Goal: Task Accomplishment & Management: Use online tool/utility

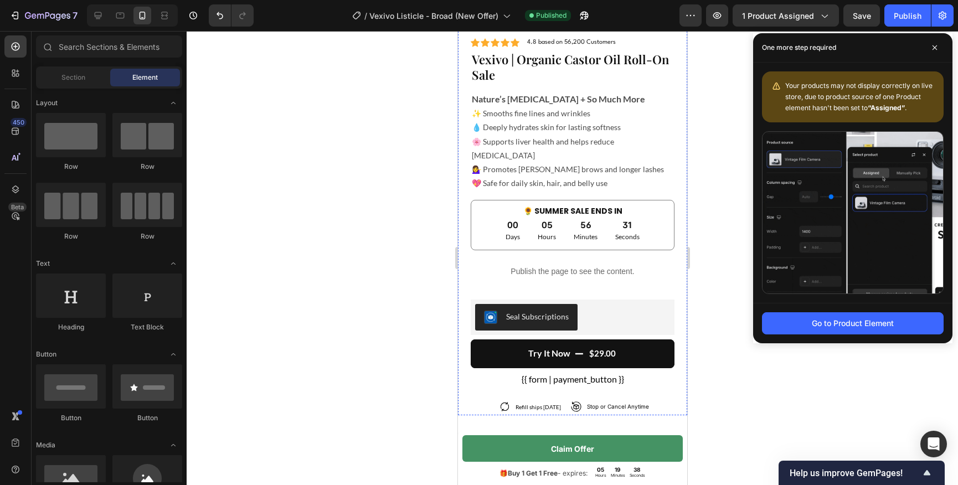
scroll to position [3585, 0]
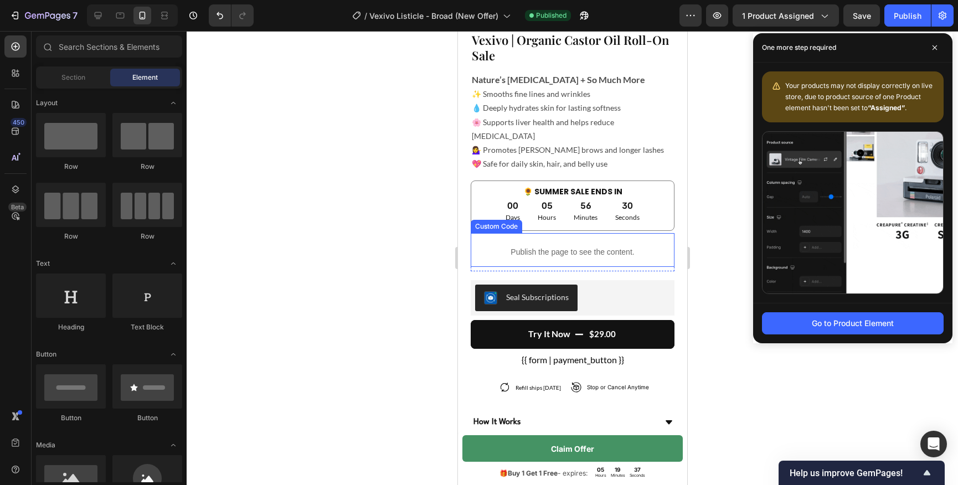
click at [547, 246] on p "Publish the page to see the content." at bounding box center [572, 252] width 204 height 12
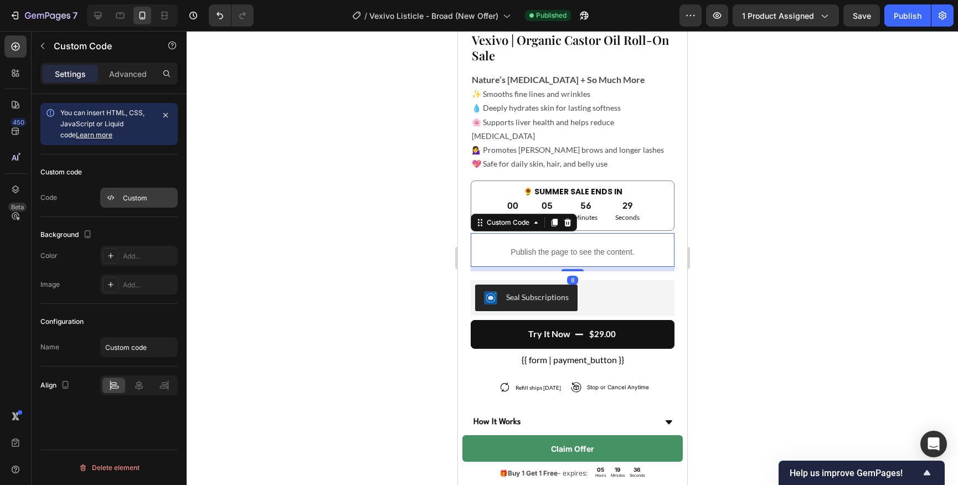
click at [148, 193] on div "Custom" at bounding box center [149, 198] width 52 height 10
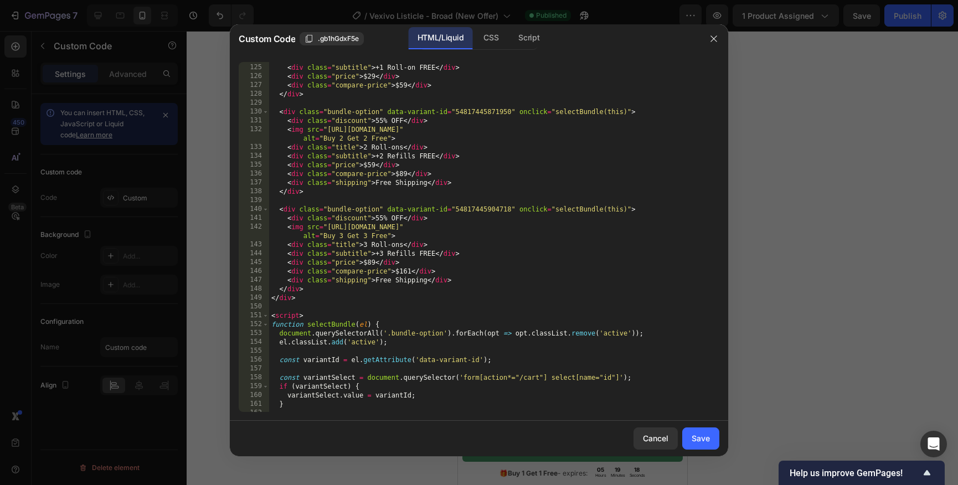
scroll to position [1089, 0]
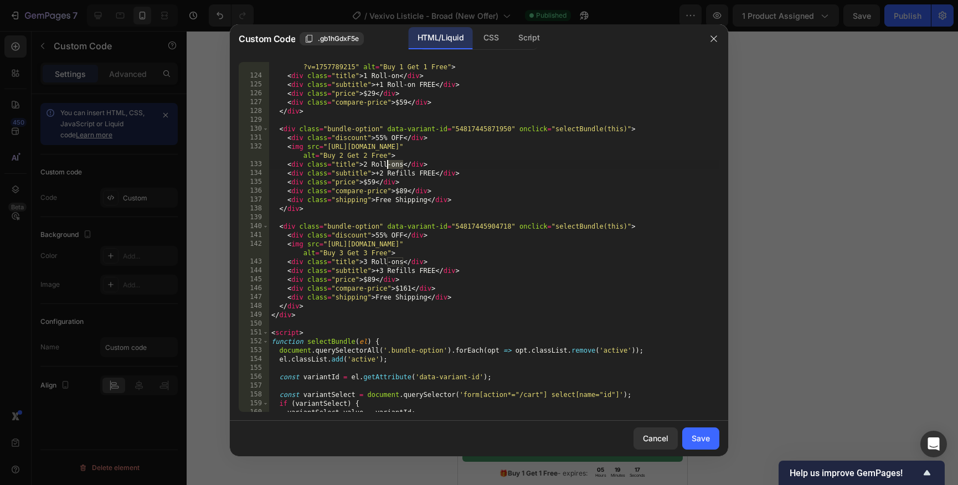
drag, startPoint x: 402, startPoint y: 165, endPoint x: 388, endPoint y: 165, distance: 14.4
click at [388, 165] on div "< img src = "[URL][DOMAIN_NAME] ?v=1757789215" alt = "Buy 1 Get 1 Free" > < div…" at bounding box center [494, 242] width 450 height 377
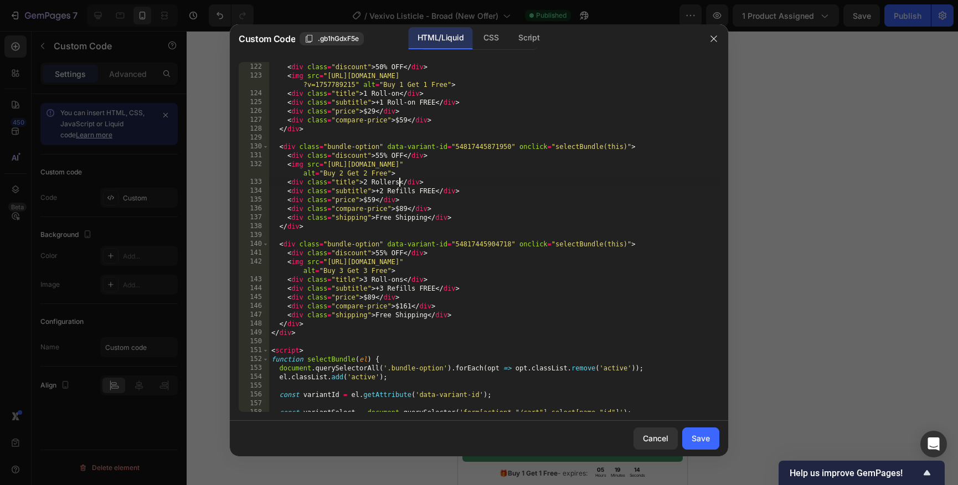
scroll to position [1061, 0]
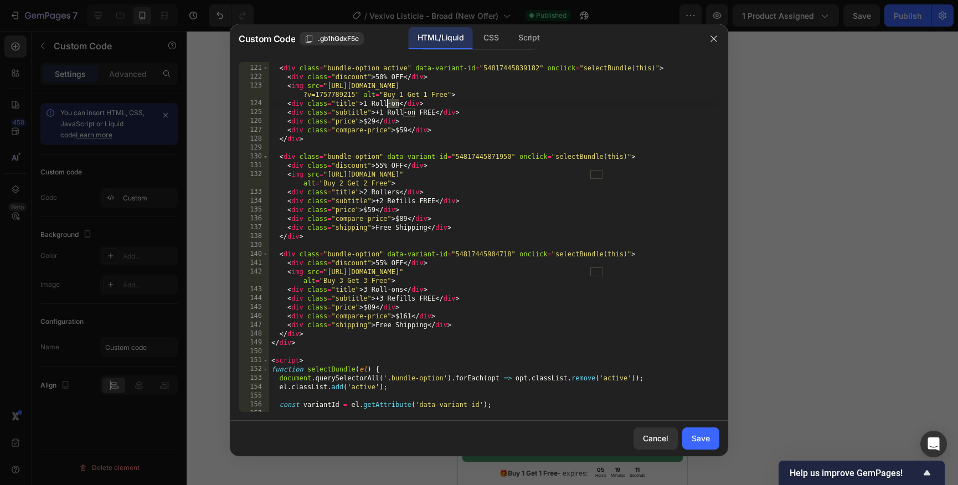
drag, startPoint x: 399, startPoint y: 104, endPoint x: 387, endPoint y: 104, distance: 12.2
click at [387, 104] on div "< div class = "bundle-swatches" > < div class = "bundle-option active" data-var…" at bounding box center [494, 239] width 450 height 368
click at [407, 166] on div "< div class = "bundle-swatches" > < div class = "bundle-option active" data-var…" at bounding box center [494, 239] width 450 height 368
drag, startPoint x: 403, startPoint y: 292, endPoint x: 388, endPoint y: 293, distance: 15.0
click at [388, 292] on div "< div class = "bundle-swatches" > < div class = "bundle-option active" data-var…" at bounding box center [494, 239] width 450 height 368
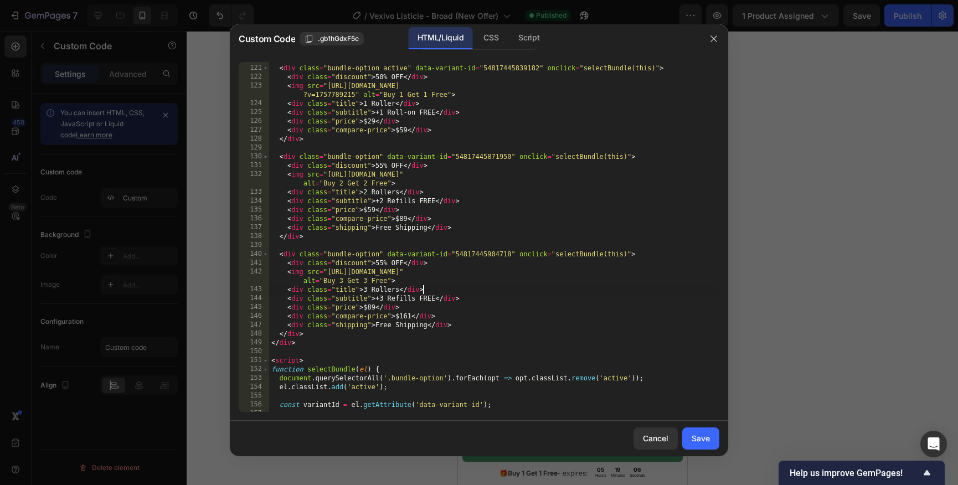
click at [438, 288] on div "< div class = "bundle-swatches" > < div class = "bundle-option active" data-var…" at bounding box center [494, 239] width 450 height 368
drag, startPoint x: 414, startPoint y: 300, endPoint x: 387, endPoint y: 299, distance: 27.2
click at [387, 299] on div "< div class = "bundle-swatches" > < div class = "bundle-option active" data-var…" at bounding box center [494, 239] width 450 height 368
click at [409, 301] on div "< div class = "bundle-swatches" > < div class = "bundle-option active" data-var…" at bounding box center [494, 239] width 450 height 368
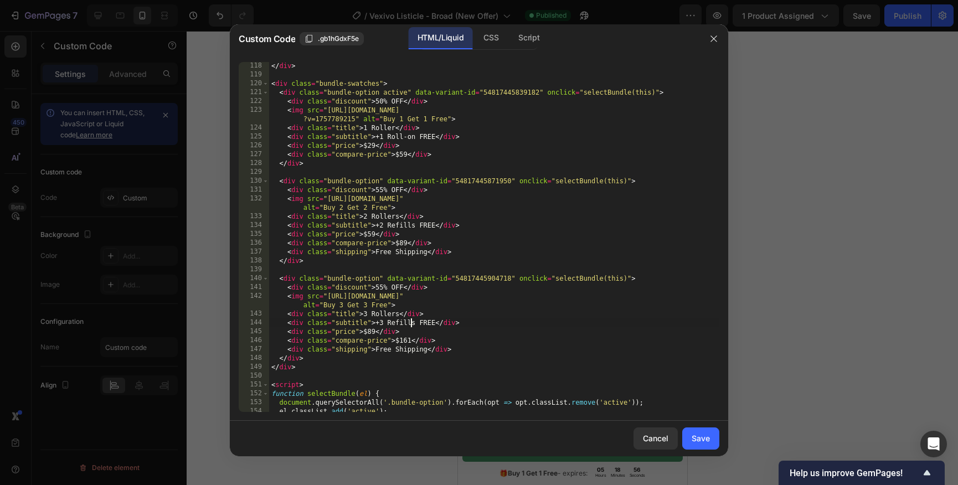
scroll to position [1034, 0]
drag, startPoint x: 415, startPoint y: 141, endPoint x: 387, endPoint y: 141, distance: 28.2
click at [387, 141] on div "< hr > < span > BUNDLE & SAVE </ span > < hr > </ div > < div class = "bundle-s…" at bounding box center [494, 240] width 450 height 368
type textarea "<div class="subtitle">+1 FREE</div>"
click at [417, 179] on div "< hr > < span > BUNDLE & SAVE </ span > < hr > </ div > < div class = "bundle-s…" at bounding box center [494, 240] width 450 height 368
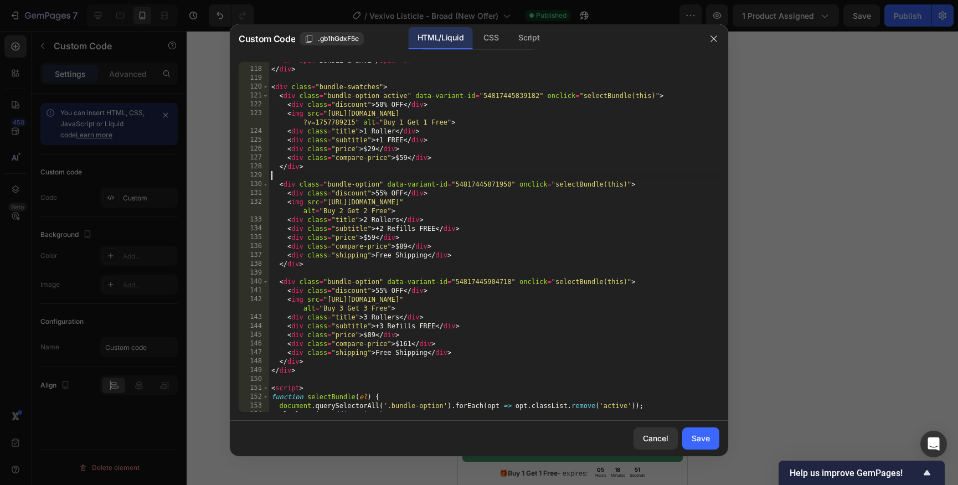
scroll to position [0, 0]
drag, startPoint x: 415, startPoint y: 230, endPoint x: 388, endPoint y: 228, distance: 26.6
click at [388, 228] on div "< hr > < span > BUNDLE & SAVE </ span > < hr > </ div > < div class = "bundle-s…" at bounding box center [494, 240] width 450 height 368
click at [451, 250] on div "< hr > < span > BUNDLE & SAVE </ span > < hr > </ div > < div class = "bundle-s…" at bounding box center [494, 240] width 450 height 368
type textarea "<div class="compare-price">$89</div>"
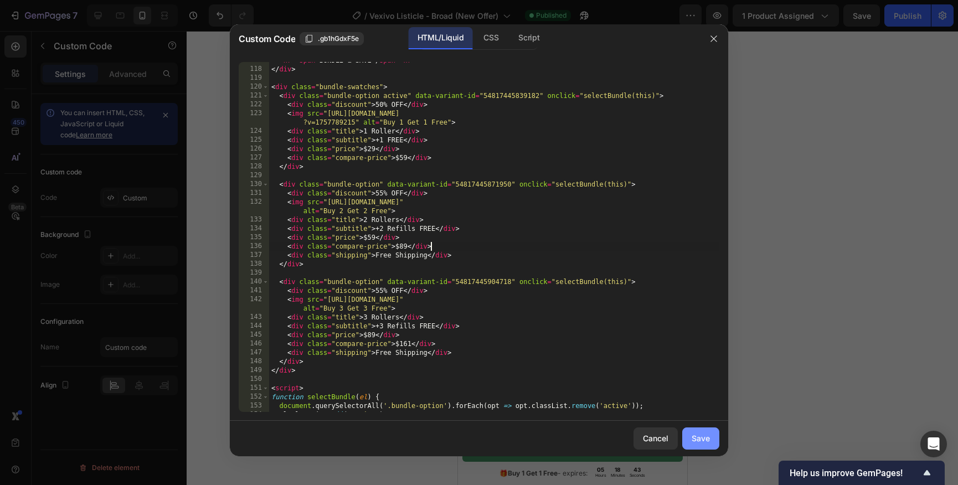
click at [696, 436] on div "Save" at bounding box center [701, 439] width 18 height 12
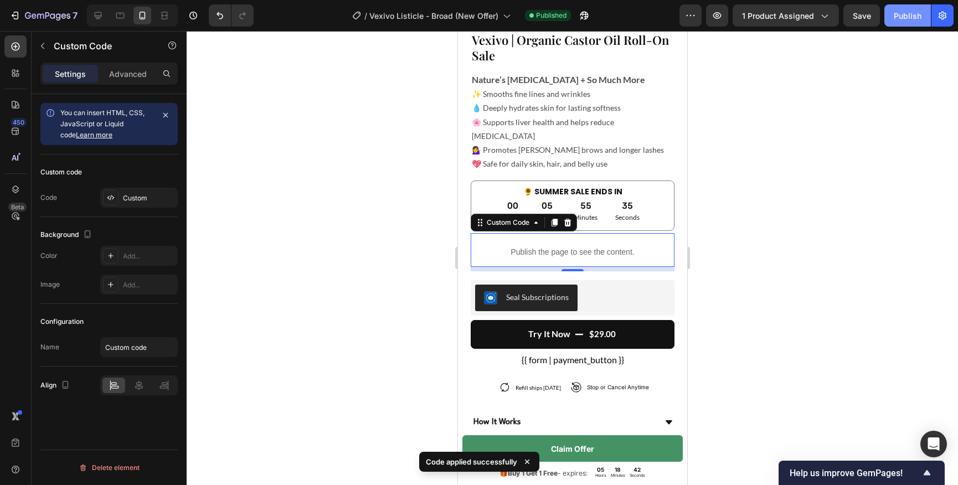
click at [904, 10] on div "Publish" at bounding box center [908, 16] width 28 height 12
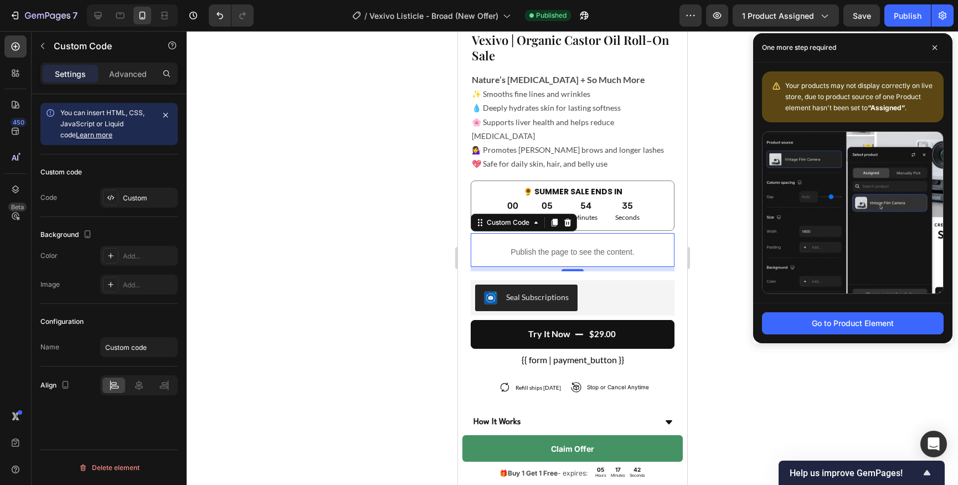
click at [549, 246] on p "Publish the page to see the content." at bounding box center [572, 252] width 204 height 12
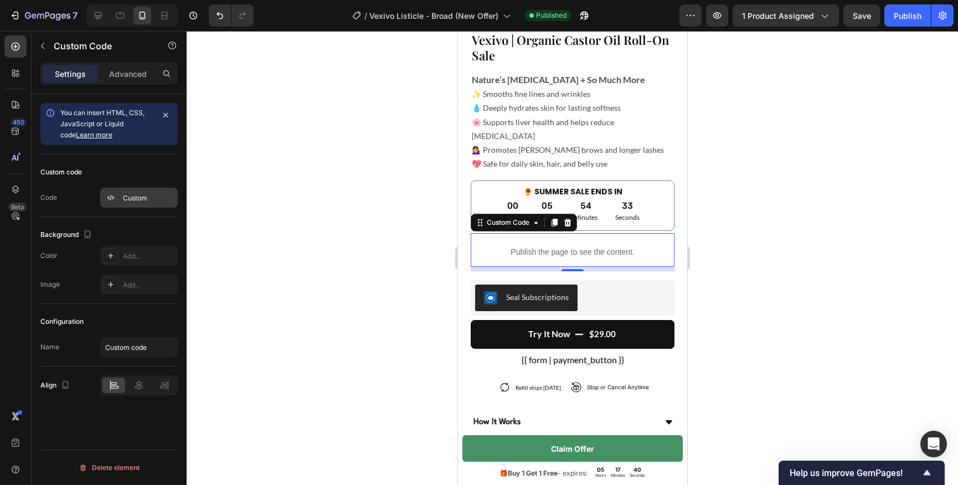
click at [140, 198] on div "Custom" at bounding box center [149, 198] width 52 height 10
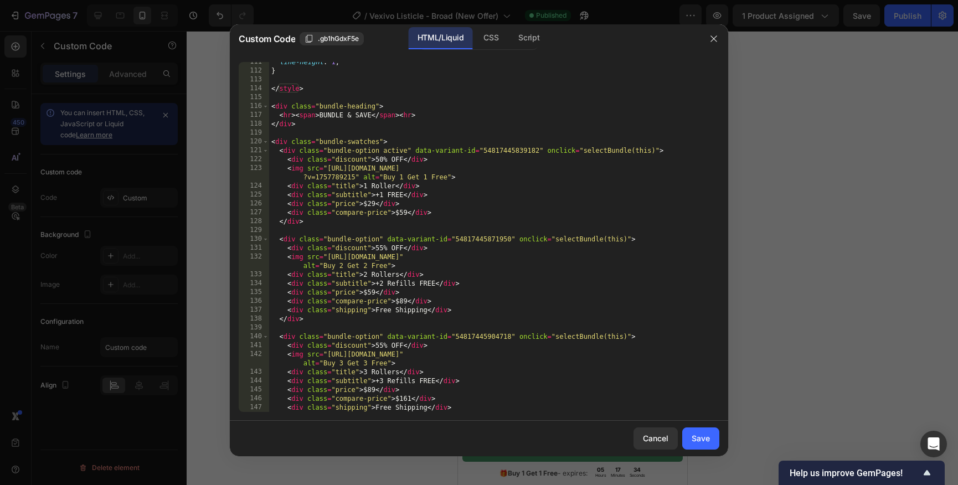
scroll to position [984, 0]
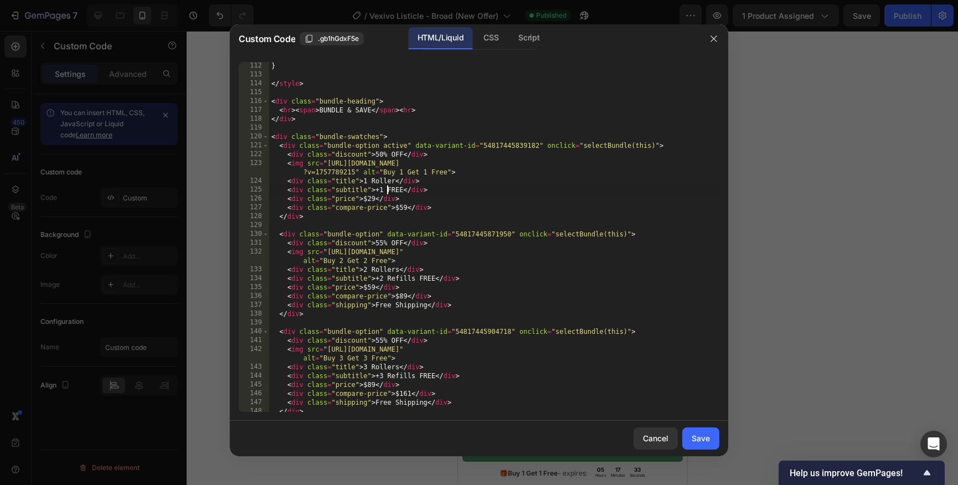
click at [387, 191] on div "} </ style > < div class = "bundle-heading" > < hr > < span > BUNDLE & SAVE </ …" at bounding box center [494, 245] width 450 height 368
click at [452, 203] on div "} </ style > < div class = "bundle-heading" > < hr > < span > BUNDLE & SAVE </ …" at bounding box center [494, 245] width 450 height 368
click at [433, 191] on div "} </ style > < div class = "bundle-heading" > < hr > < span > BUNDLE & SAVE </ …" at bounding box center [494, 245] width 450 height 368
click at [465, 191] on div "} </ style > < div class = "bundle-heading" > < hr > < span > BUNDLE & SAVE </ …" at bounding box center [494, 245] width 450 height 368
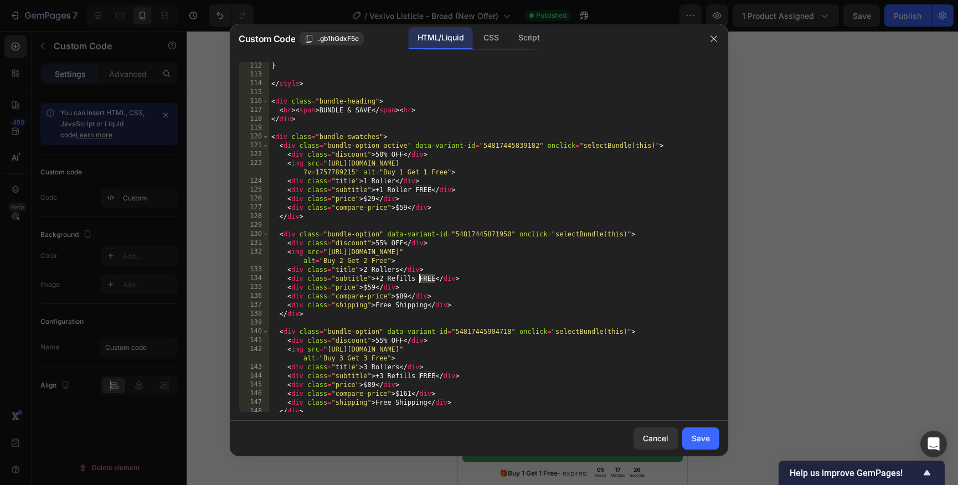
drag, startPoint x: 435, startPoint y: 280, endPoint x: 419, endPoint y: 280, distance: 16.1
click at [419, 280] on div "} </ style > < div class = "bundle-heading" > < hr > < span > BUNDLE & SAVE </ …" at bounding box center [494, 245] width 450 height 368
click at [422, 297] on div "} </ style > < div class = "bundle-heading" > < hr > < span > BUNDLE & SAVE </ …" at bounding box center [494, 245] width 450 height 368
click at [434, 378] on div "} </ style > < div class = "bundle-heading" > < hr > < span > BUNDLE & SAVE </ …" at bounding box center [494, 245] width 450 height 368
type textarea "<div class="subtitle">+3 Refills</div>"
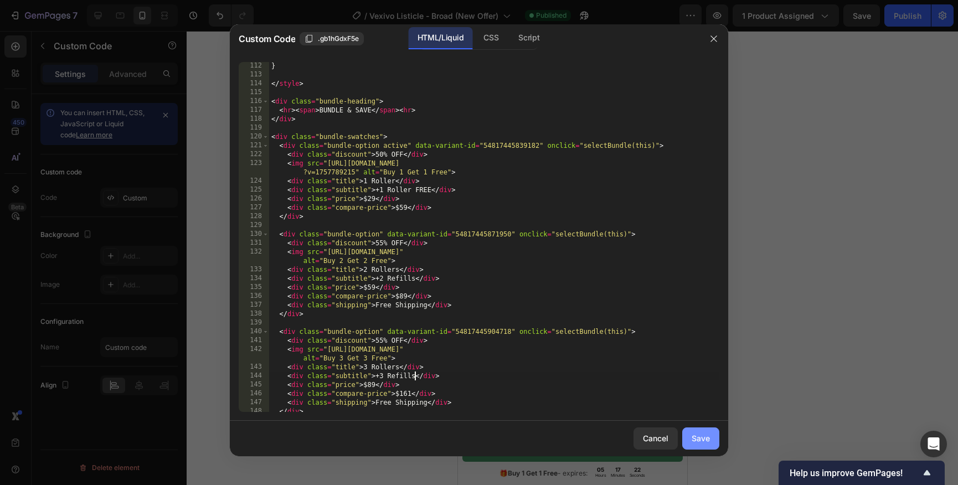
click at [697, 441] on div "Save" at bounding box center [701, 439] width 18 height 12
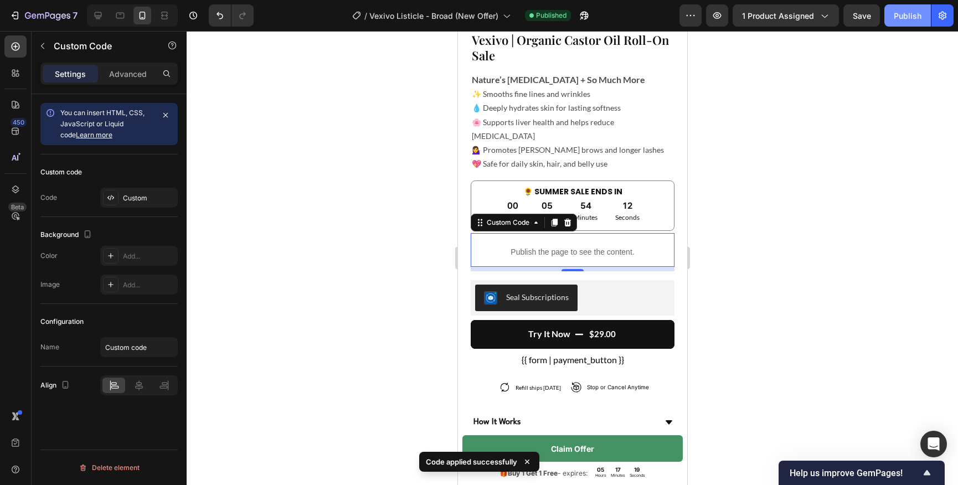
click at [902, 18] on div "Publish" at bounding box center [908, 16] width 28 height 12
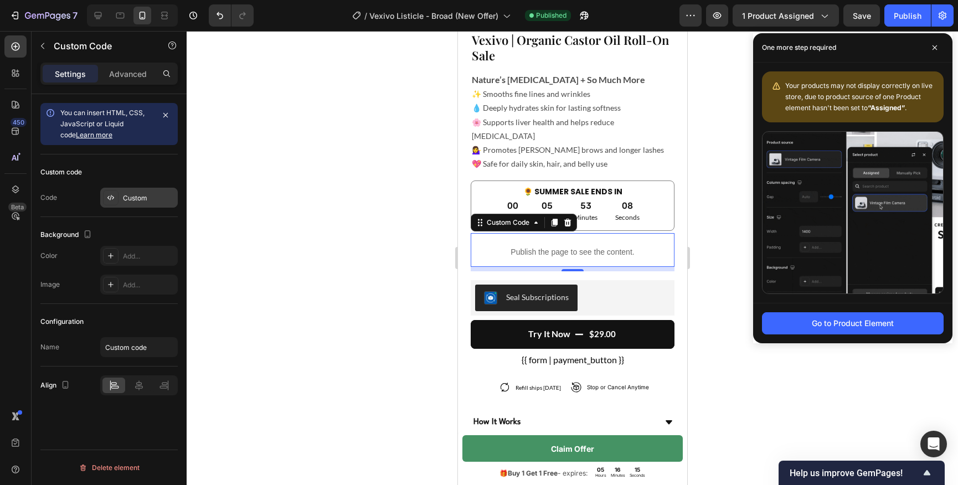
click at [140, 202] on div "Custom" at bounding box center [149, 198] width 52 height 10
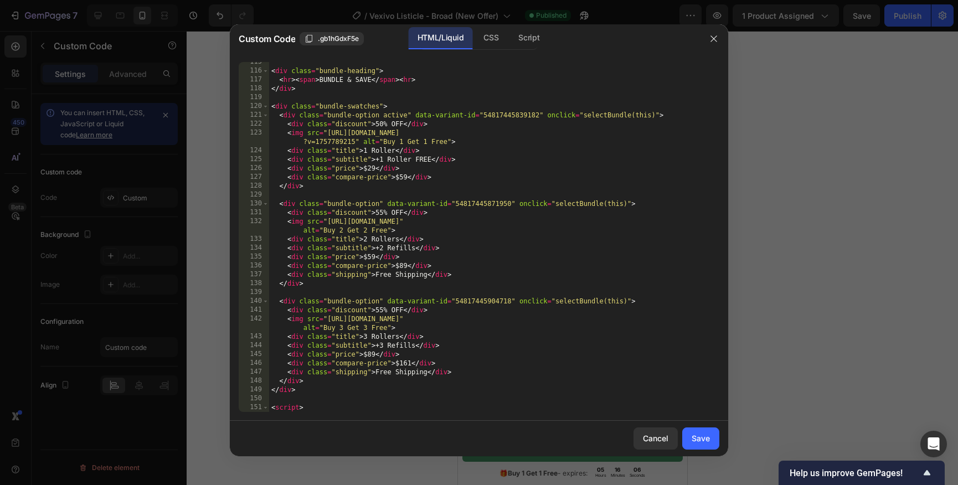
scroll to position [1013, 0]
drag, startPoint x: 430, startPoint y: 163, endPoint x: 412, endPoint y: 163, distance: 18.3
click at [412, 163] on div "< div class = "bundle-heading" > < hr > < span > BUNDLE & SAVE </ span > < hr >…" at bounding box center [494, 243] width 450 height 368
click at [378, 161] on div "< div class = "bundle-heading" > < hr > < span > BUNDLE & SAVE </ span > < hr >…" at bounding box center [494, 243] width 450 height 368
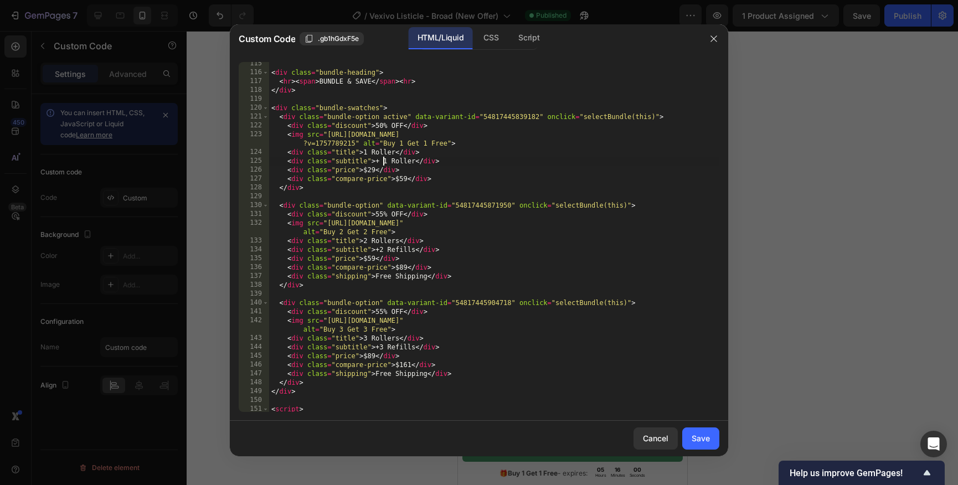
click at [400, 172] on div "< div class = "bundle-heading" > < hr > < span > BUNDLE & SAVE </ span > < hr >…" at bounding box center [494, 243] width 450 height 368
click at [383, 160] on div "< div class = "bundle-heading" > < hr > < span > BUNDLE & SAVE </ span > < hr >…" at bounding box center [494, 243] width 450 height 368
click at [397, 179] on div "< div class = "bundle-heading" > < hr > < span > BUNDLE & SAVE </ span > < hr >…" at bounding box center [494, 243] width 450 height 368
click at [379, 165] on div "< div class = "bundle-heading" > < hr > < span > BUNDLE & SAVE </ span > < hr >…" at bounding box center [494, 243] width 450 height 368
drag, startPoint x: 410, startPoint y: 164, endPoint x: 375, endPoint y: 163, distance: 35.5
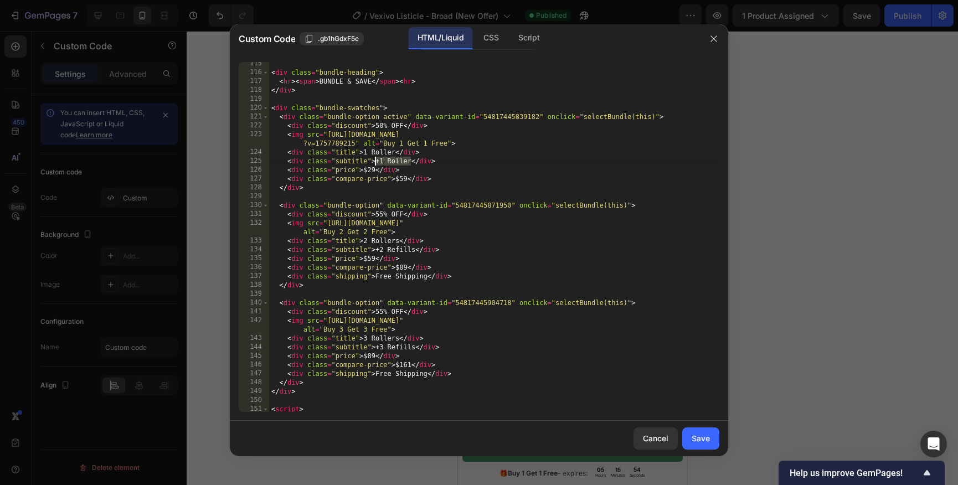
click at [375, 163] on div "< div class = "bundle-heading" > < hr > < span > BUNDLE & SAVE </ span > < hr >…" at bounding box center [494, 243] width 450 height 368
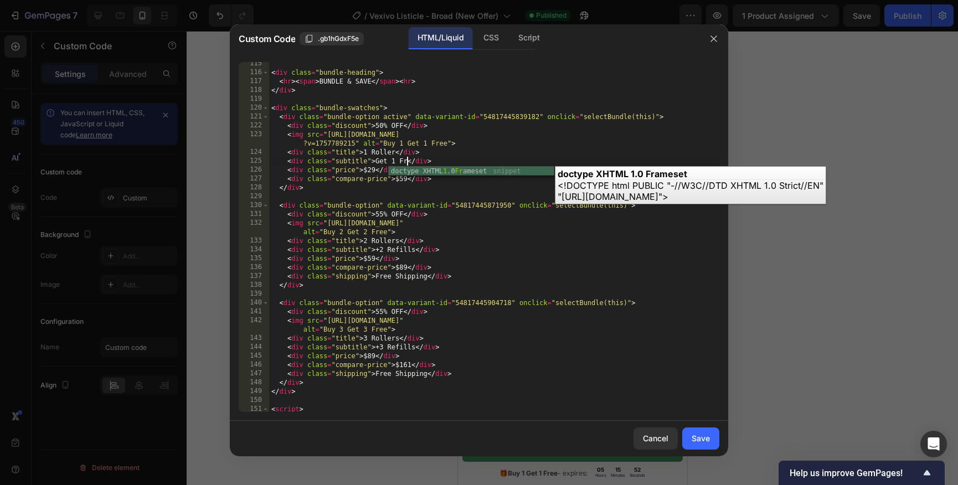
scroll to position [0, 12]
click at [410, 156] on div "< div class = "bundle-heading" > < hr > < span > BUNDLE & SAVE </ span > < hr >…" at bounding box center [494, 243] width 450 height 368
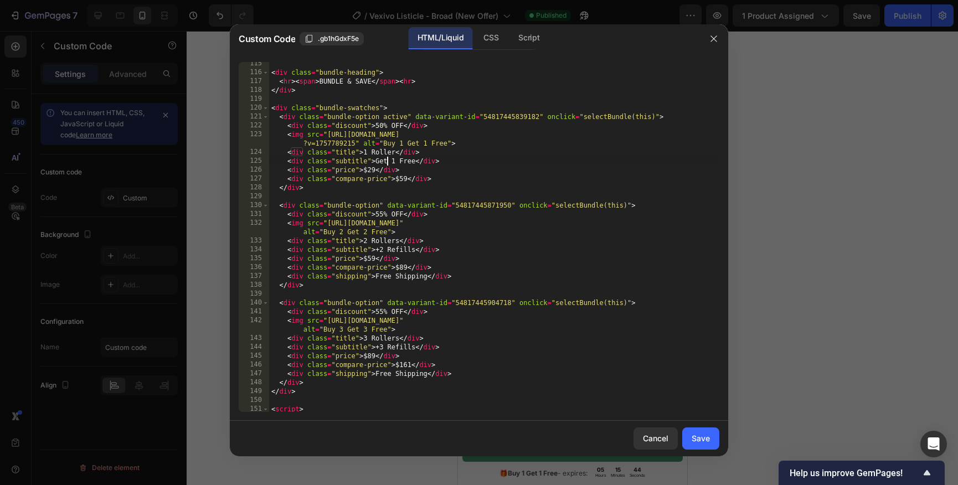
click at [388, 162] on div "< div class = "bundle-heading" > < hr > < span > BUNDLE & SAVE </ span > < hr >…" at bounding box center [494, 243] width 450 height 368
click at [397, 163] on div "< div class = "bundle-heading" > < hr > < span > BUNDLE & SAVE </ span > < hr >…" at bounding box center [494, 243] width 450 height 368
click at [384, 163] on div "< div class = "bundle-heading" > < hr > < span > BUNDLE & SAVE </ span > < hr >…" at bounding box center [494, 243] width 450 height 368
click at [396, 173] on div "< div class = "bundle-heading" > < hr > < span > BUNDLE & SAVE </ span > < hr >…" at bounding box center [494, 243] width 450 height 368
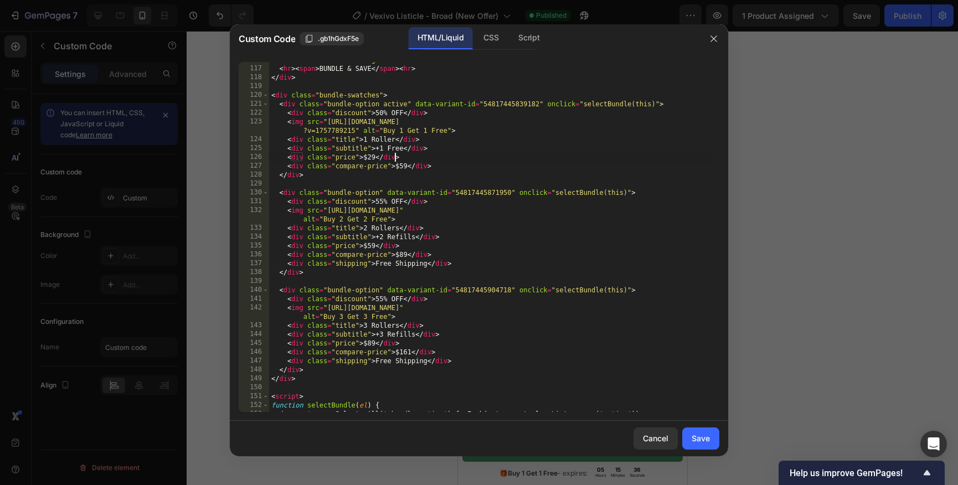
scroll to position [1037, 0]
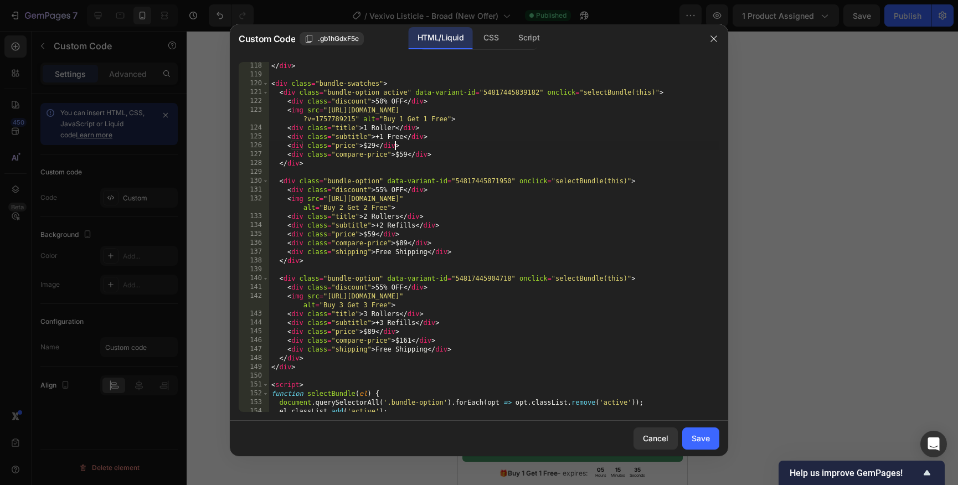
click at [384, 230] on div "</ div > < div class = "bundle-swatches" > < div class = "bundle-option active"…" at bounding box center [494, 245] width 450 height 368
click at [389, 227] on div "</ div > < div class = "bundle-swatches" > < div class = "bundle-option active"…" at bounding box center [494, 245] width 450 height 368
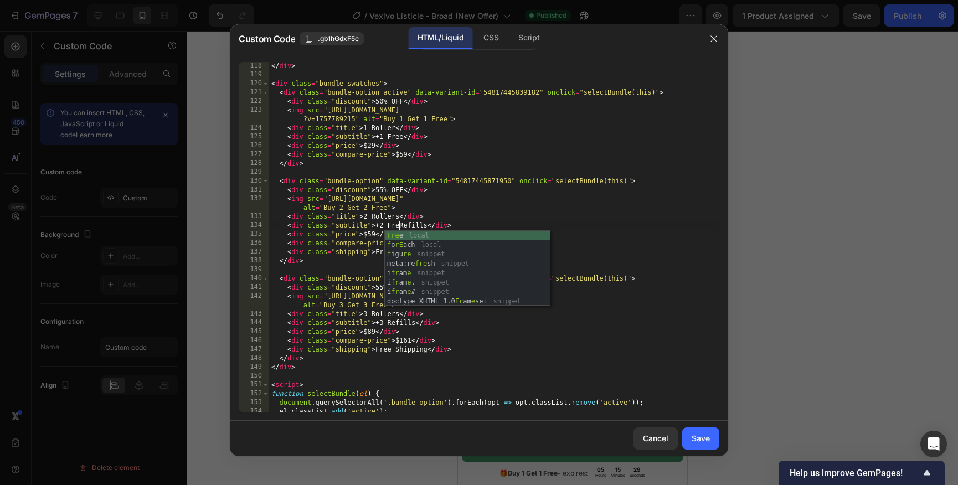
scroll to position [0, 11]
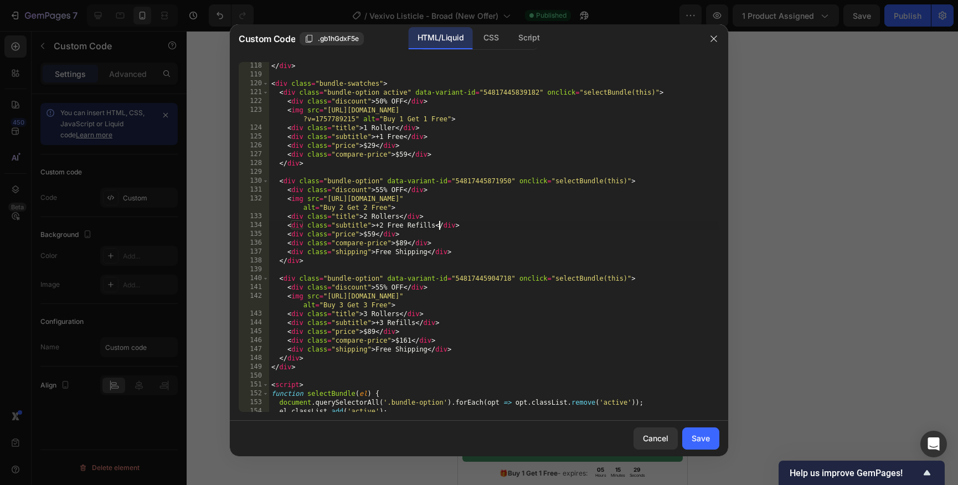
click at [439, 225] on div "</ div > < div class = "bundle-swatches" > < div class = "bundle-option active"…" at bounding box center [494, 245] width 450 height 368
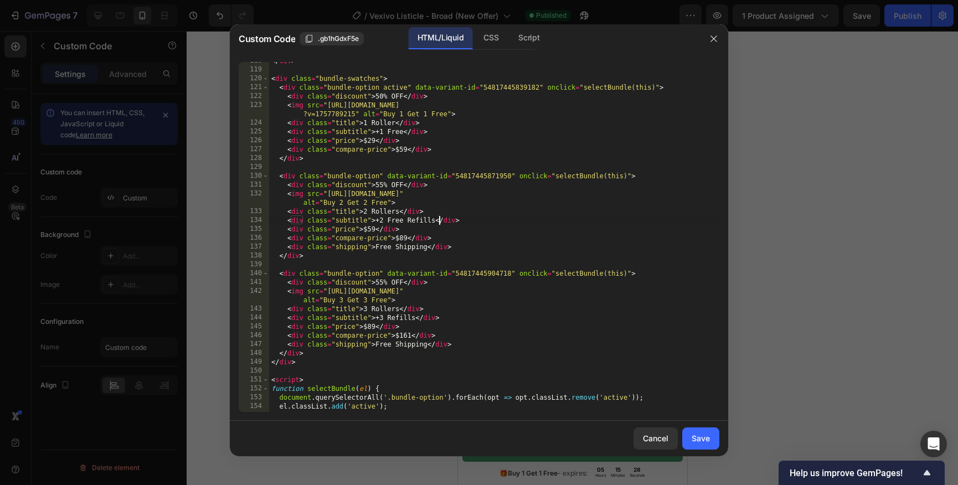
scroll to position [1045, 0]
click at [405, 222] on div "</ div > < div class = "bundle-swatches" > < div class = "bundle-option active"…" at bounding box center [494, 238] width 450 height 368
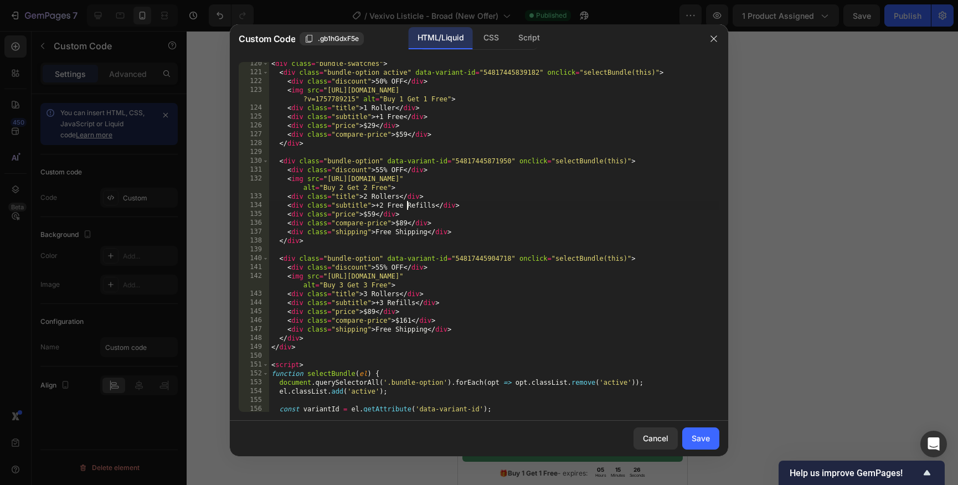
scroll to position [1077, 0]
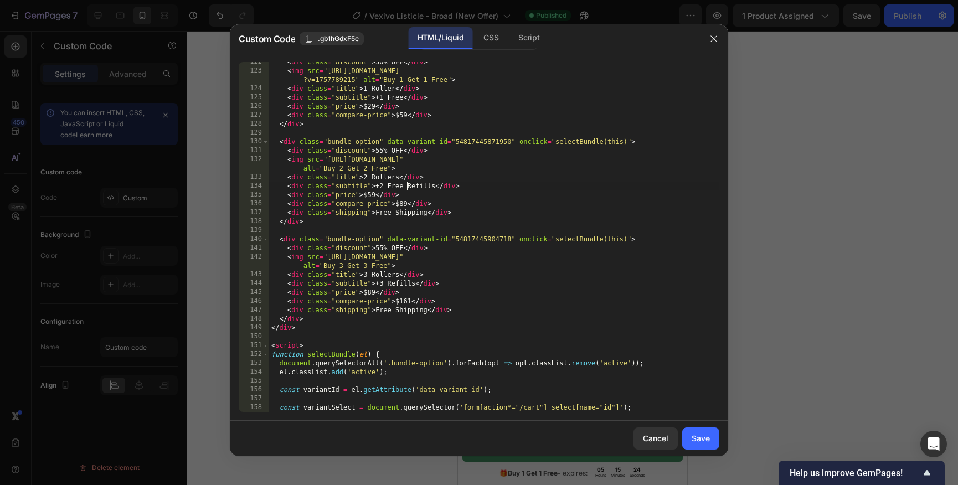
click at [387, 284] on div "< div class = "discount" > 50% OFF </ div > < img src = "[URL][DOMAIN_NAME] ?v=…" at bounding box center [494, 242] width 450 height 368
click at [424, 285] on div "< div class = "discount" > 50% OFF </ div > < img src = "[URL][DOMAIN_NAME] ?v=…" at bounding box center [494, 242] width 450 height 368
type textarea "<div class="subtitle">+3 Free Refills</div>"
click at [698, 444] on div "Save" at bounding box center [701, 439] width 18 height 12
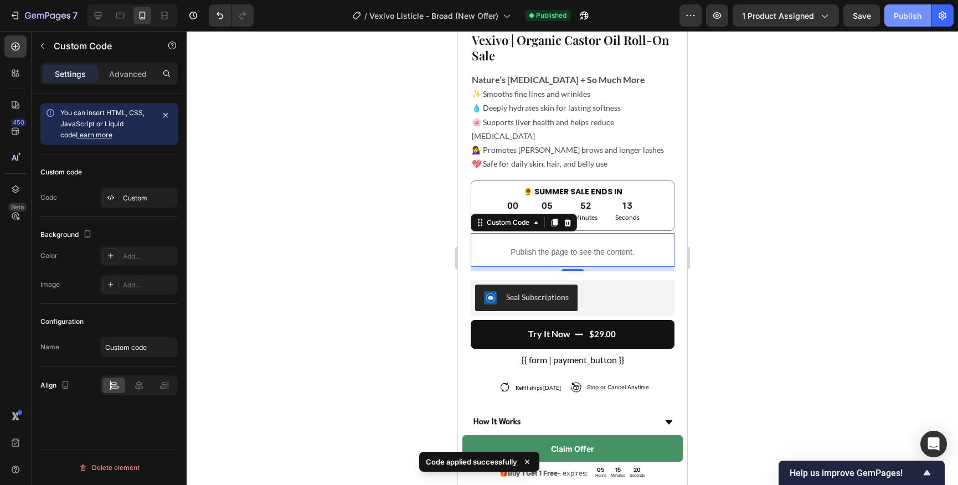
click at [904, 20] on div "Publish" at bounding box center [908, 16] width 28 height 12
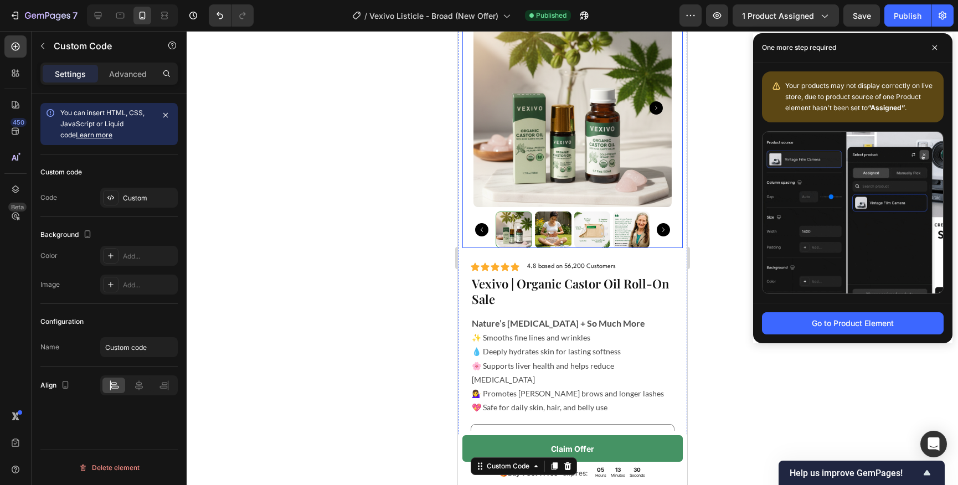
scroll to position [3283, 0]
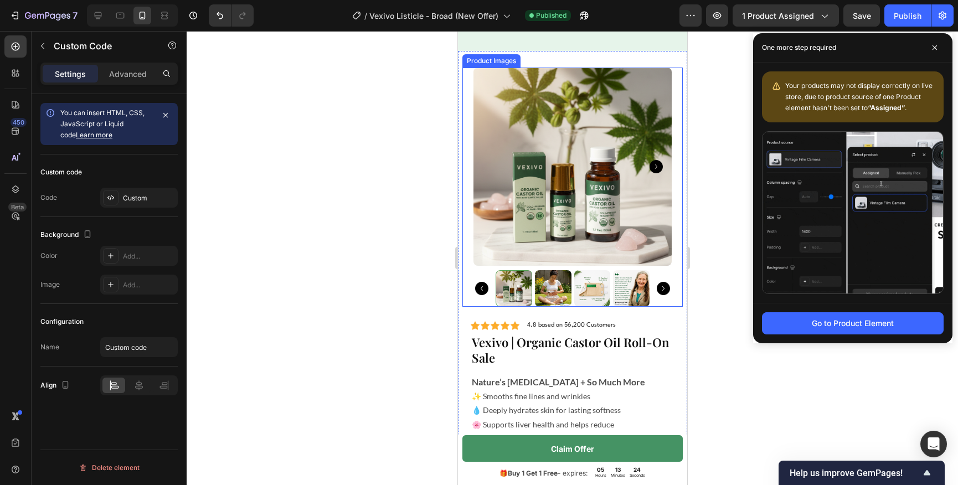
click at [484, 292] on icon "Carousel Back Arrow" at bounding box center [481, 288] width 13 height 13
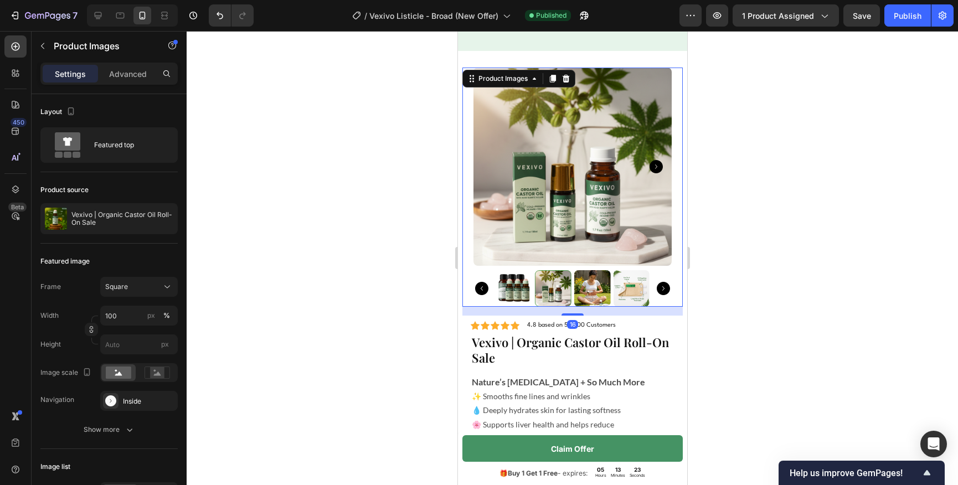
click at [513, 290] on img at bounding box center [513, 288] width 37 height 37
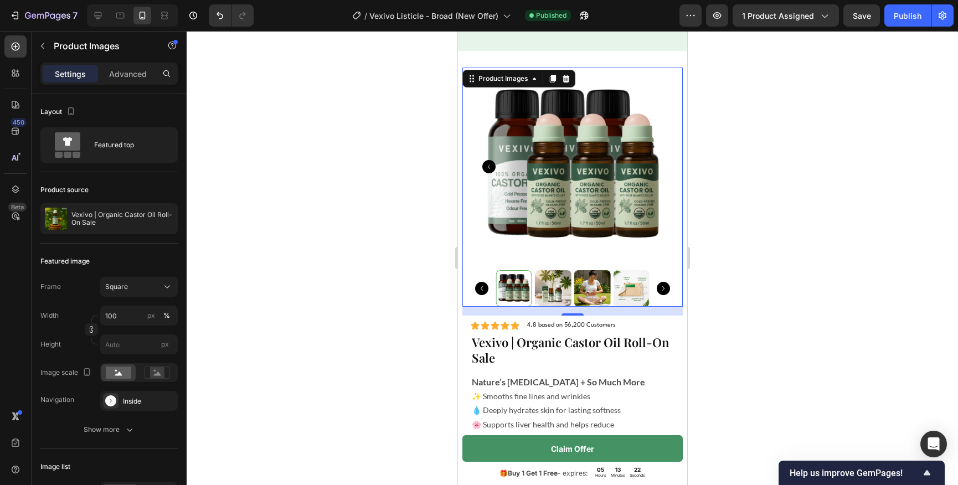
click at [485, 289] on icon "Carousel Back Arrow" at bounding box center [481, 288] width 13 height 13
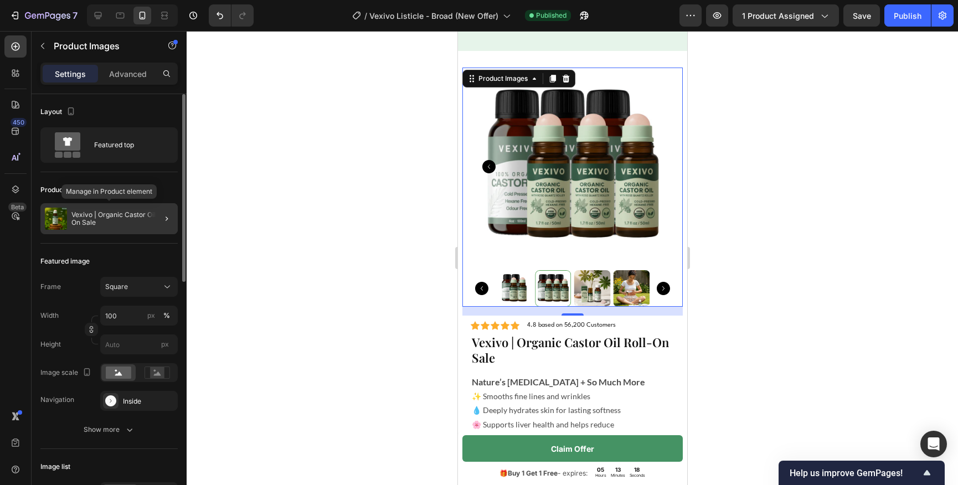
click at [130, 214] on p "Vexivo | Organic Castor Oil Roll-On Sale" at bounding box center [122, 219] width 102 height 16
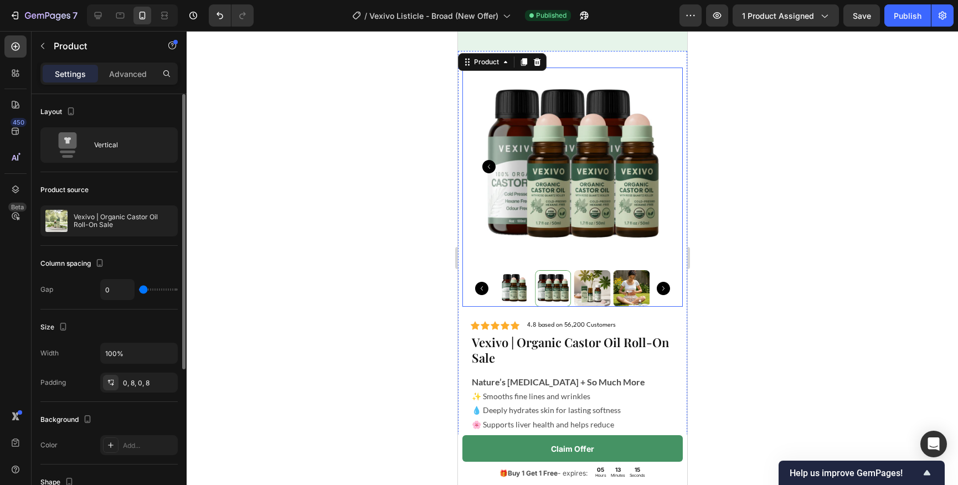
click at [490, 261] on img at bounding box center [572, 167] width 198 height 198
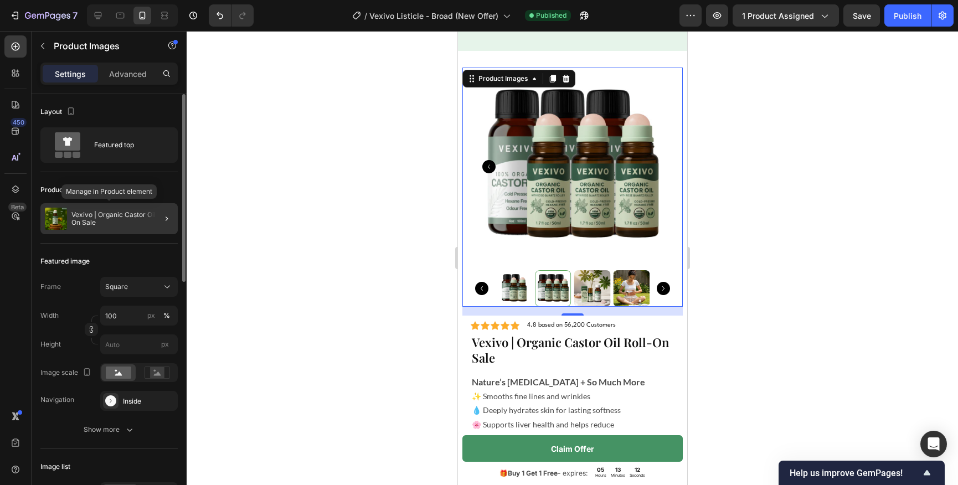
click at [119, 215] on p "Vexivo | Organic Castor Oil Roll-On Sale" at bounding box center [122, 219] width 102 height 16
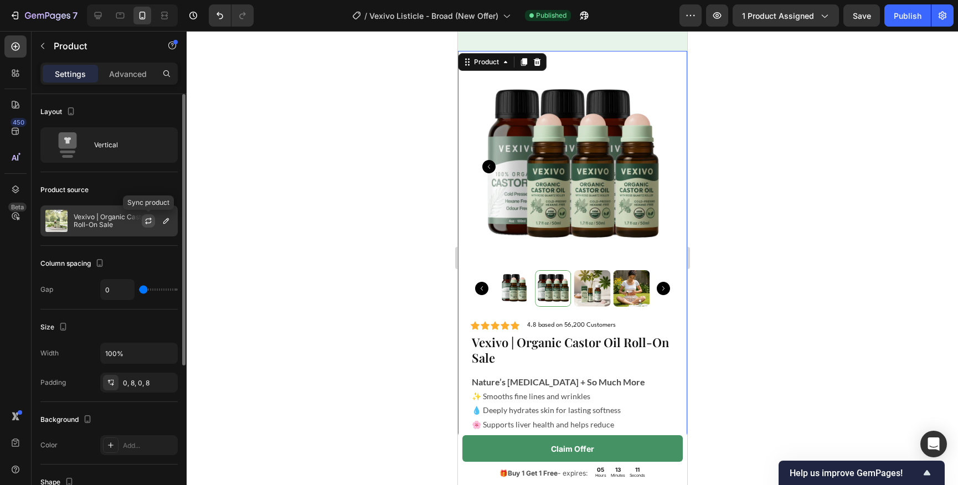
click at [145, 222] on icon "button" at bounding box center [148, 221] width 9 height 9
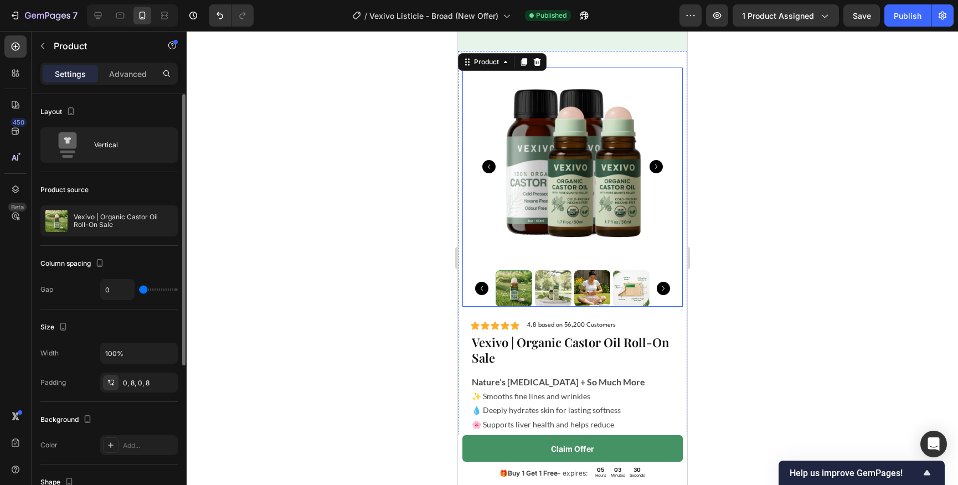
click at [490, 163] on icon "Carousel Back Arrow" at bounding box center [488, 166] width 13 height 13
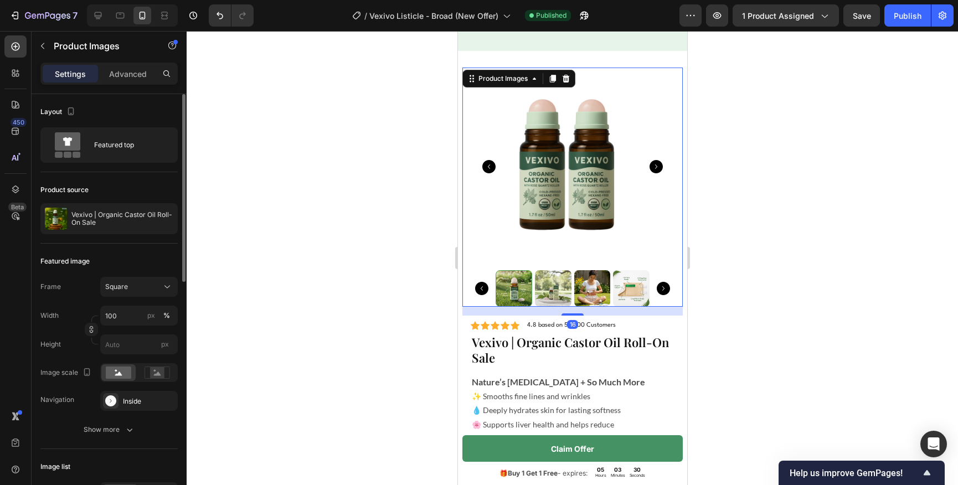
click at [490, 169] on icon "Carousel Back Arrow" at bounding box center [488, 166] width 13 height 13
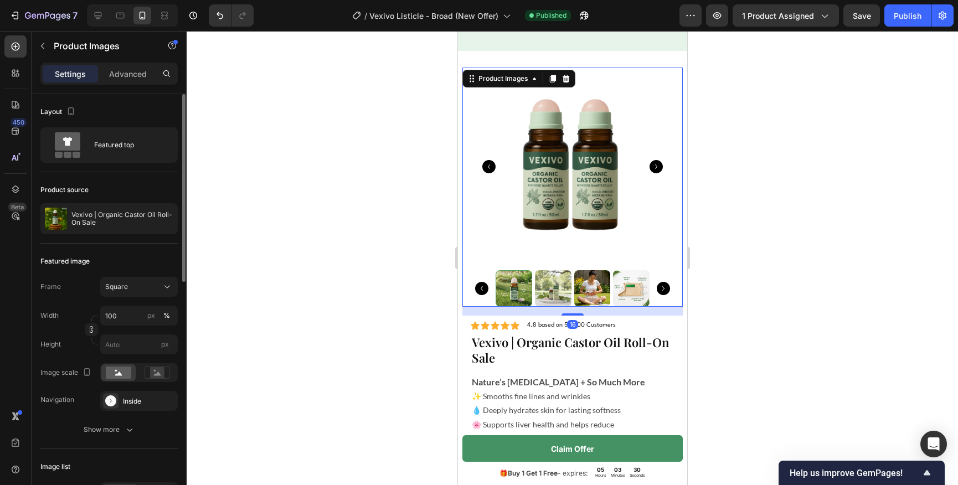
click at [490, 163] on icon "Carousel Back Arrow" at bounding box center [488, 166] width 13 height 13
click at [516, 289] on img at bounding box center [513, 288] width 37 height 37
click at [489, 166] on icon "Carousel Back Arrow" at bounding box center [488, 166] width 13 height 13
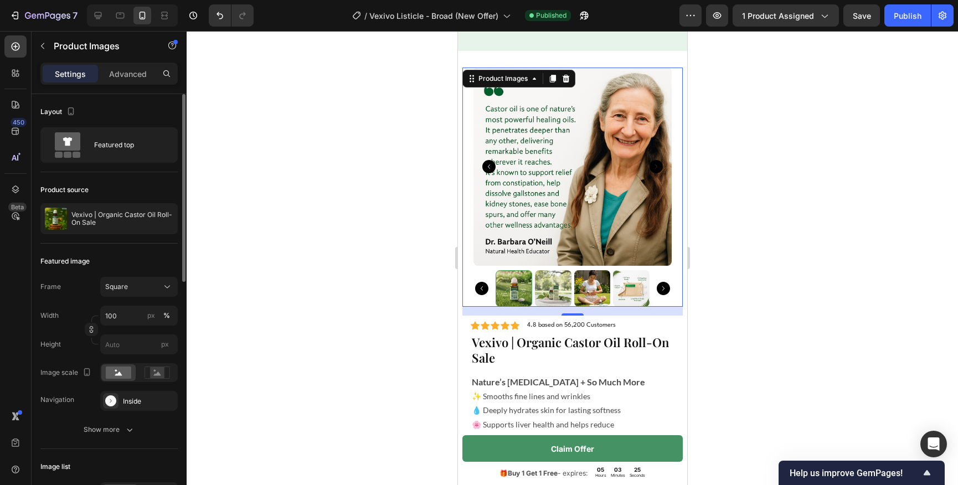
click at [489, 166] on icon "Carousel Back Arrow" at bounding box center [488, 166] width 13 height 13
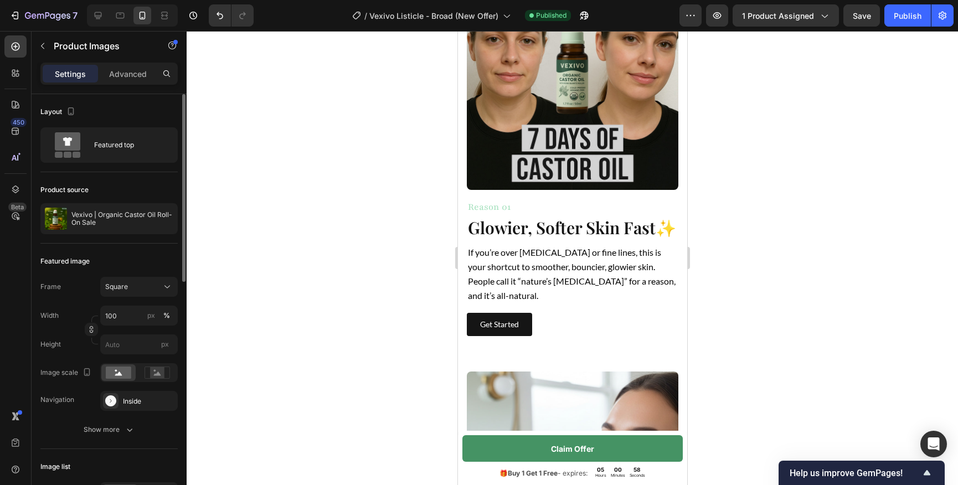
scroll to position [518, 0]
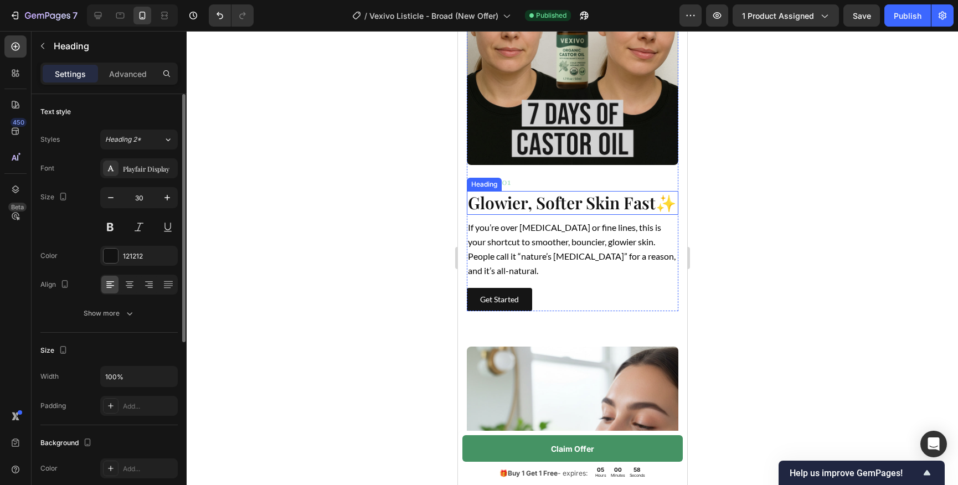
click at [580, 205] on strong "Glowier, Softer Skin Fast" at bounding box center [561, 203] width 188 height 22
click at [112, 199] on icon "button" at bounding box center [110, 197] width 11 height 11
type input "28"
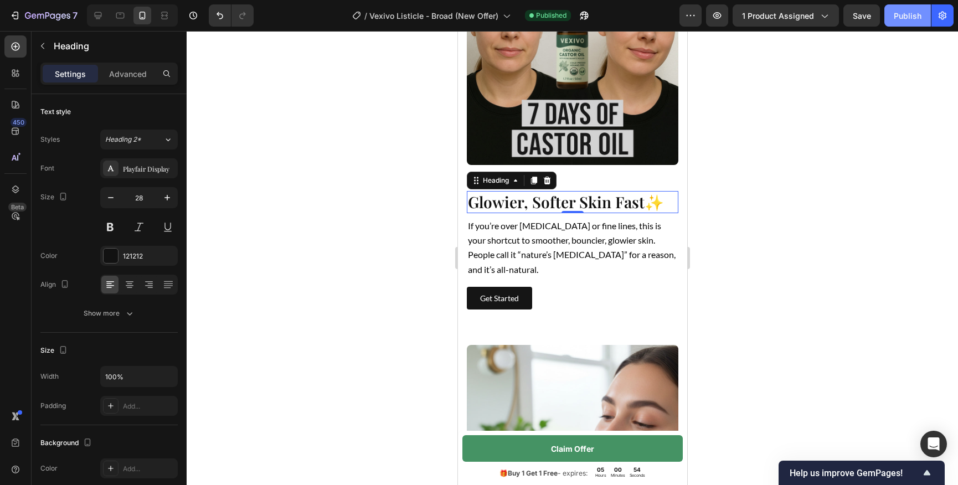
click at [899, 19] on div "Publish" at bounding box center [908, 16] width 28 height 12
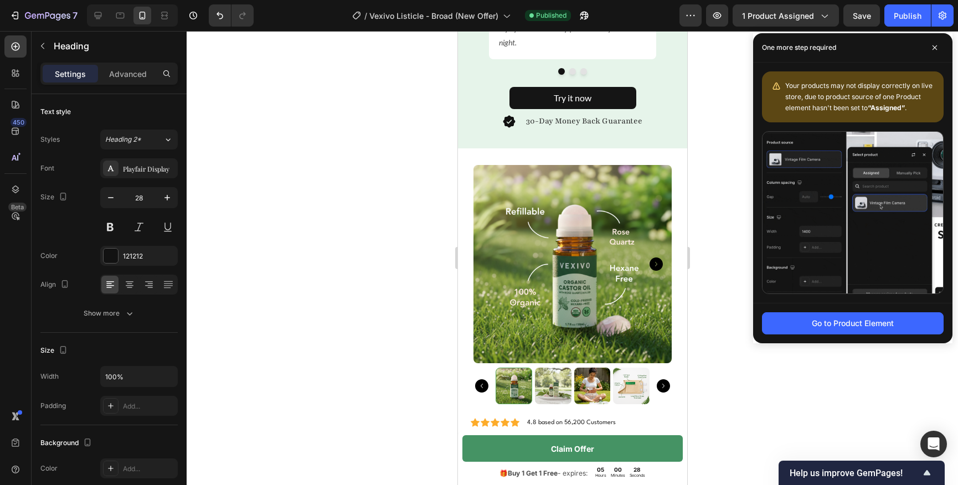
scroll to position [3194, 0]
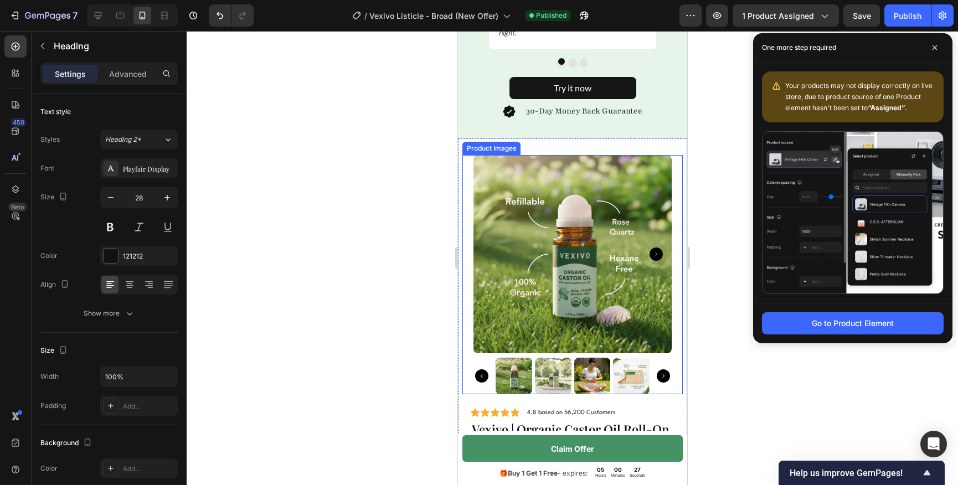
click at [642, 249] on img at bounding box center [572, 254] width 198 height 198
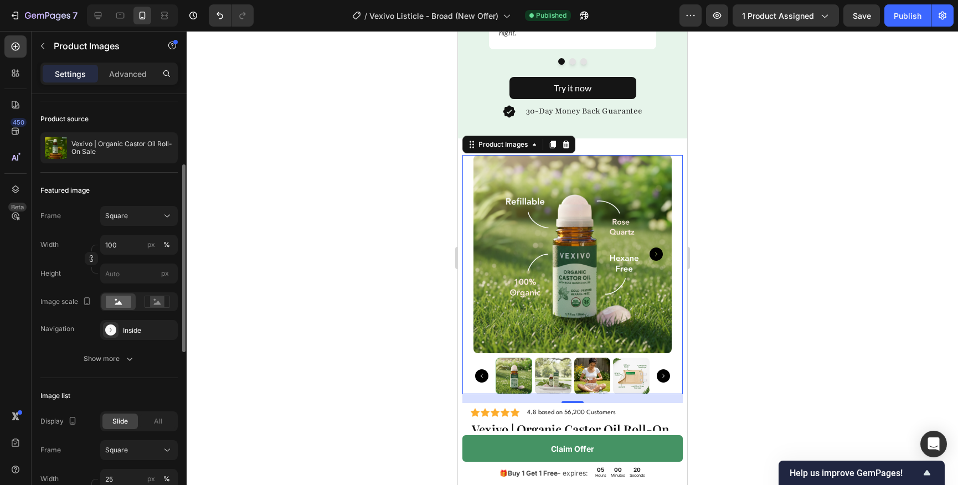
scroll to position [68, 0]
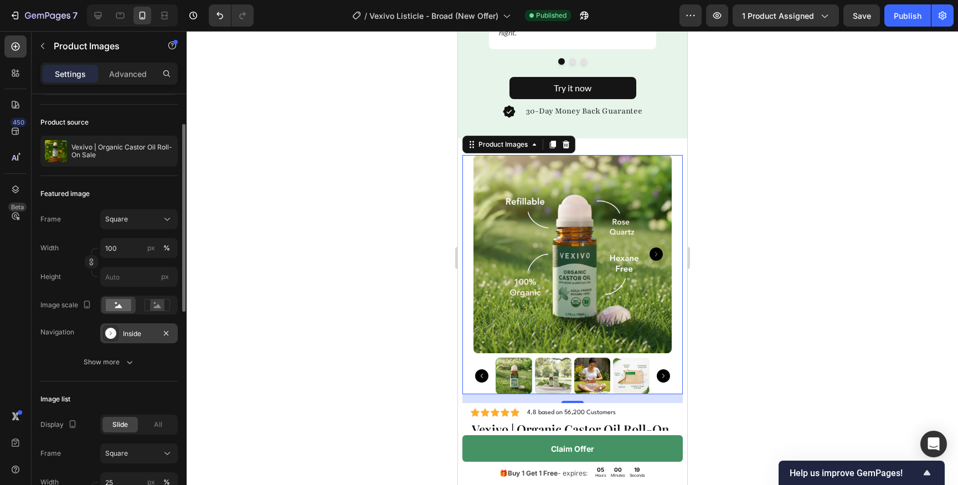
click at [135, 340] on div "Inside" at bounding box center [139, 333] width 78 height 20
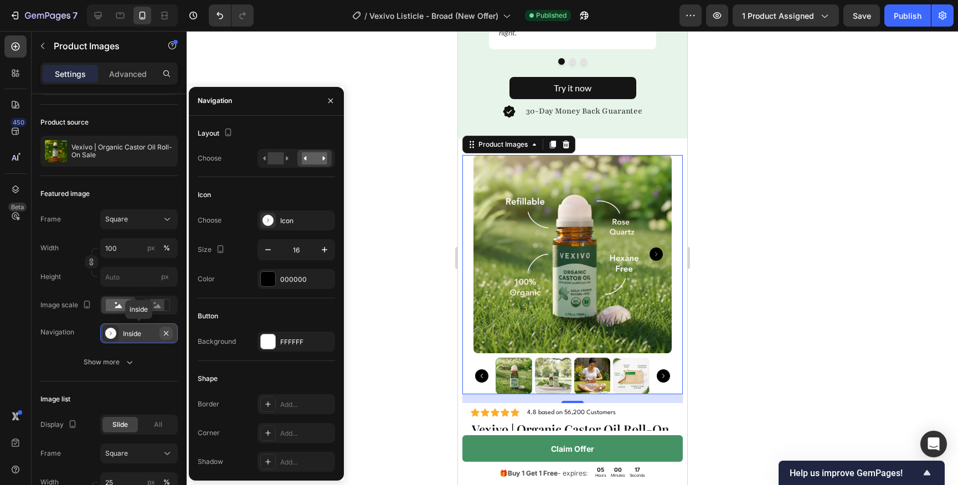
click at [166, 333] on icon "button" at bounding box center [166, 333] width 4 height 4
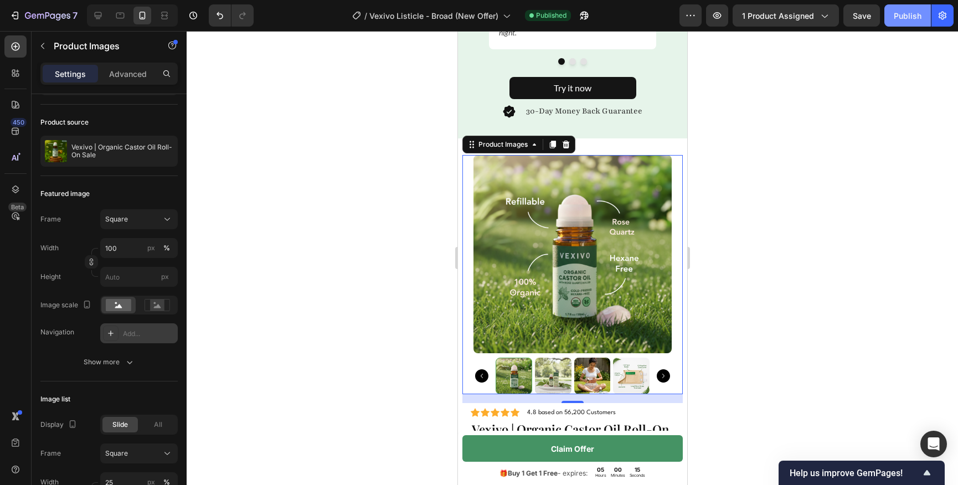
click at [902, 20] on div "Publish" at bounding box center [908, 16] width 28 height 12
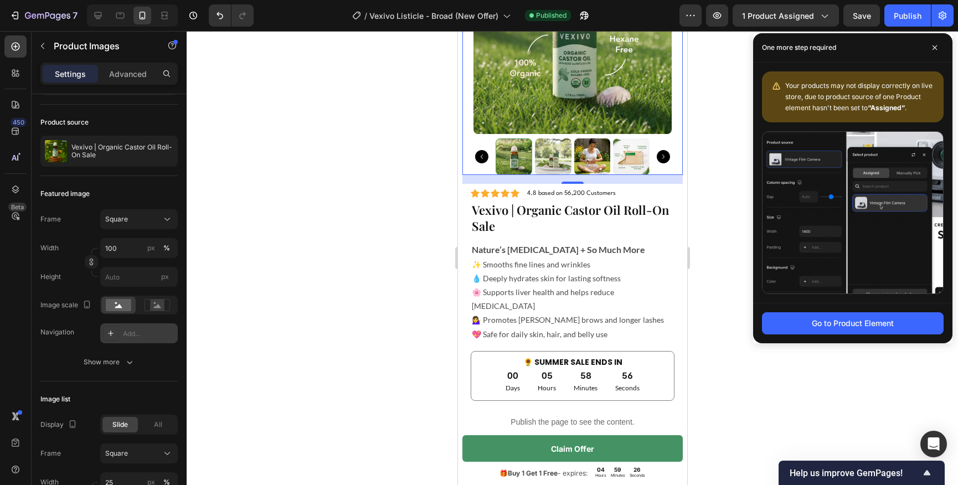
scroll to position [3416, 0]
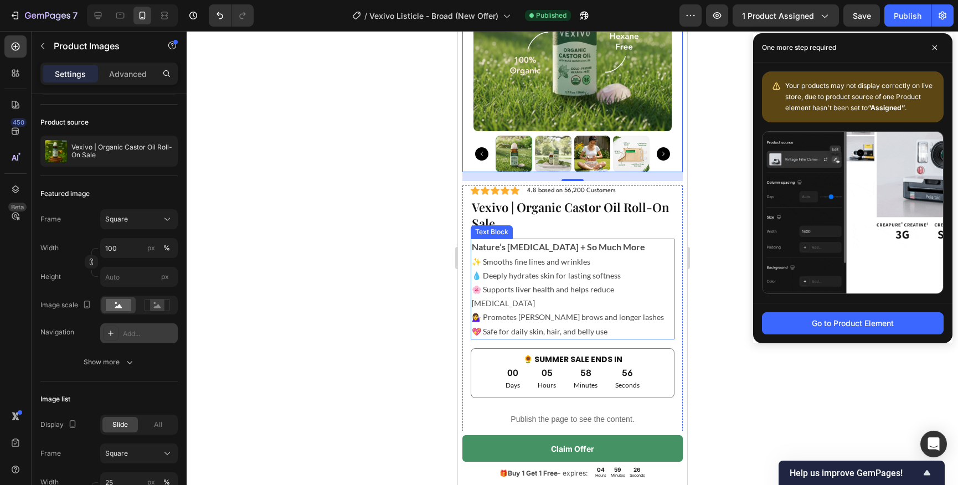
click at [549, 310] on p "💁‍♀️ Promotes [PERSON_NAME] brows and longer lashes" at bounding box center [572, 317] width 202 height 14
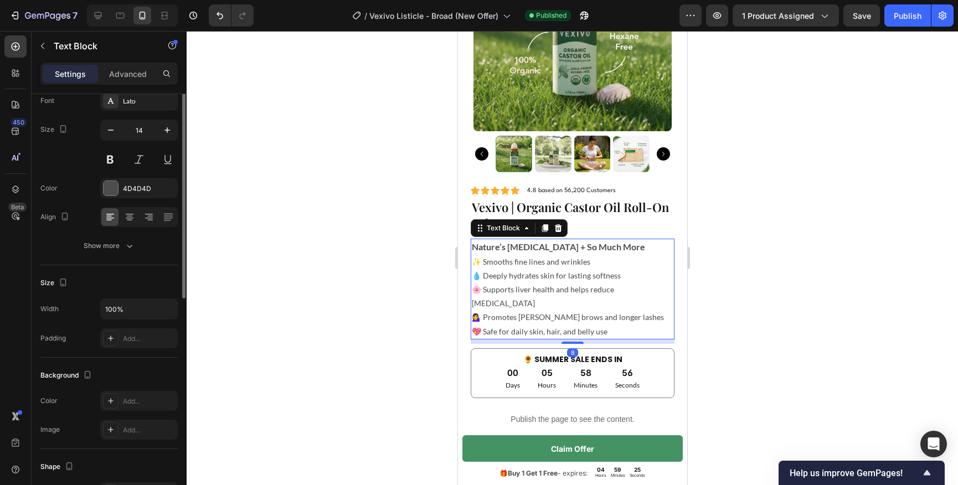
scroll to position [0, 0]
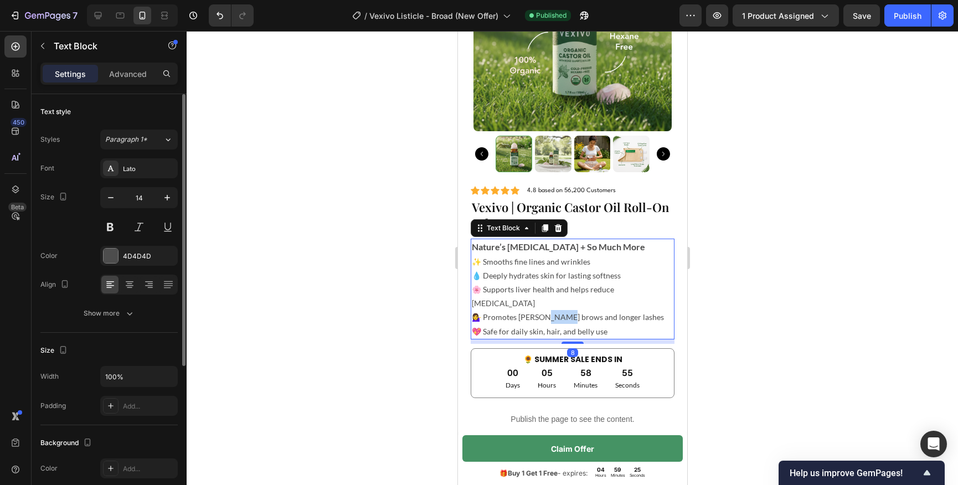
click at [549, 310] on p "💁‍♀️ Promotes [PERSON_NAME] brows and longer lashes" at bounding box center [572, 317] width 202 height 14
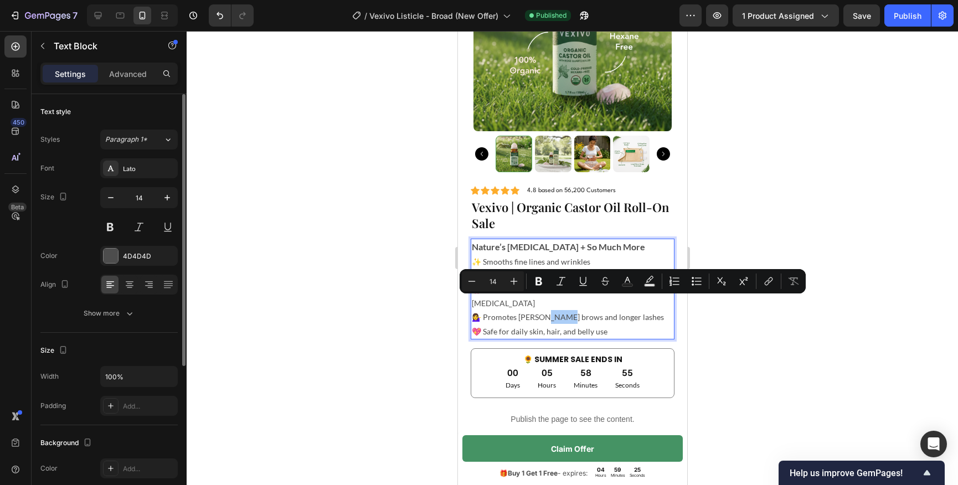
click at [528, 284] on div "Minus 14 Plus Bold Italic Underline Strikethrough Text Color Text Background Co…" at bounding box center [633, 281] width 342 height 20
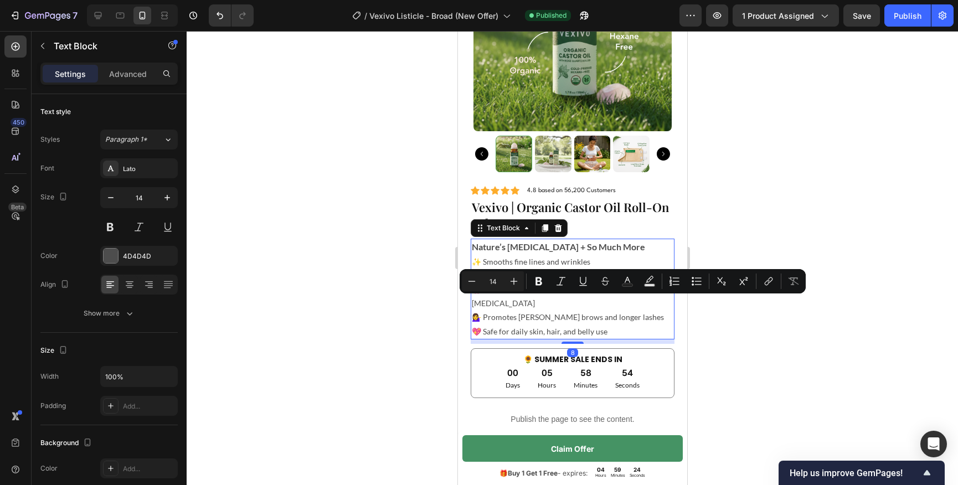
click at [533, 310] on p "💁‍♀️ Promotes [PERSON_NAME] brows and longer lashes" at bounding box center [572, 317] width 202 height 14
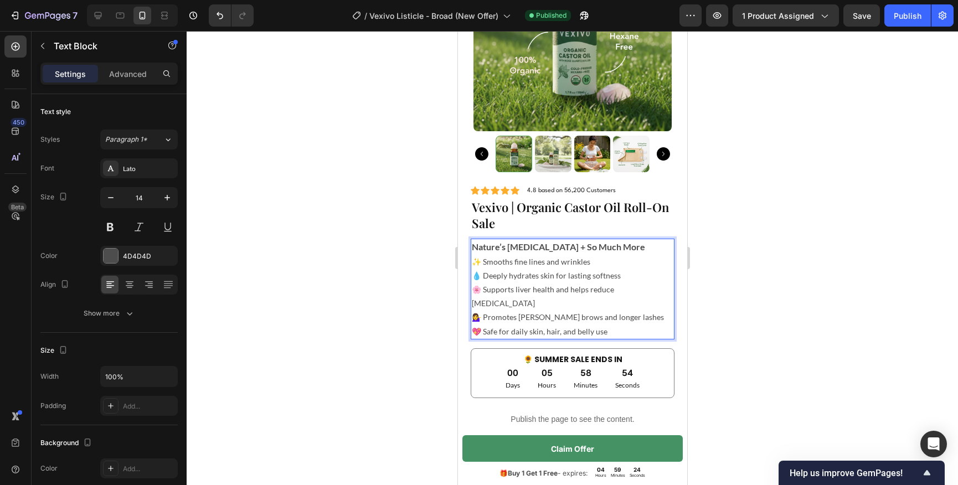
click at [556, 291] on p "🌸 Supports liver health and helps reduce [MEDICAL_DATA]" at bounding box center [572, 296] width 202 height 28
click at [569, 262] on p "✨ Smooths fine lines and wrinkles" at bounding box center [572, 262] width 202 height 14
drag, startPoint x: 583, startPoint y: 262, endPoint x: 572, endPoint y: 260, distance: 11.7
click at [572, 260] on p "✨ Smooths fine lines and wrinkles" at bounding box center [572, 262] width 202 height 14
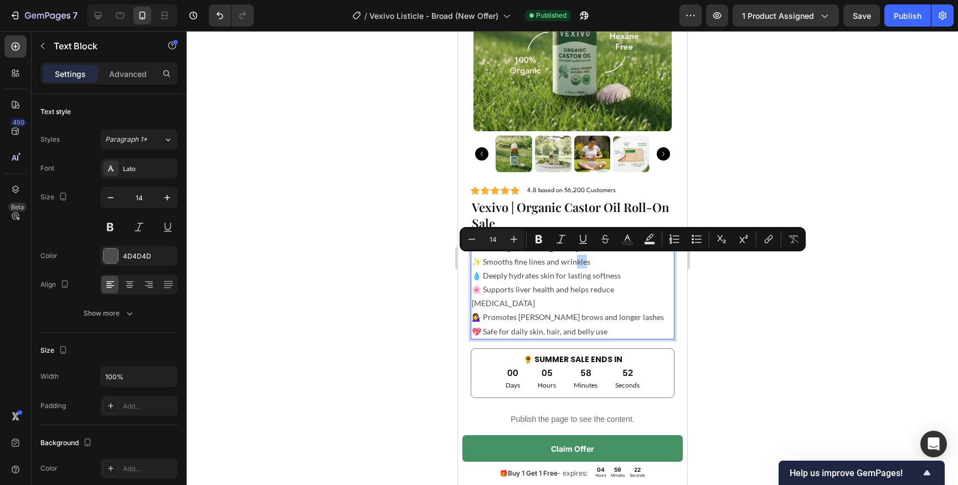
click at [572, 260] on p "✨ Smooths fine lines and wrinkles" at bounding box center [572, 262] width 202 height 14
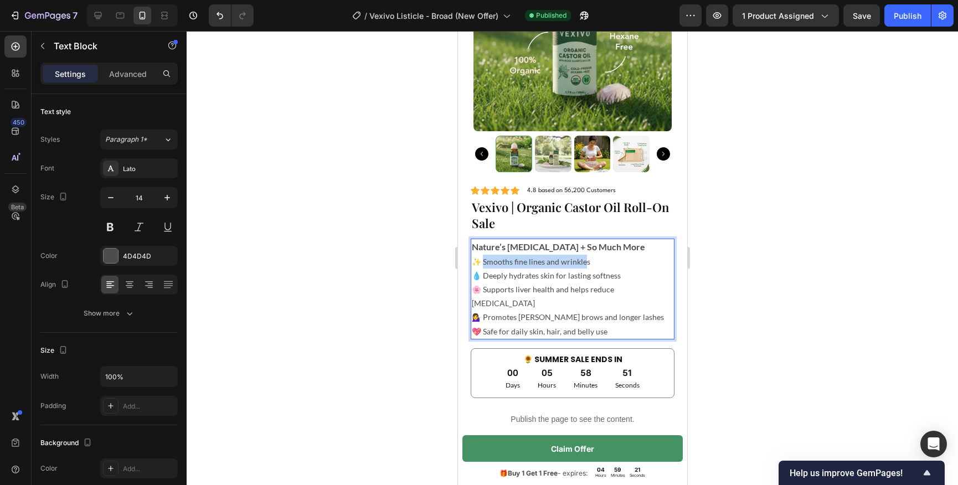
drag, startPoint x: 584, startPoint y: 260, endPoint x: 482, endPoint y: 264, distance: 102.5
click at [482, 264] on p "✨ Smooths fine lines and wrinkles" at bounding box center [572, 262] width 202 height 14
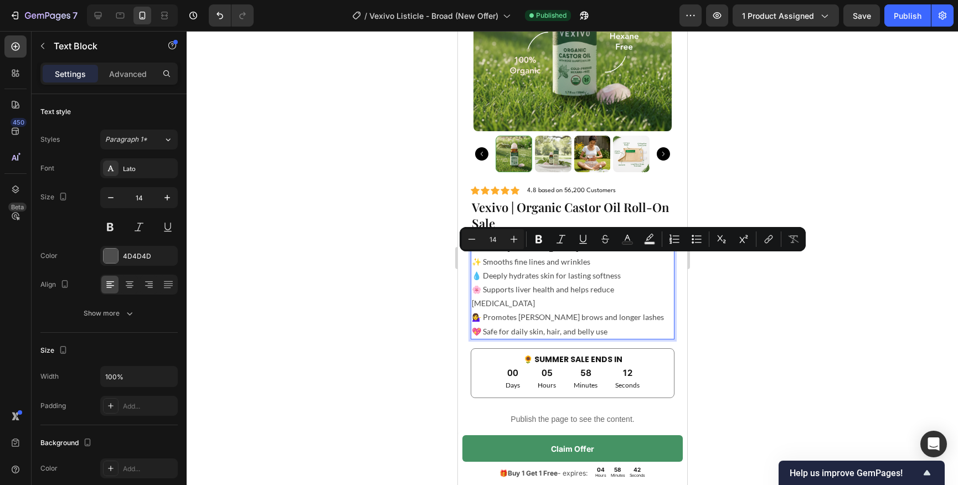
click at [546, 270] on p "💧 Deeply hydrates skin for lasting softness" at bounding box center [572, 276] width 202 height 14
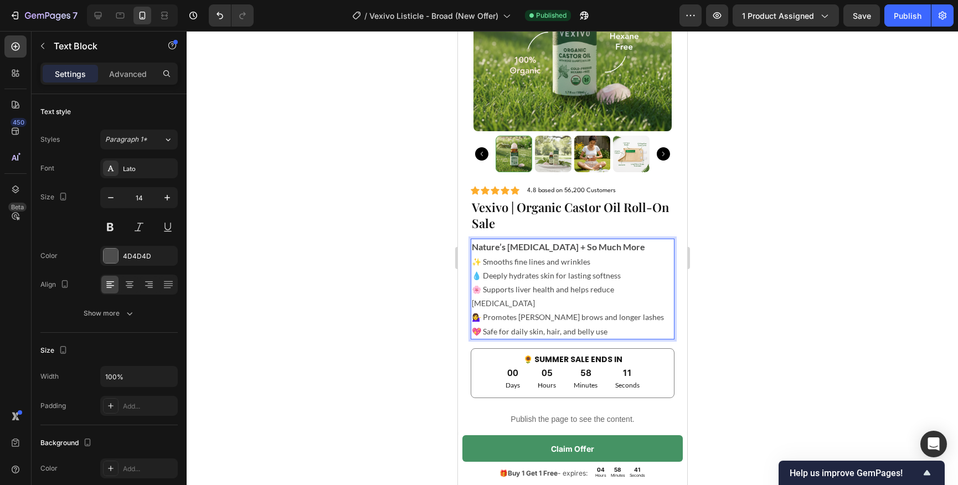
click at [552, 260] on p "✨ Smooths fine lines and wrinkles" at bounding box center [572, 262] width 202 height 14
drag, startPoint x: 586, startPoint y: 260, endPoint x: 482, endPoint y: 261, distance: 104.1
click at [482, 261] on p "✨ Smooths fine lines and wrinkles" at bounding box center [572, 262] width 202 height 14
click at [526, 290] on p "🌸 Supports liver health and helps reduce [MEDICAL_DATA]" at bounding box center [572, 296] width 202 height 28
click at [556, 276] on p "💧 Deeply hydrates skin for lasting softness" at bounding box center [572, 276] width 202 height 14
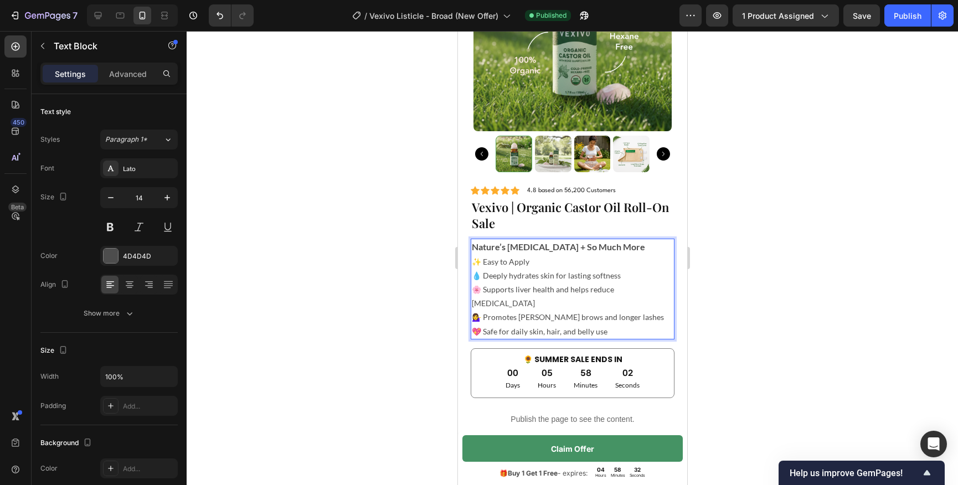
click at [598, 276] on p "💧 Deeply hydrates skin for lasting softness" at bounding box center [572, 276] width 202 height 14
click at [589, 274] on p "💧 Deeply hydrates skin for lasting softness" at bounding box center [572, 276] width 202 height 14
drag, startPoint x: 620, startPoint y: 274, endPoint x: 482, endPoint y: 280, distance: 137.5
click at [482, 279] on p "💧 Deeply hydrates skin for lasting softness" at bounding box center [572, 276] width 202 height 14
click at [526, 291] on p "🌸 Supports liver health and helps reduce [MEDICAL_DATA]" at bounding box center [572, 296] width 202 height 28
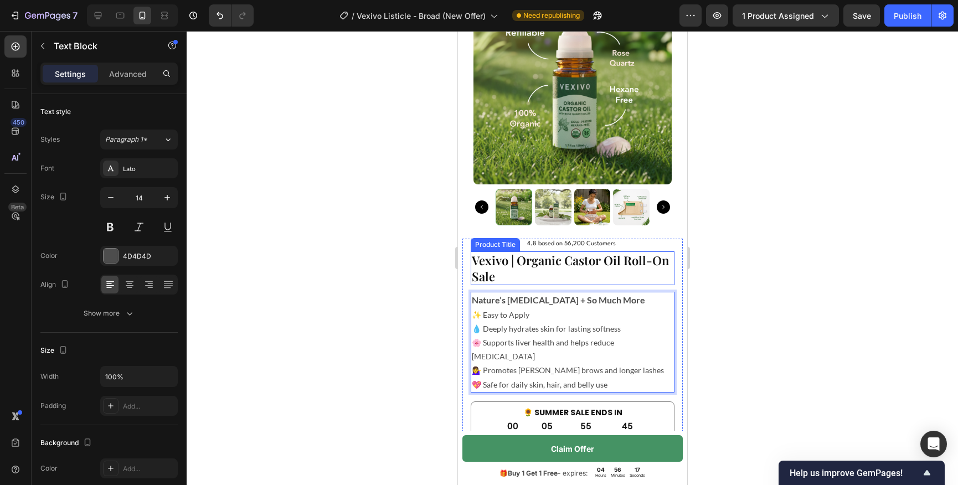
scroll to position [3359, 0]
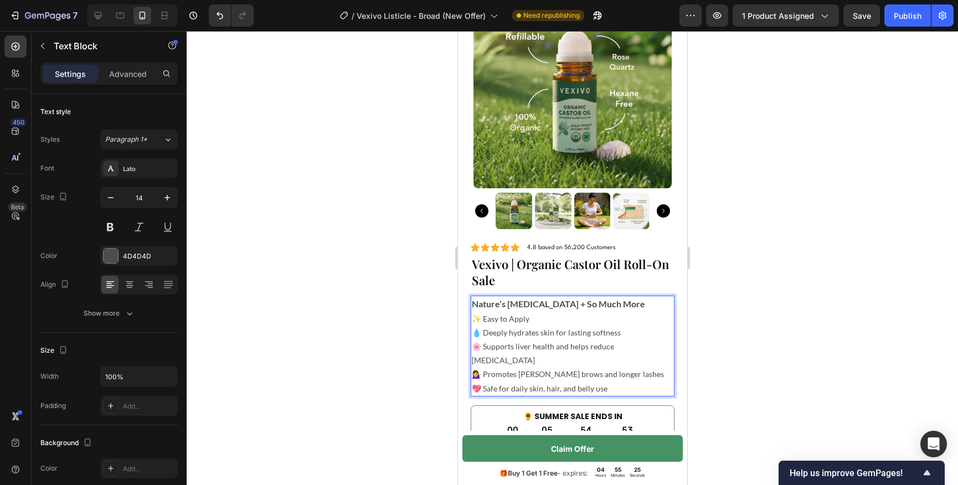
click at [540, 347] on p "🌸 Supports liver health and helps reduce [MEDICAL_DATA]" at bounding box center [572, 354] width 202 height 28
click at [506, 340] on p "🌸 Supports liver health and helps reduce [MEDICAL_DATA]" at bounding box center [572, 354] width 202 height 28
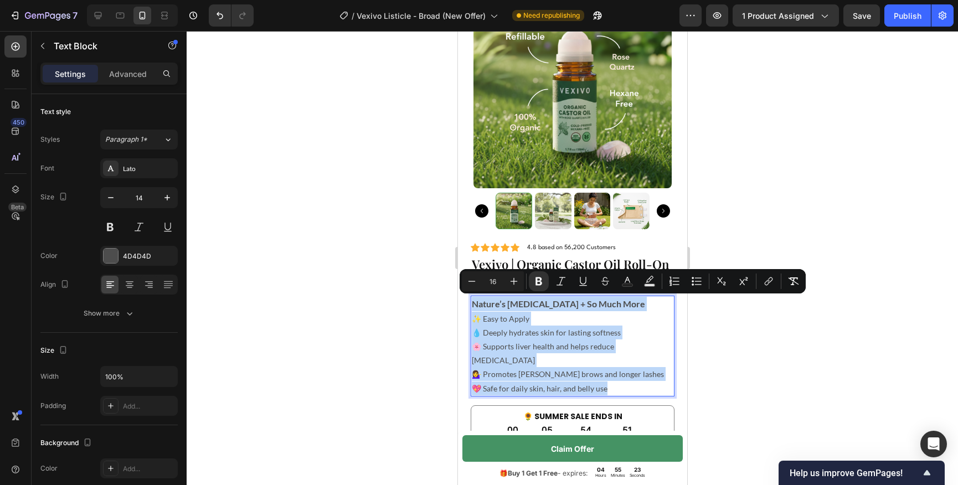
drag, startPoint x: 472, startPoint y: 304, endPoint x: 641, endPoint y: 372, distance: 182.4
click at [641, 372] on div "Nature’s [MEDICAL_DATA] + So Much More ✨ Easy to Apply 💧 Deeply hydrates skin f…" at bounding box center [572, 346] width 204 height 100
copy div "Nature’s [MEDICAL_DATA] + So Much More ✨ Easy to Apply 💧 Deeply hydrates skin f…"
click at [539, 334] on p "💧 Deeply hydrates skin for lasting softness" at bounding box center [572, 333] width 202 height 14
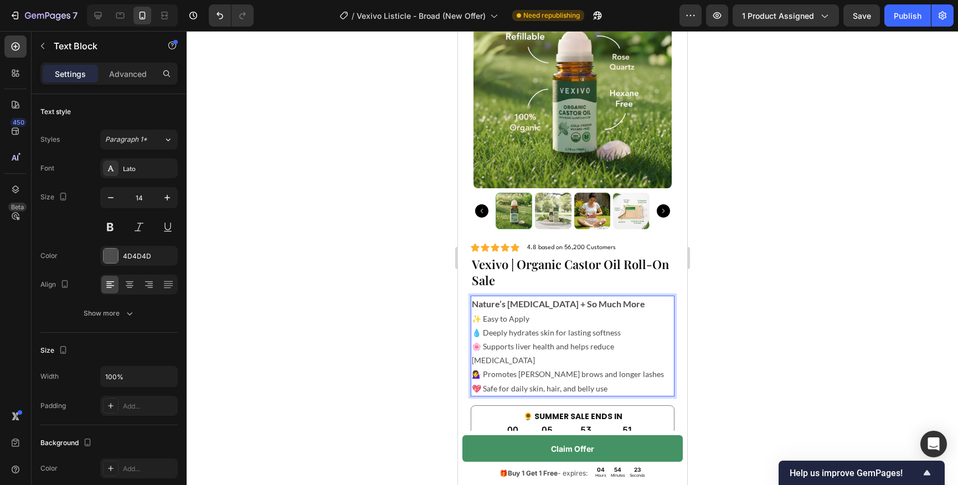
click at [509, 335] on p "💧 Deeply hydrates skin for lasting softness" at bounding box center [572, 333] width 202 height 14
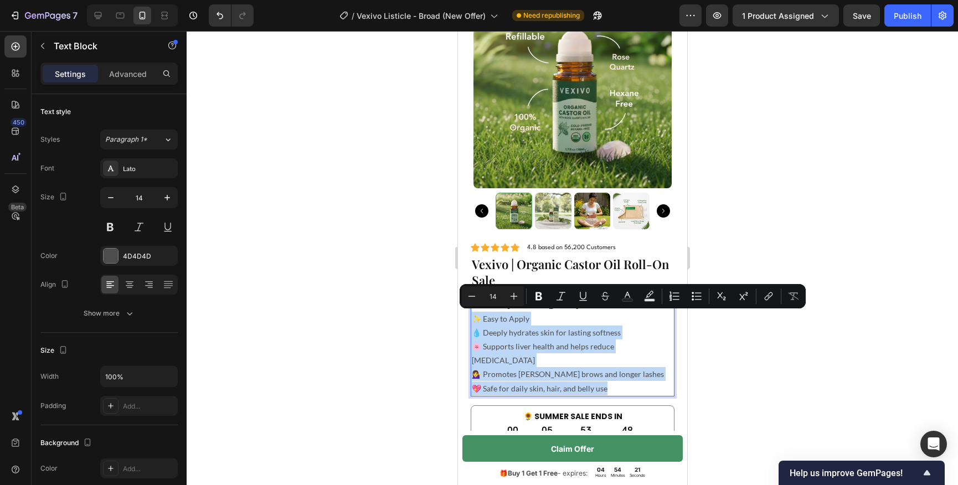
drag, startPoint x: 603, startPoint y: 376, endPoint x: 474, endPoint y: 321, distance: 140.7
click at [474, 321] on div "Nature’s [MEDICAL_DATA] + So Much More ✨ Easy to Apply 💧 Deeply hydrates skin f…" at bounding box center [572, 346] width 204 height 100
click at [506, 340] on p "🌸 Supports liver health and helps reduce [MEDICAL_DATA]" at bounding box center [572, 354] width 202 height 28
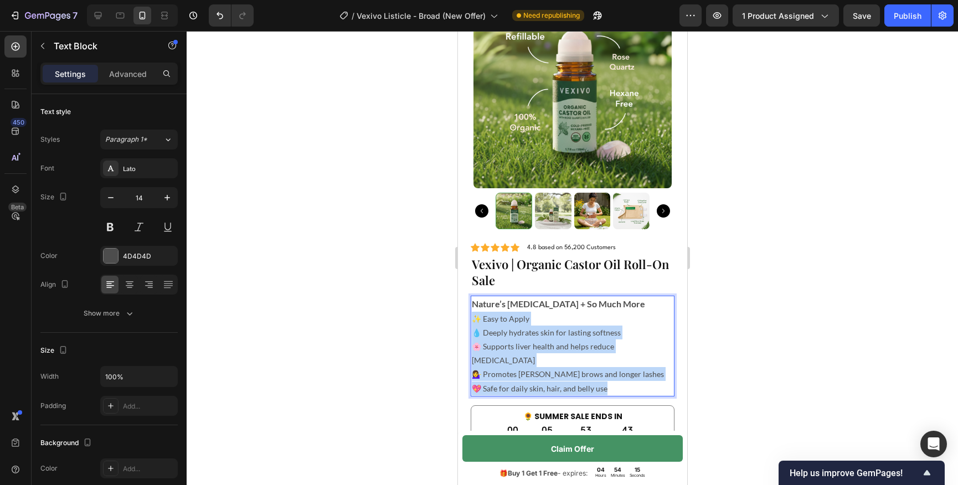
drag, startPoint x: 605, startPoint y: 375, endPoint x: 472, endPoint y: 318, distance: 144.1
click at [472, 318] on div "Nature’s [MEDICAL_DATA] + So Much More ✨ Easy to Apply 💧 Deeply hydrates skin f…" at bounding box center [572, 346] width 204 height 100
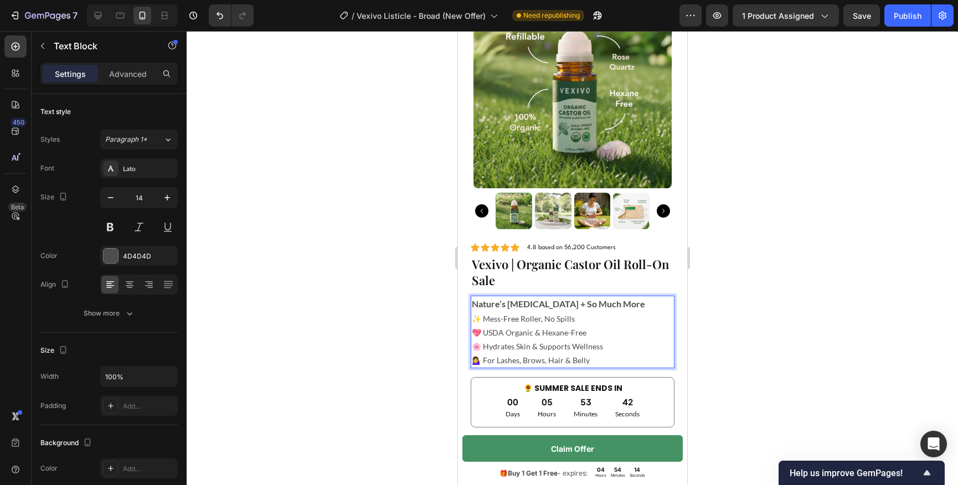
click at [510, 330] on p "✨ Mess-Free Roller, No Spills 💖 USDA Organic & Hexane-Free 🌸 Hydrates Skin & Su…" at bounding box center [572, 340] width 202 height 56
click at [556, 337] on p "✨ Mess-Free Roller, No Spills 💖 USDA Organic & Hexane-Free 🌸 Hydrates Skin & Su…" at bounding box center [572, 340] width 202 height 56
click at [763, 307] on div at bounding box center [573, 258] width 772 height 454
click at [557, 326] on p "✨ Mess-Free Roller, No Spills 💖 USDA Organic & Hexane-Free 🌸 Hydrates Skin & Su…" at bounding box center [572, 340] width 202 height 56
click at [562, 320] on p "✨ Mess-Free Roller, No Spills 💖 USDA Organic & Hexane-Free 🌸 Hydrates Skin & Su…" at bounding box center [572, 340] width 202 height 56
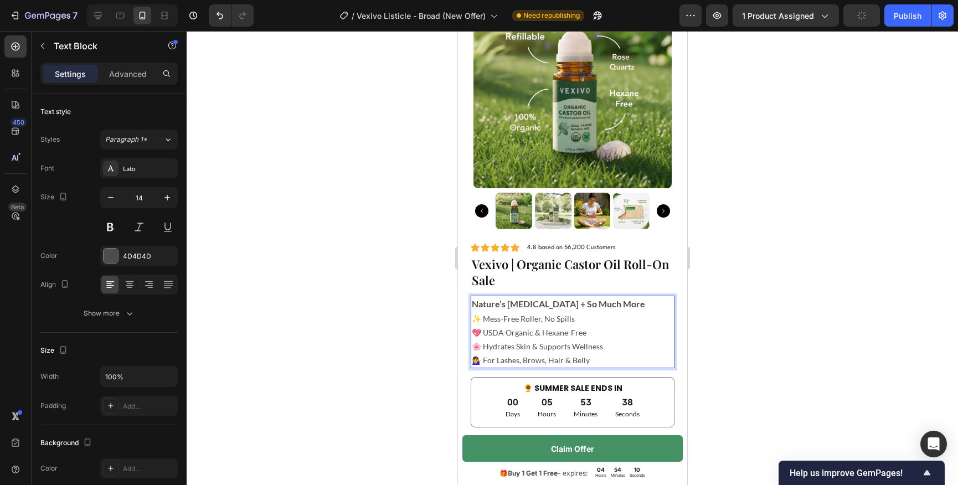
click at [575, 318] on p "✨ Mess-Free Roller, No Spills 💖 USDA Organic & Hexane-Free 🌸 Hydrates Skin & Su…" at bounding box center [572, 340] width 202 height 56
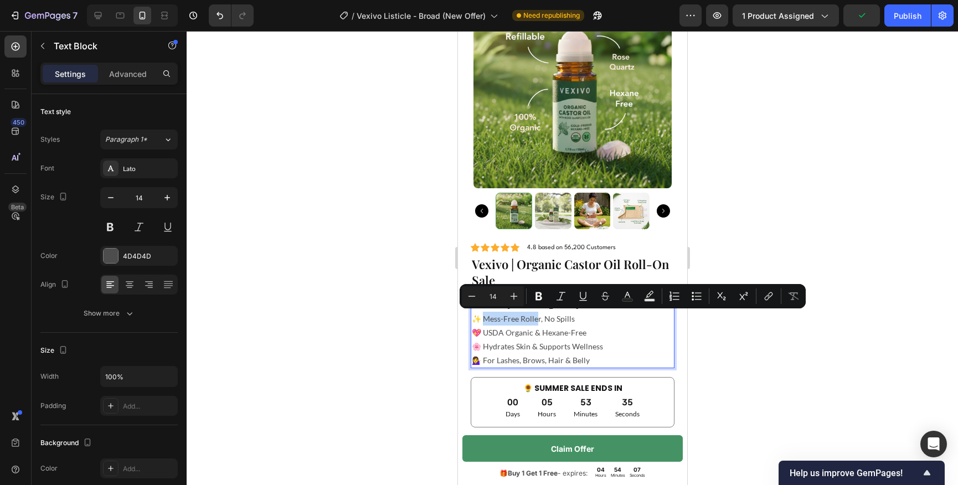
drag, startPoint x: 537, startPoint y: 320, endPoint x: 482, endPoint y: 321, distance: 54.8
click at [482, 321] on p "✨ Mess-Free Roller, No Spills 💖 USDA Organic & Hexane-Free 🌸 Hydrates Skin & Su…" at bounding box center [572, 340] width 202 height 56
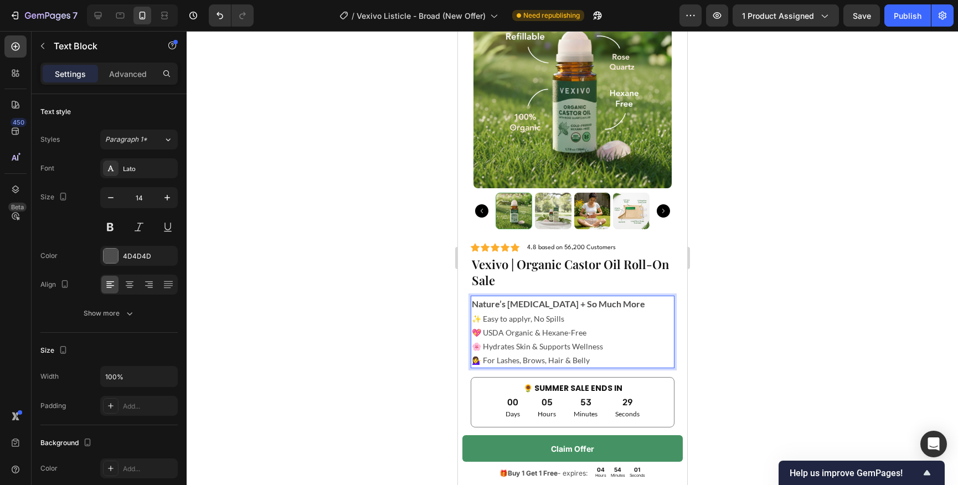
click at [527, 320] on p "✨ Easy to applyr, No Spills 💖 USDA Organic & Hexane-Free 🌸 Hydrates Skin & Supp…" at bounding box center [572, 340] width 202 height 56
click at [543, 325] on p "✨ Easy to apply, No Spills 💖 USDA Organic & Hexane-Free 🌸 Hydrates Skin & Suppo…" at bounding box center [572, 340] width 202 height 56
click at [581, 345] on p "✨ Easy to apply, No Spills 💖 USDA Organic & Hexane-Free 🌸 Hydrates Skin & Suppo…" at bounding box center [572, 340] width 202 height 56
click at [605, 353] on p "✨ Easy to apply, No Spills 💖 USDA Organic & Hexane-Free 🌸 Hydrates Skin & Suppo…" at bounding box center [572, 340] width 202 height 56
click at [561, 320] on p "✨ Easy to apply, No Spills 💖 USDA Organic & Hexane-Free 🌸 Hydrates Skin & Suppo…" at bounding box center [572, 340] width 202 height 56
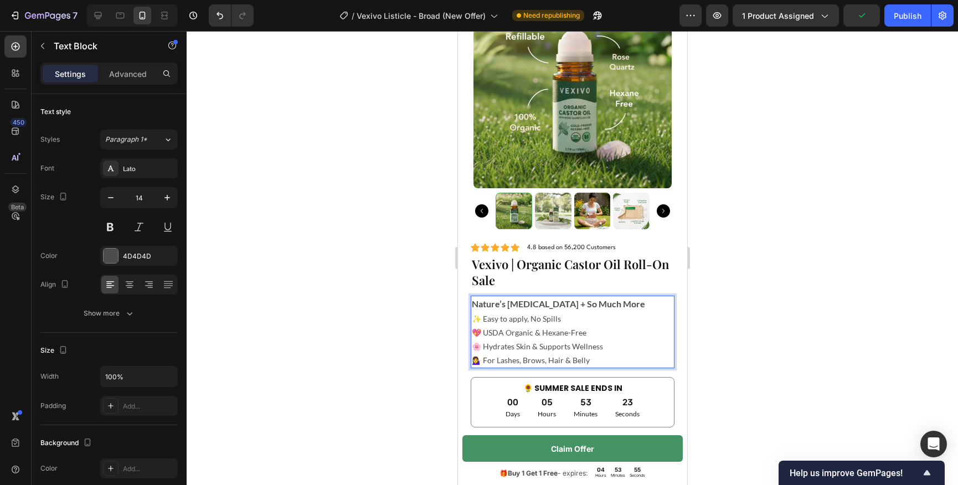
click at [606, 338] on p "✨ Easy to apply, No Spills 💖 USDA Organic & Hexane-Free 🌸 Hydrates Skin & Suppo…" at bounding box center [572, 340] width 202 height 56
click at [603, 347] on p "✨ Easy to apply, No Spills 💖 USDA Organic & Hexane-Free 🌸 Hydrates Skin & Suppo…" at bounding box center [572, 340] width 202 height 56
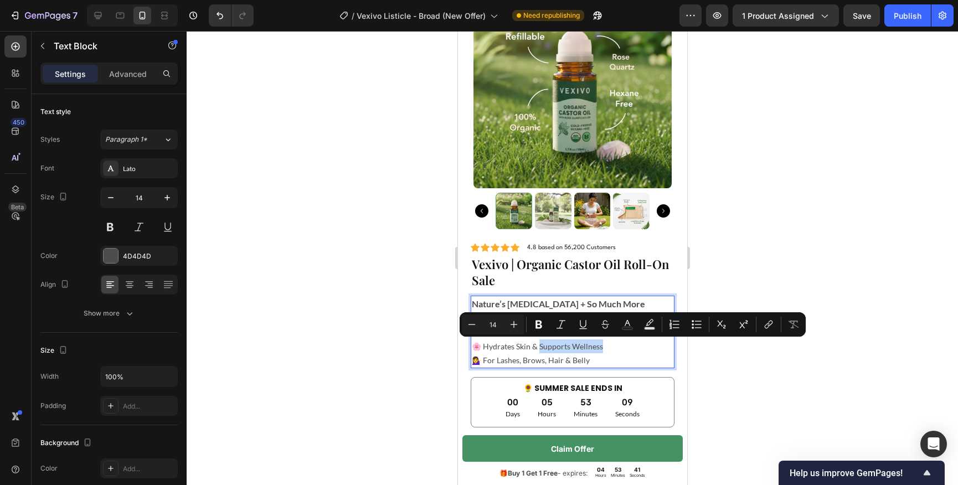
drag, startPoint x: 599, startPoint y: 347, endPoint x: 537, endPoint y: 346, distance: 62.0
click at [536, 346] on p "✨ Easy to apply, No Spills 💖 USDA Organic & Hexane-Free 🌸 Hydrates Skin & Suppo…" at bounding box center [572, 340] width 202 height 56
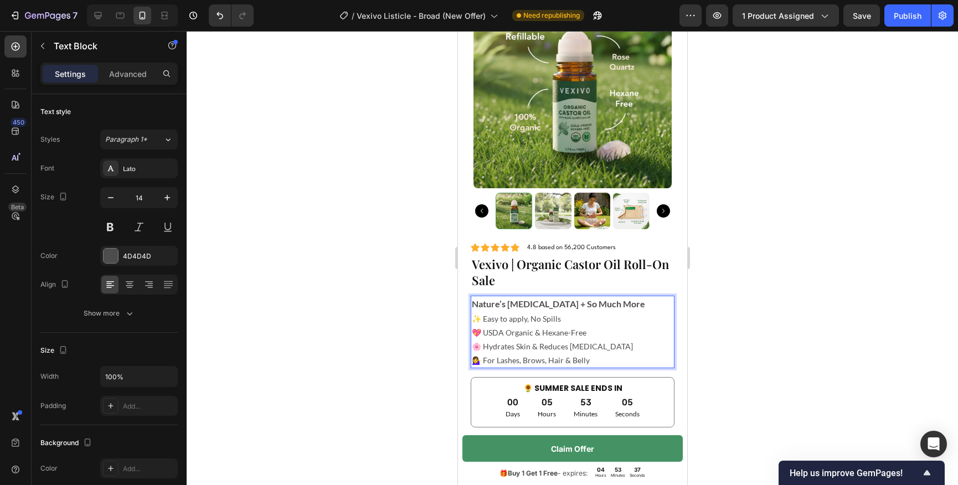
click at [554, 362] on p "✨ Easy to apply, No Spills 💖 USDA Organic & Hexane-Free 🌸 Hydrates Skin & Reduc…" at bounding box center [572, 340] width 202 height 56
click at [495, 361] on p "✨ Easy to apply, No Spills 💖 USDA Organic & Hexane-Free 🌸 Hydrates Skin & Reduc…" at bounding box center [572, 340] width 202 height 56
click at [544, 360] on p "✨ Easy to apply, No Spills 💖 USDA Organic & Hexane-Free 🌸 Hydrates Skin & Reduc…" at bounding box center [572, 340] width 202 height 56
click at [603, 363] on p "✨ Easy to apply, No Spills 💖 USDA Organic & Hexane-Free 🌸 Hydrates Skin & Reduc…" at bounding box center [572, 340] width 202 height 56
click at [831, 357] on div at bounding box center [573, 258] width 772 height 454
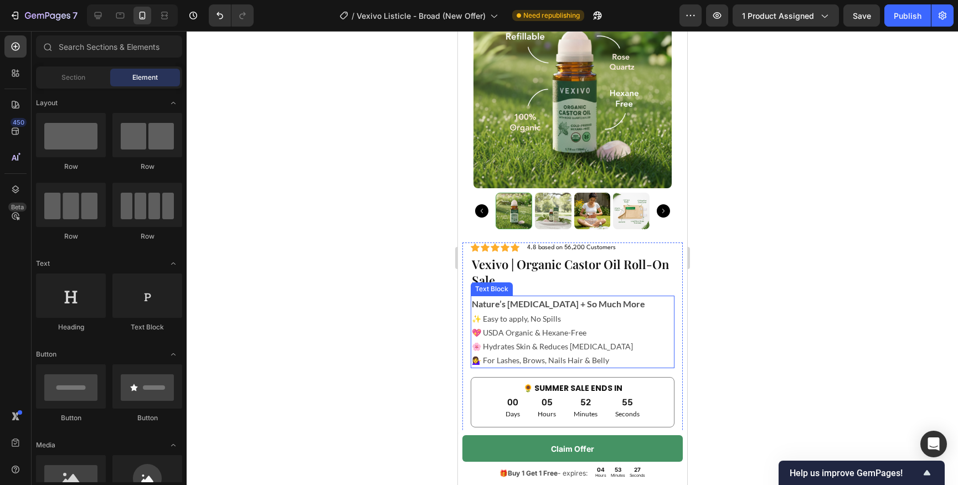
click at [568, 362] on p "✨ Easy to apply, No Spills 💖 USDA Organic & Hexane-Free 🌸 Hydrates Skin & Reduc…" at bounding box center [572, 340] width 202 height 56
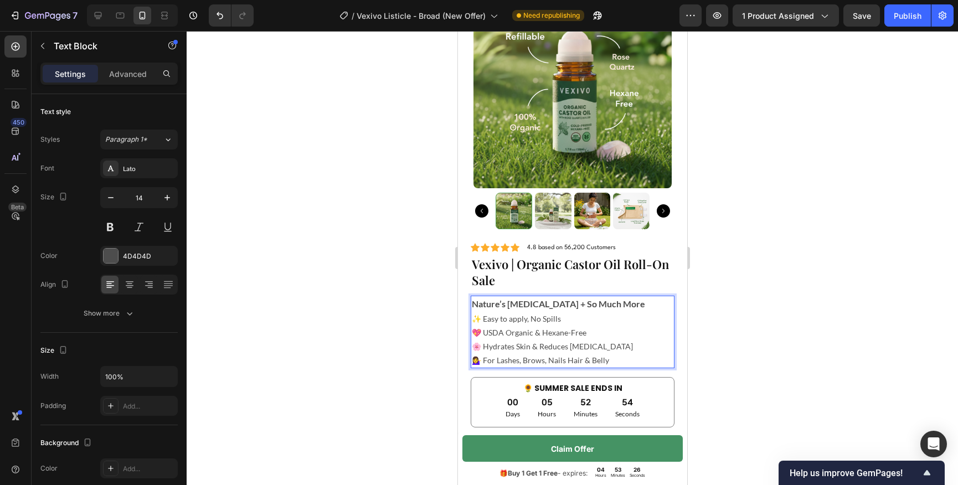
click at [564, 361] on p "✨ Easy to apply, No Spills 💖 USDA Organic & Hexane-Free 🌸 Hydrates Skin & Reduc…" at bounding box center [572, 340] width 202 height 56
click at [742, 358] on div at bounding box center [573, 258] width 772 height 454
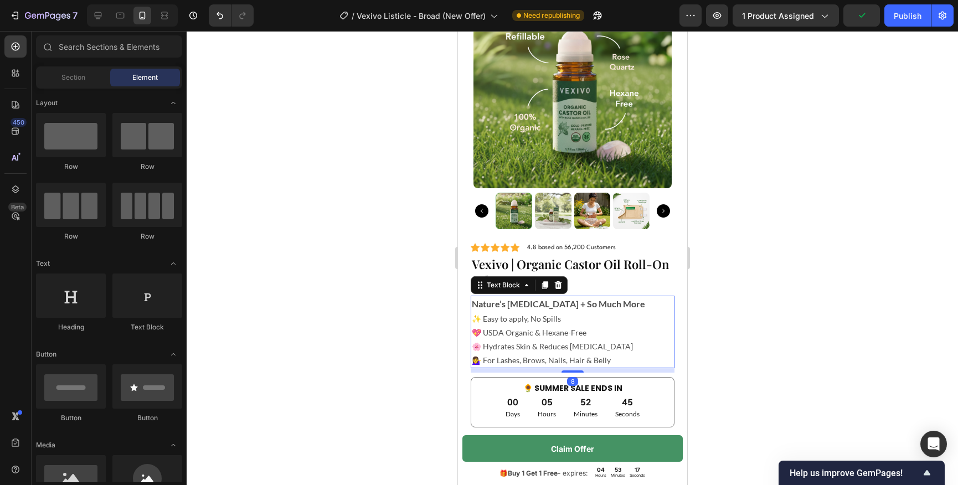
click at [581, 363] on p "✨ Easy to apply, No Spills 💖 USDA Organic & Hexane-Free 🌸 Hydrates Skin & Reduc…" at bounding box center [572, 340] width 202 height 56
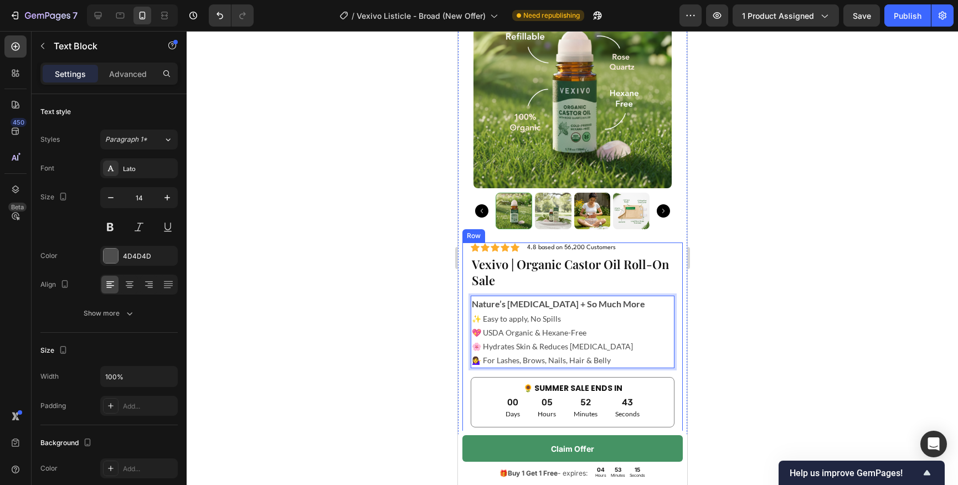
click at [773, 357] on div at bounding box center [573, 258] width 772 height 454
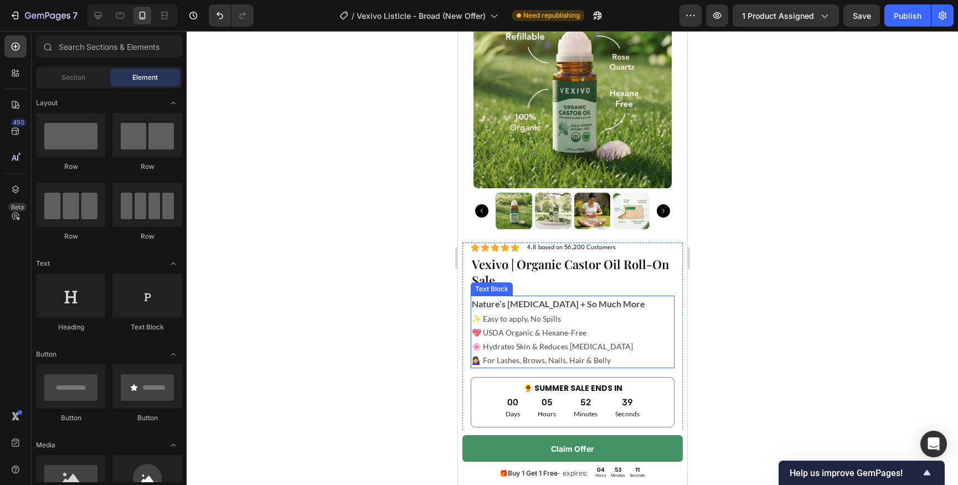
click at [578, 361] on p "✨ Easy to apply, No Spills 💖 USDA Organic & Hexane-Free 🌸 Hydrates Skin & Reduc…" at bounding box center [572, 340] width 202 height 56
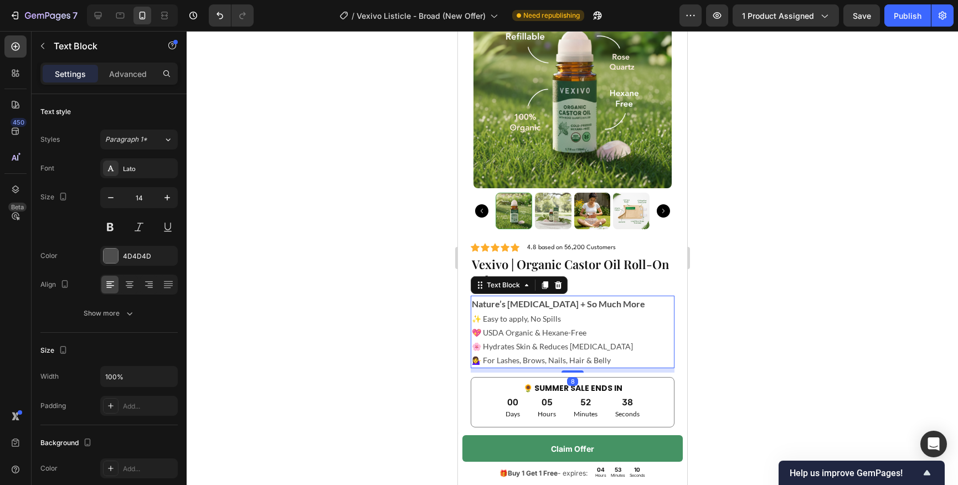
click at [566, 361] on p "✨ Easy to apply, No Spills 💖 USDA Organic & Hexane-Free 🌸 Hydrates Skin & Reduc…" at bounding box center [572, 340] width 202 height 56
click at [741, 340] on div at bounding box center [573, 258] width 772 height 454
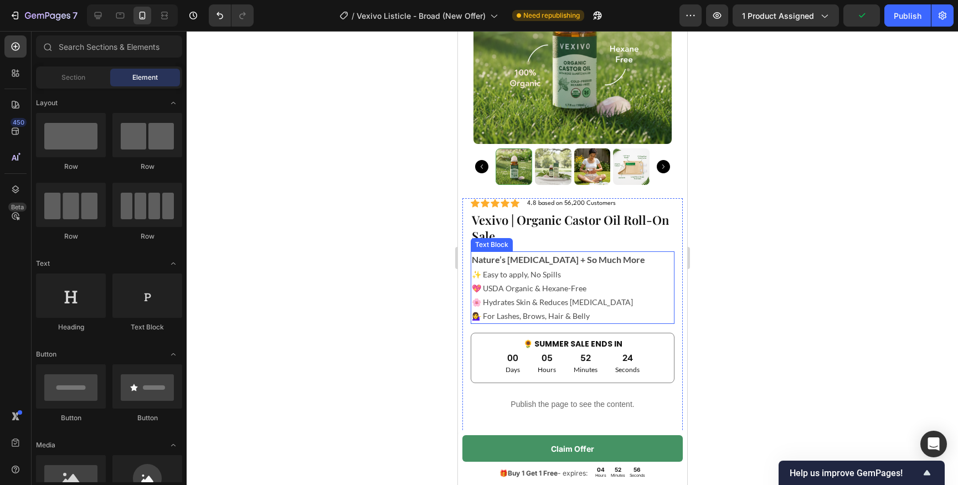
scroll to position [3407, 0]
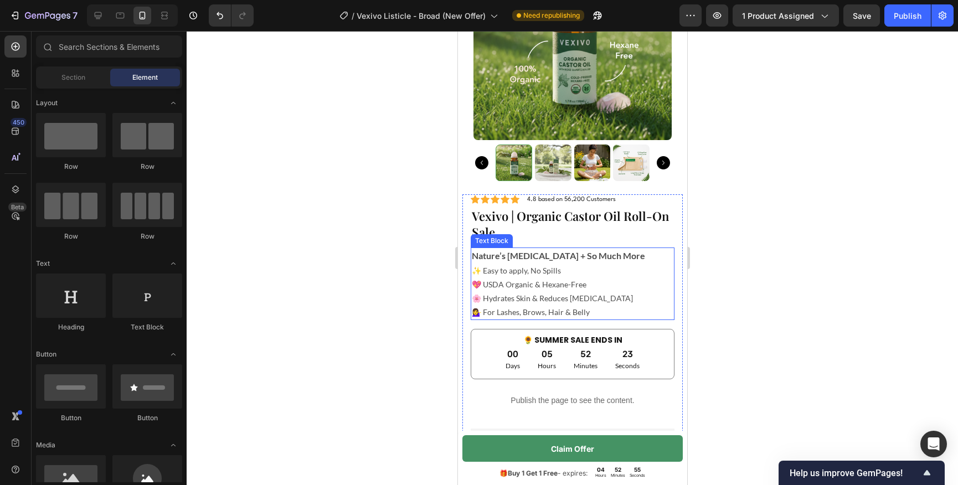
click at [562, 256] on strong "Nature’s [MEDICAL_DATA] + So Much More" at bounding box center [557, 255] width 173 height 11
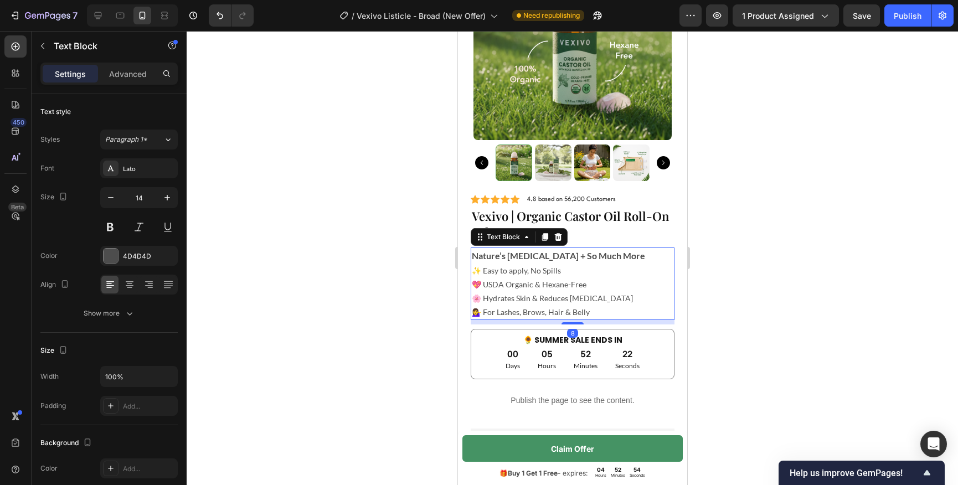
click at [385, 291] on div at bounding box center [573, 258] width 772 height 454
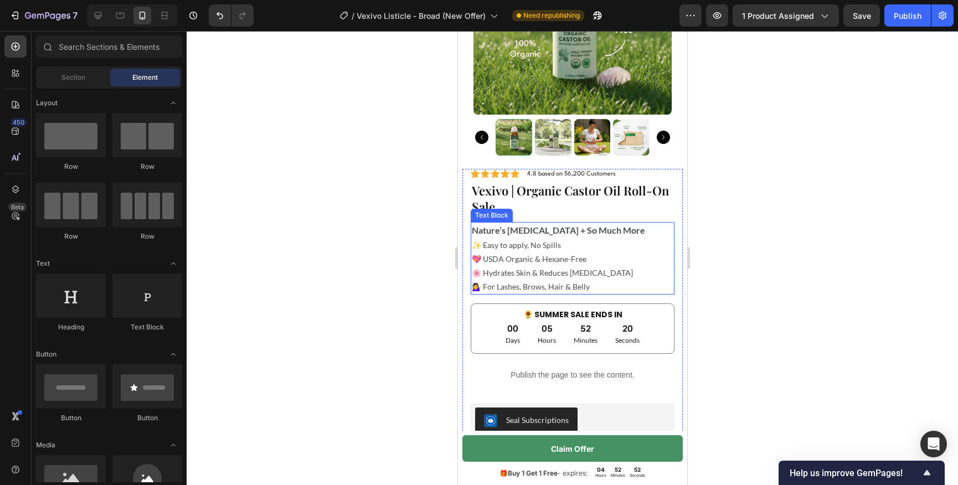
scroll to position [3433, 0]
click at [577, 231] on strong "Nature’s [MEDICAL_DATA] + So Much More" at bounding box center [557, 229] width 173 height 11
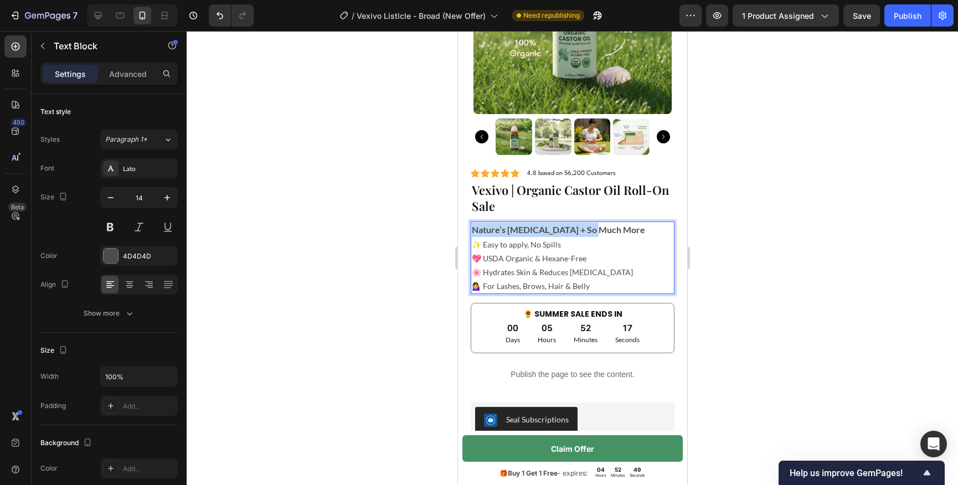
drag, startPoint x: 598, startPoint y: 230, endPoint x: 472, endPoint y: 234, distance: 125.2
click at [472, 234] on p "Nature’s [MEDICAL_DATA] + So Much More" at bounding box center [572, 230] width 202 height 14
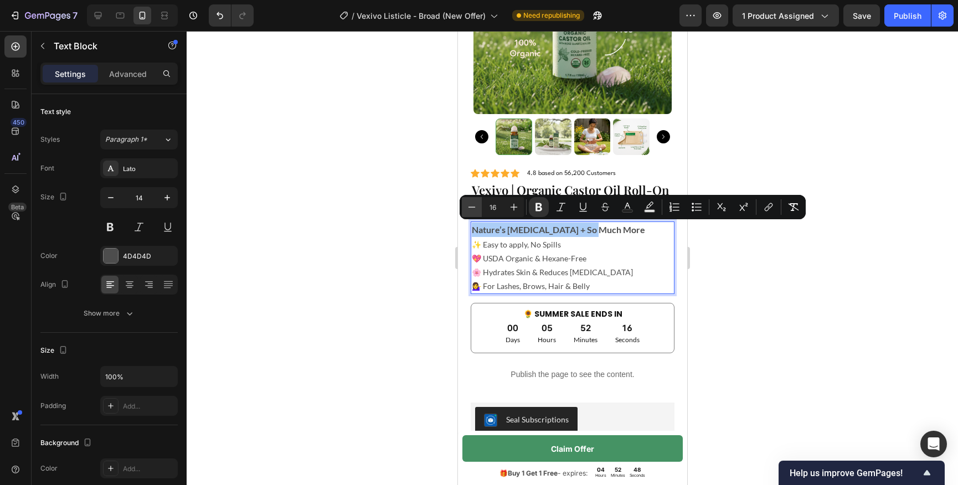
click at [472, 203] on icon "Editor contextual toolbar" at bounding box center [471, 207] width 11 height 11
type input "15"
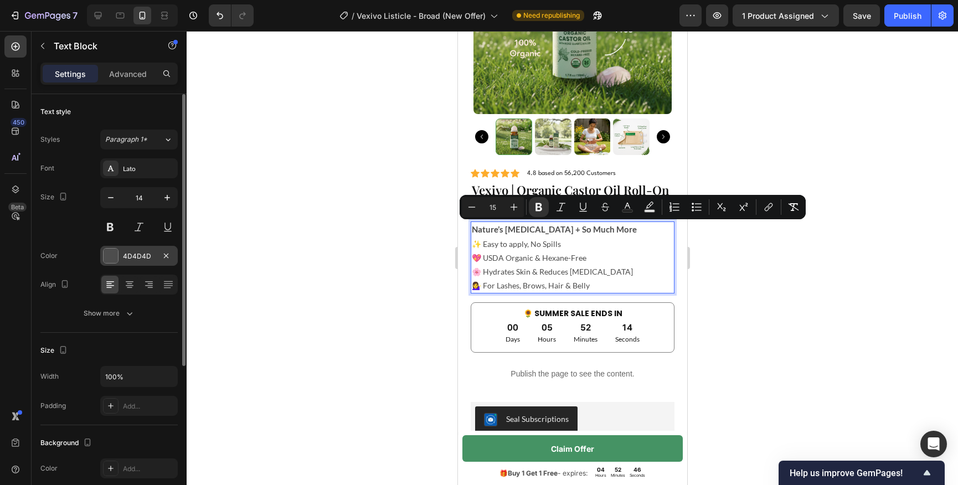
click at [115, 256] on div at bounding box center [111, 256] width 14 height 14
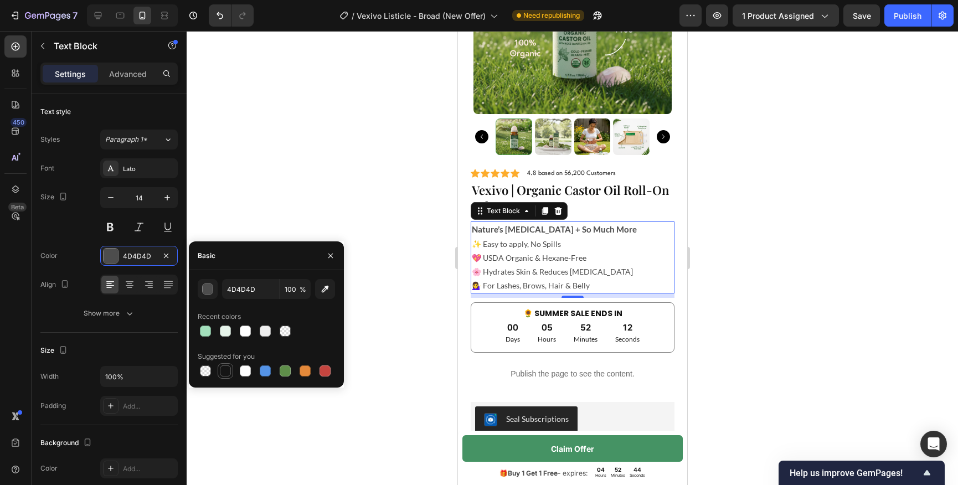
click at [228, 373] on div at bounding box center [225, 371] width 11 height 11
type input "151515"
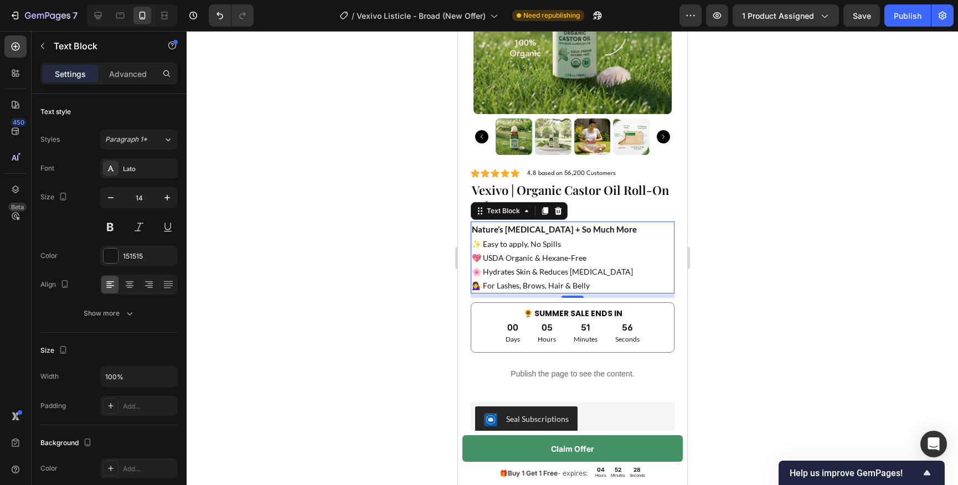
click at [600, 211] on h2 "Vexivo | Organic Castor Oil Roll-On Sale" at bounding box center [572, 198] width 204 height 34
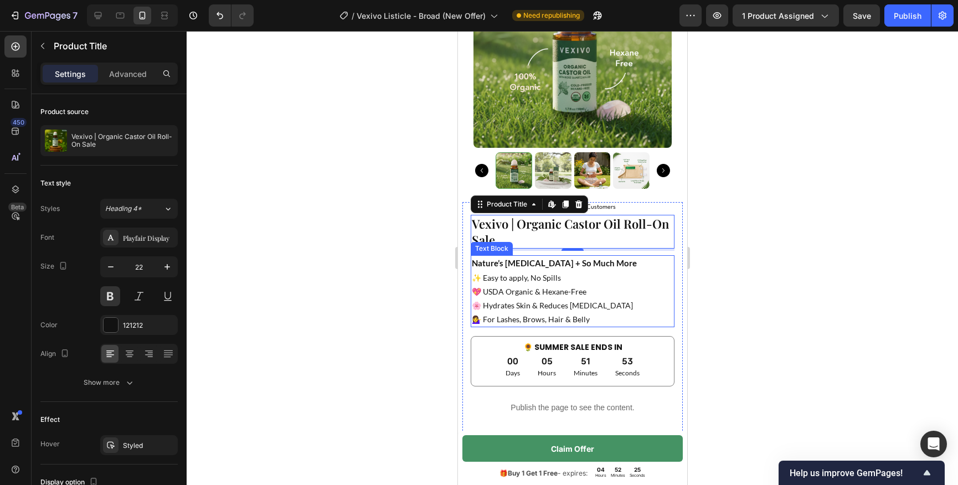
scroll to position [3387, 0]
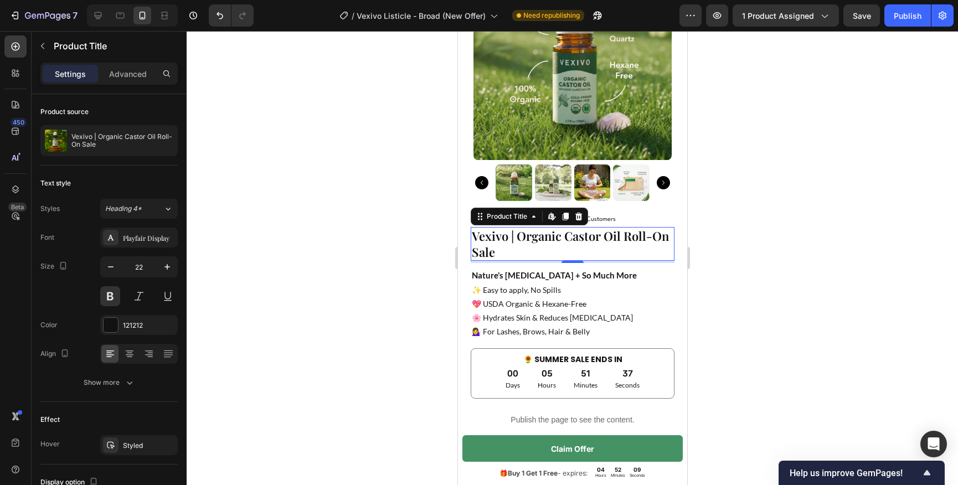
click at [565, 252] on h2 "Vexivo | Organic Castor Oil Roll-On Sale" at bounding box center [572, 244] width 204 height 34
click at [496, 253] on h2 "Vexivo | Organic Castor Oil Roll-On Sale" at bounding box center [572, 244] width 204 height 34
click at [508, 217] on div "Product Title" at bounding box center [506, 217] width 45 height 10
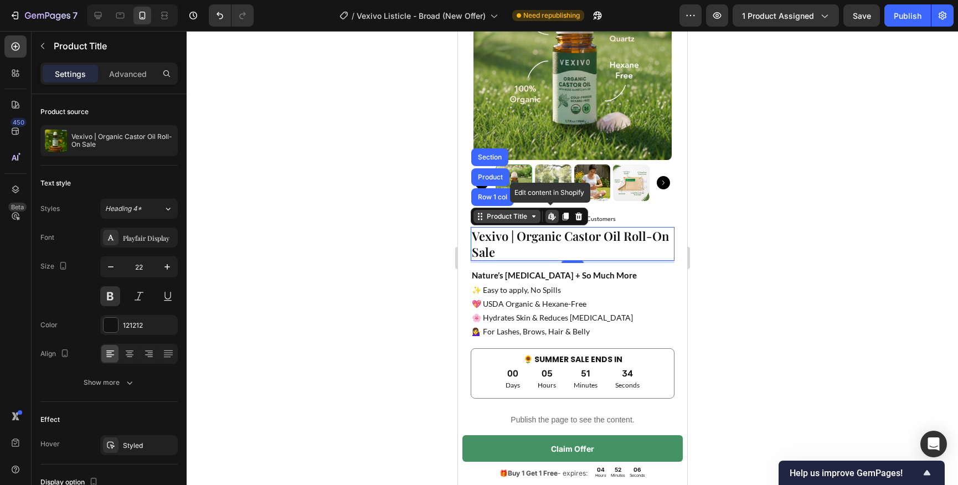
click at [510, 219] on div "Product Title" at bounding box center [506, 217] width 45 height 10
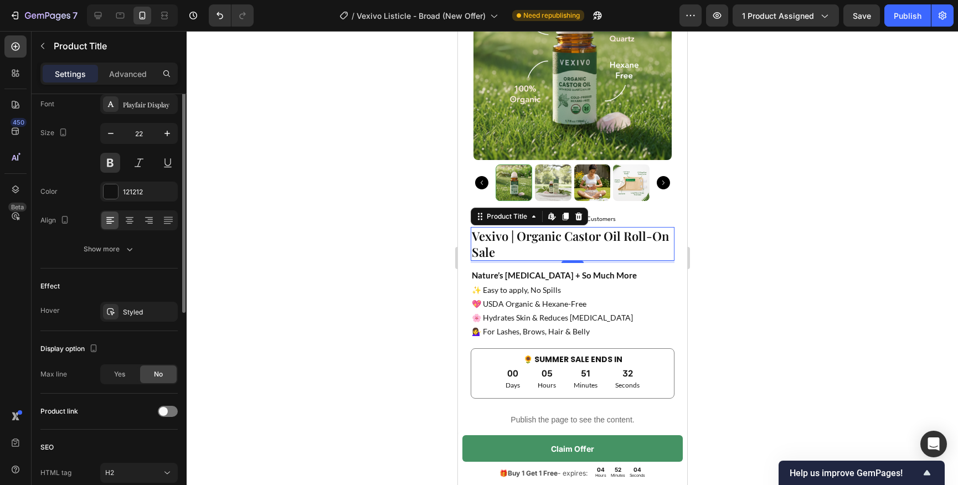
scroll to position [0, 0]
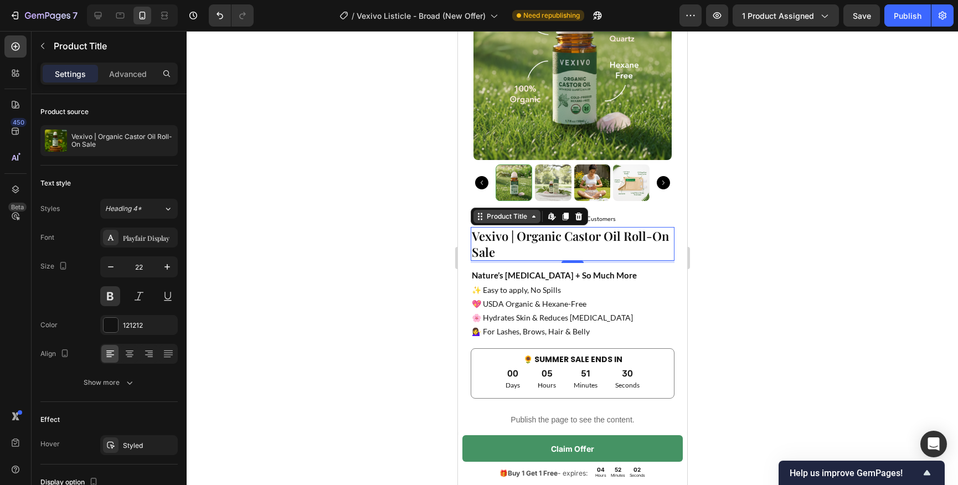
click at [531, 215] on icon at bounding box center [533, 216] width 9 height 9
click at [531, 217] on icon at bounding box center [533, 216] width 9 height 9
click at [507, 276] on strong "Nature’s [MEDICAL_DATA] + So Much More" at bounding box center [553, 275] width 165 height 10
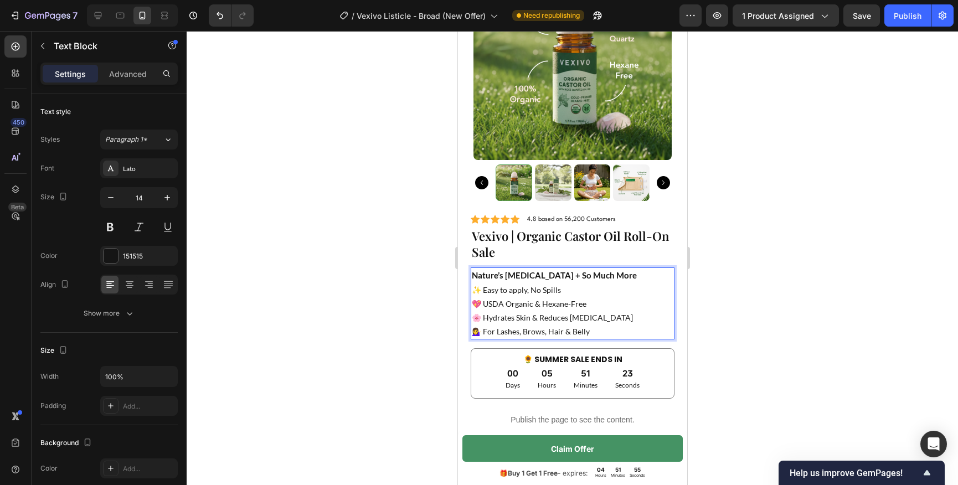
click at [573, 274] on strong "Nature’s [MEDICAL_DATA] + So Much More" at bounding box center [553, 275] width 165 height 10
click at [585, 274] on strong "Nature’s [MEDICAL_DATA] + So Much More" at bounding box center [553, 275] width 165 height 10
drag, startPoint x: 587, startPoint y: 274, endPoint x: 473, endPoint y: 274, distance: 114.1
click at [473, 274] on strong "Nature’s [MEDICAL_DATA] + So Much More" at bounding box center [553, 275] width 165 height 10
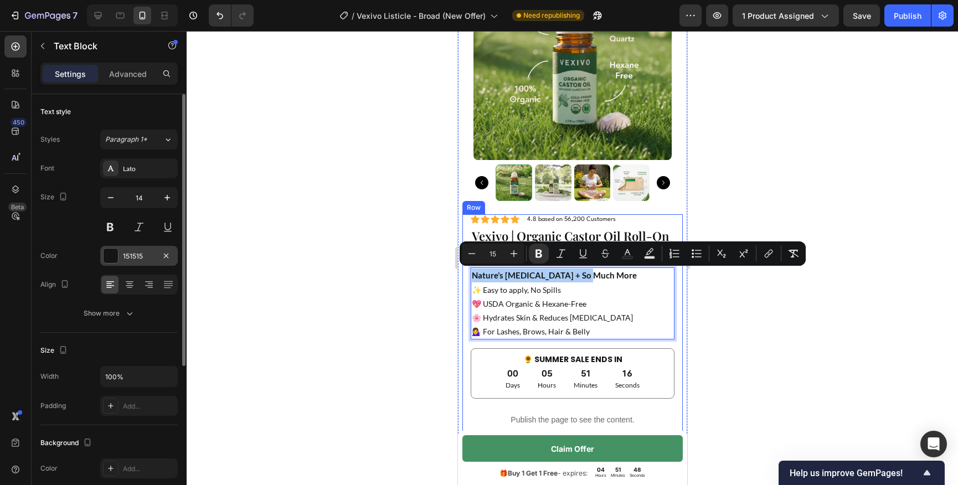
click at [110, 259] on div at bounding box center [111, 256] width 14 height 14
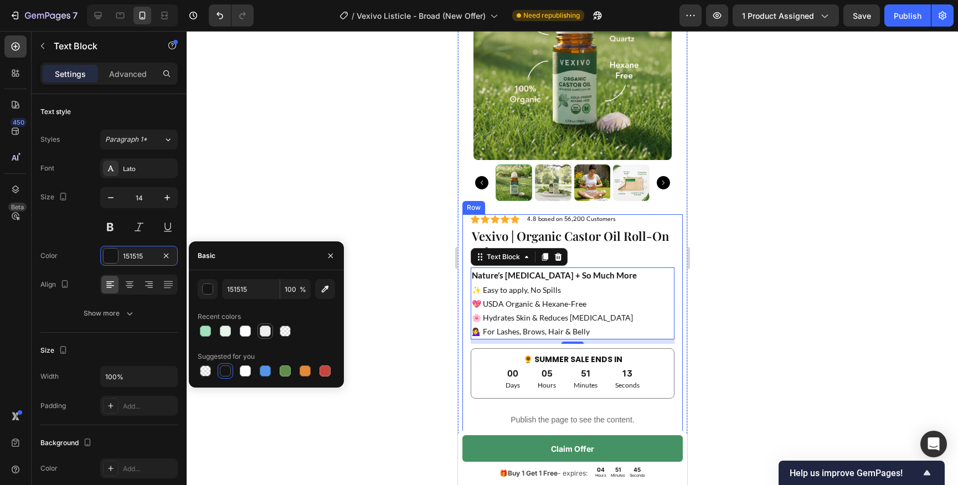
click at [265, 329] on div at bounding box center [265, 331] width 11 height 11
type input "EFEFEF"
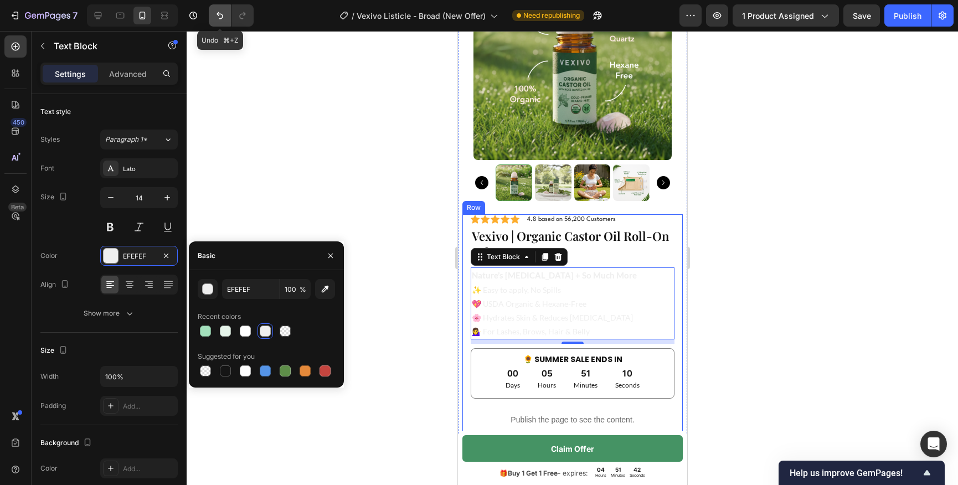
click at [219, 13] on icon "Undo/Redo" at bounding box center [220, 15] width 7 height 7
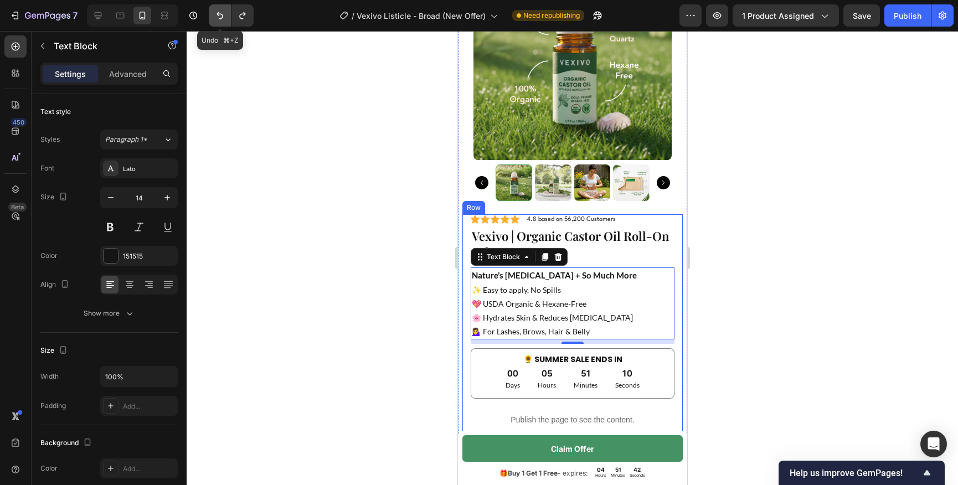
click at [219, 13] on icon "Undo/Redo" at bounding box center [220, 15] width 7 height 7
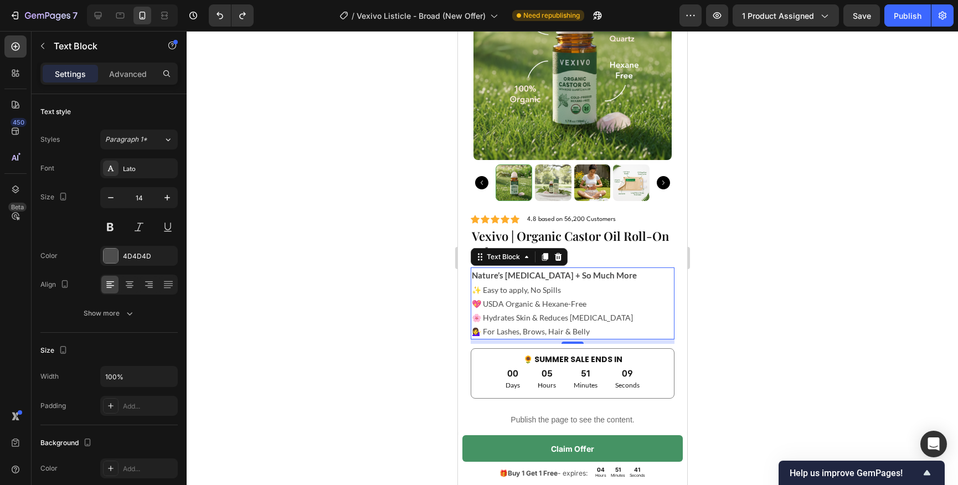
click at [622, 241] on h2 "Vexivo | Organic Castor Oil Roll-On Sale" at bounding box center [572, 244] width 204 height 34
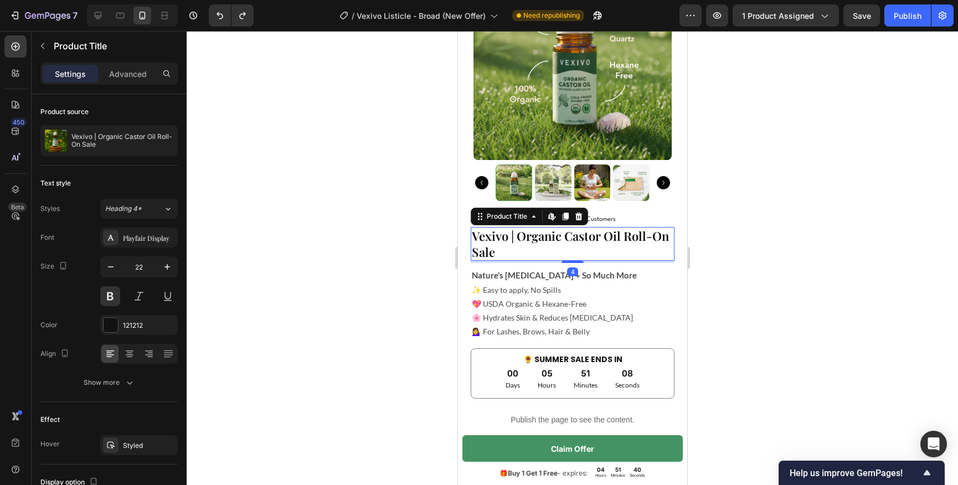
click at [827, 268] on div at bounding box center [573, 258] width 772 height 454
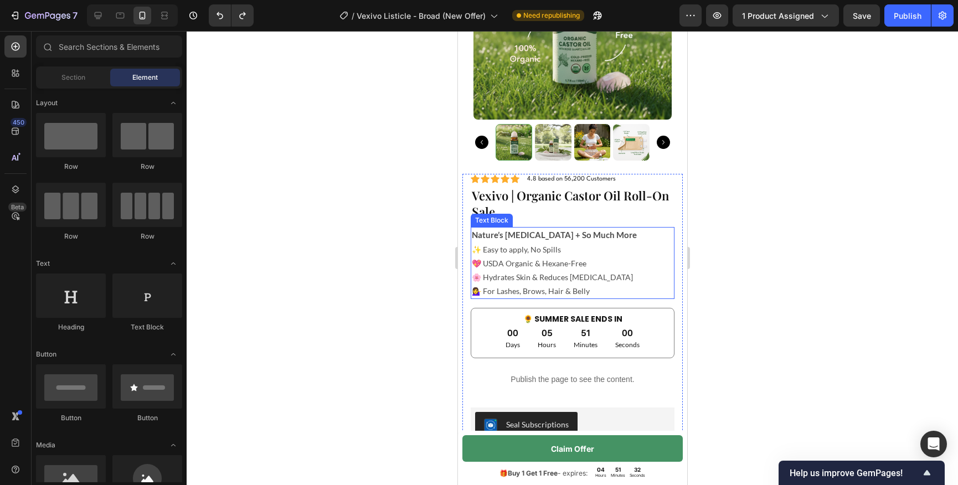
scroll to position [3418, 0]
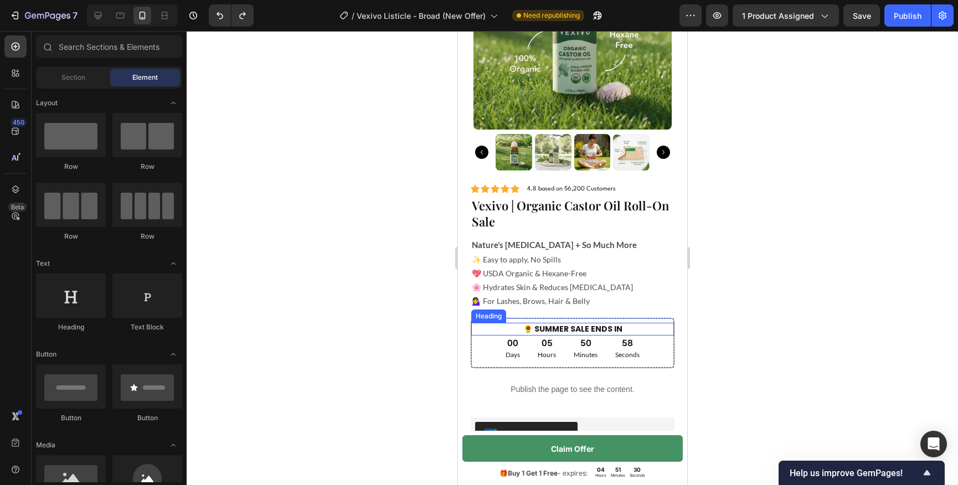
click at [567, 332] on h2 "🌻 SUMMER SALE ENDS IN" at bounding box center [572, 329] width 203 height 12
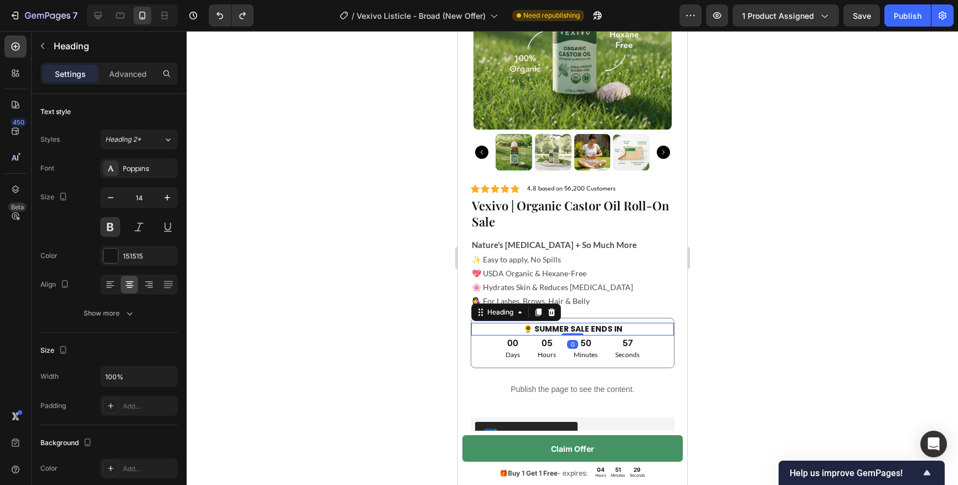
click at [572, 332] on h2 "🌻 SUMMER SALE ENDS IN" at bounding box center [572, 329] width 203 height 12
click at [565, 326] on p "🌻 SUMMER SALE ENDS IN" at bounding box center [572, 329] width 201 height 10
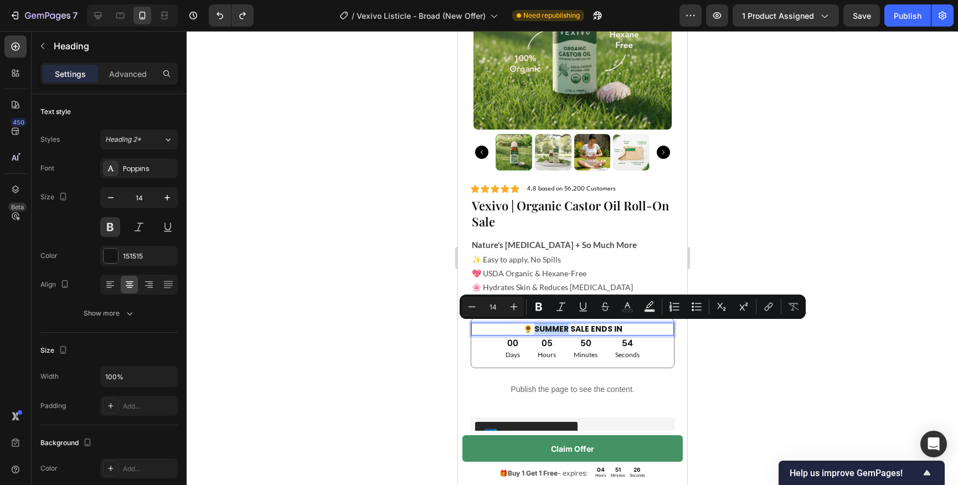
drag, startPoint x: 567, startPoint y: 326, endPoint x: 534, endPoint y: 328, distance: 32.2
click at [534, 328] on p "🌻 SUMMER SALE ENDS IN" at bounding box center [572, 329] width 201 height 10
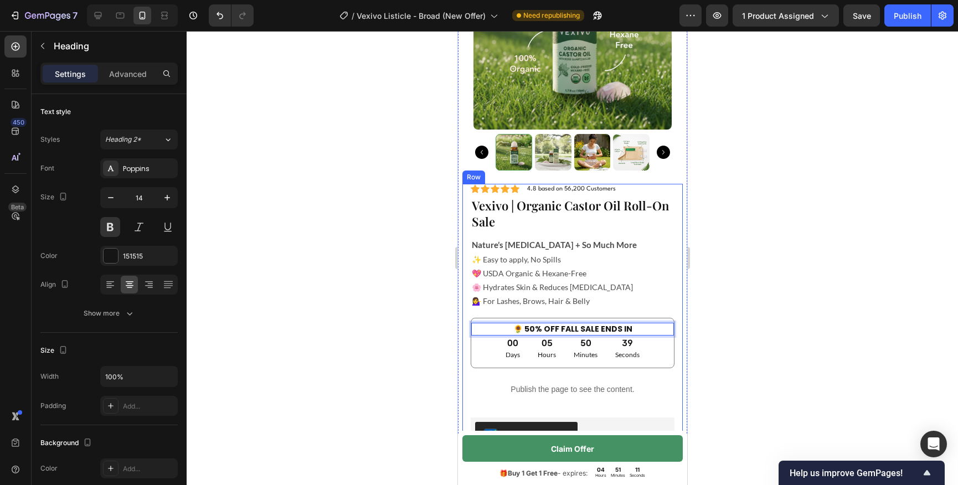
click at [768, 315] on div at bounding box center [573, 258] width 772 height 454
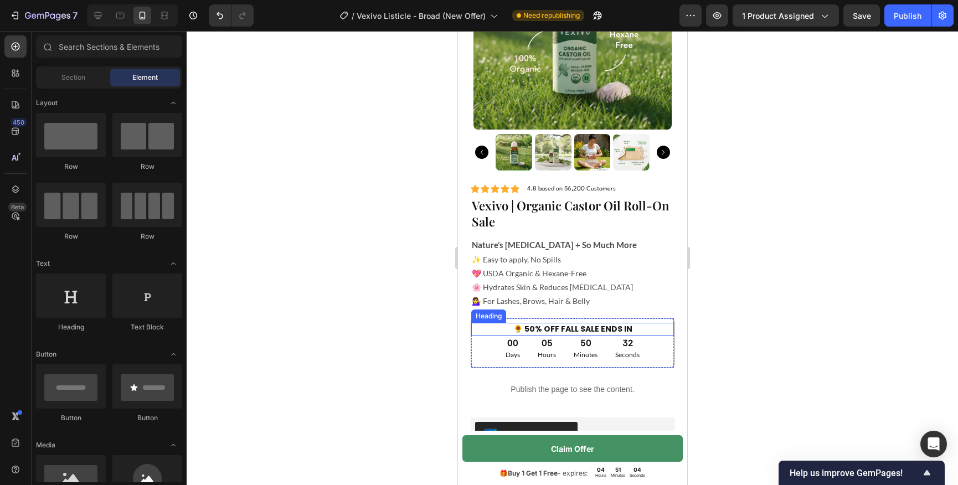
click at [530, 328] on p "🌻 50% OFF FALL SALE ENDS IN" at bounding box center [572, 329] width 201 height 10
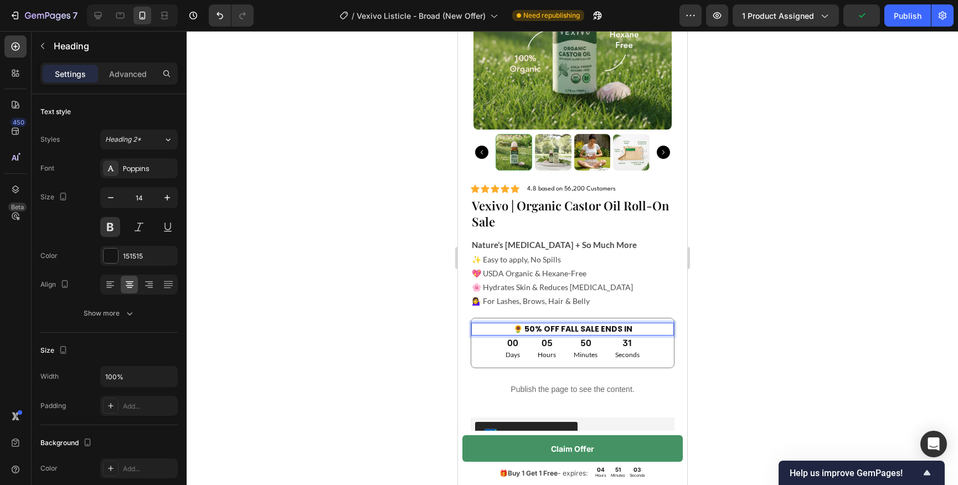
click at [570, 328] on p "🌻 50% OFF FALL SALE ENDS IN" at bounding box center [572, 329] width 201 height 10
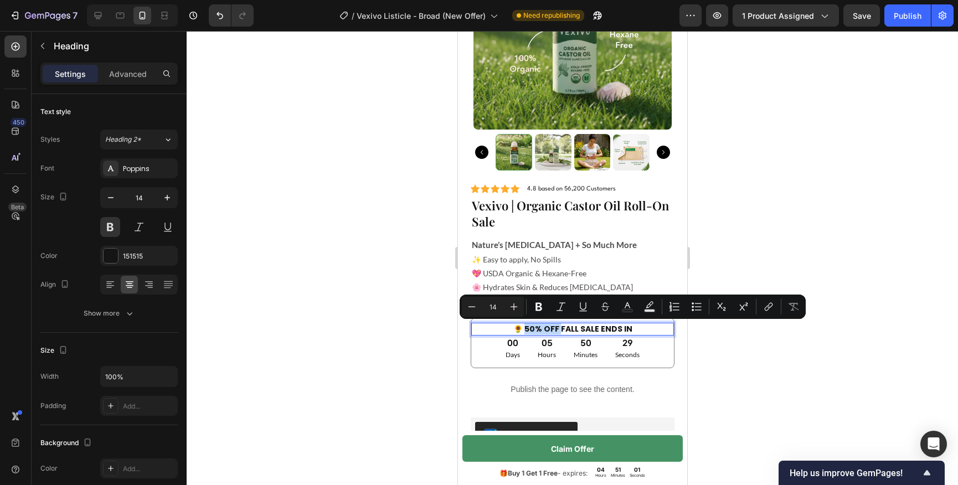
drag, startPoint x: 560, startPoint y: 329, endPoint x: 527, endPoint y: 329, distance: 33.2
click at [527, 329] on p "🌻 50% OFF FALL SALE ENDS IN" at bounding box center [572, 329] width 201 height 10
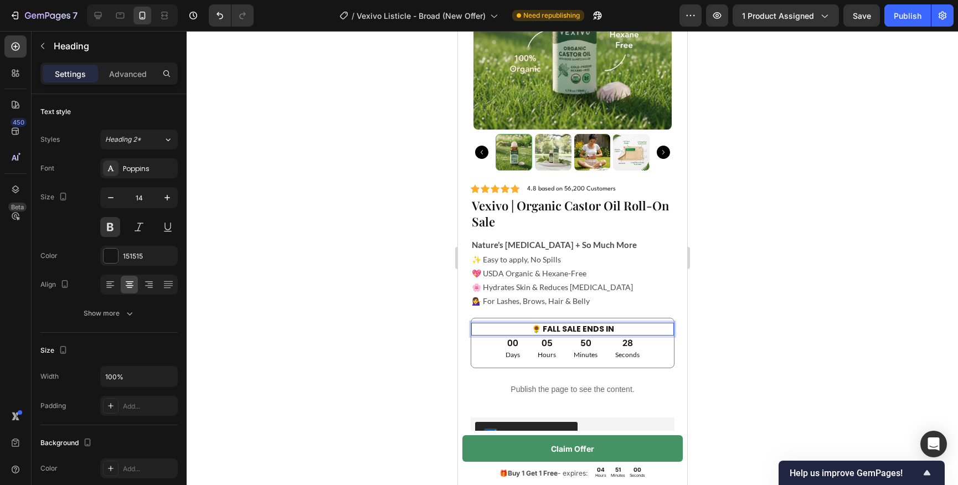
click at [601, 323] on h2 "🌻 FALL SALE ENDS IN" at bounding box center [572, 329] width 203 height 12
click at [615, 326] on p "🌻 FALL SALE ENDS IN" at bounding box center [572, 329] width 201 height 10
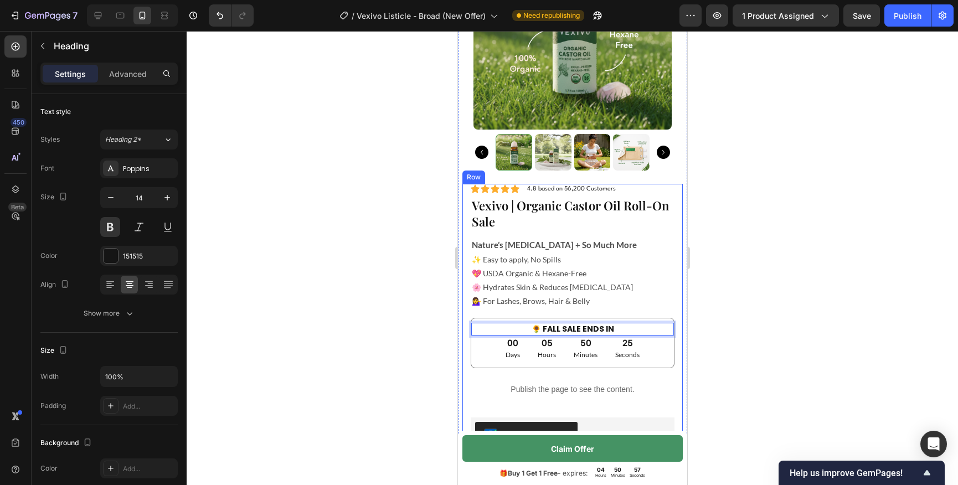
click at [794, 332] on div at bounding box center [573, 258] width 772 height 454
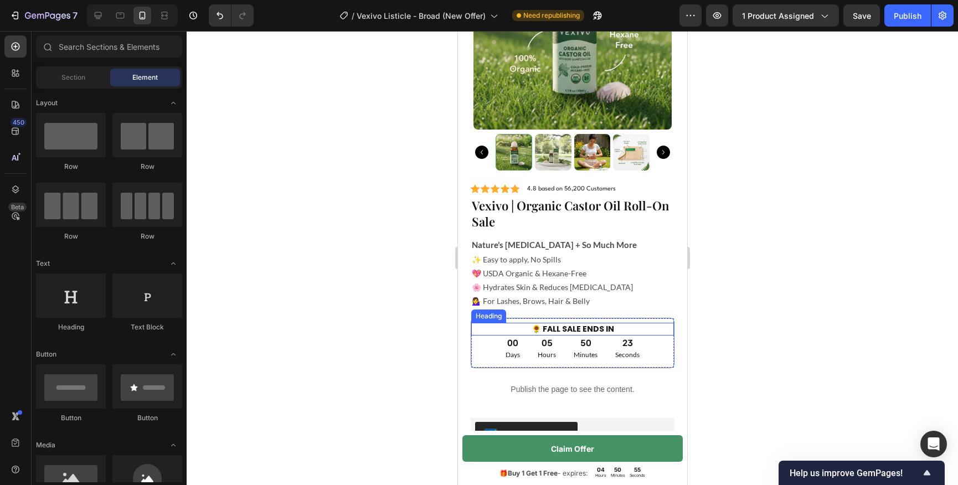
click at [523, 330] on p "🌻 FALL SALE ENDS IN" at bounding box center [572, 329] width 201 height 10
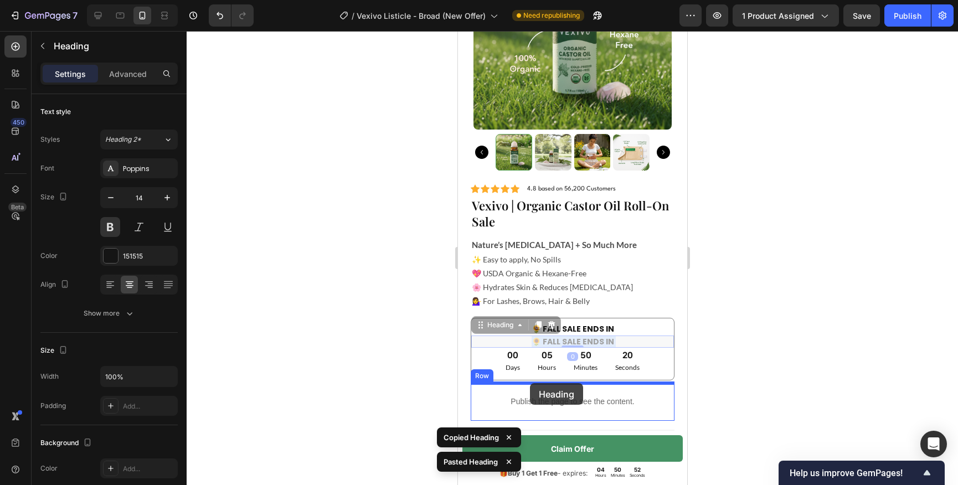
drag, startPoint x: 527, startPoint y: 341, endPoint x: 530, endPoint y: 383, distance: 42.2
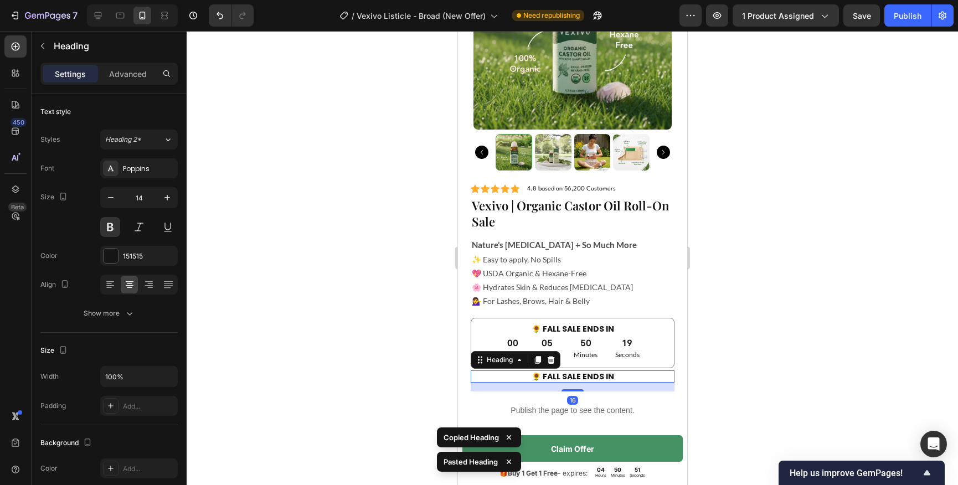
click at [559, 375] on h2 "🌻 FALL SALE ENDS IN" at bounding box center [572, 377] width 204 height 12
click at [559, 375] on p "🌻 FALL SALE ENDS IN" at bounding box center [572, 377] width 202 height 10
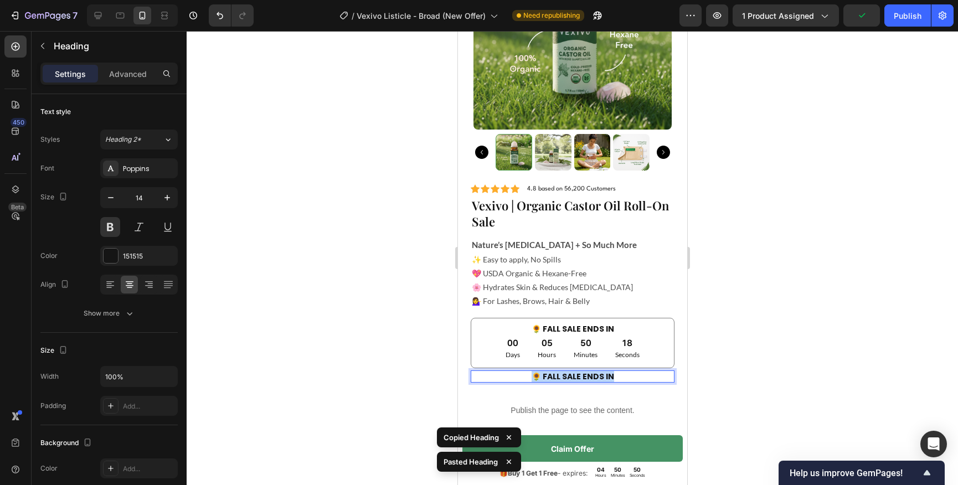
click at [559, 375] on p "🌻 FALL SALE ENDS IN" at bounding box center [572, 377] width 202 height 10
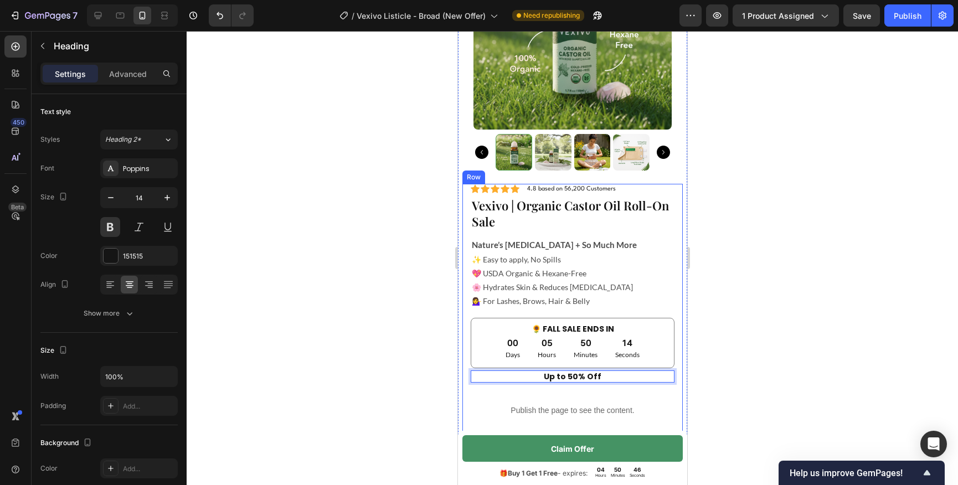
click at [749, 369] on div at bounding box center [573, 258] width 772 height 454
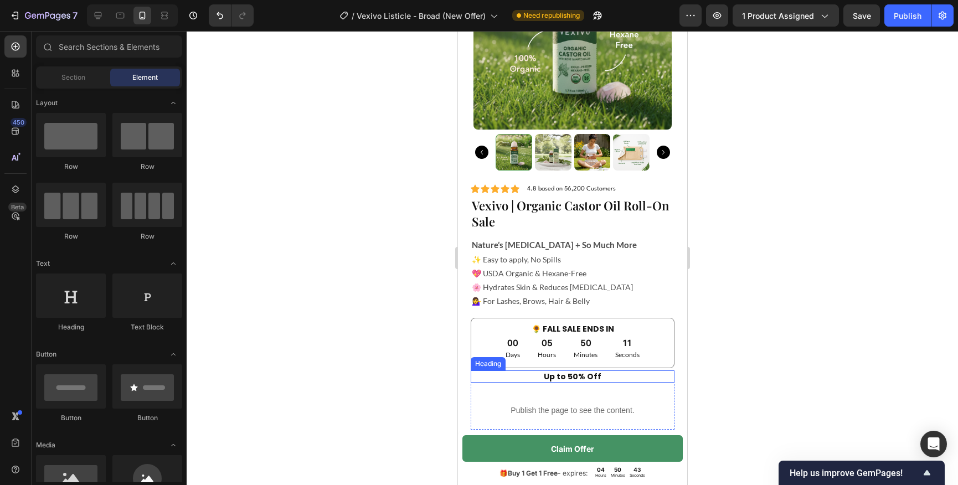
click at [615, 381] on p "Up to 50% Off" at bounding box center [572, 377] width 202 height 10
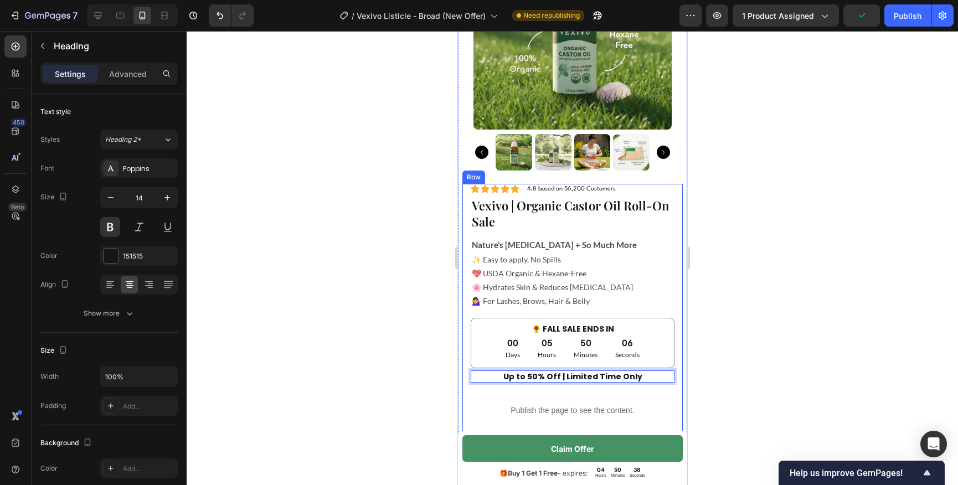
click at [824, 326] on div at bounding box center [573, 258] width 772 height 454
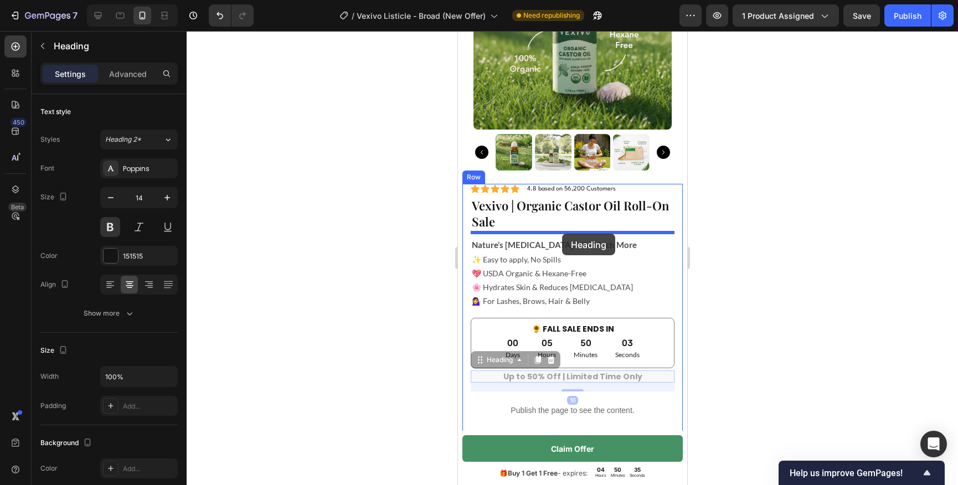
drag, startPoint x: 575, startPoint y: 376, endPoint x: 562, endPoint y: 234, distance: 143.0
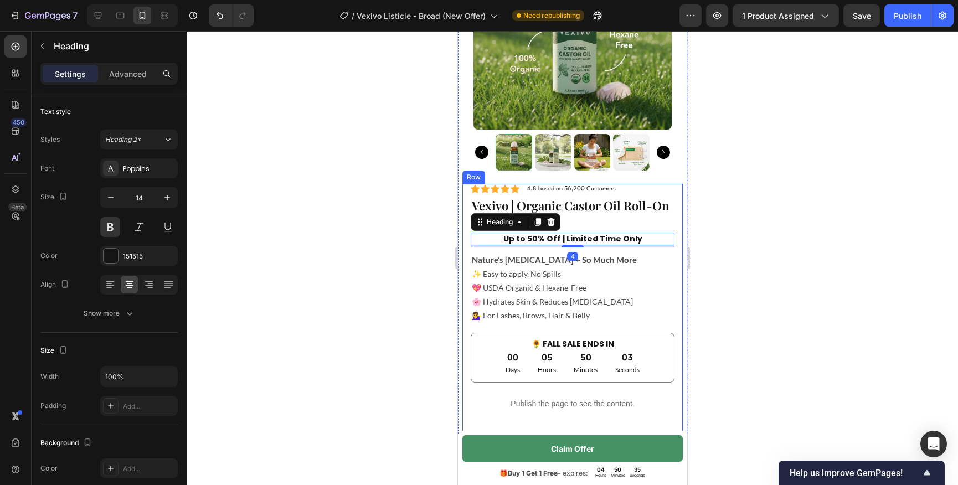
click at [782, 282] on div at bounding box center [573, 258] width 772 height 454
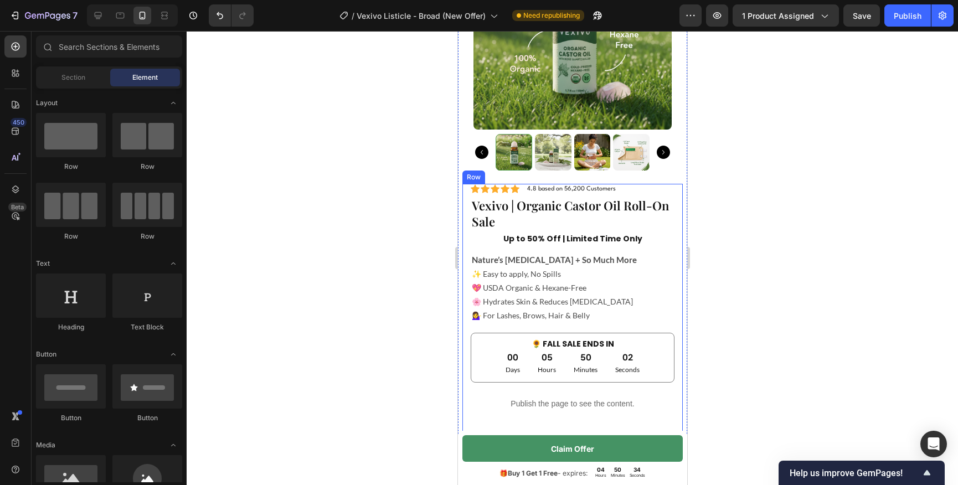
click at [554, 233] on h2 "Up to 50% Off | Limited Time Only" at bounding box center [572, 239] width 204 height 12
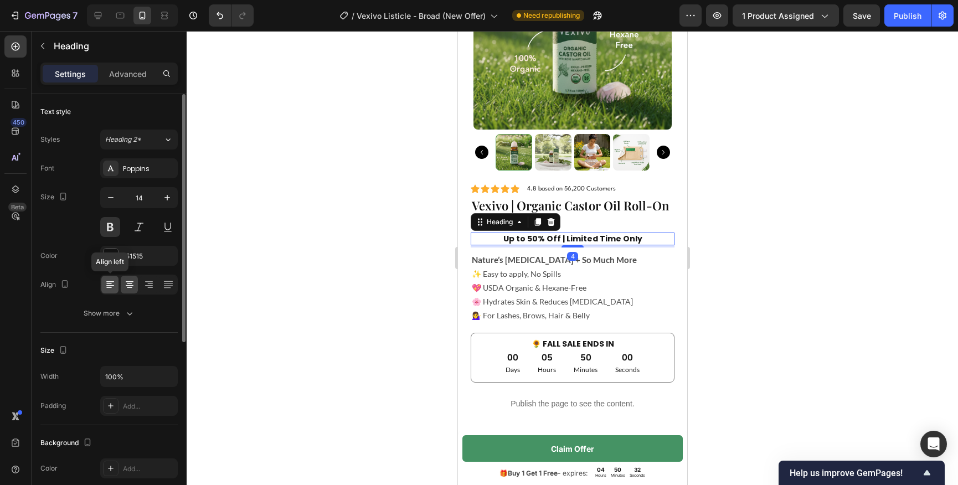
click at [111, 285] on icon at bounding box center [110, 285] width 8 height 1
click at [388, 264] on div at bounding box center [573, 258] width 772 height 454
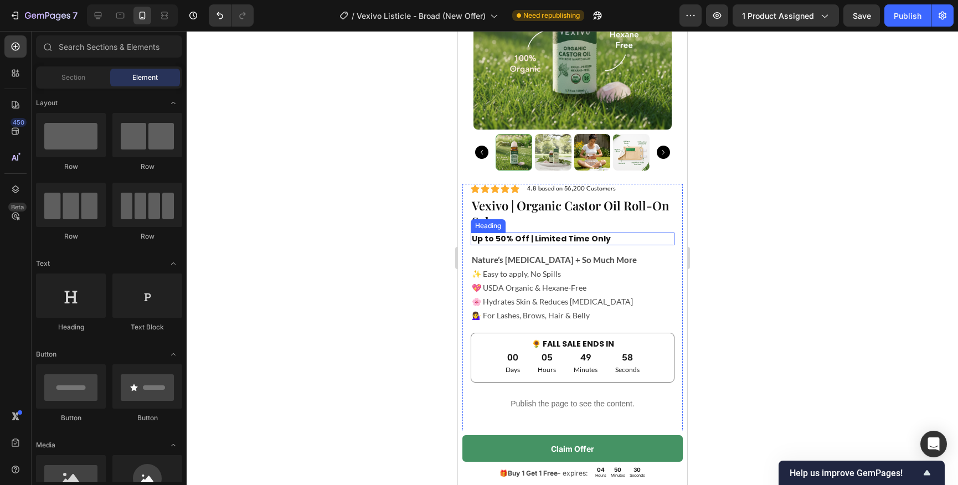
click at [520, 239] on h2 "Up to 50% Off | Limited Time Only" at bounding box center [572, 239] width 204 height 12
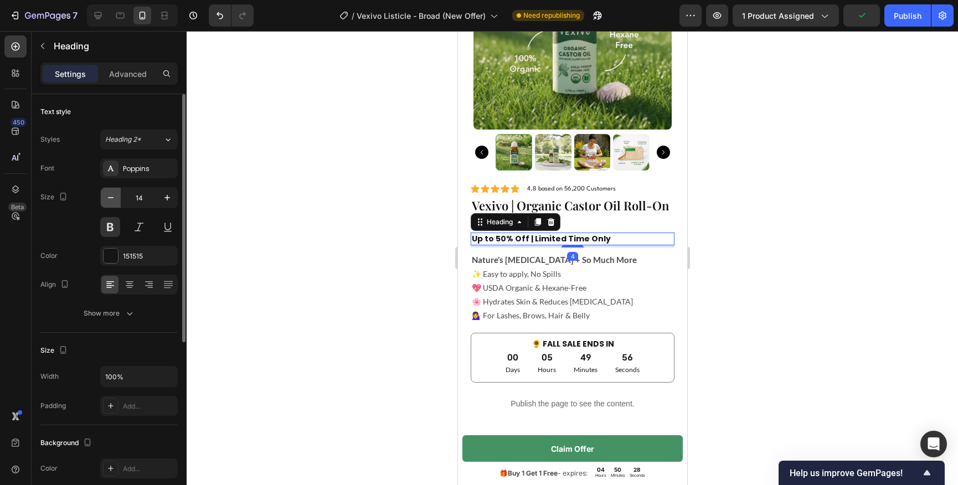
click at [117, 201] on button "button" at bounding box center [111, 198] width 20 height 20
click at [164, 199] on icon "button" at bounding box center [167, 197] width 11 height 11
type input "14"
click at [142, 173] on div "Poppins" at bounding box center [149, 169] width 52 height 10
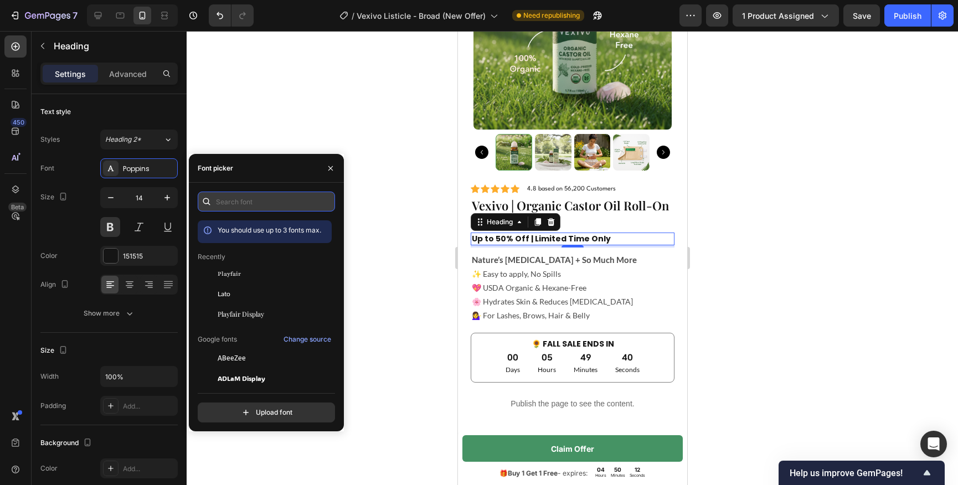
click at [238, 198] on input "text" at bounding box center [266, 202] width 137 height 20
type input "p"
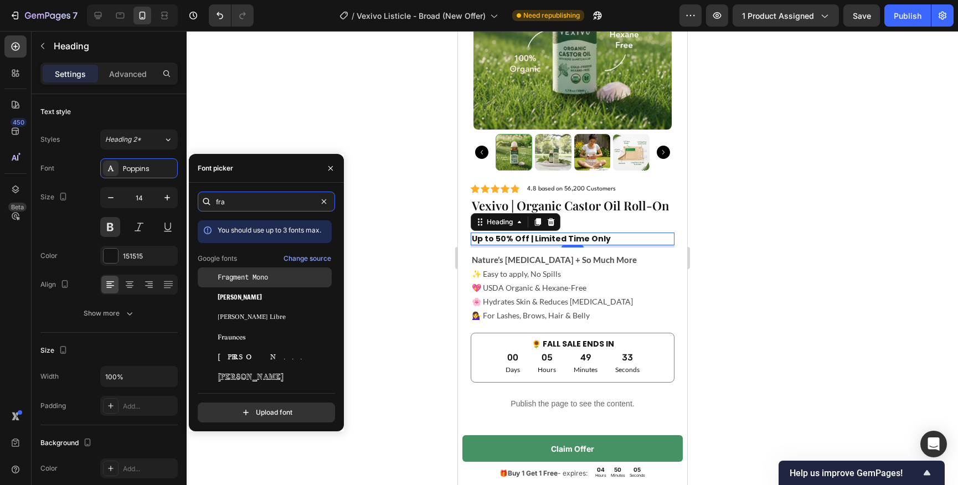
type input "fra"
click at [247, 281] on span "Fragment Mono" at bounding box center [243, 278] width 50 height 10
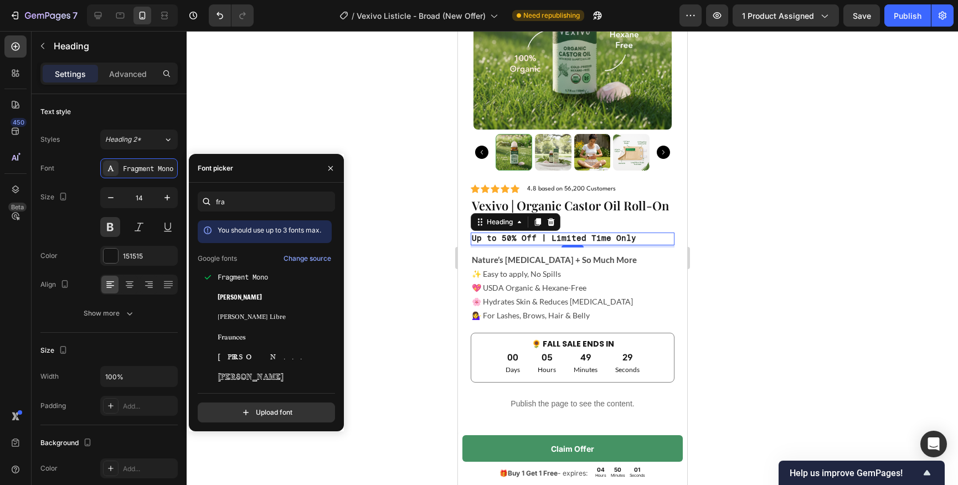
click at [371, 278] on div at bounding box center [573, 258] width 772 height 454
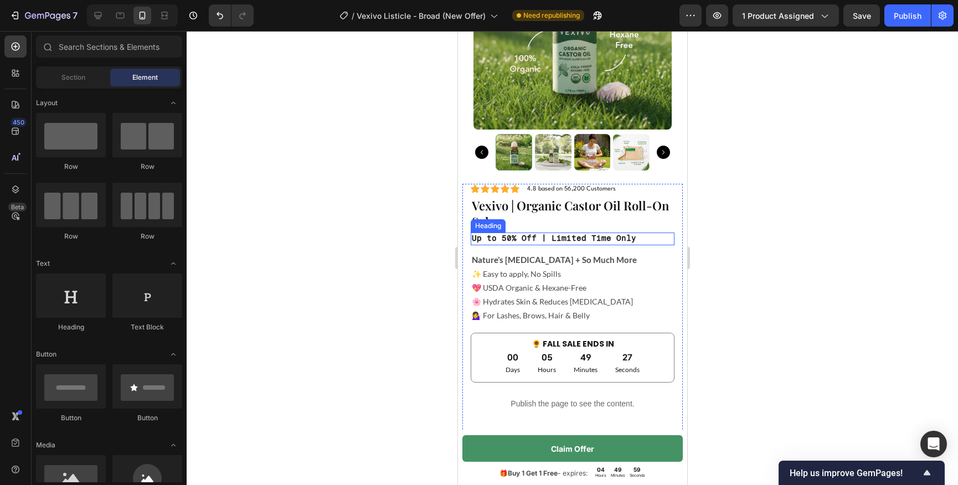
click at [519, 237] on h2 "Up to 50% Off | Limited Time Only" at bounding box center [572, 239] width 204 height 12
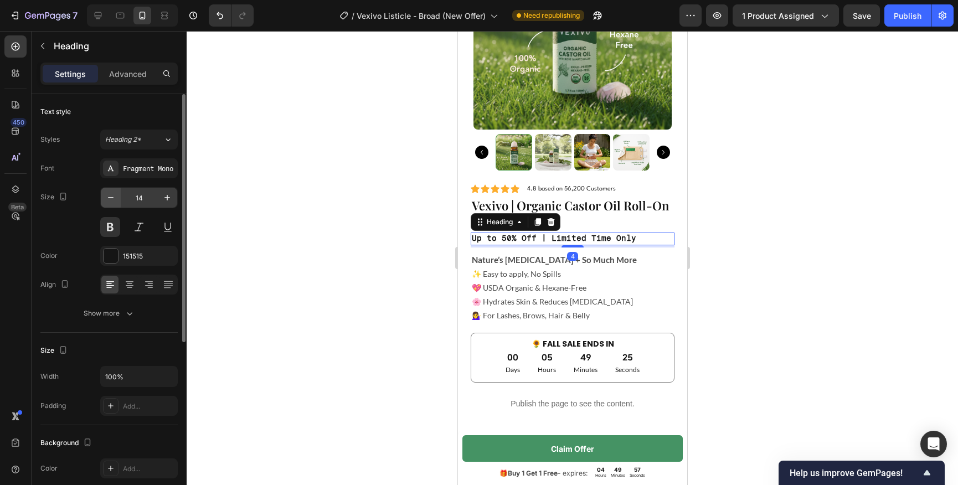
click at [120, 205] on button "button" at bounding box center [111, 198] width 20 height 20
click at [118, 205] on button "button" at bounding box center [111, 198] width 20 height 20
type input "11"
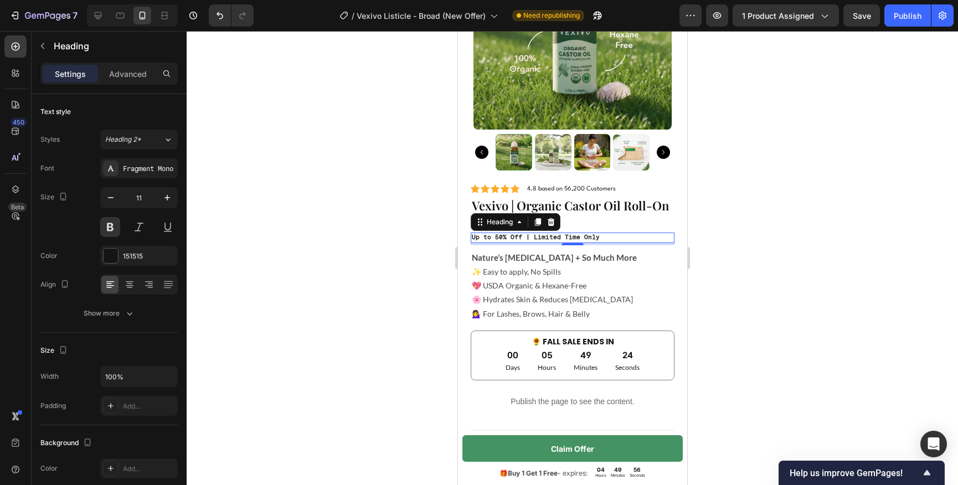
click at [386, 256] on div at bounding box center [573, 258] width 772 height 454
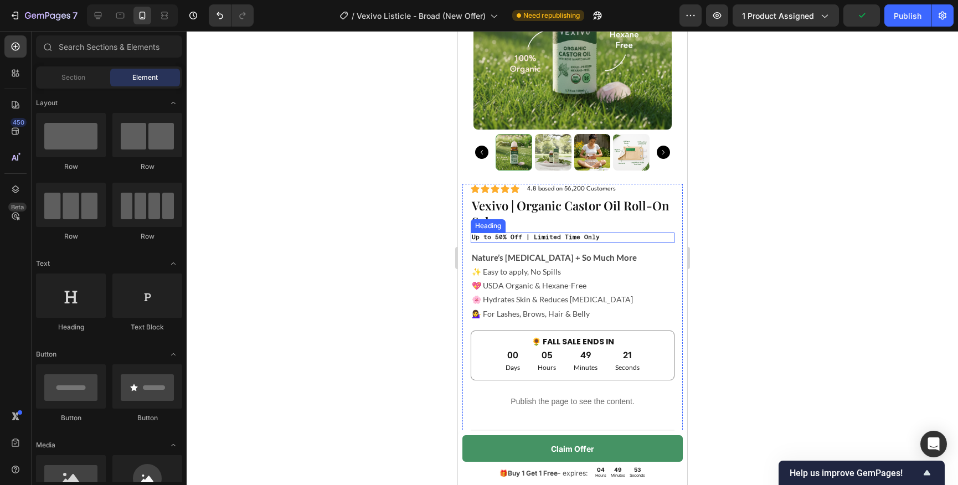
click at [538, 240] on h2 "Up to 50% Off | Limited Time Only" at bounding box center [572, 238] width 204 height 10
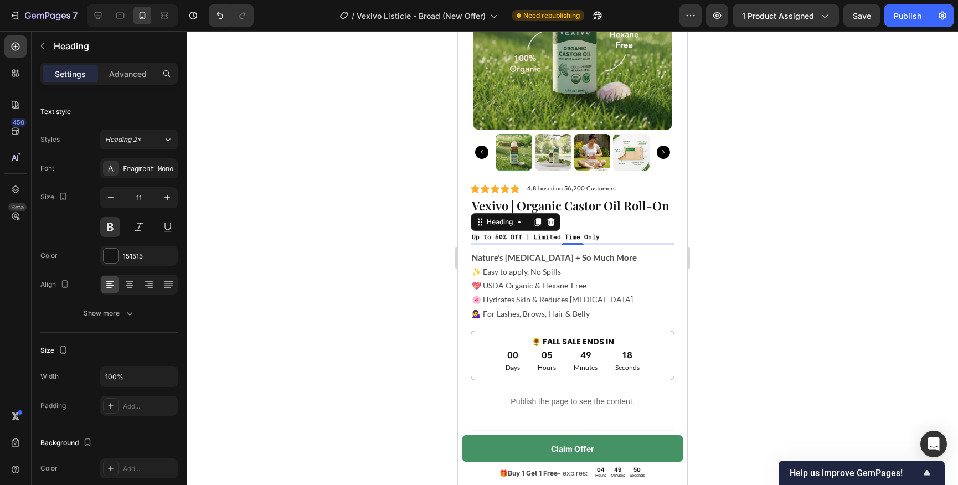
click at [803, 292] on div at bounding box center [573, 258] width 772 height 454
click at [575, 238] on h2 "Up to 50% Off | Limited Time Only" at bounding box center [572, 238] width 204 height 10
click at [552, 227] on div at bounding box center [550, 221] width 13 height 13
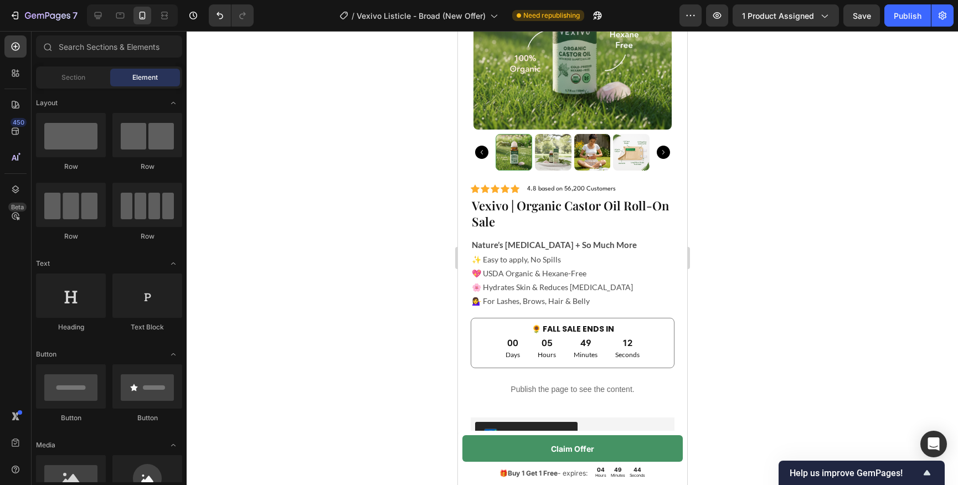
click at [761, 250] on div at bounding box center [573, 258] width 772 height 454
click at [568, 249] on strong "Nature’s [MEDICAL_DATA] + So Much More" at bounding box center [553, 245] width 165 height 10
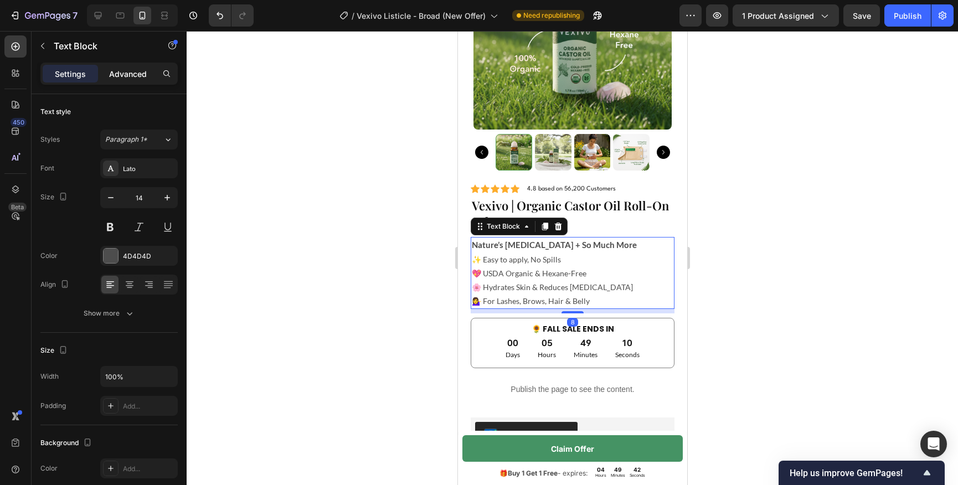
click at [131, 76] on p "Advanced" at bounding box center [128, 74] width 38 height 12
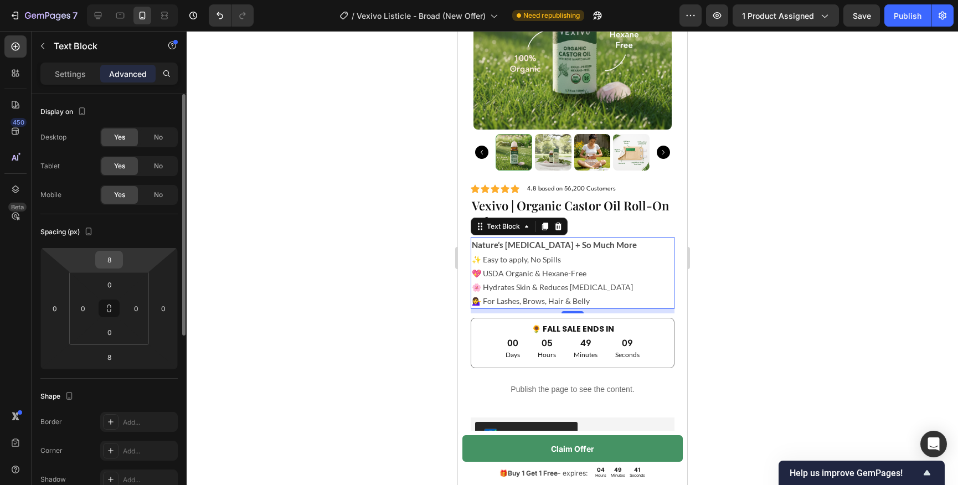
click at [113, 260] on input "8" at bounding box center [109, 259] width 22 height 17
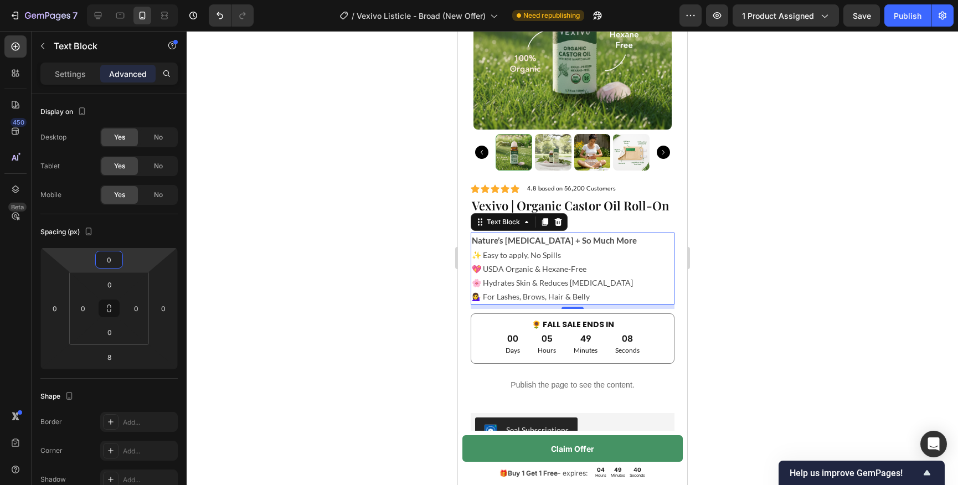
click at [383, 226] on div at bounding box center [573, 258] width 772 height 454
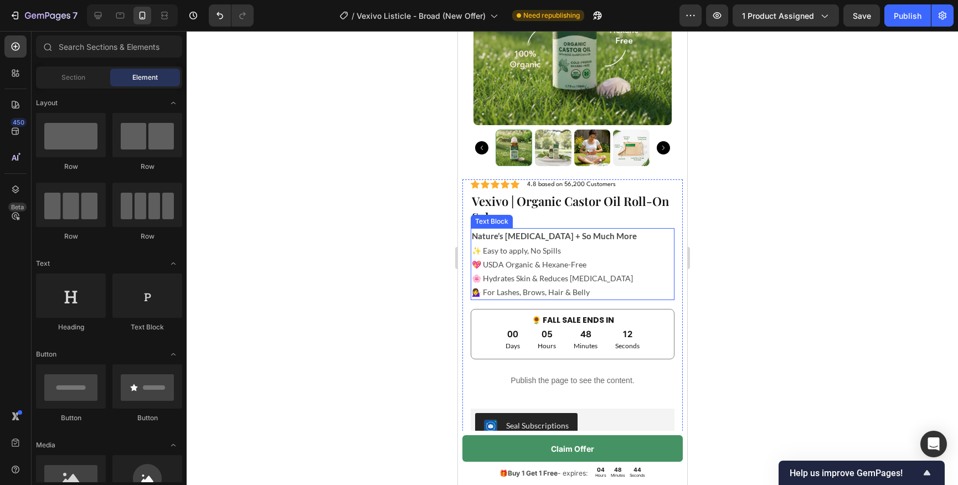
scroll to position [3423, 0]
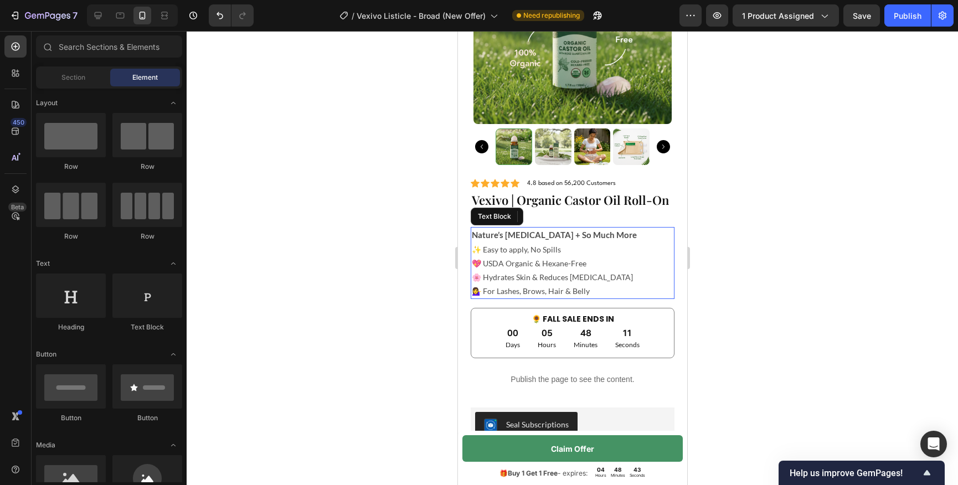
click at [567, 289] on p "✨ Easy to apply, No Spills 💖 USDA Organic & Hexane-Free 🌸 Hydrates Skin & Reduc…" at bounding box center [572, 271] width 202 height 56
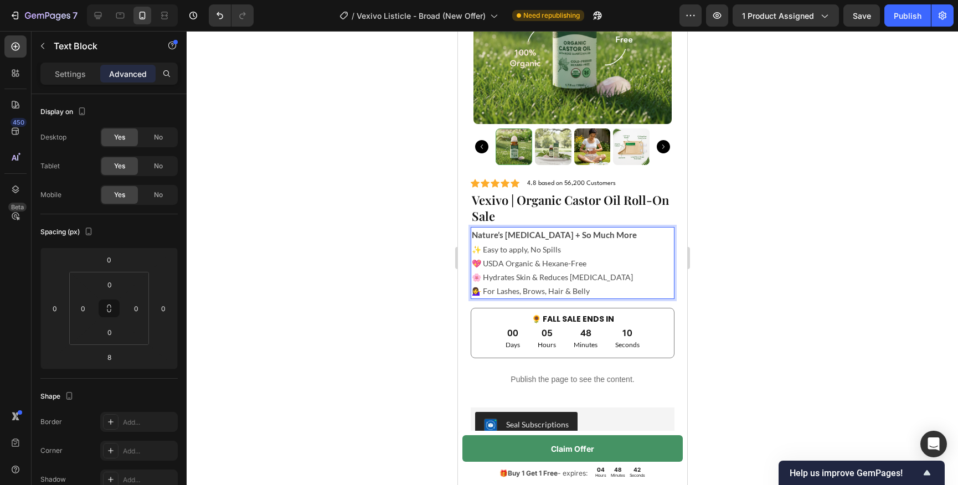
click at [493, 291] on p "✨ Easy to apply, No Spills 💖 USDA Organic & Hexane-Free 🌸 Hydrates Skin & Reduc…" at bounding box center [572, 271] width 202 height 56
click at [570, 292] on p "✨ Easy to apply, No Spills 💖 USDA Organic & Hexane-Free 🌸 Hydrates Skin & Reduc…" at bounding box center [572, 271] width 202 height 56
click at [779, 271] on div at bounding box center [573, 258] width 772 height 454
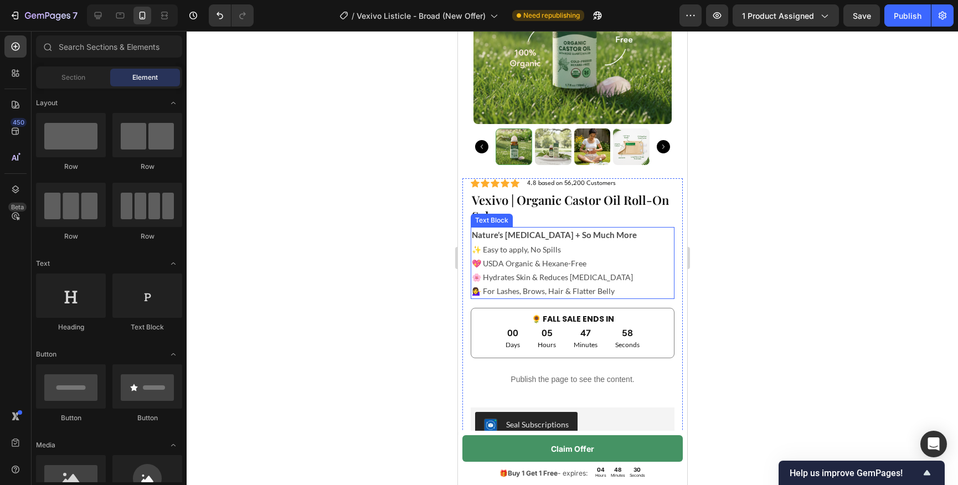
click at [525, 271] on p "✨ Easy to apply, No Spills 💖 USDA Organic & Hexane-Free 🌸 Hydrates Skin & Reduc…" at bounding box center [572, 271] width 202 height 56
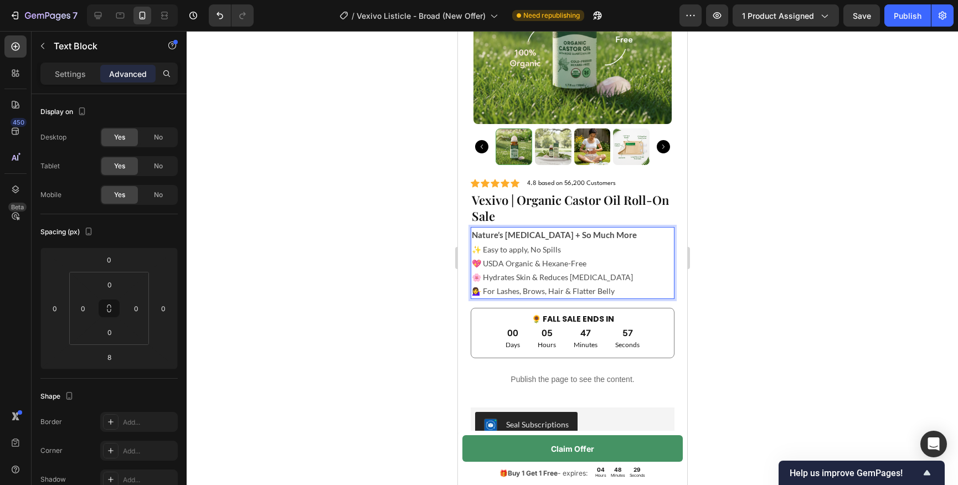
click at [494, 291] on p "✨ Easy to apply, No Spills 💖 USDA Organic & Hexane-Free 🌸 Hydrates Skin & Reduc…" at bounding box center [572, 271] width 202 height 56
click at [833, 277] on div at bounding box center [573, 258] width 772 height 454
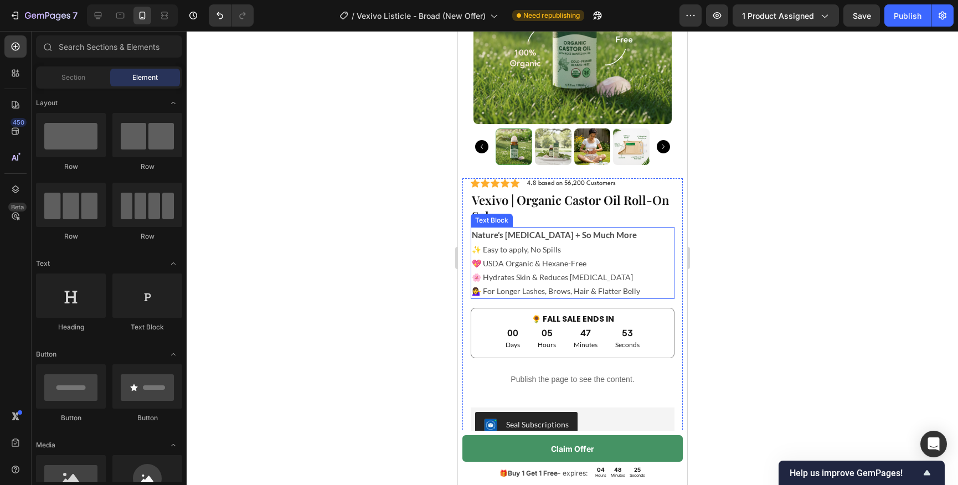
click at [598, 292] on p "✨ Easy to apply, No Spills 💖 USDA Organic & Hexane-Free 🌸 Hydrates Skin & Reduc…" at bounding box center [572, 271] width 202 height 56
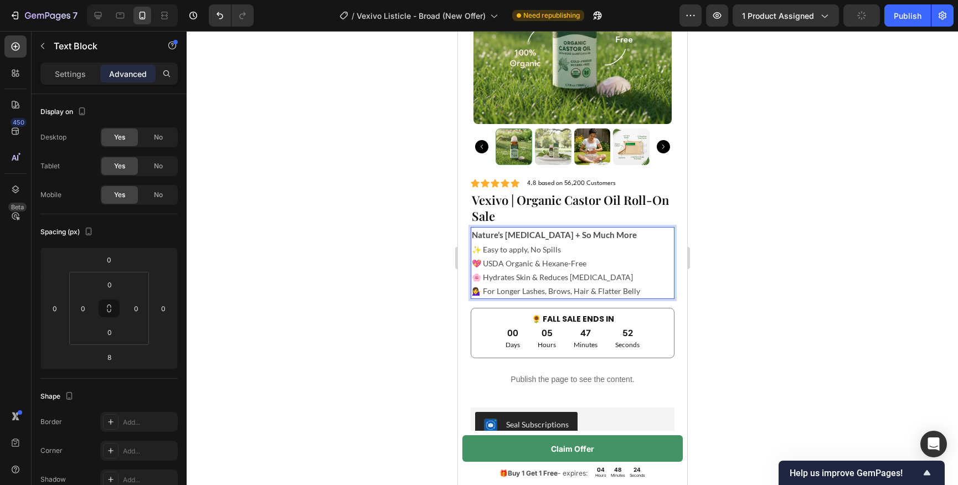
click at [592, 291] on p "✨ Easy to apply, No Spills 💖 USDA Organic & Hexane-Free 🌸 Hydrates Skin & Reduc…" at bounding box center [572, 271] width 202 height 56
click at [594, 291] on p "✨ Easy to apply, No Spills 💖 USDA Organic & Hexane-Free 🌸 Hydrates Skin & Reduc…" at bounding box center [572, 271] width 202 height 56
click at [768, 268] on div at bounding box center [573, 258] width 772 height 454
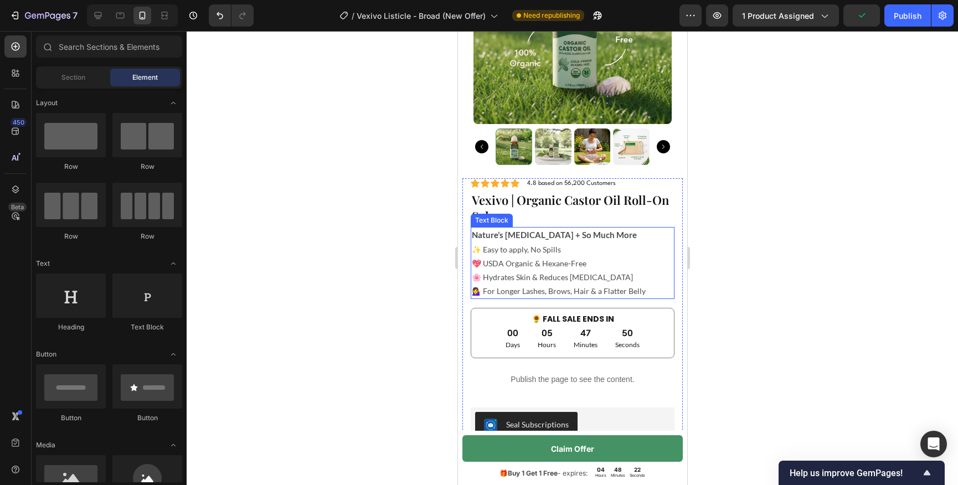
click at [572, 281] on p "✨ Easy to apply, No Spills 💖 USDA Organic & Hexane-Free 🌸 Hydrates Skin & Reduc…" at bounding box center [572, 271] width 202 height 56
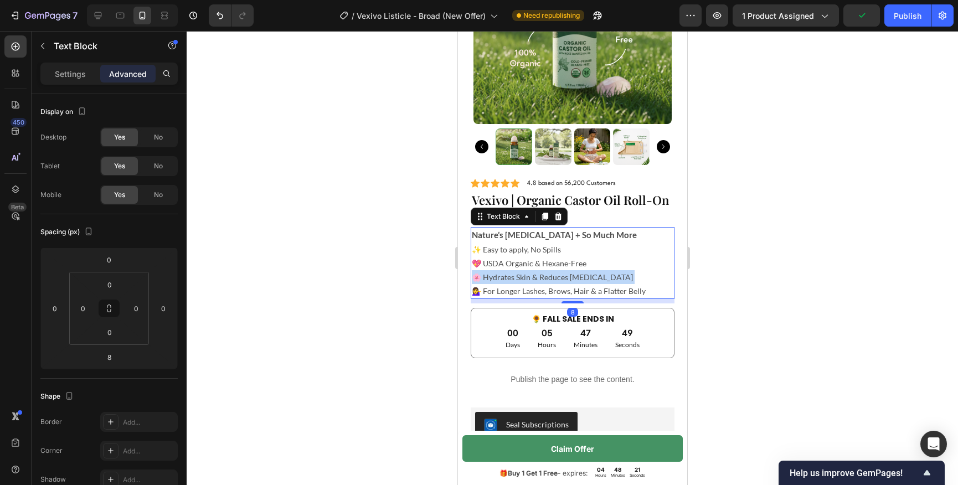
click at [572, 281] on p "✨ Easy to apply, No Spills 💖 USDA Organic & Hexane-Free 🌸 Hydrates Skin & Reduc…" at bounding box center [572, 271] width 202 height 56
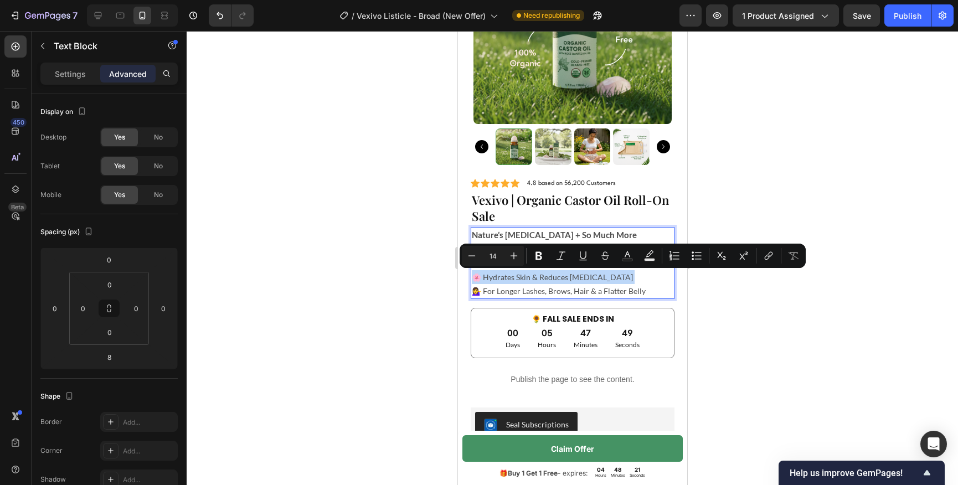
click at [572, 281] on p "✨ Easy to apply, No Spills 💖 USDA Organic & Hexane-Free 🌸 Hydrates Skin & Reduc…" at bounding box center [572, 271] width 202 height 56
click at [593, 290] on p "✨ Easy to apply, No Spills 💖 USDA Organic & Hexane-Free 🌸 Hydrates Skin & Reduc…" at bounding box center [572, 271] width 202 height 56
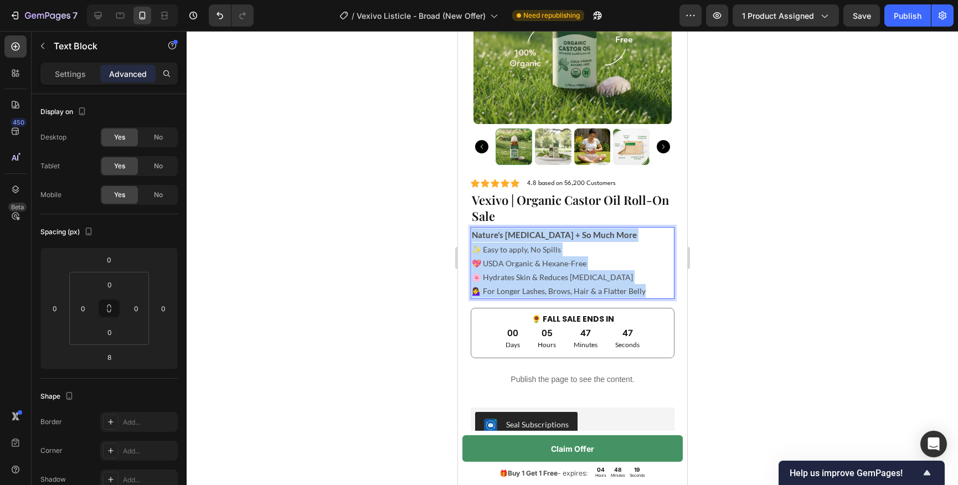
drag, startPoint x: 647, startPoint y: 290, endPoint x: 472, endPoint y: 239, distance: 182.3
click at [472, 239] on div "Nature’s [MEDICAL_DATA] + So Much More ✨ Easy to apply, No Spills 💖 USDA Organi…" at bounding box center [572, 263] width 204 height 72
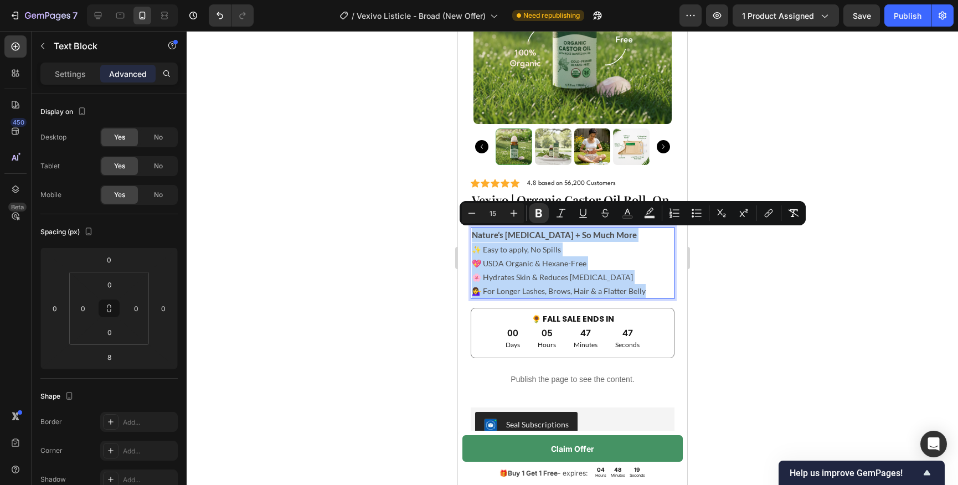
copy div "Nature’s [MEDICAL_DATA] + So Much More ✨ Easy to apply, No Spills 💖 USDA Organi…"
click at [632, 284] on p "✨ Easy to apply, No Spills 💖 USDA Organic & Hexane-Free 🌸 Hydrates Skin & Reduc…" at bounding box center [572, 271] width 202 height 56
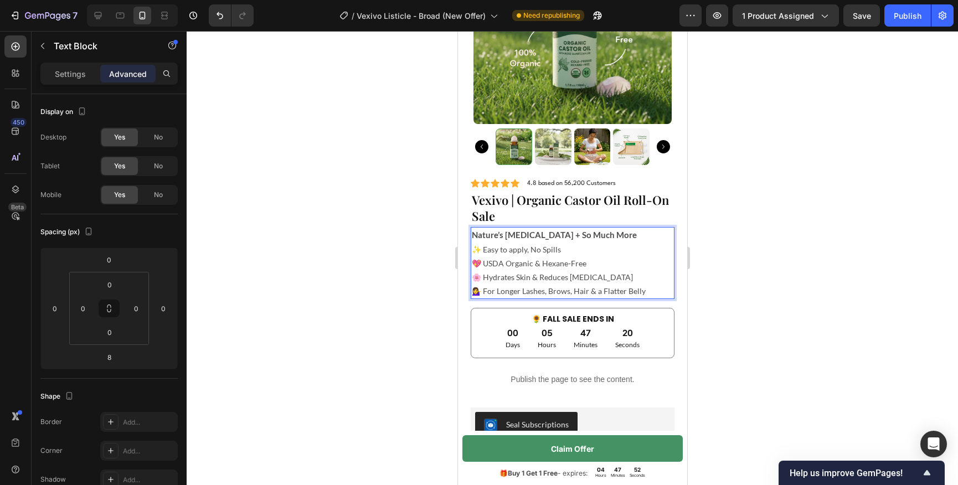
click at [598, 291] on p "✨ Easy to apply, No Spills 💖 USDA Organic & Hexane-Free 🌸 Hydrates Skin & Reduc…" at bounding box center [572, 271] width 202 height 56
click at [593, 290] on p "✨ Easy to apply, No Spills 💖 USDA Organic & Hexane-Free 🌸 Hydrates Skin & Reduc…" at bounding box center [572, 271] width 202 height 56
click at [597, 291] on p "✨ Easy to apply, No Spills 💖 USDA Organic & Hexane-Free 🌸 Hydrates Skin & Reduc…" at bounding box center [572, 271] width 202 height 56
click at [641, 292] on p "✨ Easy to apply, No Spills 💖 USDA Organic & Hexane-Free 🌸 Hydrates Skin & Reduc…" at bounding box center [572, 271] width 202 height 56
click at [592, 291] on p "✨ Easy to apply, No Spills 💖 USDA Organic & Hexane-Free 🌸 Hydrates Skin & Reduc…" at bounding box center [572, 271] width 202 height 56
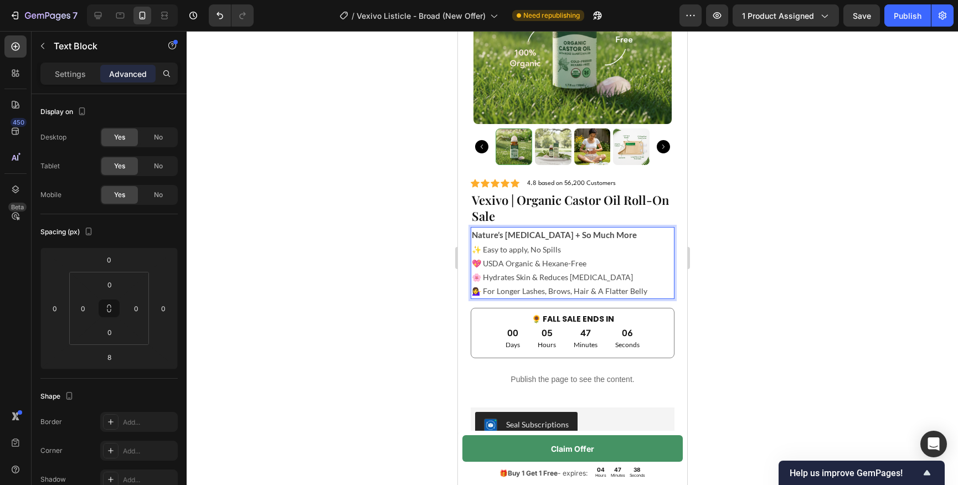
click at [750, 289] on div at bounding box center [573, 258] width 772 height 454
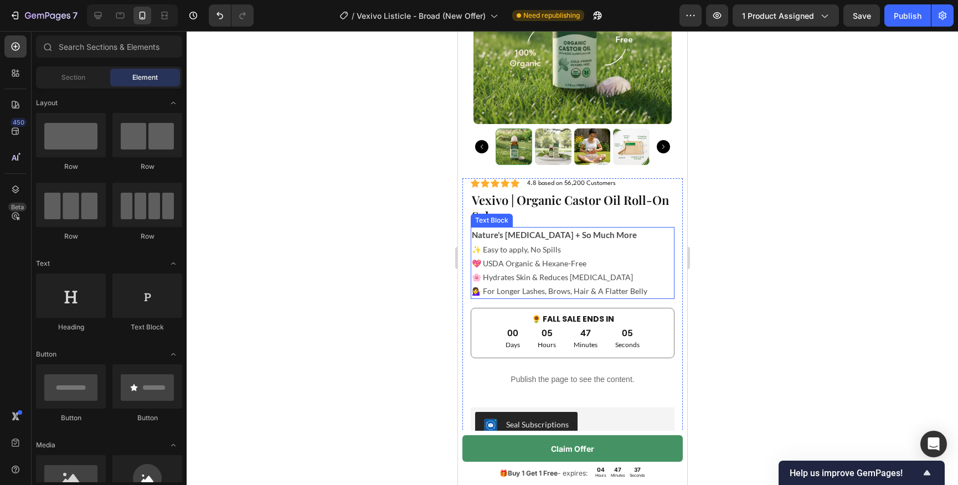
click at [599, 294] on p "✨ Easy to apply, No Spills 💖 USDA Organic & Hexane-Free 🌸 Hydrates Skin & Reduc…" at bounding box center [572, 271] width 202 height 56
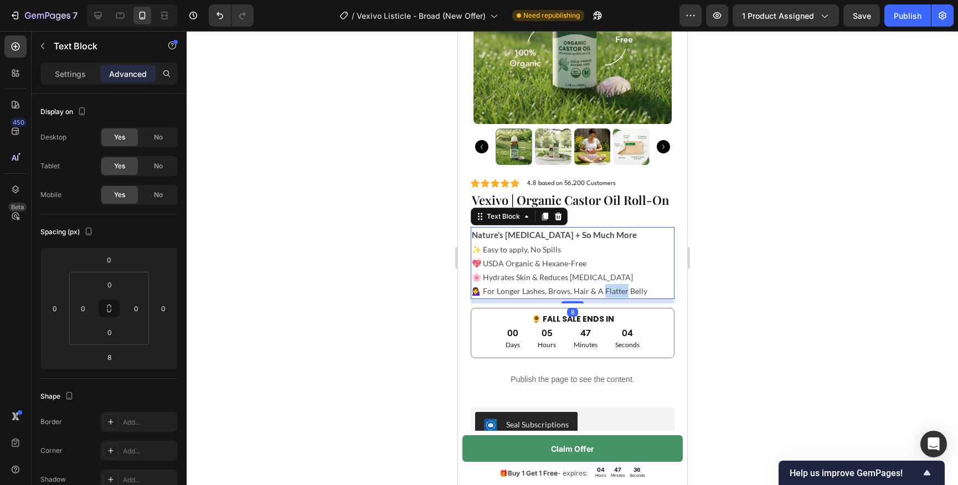
click at [599, 291] on p "✨ Easy to apply, No Spills 💖 USDA Organic & Hexane-Free 🌸 Hydrates Skin & Reduc…" at bounding box center [572, 271] width 202 height 56
click at [598, 291] on p "✨ Easy to apply, No Spills 💖 USDA Organic & Hexane-Free 🌸 Hydrates Skin & Reduc…" at bounding box center [572, 271] width 202 height 56
click at [717, 274] on div at bounding box center [573, 258] width 772 height 454
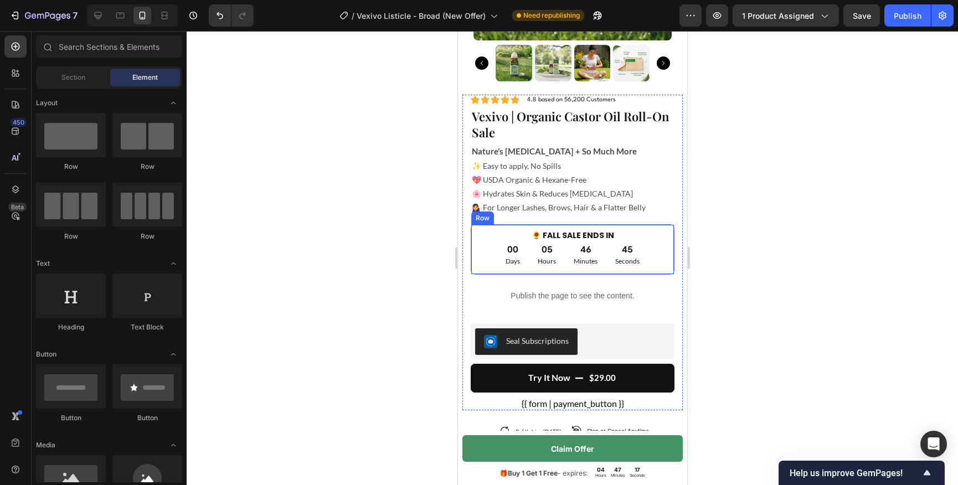
scroll to position [3496, 0]
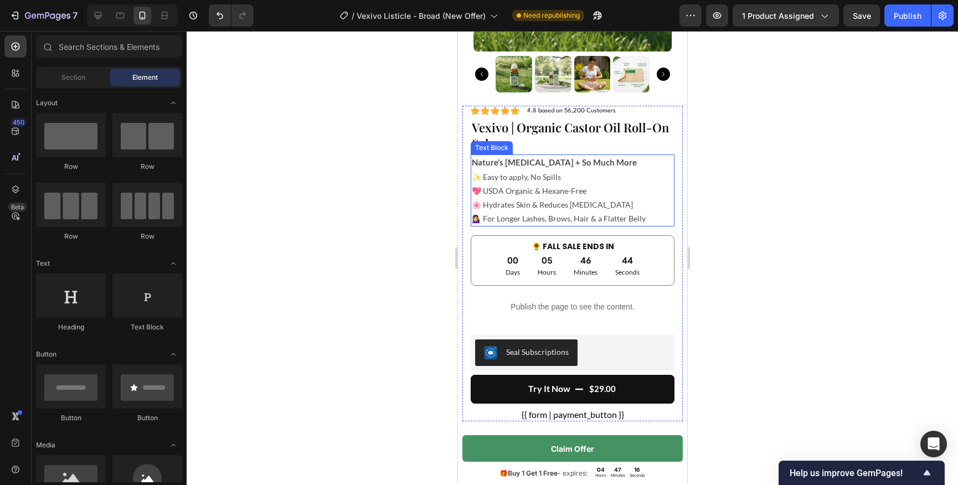
click at [574, 191] on p "✨ Easy to apply, No Spills 💖 USDA Organic & Hexane-Free 🌸 Hydrates Skin & Reduc…" at bounding box center [572, 198] width 202 height 56
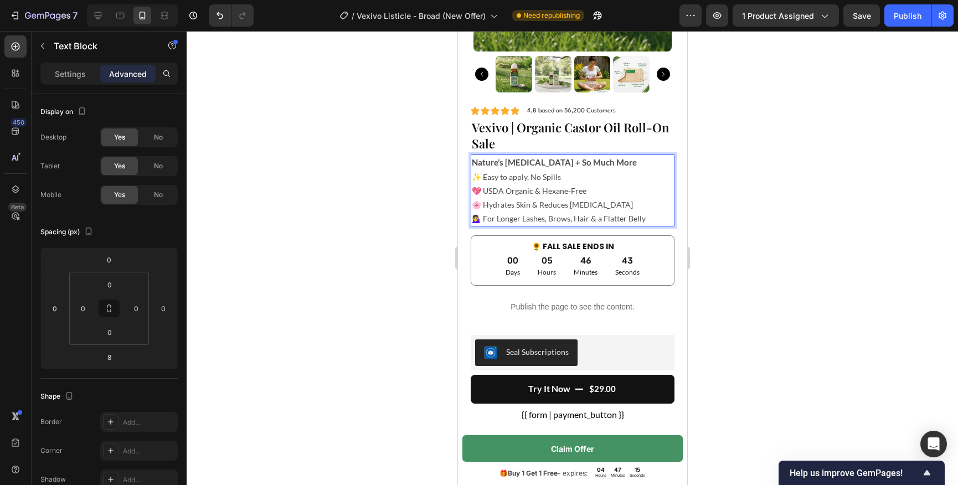
click at [539, 189] on p "✨ Easy to apply, No Spills 💖 USDA Organic & Hexane-Free 🌸 Hydrates Skin & Reduc…" at bounding box center [572, 198] width 202 height 56
click at [710, 184] on div at bounding box center [573, 258] width 772 height 454
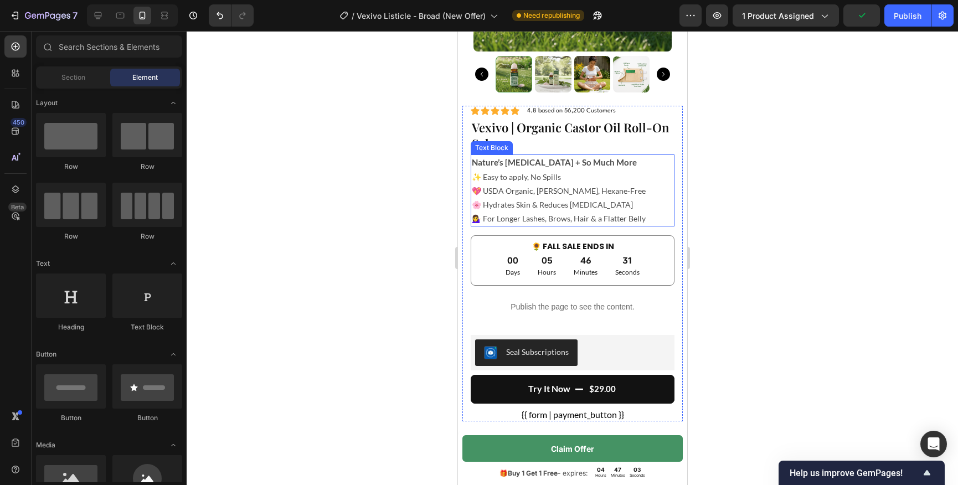
click at [494, 218] on p "✨ Easy to apply, No Spills 💖 USDA Organic, [PERSON_NAME], Hexane-Free 🌸 Hydrate…" at bounding box center [572, 198] width 202 height 56
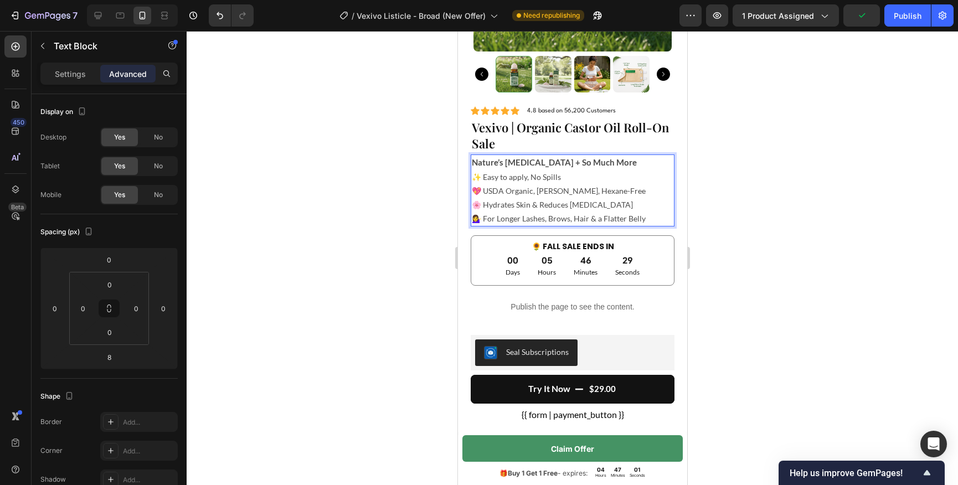
click at [494, 218] on p "✨ Easy to apply, No Spills 💖 USDA Organic, [PERSON_NAME], Hexane-Free 🌸 Hydrate…" at bounding box center [572, 198] width 202 height 56
click at [413, 210] on div at bounding box center [573, 258] width 772 height 454
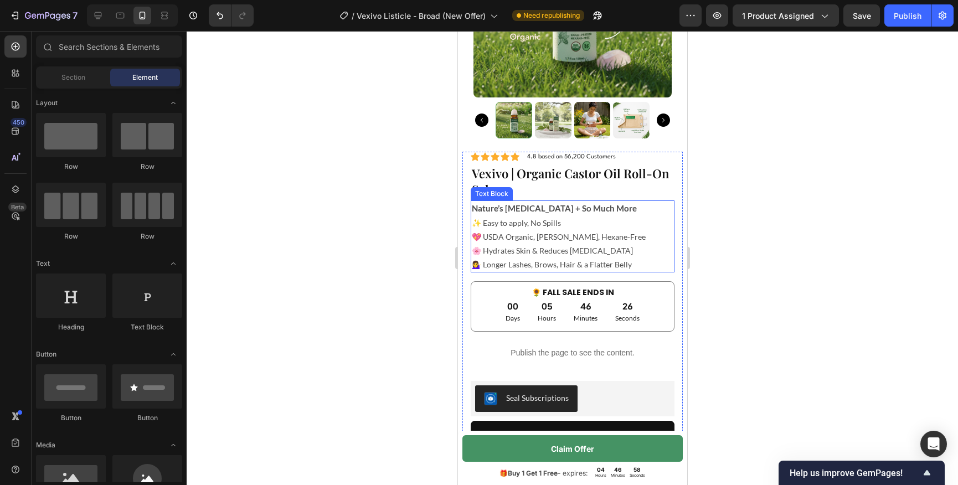
scroll to position [3448, 0]
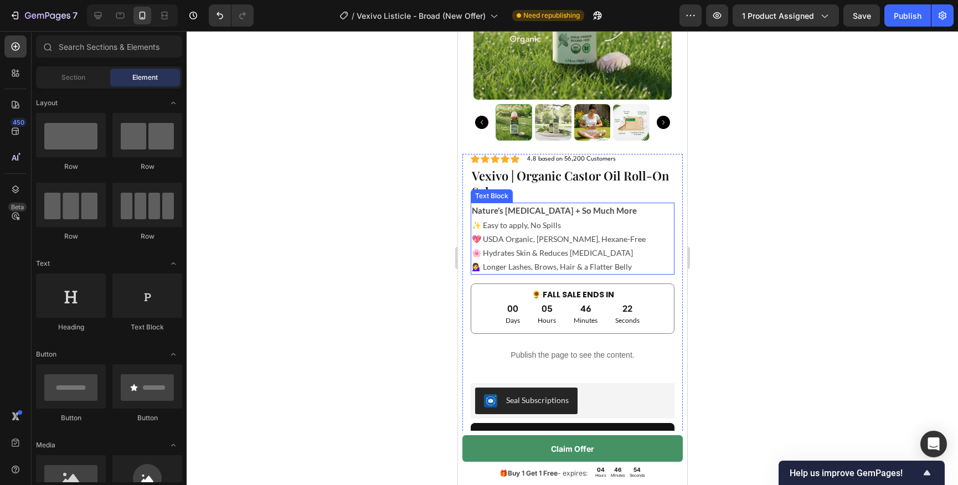
click at [562, 271] on p "✨ Easy to apply, No Spills 💖 USDA Organic, [PERSON_NAME], Hexane-Free 🌸 Hydrate…" at bounding box center [572, 246] width 202 height 56
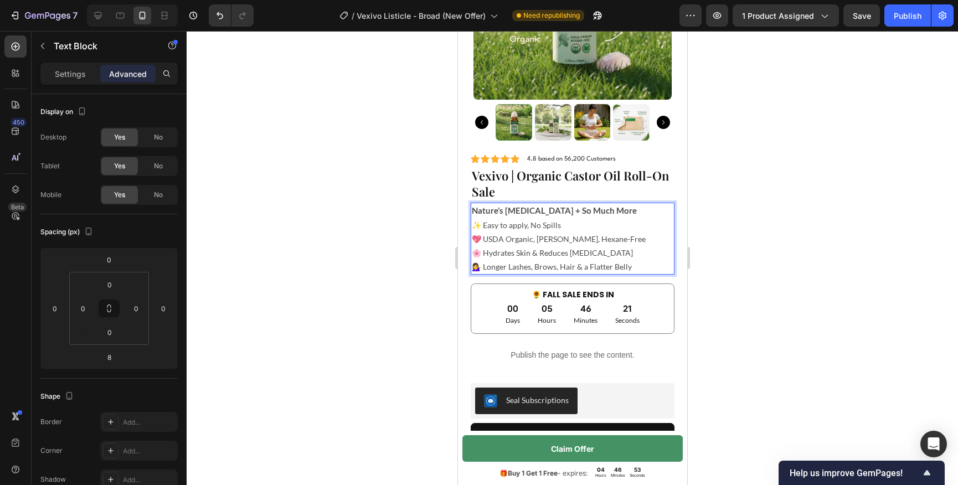
click at [614, 270] on p "✨ Easy to apply, No Spills 💖 USDA Organic, [PERSON_NAME], Hexane-Free 🌸 Hydrate…" at bounding box center [572, 246] width 202 height 56
drag, startPoint x: 626, startPoint y: 270, endPoint x: 480, endPoint y: 270, distance: 146.2
click at [480, 270] on p "✨ Easy to apply, No Spills 💖 USDA Organic, [PERSON_NAME], Hexane-Free 🌸 Hydrate…" at bounding box center [572, 246] width 202 height 56
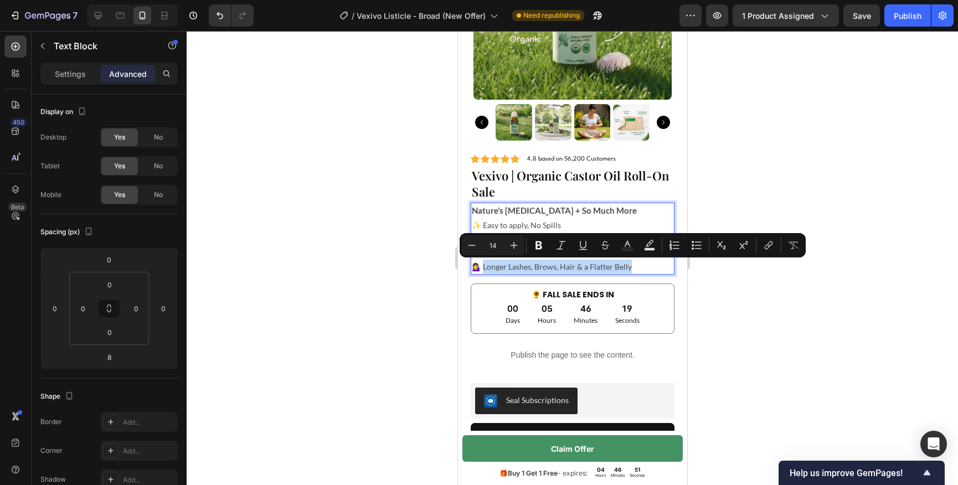
copy p "onger Lashes, Brows, Hair & a Flatter Belly"
click at [376, 274] on div at bounding box center [573, 258] width 772 height 454
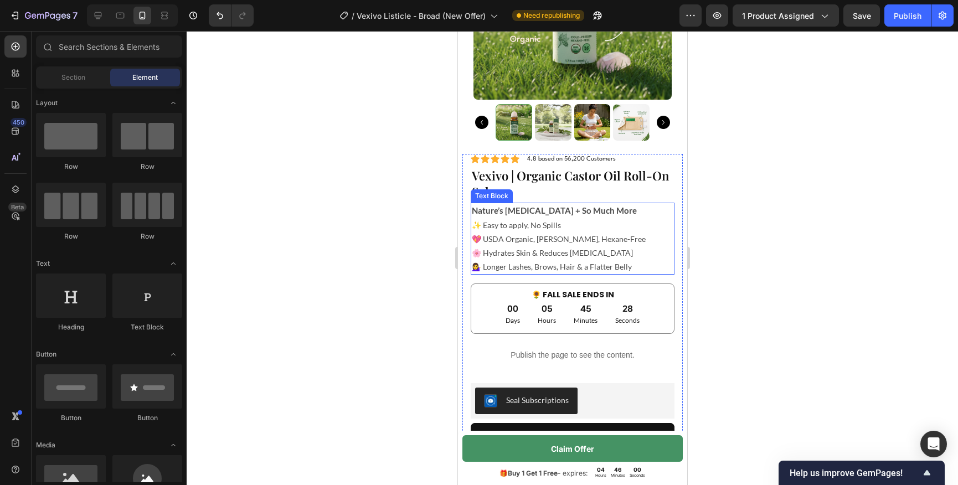
click at [534, 267] on p "✨ Easy to apply, No Spills 💖 USDA Organic, [PERSON_NAME], Hexane-Free 🌸 Hydrate…" at bounding box center [572, 246] width 202 height 56
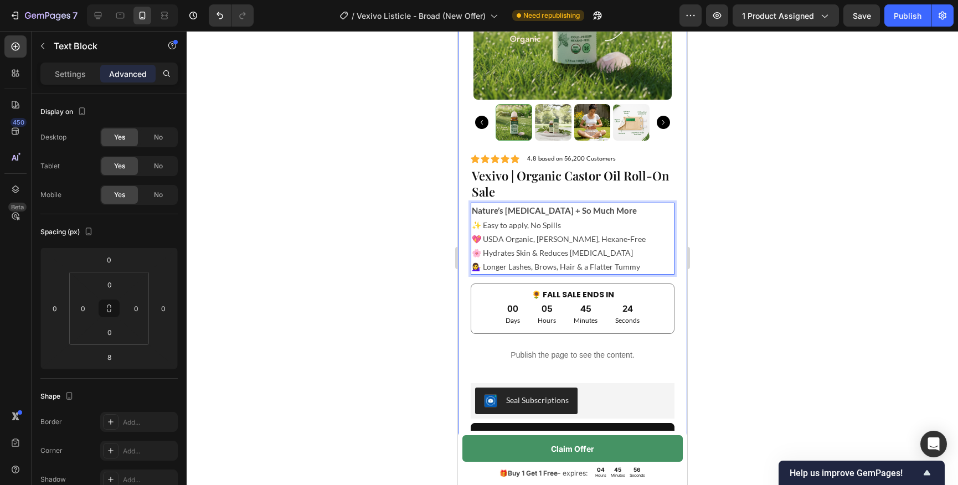
click at [765, 269] on div at bounding box center [573, 258] width 772 height 454
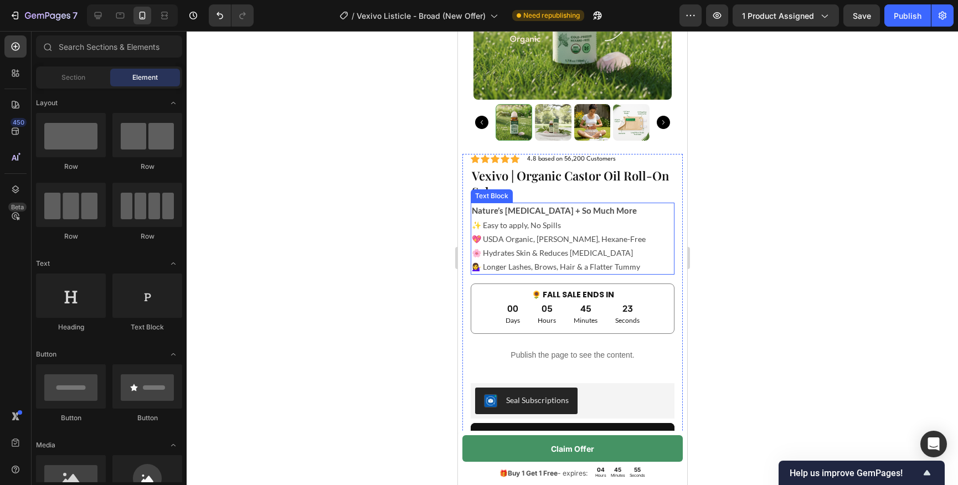
click at [513, 268] on p "✨ Easy to apply, No Spills 💖 USDA Organic, [PERSON_NAME], Hexane-Free 🌸 Hydrate…" at bounding box center [572, 246] width 202 height 56
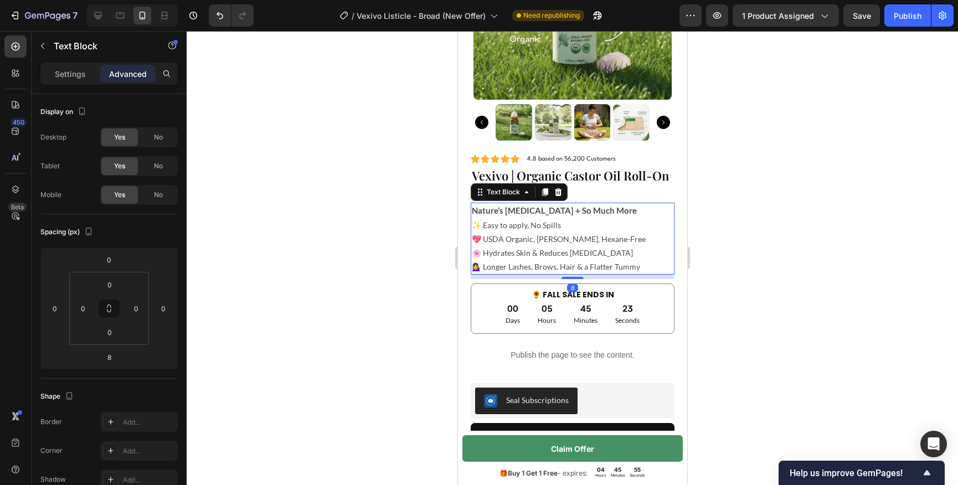
click at [483, 268] on p "✨ Easy to apply, No Spills 💖 USDA Organic, [PERSON_NAME], Hexane-Free 🌸 Hydrate…" at bounding box center [572, 246] width 202 height 56
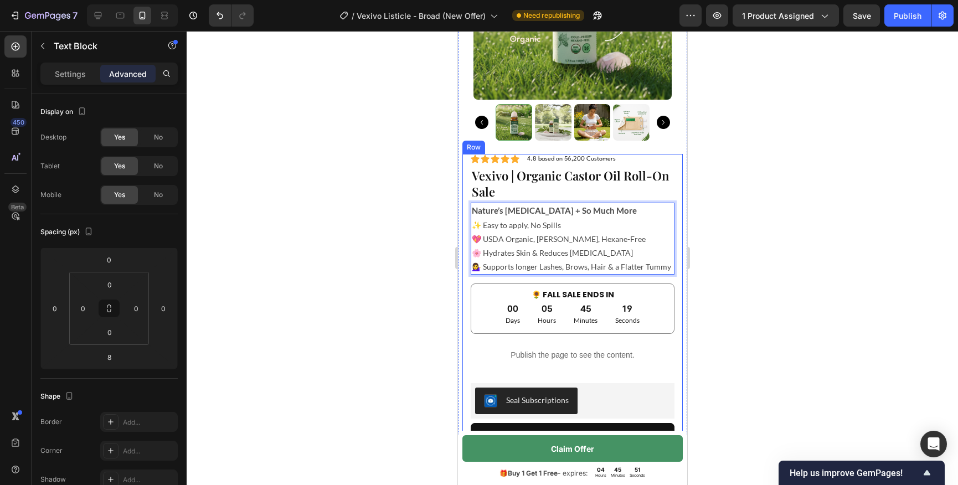
click at [784, 255] on div at bounding box center [573, 258] width 772 height 454
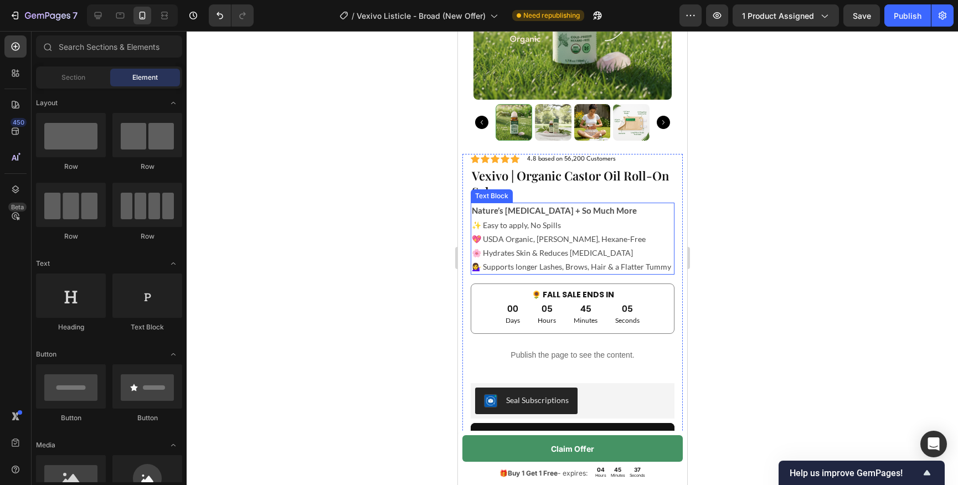
click at [640, 268] on p "✨ Easy to apply, No Spills 💖 USDA Organic, [PERSON_NAME], Hexane-Free 🌸 Hydrate…" at bounding box center [572, 246] width 202 height 56
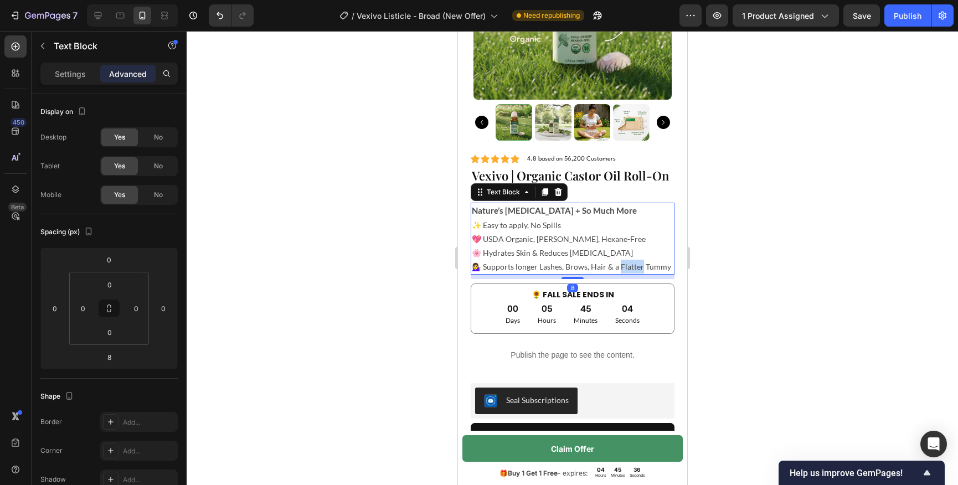
click at [631, 268] on p "✨ Easy to apply, No Spills 💖 USDA Organic, [PERSON_NAME], Hexane-Free 🌸 Hydrate…" at bounding box center [572, 246] width 202 height 56
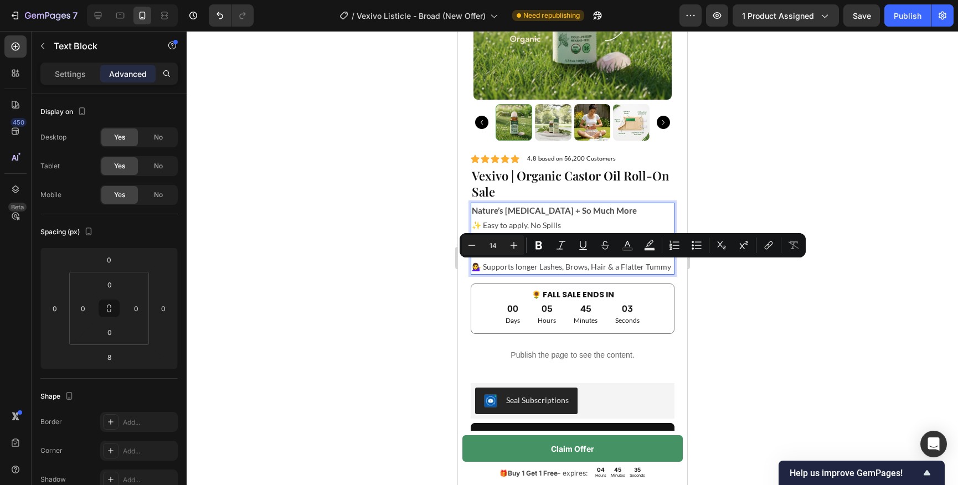
click at [640, 270] on p "✨ Easy to apply, No Spills 💖 USDA Organic, [PERSON_NAME], Hexane-Free 🌸 Hydrate…" at bounding box center [572, 246] width 202 height 56
drag, startPoint x: 664, startPoint y: 266, endPoint x: 618, endPoint y: 267, distance: 46.0
click at [618, 267] on p "✨ Easy to apply, No Spills 💖 USDA Organic, [PERSON_NAME], Hexane-Free 🌸 Hydrate…" at bounding box center [572, 246] width 202 height 56
click at [724, 275] on div at bounding box center [573, 258] width 772 height 454
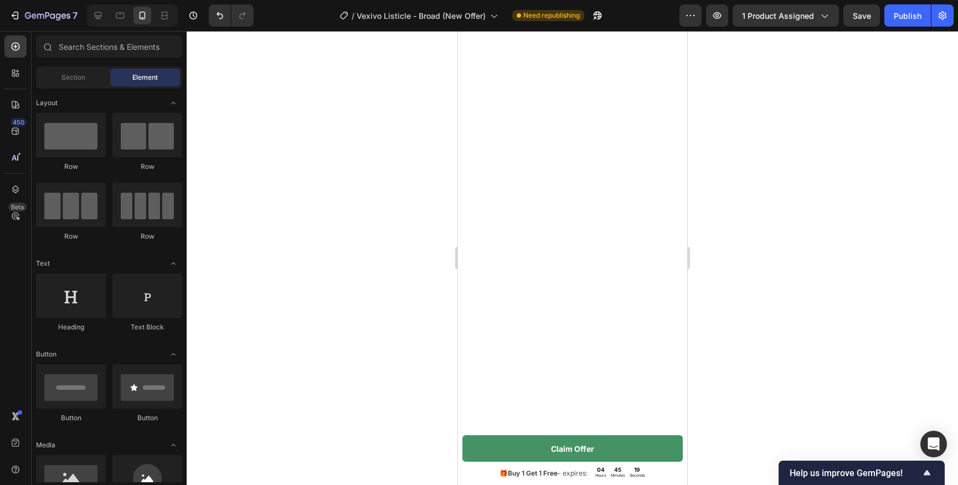
scroll to position [0, 0]
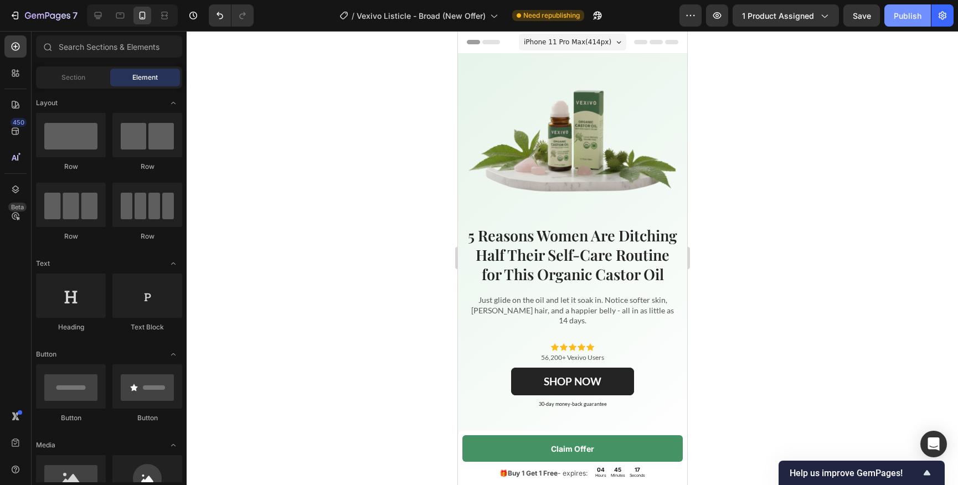
click at [906, 18] on div "Publish" at bounding box center [908, 16] width 28 height 12
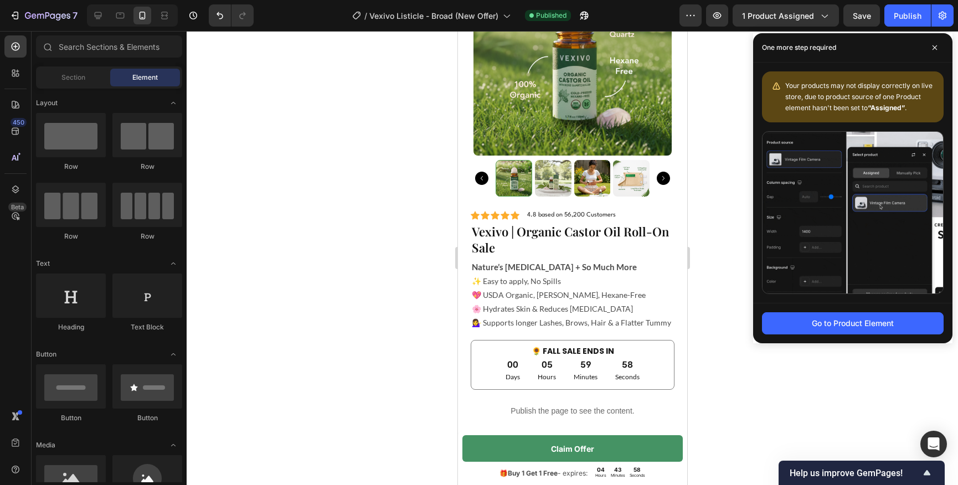
scroll to position [3198, 0]
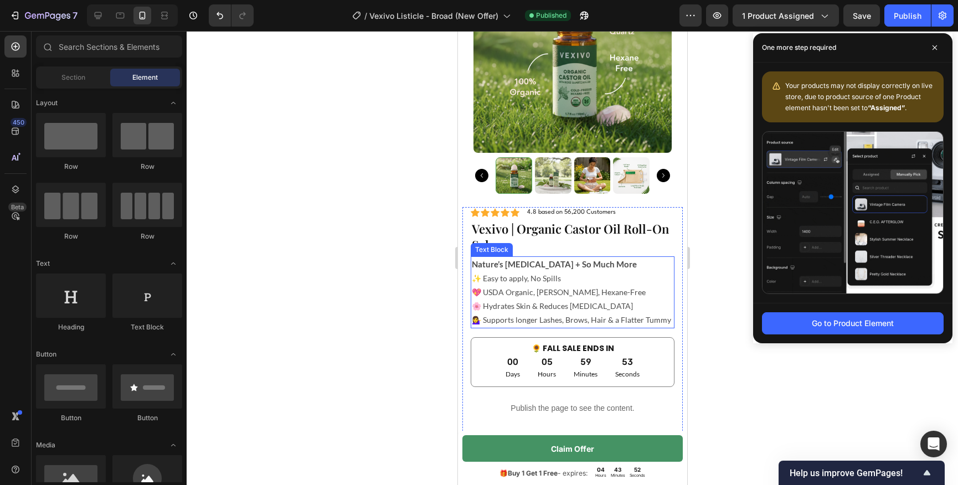
click at [538, 307] on p "✨ Easy to apply, No Spills 💖 USDA Organic, [PERSON_NAME], Hexane-Free 🌸 Hydrate…" at bounding box center [572, 299] width 202 height 56
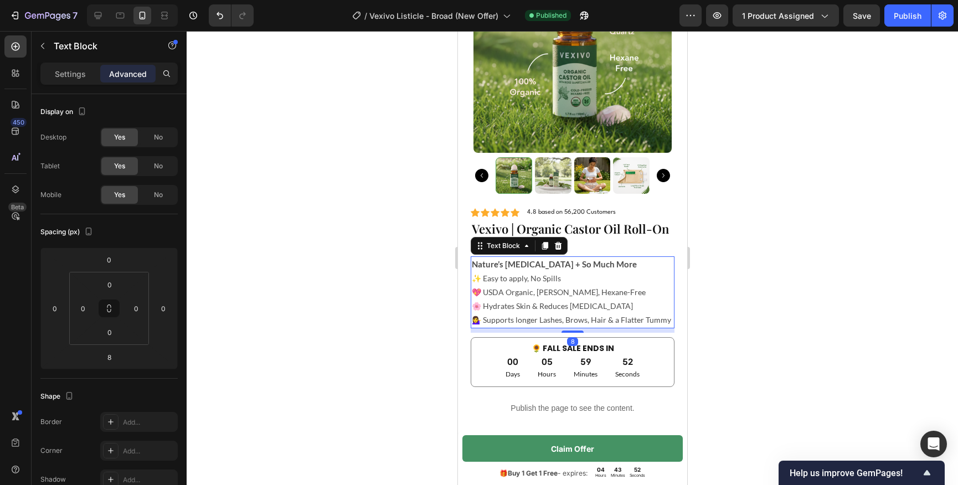
click at [526, 306] on p "✨ Easy to apply, No Spills 💖 USDA Organic, [PERSON_NAME], Hexane-Free 🌸 Hydrate…" at bounding box center [572, 299] width 202 height 56
click at [513, 306] on p "✨ Easy to apply, No Spills 💖 USDA Organic, [PERSON_NAME], Hexane-Free 🌸 Hydrate…" at bounding box center [572, 299] width 202 height 56
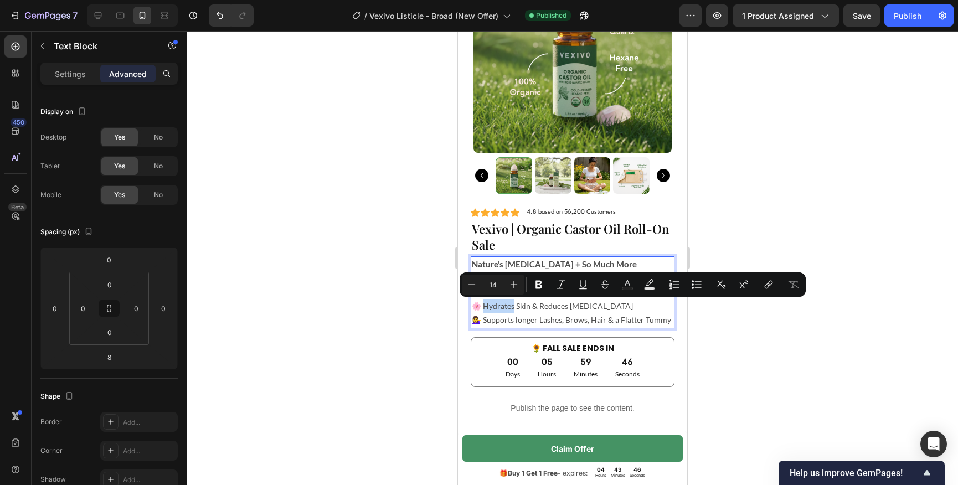
drag, startPoint x: 512, startPoint y: 307, endPoint x: 482, endPoint y: 307, distance: 29.9
click at [482, 307] on p "✨ Easy to apply, No Spills 💖 USDA Organic, [PERSON_NAME], Hexane-Free 🌸 Hydrate…" at bounding box center [572, 299] width 202 height 56
click at [509, 307] on p "✨ Easy to apply, No Spills 💖 USDA Organic, [PERSON_NAME], Hexane-Free 🌸 Hydrate…" at bounding box center [572, 299] width 202 height 56
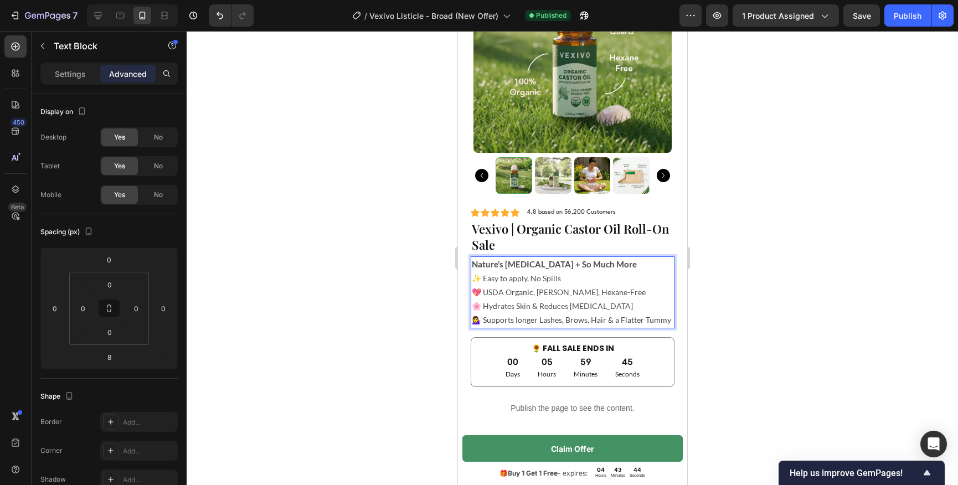
click at [562, 303] on p "✨ Easy to apply, No Spills 💖 USDA Organic, [PERSON_NAME], Hexane-Free 🌸 Hydrate…" at bounding box center [572, 299] width 202 height 56
click at [536, 310] on p "✨ Easy to apply, No Spills 💖 USDA Organic, [PERSON_NAME], Hexane-Free 🌸 Hydrate…" at bounding box center [572, 299] width 202 height 56
click at [526, 309] on p "✨ Easy to apply, No Spills 💖 USDA Organic, [PERSON_NAME], Hexane-Free 🌸 Hydrate…" at bounding box center [572, 299] width 202 height 56
click at [515, 307] on p "✨ Easy to apply, No Spills 💖 USDA Organic, [PERSON_NAME], Hexane-Free 🌸 Hydrate…" at bounding box center [572, 299] width 202 height 56
click at [512, 307] on p "✨ Easy to apply, No Spills 💖 USDA Organic, [PERSON_NAME], Hexane-Free 🌸 Hydrate…" at bounding box center [572, 299] width 202 height 56
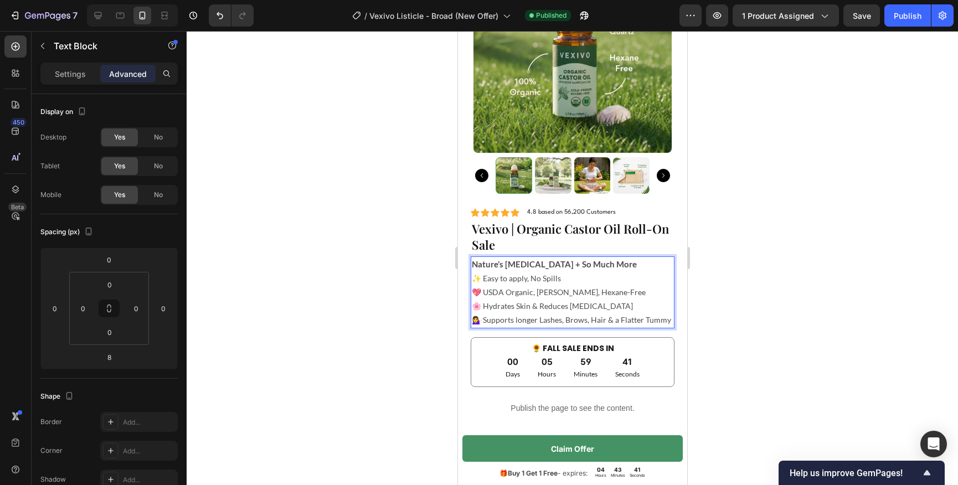
click at [515, 307] on p "✨ Easy to apply, No Spills 💖 USDA Organic, [PERSON_NAME], Hexane-Free 🌸 Hydrate…" at bounding box center [572, 299] width 202 height 56
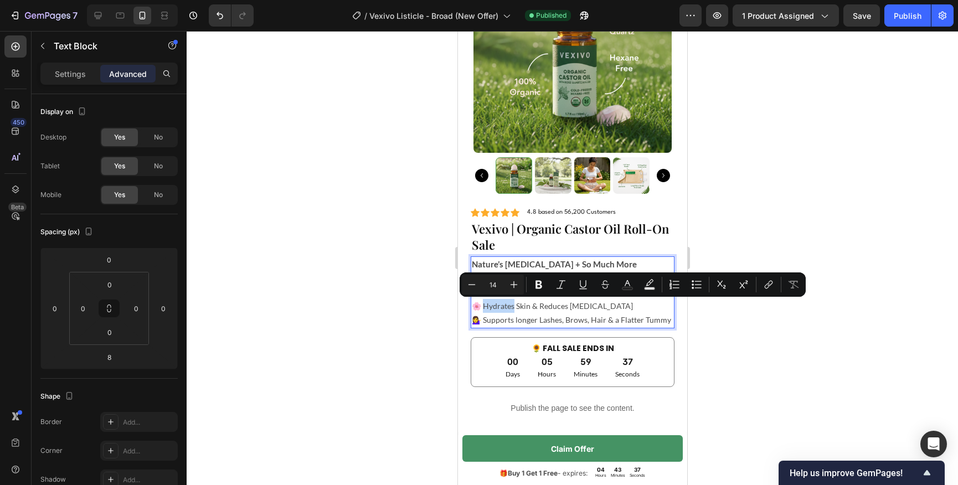
drag, startPoint x: 511, startPoint y: 307, endPoint x: 484, endPoint y: 307, distance: 27.7
click at [484, 307] on p "✨ Easy to apply, No Spills 💖 USDA Organic, [PERSON_NAME], Hexane-Free 🌸 Hydrate…" at bounding box center [572, 299] width 202 height 56
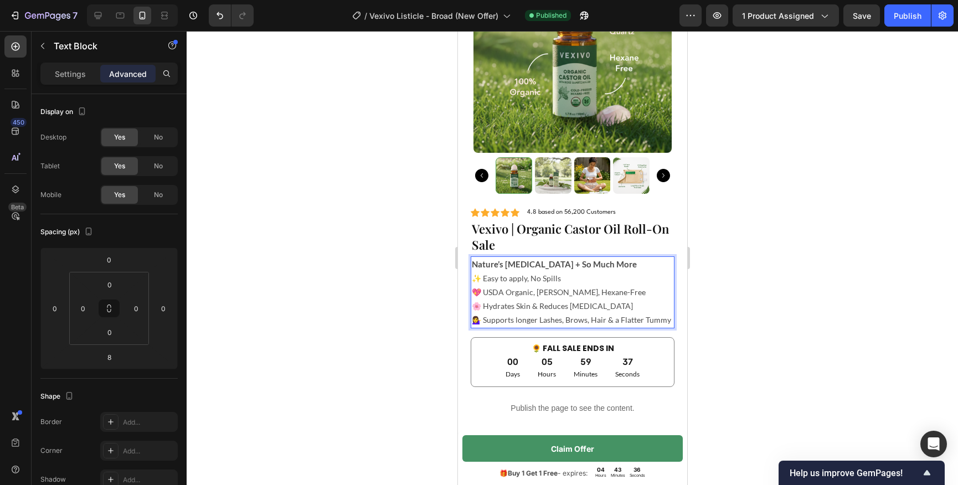
click at [519, 307] on p "✨ Easy to apply, No Spills 💖 USDA Organic, [PERSON_NAME], Hexane-Free 🌸 Hydrate…" at bounding box center [572, 299] width 202 height 56
drag, startPoint x: 511, startPoint y: 307, endPoint x: 482, endPoint y: 307, distance: 28.2
click at [482, 307] on p "✨ Easy to apply, No Spills 💖 USDA Organic, [PERSON_NAME], Hexane-Free 🌸 Hydrate…" at bounding box center [572, 299] width 202 height 56
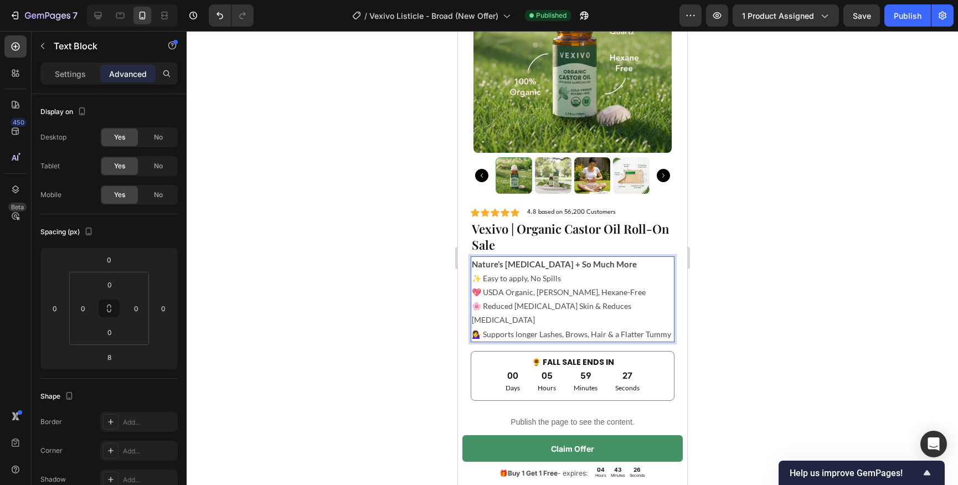
click at [555, 307] on p "✨ Easy to apply, No Spills 💖 USDA Organic, [PERSON_NAME], Hexane-Free 🌸 Reduced…" at bounding box center [572, 306] width 202 height 70
drag, startPoint x: 610, startPoint y: 305, endPoint x: 549, endPoint y: 307, distance: 61.5
click at [549, 307] on p "✨ Easy to apply, No Spills 💖 USDA Organic, [PERSON_NAME], Hexane-Free 🌸 Reduced…" at bounding box center [572, 306] width 202 height 70
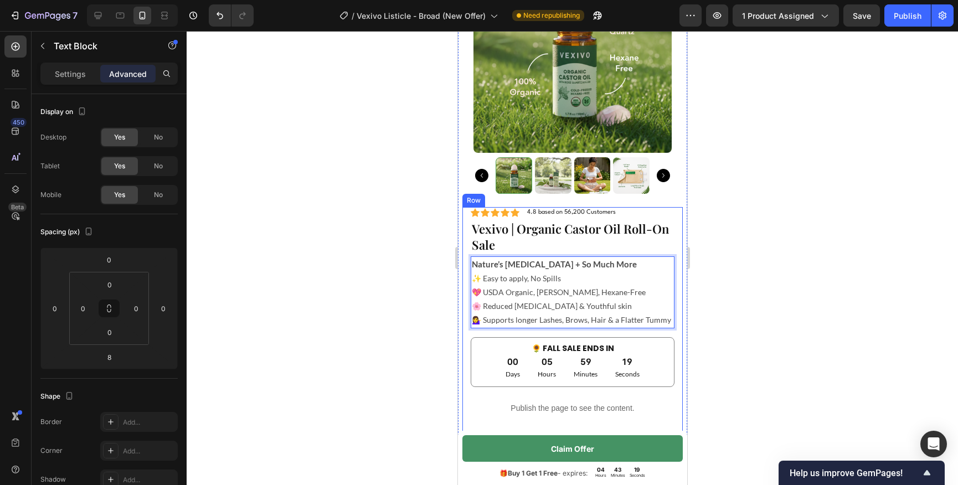
click at [772, 268] on div at bounding box center [573, 258] width 772 height 454
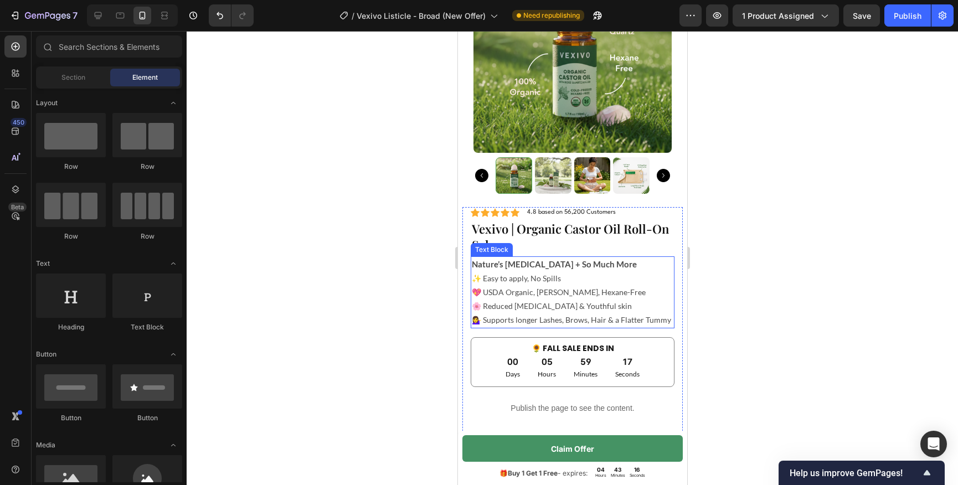
click at [609, 318] on p "✨ Easy to apply, No Spills 💖 USDA Organic, [PERSON_NAME], Hexane-Free 🌸 Reduced…" at bounding box center [572, 299] width 202 height 56
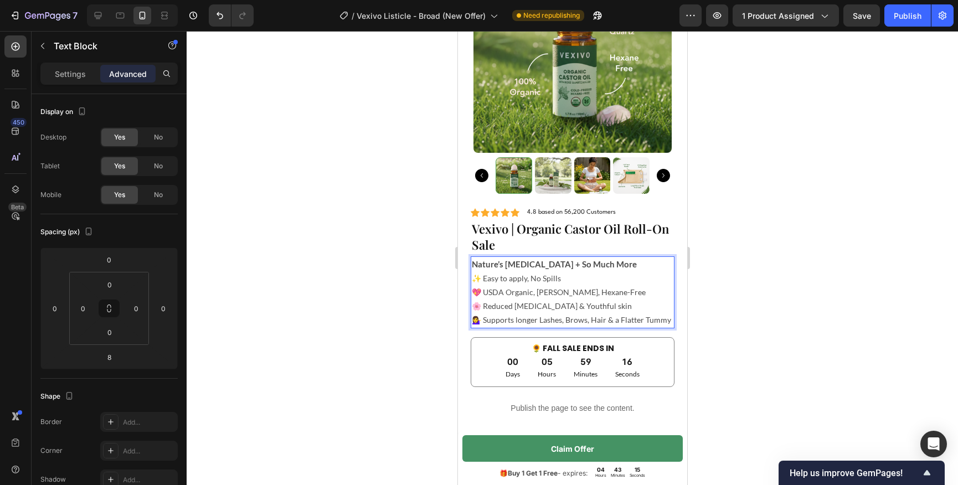
click at [643, 322] on p "✨ Easy to apply, No Spills 💖 USDA Organic, [PERSON_NAME], Hexane-Free 🌸 Reduced…" at bounding box center [572, 299] width 202 height 56
click at [664, 322] on p "✨ Easy to apply, No Spills 💖 USDA Organic, [PERSON_NAME], Hexane-Free 🌸 Reduced…" at bounding box center [572, 299] width 202 height 56
click at [582, 309] on p "✨ Easy to apply, No Spills 💖 USDA Organic, [PERSON_NAME], Hexane-Free 🌸 Reduced…" at bounding box center [572, 299] width 202 height 56
drag, startPoint x: 593, startPoint y: 307, endPoint x: 482, endPoint y: 310, distance: 110.2
click at [482, 310] on p "✨ Easy to apply, No Spills 💖 USDA Organic, [PERSON_NAME], Hexane-Free 🌸 Reduced…" at bounding box center [572, 299] width 202 height 56
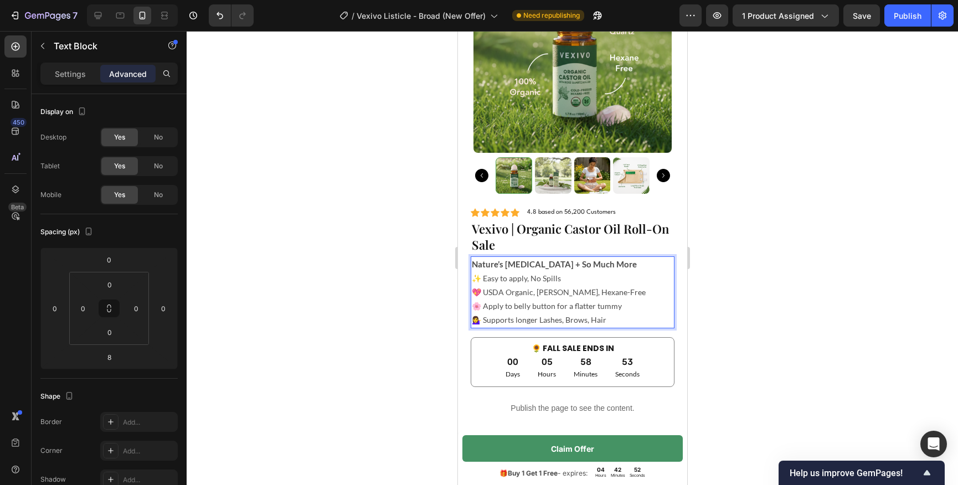
click at [523, 310] on p "✨ Easy to apply, No Spills 💖 USDA Organic, [PERSON_NAME], Hexane-Free 🌸 Apply t…" at bounding box center [572, 299] width 202 height 56
click at [533, 320] on p "✨ Easy to apply, No Spills 💖 USDA Organic, [PERSON_NAME], Hexane-Free 🌸 Apply t…" at bounding box center [572, 299] width 202 height 56
click at [565, 323] on p "✨ Easy to apply, No Spills 💖 USDA Organic, [PERSON_NAME], Hexane-Free 🌸 Apply t…" at bounding box center [572, 299] width 202 height 56
click at [602, 322] on p "✨ Easy to apply, No Spills 💖 USDA Organic, [PERSON_NAME], Hexane-Free 🌸 Apply t…" at bounding box center [572, 299] width 202 height 56
drag, startPoint x: 500, startPoint y: 307, endPoint x: 482, endPoint y: 307, distance: 17.7
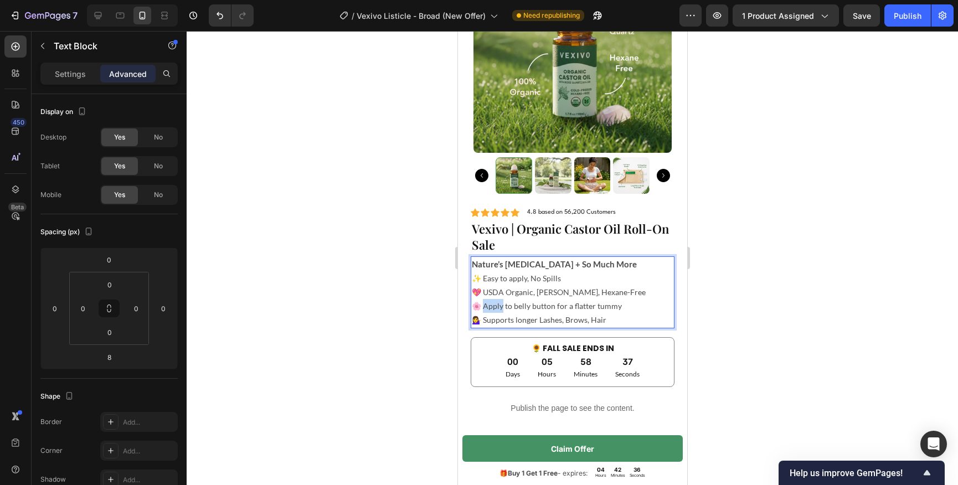
click at [482, 307] on p "✨ Easy to apply, No Spills 💖 USDA Organic, [PERSON_NAME], Hexane-Free 🌸 Apply t…" at bounding box center [572, 299] width 202 height 56
drag, startPoint x: 509, startPoint y: 308, endPoint x: 481, endPoint y: 309, distance: 27.7
click at [481, 309] on p "✨ Easy to apply, No Spills 💖 USDA Organic, [PERSON_NAME], Hexane-Free 🌸 Apply t…" at bounding box center [572, 299] width 202 height 56
click at [548, 321] on p "✨ Easy to apply, No Spills 💖 USDA Organic, [PERSON_NAME], Hexane-Free 🌸 Swipe o…" at bounding box center [572, 299] width 202 height 56
click at [213, 19] on button "Undo/Redo" at bounding box center [220, 15] width 22 height 22
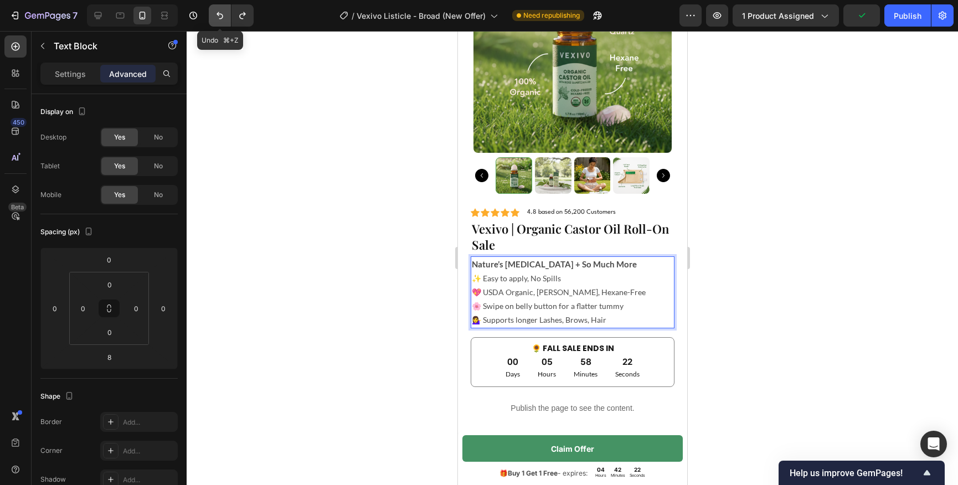
click at [213, 19] on button "Undo/Redo" at bounding box center [220, 15] width 22 height 22
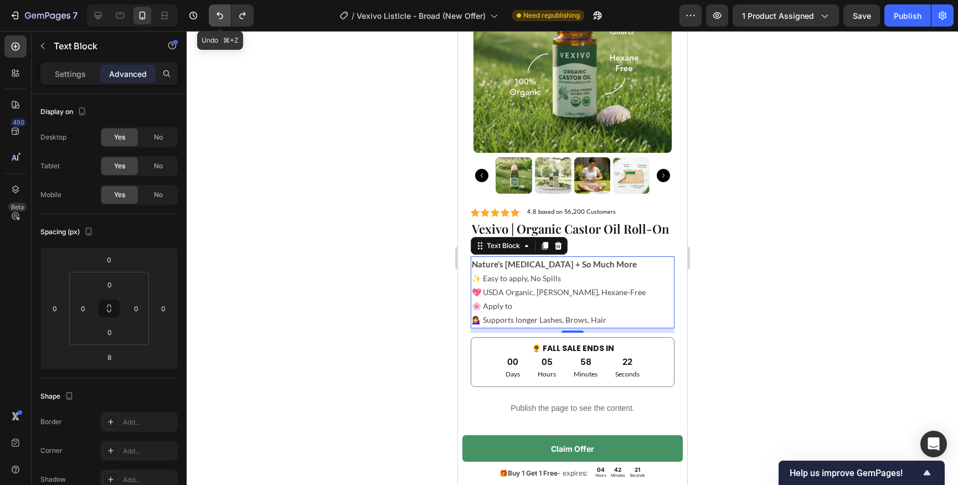
click at [213, 19] on button "Undo/Redo" at bounding box center [220, 15] width 22 height 22
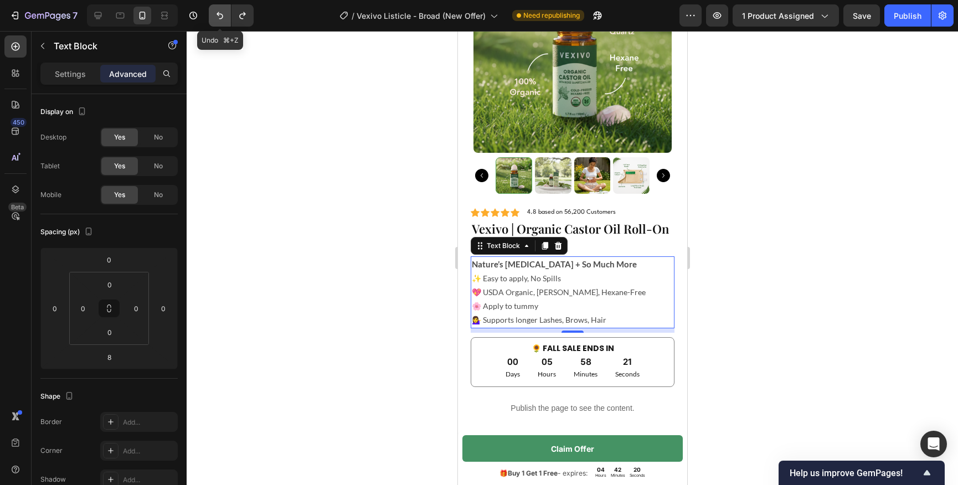
click at [213, 19] on button "Undo/Redo" at bounding box center [220, 15] width 22 height 22
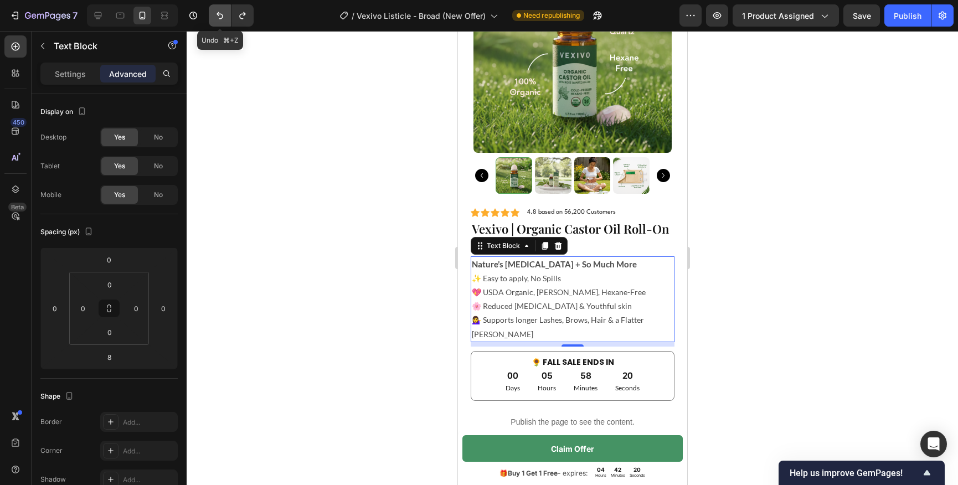
click at [213, 19] on button "Undo/Redo" at bounding box center [220, 15] width 22 height 22
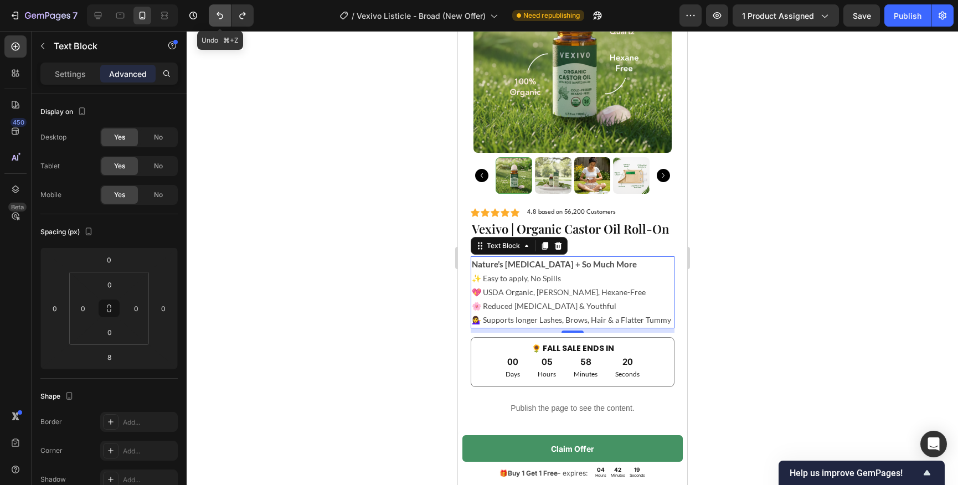
click at [213, 19] on button "Undo/Redo" at bounding box center [220, 15] width 22 height 22
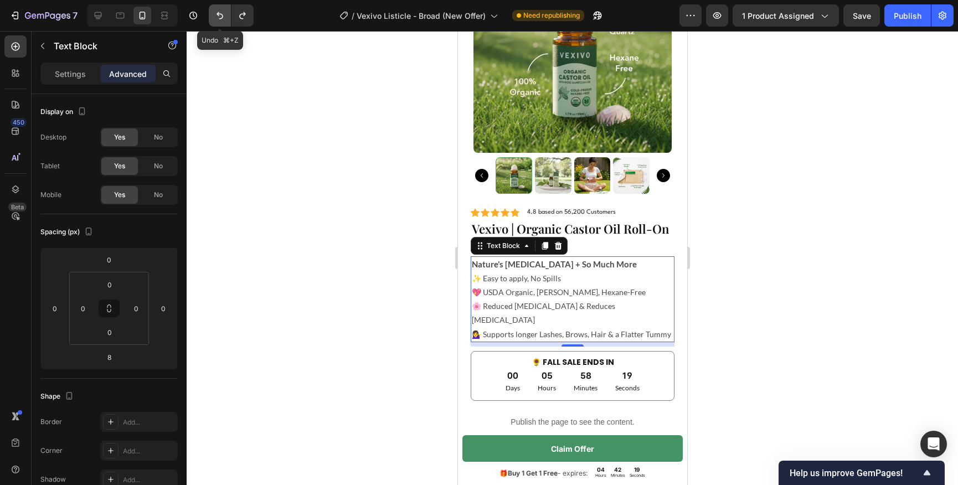
click at [213, 19] on button "Undo/Redo" at bounding box center [220, 15] width 22 height 22
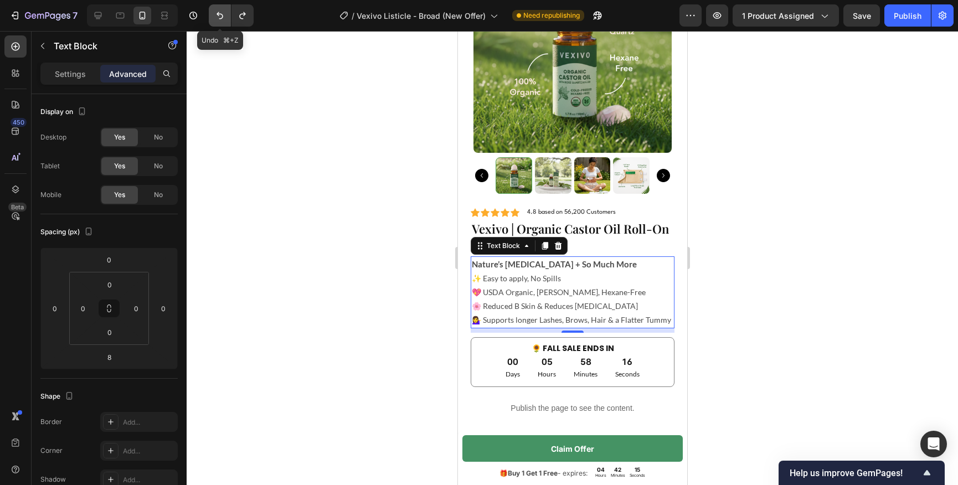
click at [213, 19] on button "Undo/Redo" at bounding box center [220, 15] width 22 height 22
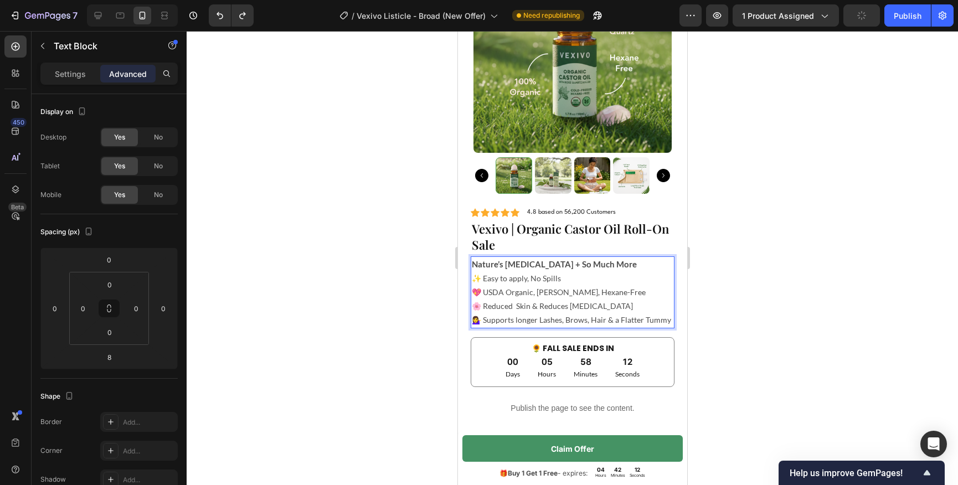
click at [565, 309] on p "✨ Easy to apply, No Spills 💖 USDA Organic, [PERSON_NAME], Hexane-Free 🌸 Reduced…" at bounding box center [572, 299] width 202 height 56
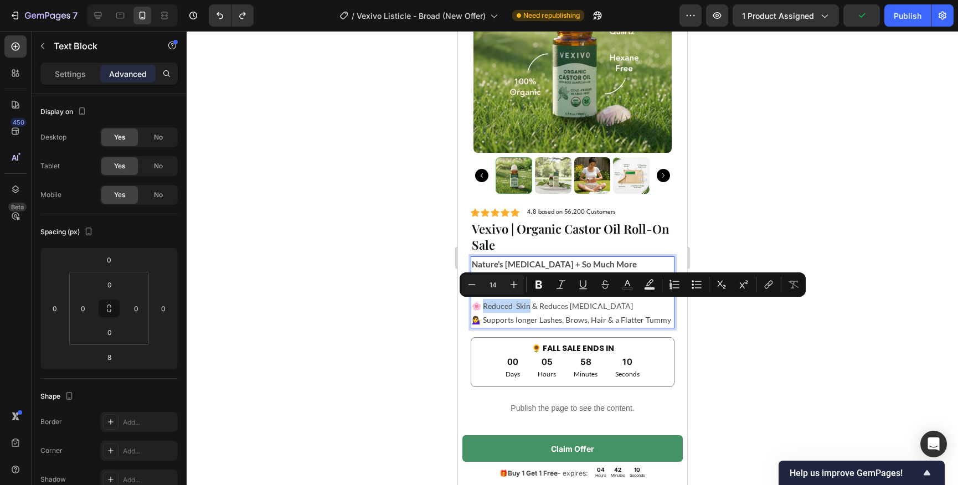
drag, startPoint x: 527, startPoint y: 307, endPoint x: 482, endPoint y: 309, distance: 44.3
click at [482, 309] on p "✨ Easy to apply, No Spills 💖 USDA Organic, [PERSON_NAME], Hexane-Free 🌸 Reduced…" at bounding box center [572, 299] width 202 height 56
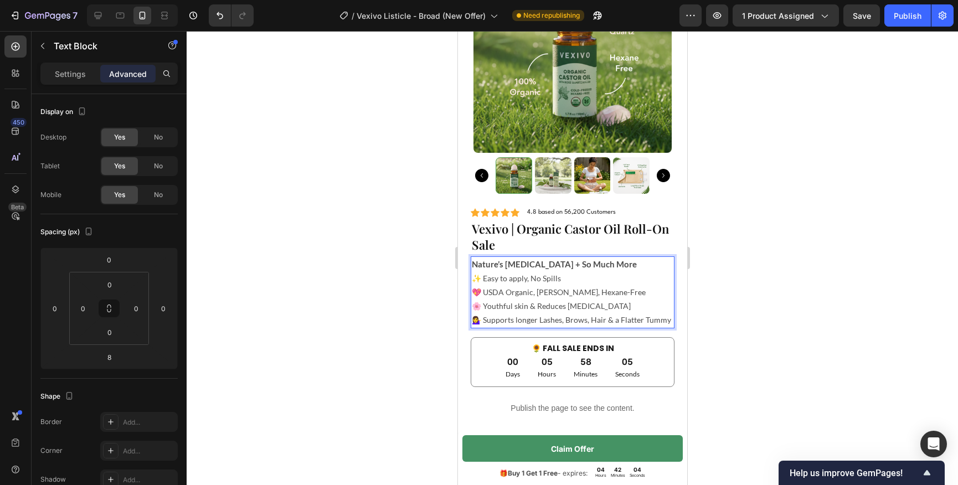
click at [513, 305] on p "✨ Easy to apply, No Spills 💖 USDA Organic, [PERSON_NAME], Hexane-Free 🌸 Youthfu…" at bounding box center [572, 299] width 202 height 56
click at [409, 295] on div at bounding box center [573, 258] width 772 height 454
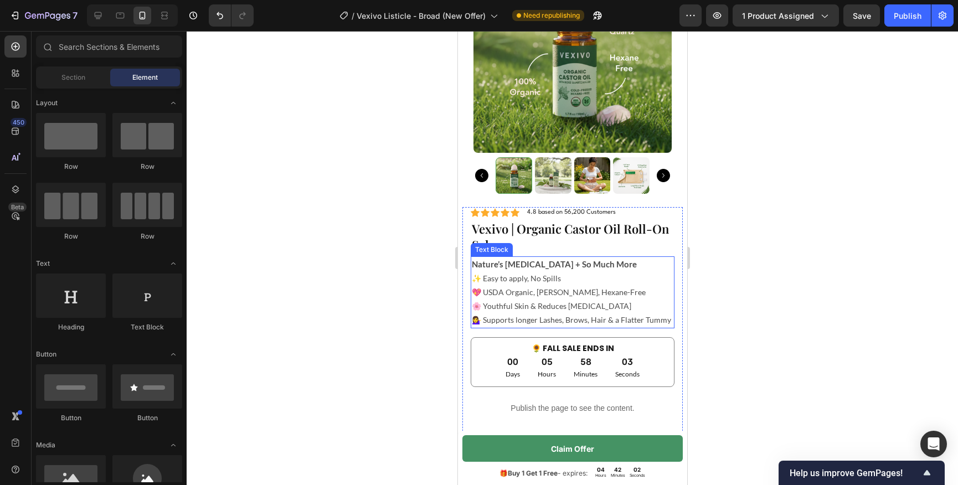
click at [564, 306] on p "✨ Easy to apply, No Spills 💖 USDA Organic, [PERSON_NAME], Hexane-Free 🌸 Youthfu…" at bounding box center [572, 299] width 202 height 56
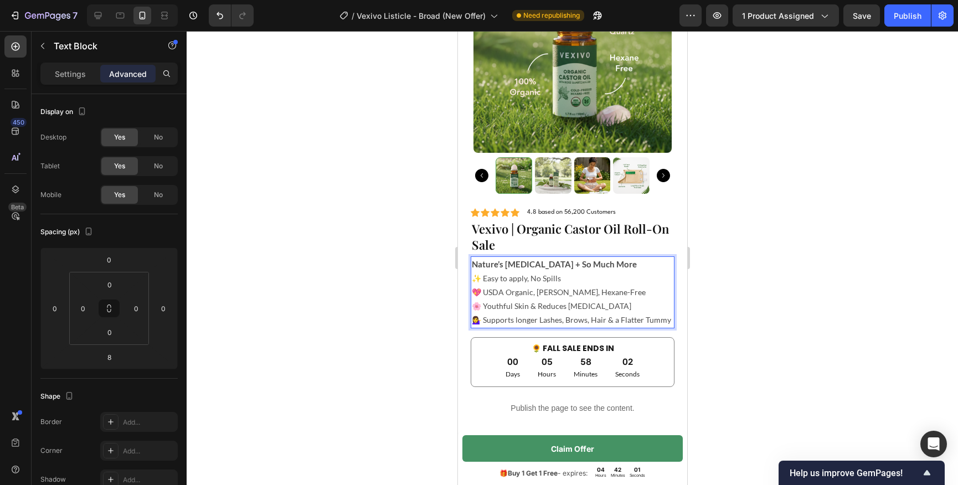
click at [562, 306] on p "✨ Easy to apply, No Spills 💖 USDA Organic, [PERSON_NAME], Hexane-Free 🌸 Youthfu…" at bounding box center [572, 299] width 202 height 56
click at [385, 301] on div at bounding box center [573, 258] width 772 height 454
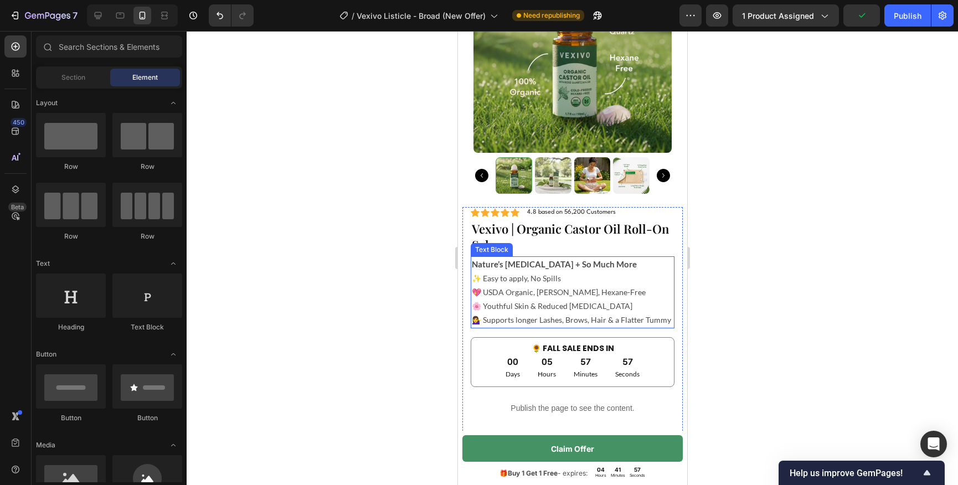
click at [590, 303] on p "✨ Easy to apply, No Spills 💖 USDA Organic, [PERSON_NAME], Hexane-Free 🌸 Youthfu…" at bounding box center [572, 299] width 202 height 56
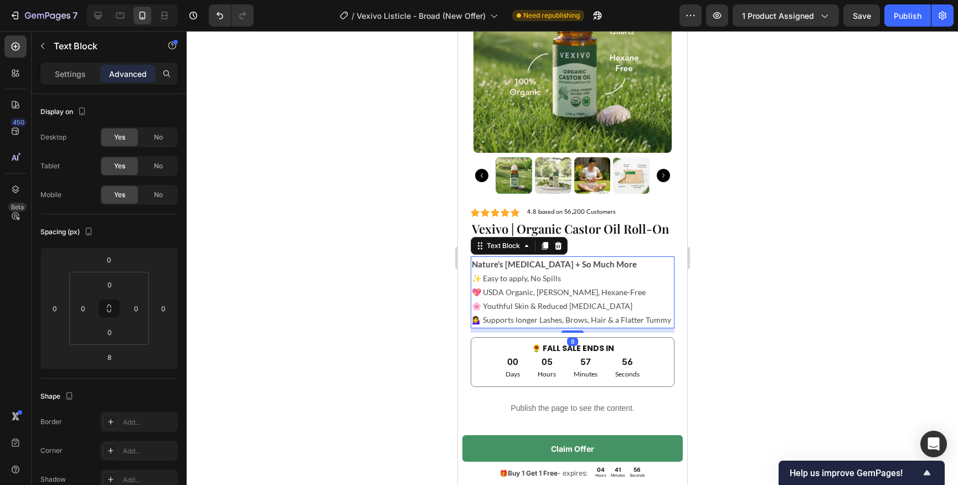
click at [397, 316] on div at bounding box center [573, 258] width 772 height 454
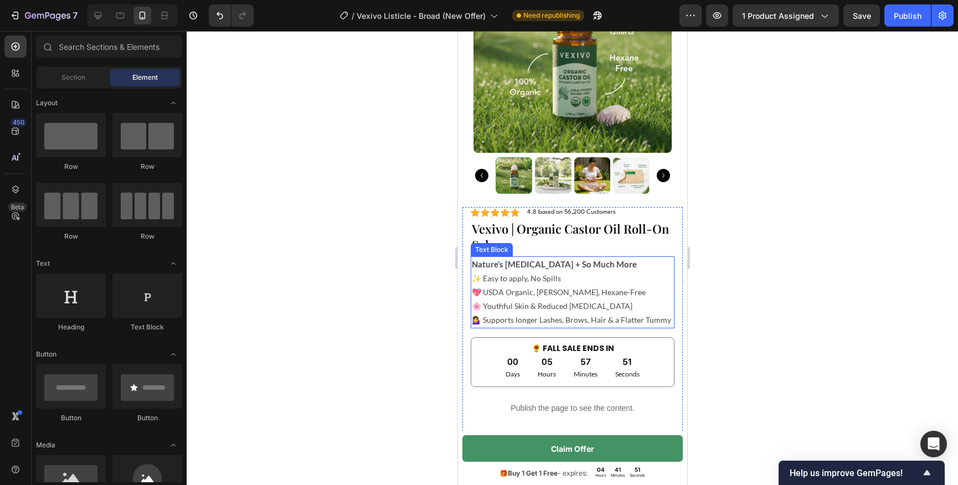
click at [629, 320] on p "✨ Easy to apply, No Spills 💖 USDA Organic, [PERSON_NAME], Hexane-Free 🌸 Youthfu…" at bounding box center [572, 299] width 202 height 56
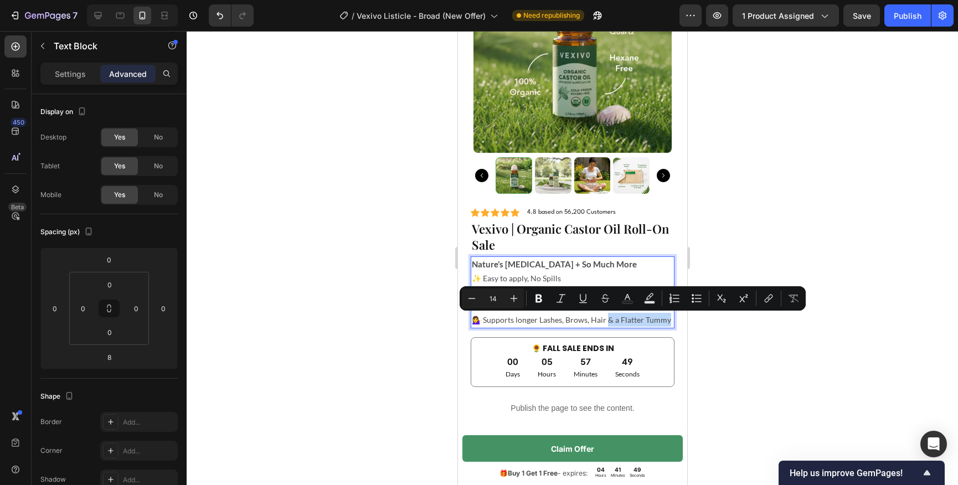
drag, startPoint x: 604, startPoint y: 320, endPoint x: 642, endPoint y: 326, distance: 38.6
click at [642, 326] on p "✨ Easy to apply, No Spills 💖 USDA Organic, [PERSON_NAME], Hexane-Free 🌸 Youthfu…" at bounding box center [572, 299] width 202 height 56
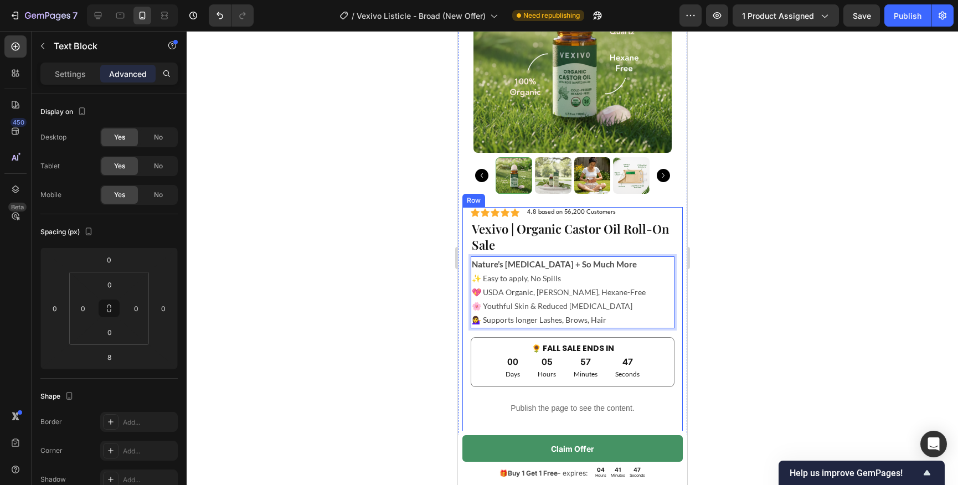
click at [773, 311] on div at bounding box center [573, 258] width 772 height 454
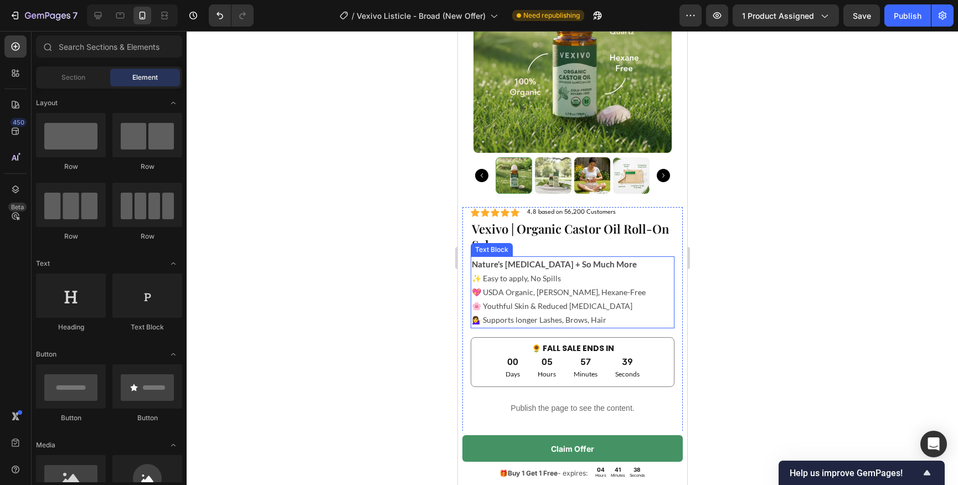
click at [589, 322] on p "✨ Easy to apply, No Spills 💖 USDA Organic, [PERSON_NAME], Hexane-Free 🌸 Youthfu…" at bounding box center [572, 299] width 202 height 56
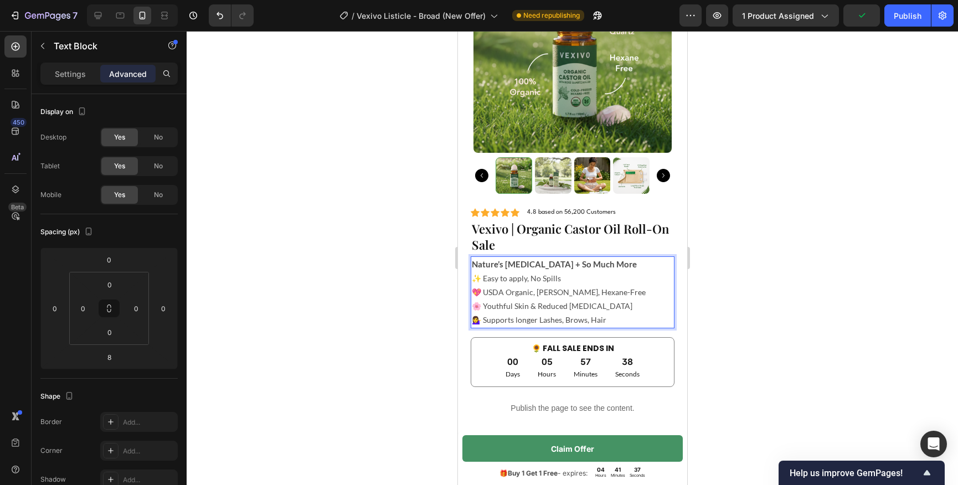
click at [587, 320] on p "✨ Easy to apply, No Spills 💖 USDA Organic, [PERSON_NAME], Hexane-Free 🌸 Youthfu…" at bounding box center [572, 299] width 202 height 56
click at [386, 340] on div at bounding box center [573, 258] width 772 height 454
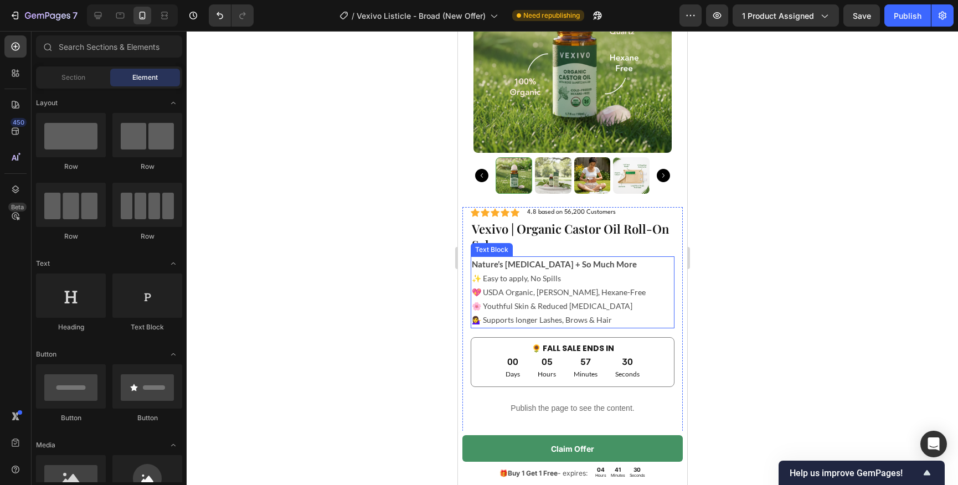
click at [554, 282] on p "✨ Easy to apply, No Spills 💖 USDA Organic, [PERSON_NAME], Hexane-Free 🌸 Youthfu…" at bounding box center [572, 299] width 202 height 56
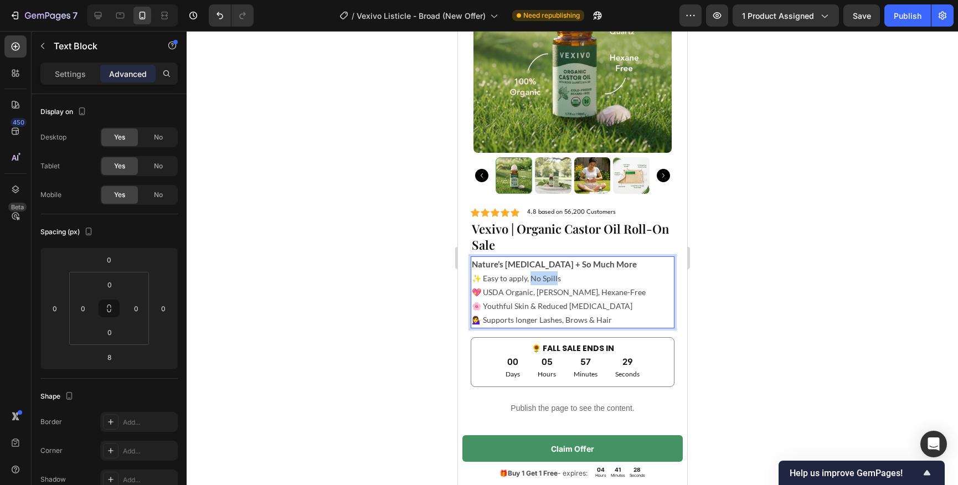
drag, startPoint x: 554, startPoint y: 278, endPoint x: 529, endPoint y: 278, distance: 25.5
click at [529, 278] on p "✨ Easy to apply, No Spills 💖 USDA Organic, [PERSON_NAME], Hexane-Free 🌸 Youthfu…" at bounding box center [572, 299] width 202 height 56
drag, startPoint x: 557, startPoint y: 279, endPoint x: 529, endPoint y: 279, distance: 27.7
click at [529, 279] on p "✨ Easy to apply, No Spills 💖 USDA Organic, [PERSON_NAME], Hexane-Free 🌸 Youthfu…" at bounding box center [572, 299] width 202 height 56
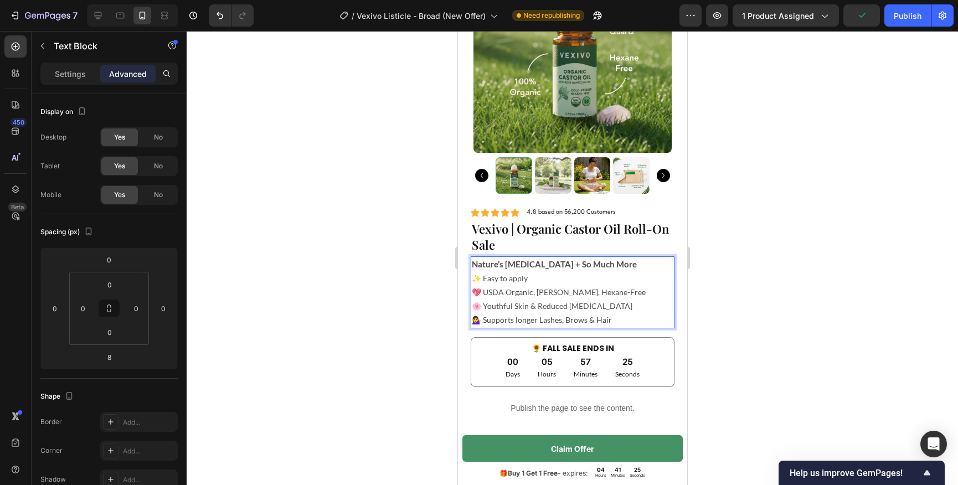
click at [387, 271] on div at bounding box center [573, 258] width 772 height 454
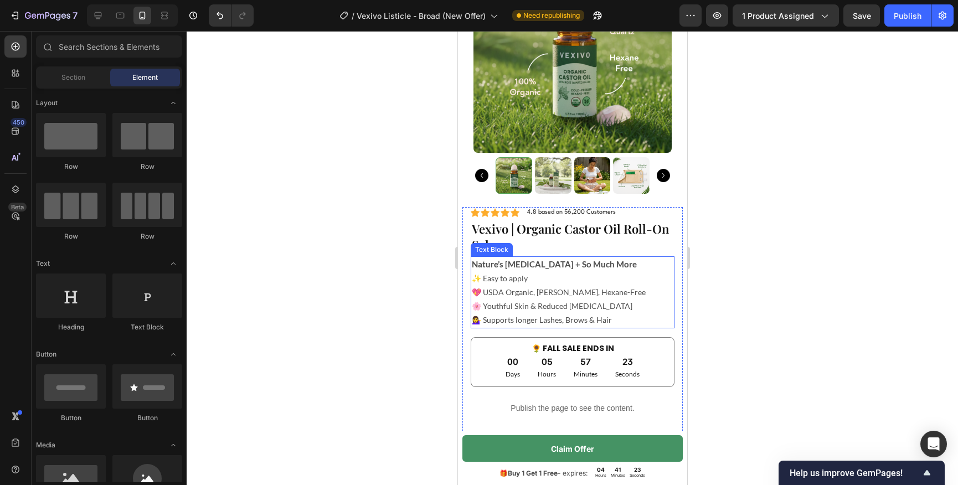
click at [531, 279] on p "✨ Easy to apply 💖 USDA Organic, [PERSON_NAME], Hexane-Free 🌸 Youthful Skin & Re…" at bounding box center [572, 299] width 202 height 56
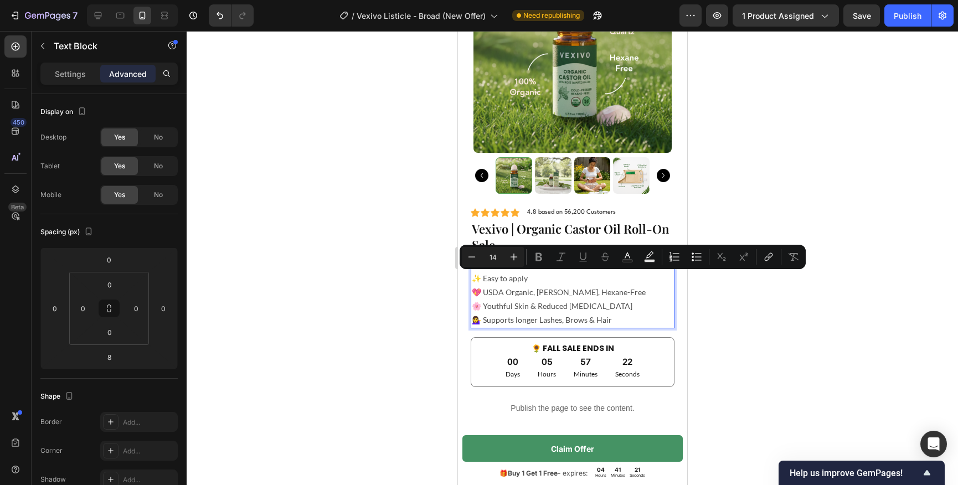
click at [531, 279] on p "✨ Easy to apply 💖 USDA Organic, [PERSON_NAME], Hexane-Free 🌸 Youthful Skin & Re…" at bounding box center [572, 299] width 202 height 56
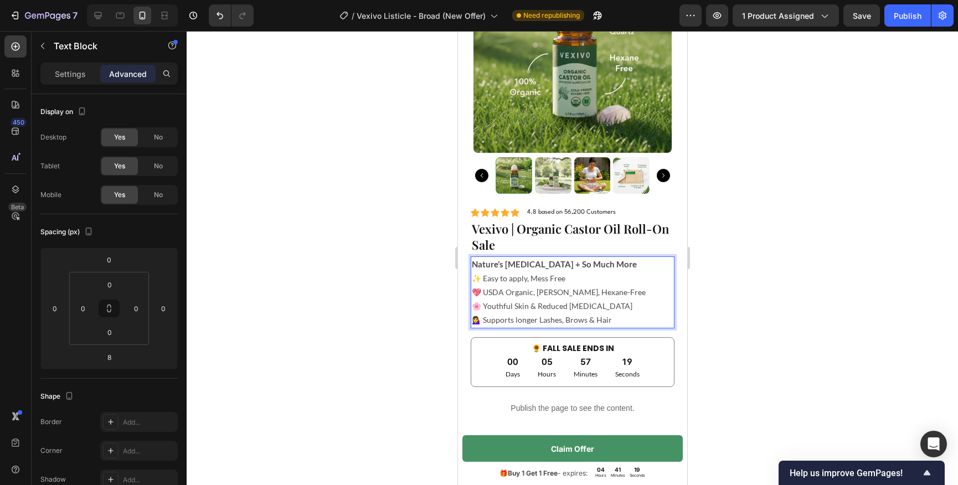
click at [399, 274] on div at bounding box center [573, 258] width 772 height 454
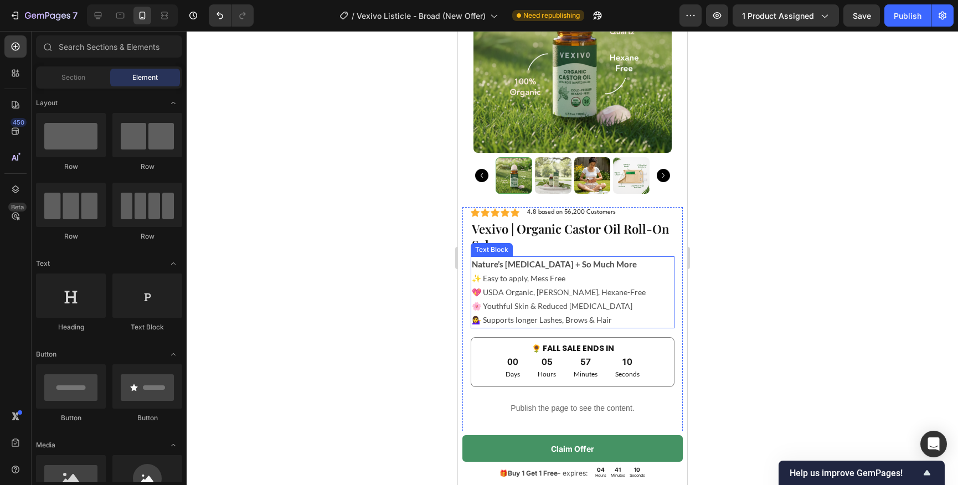
click at [531, 295] on p "✨ Easy to apply, Mess Free 💖 USDA Organic, [PERSON_NAME], Hexane-Free 🌸 Youthfu…" at bounding box center [572, 299] width 202 height 56
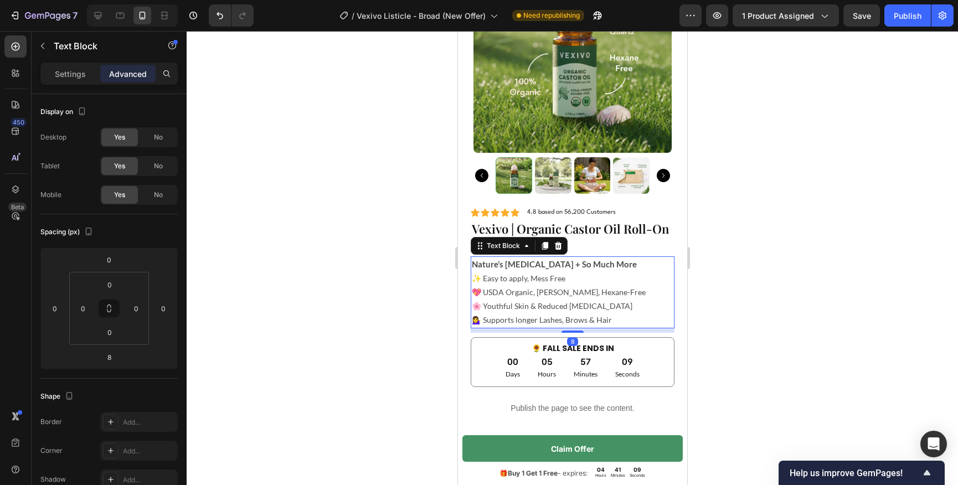
click at [549, 295] on p "✨ Easy to apply, Mess Free 💖 USDA Organic, [PERSON_NAME], Hexane-Free 🌸 Youthfu…" at bounding box center [572, 299] width 202 height 56
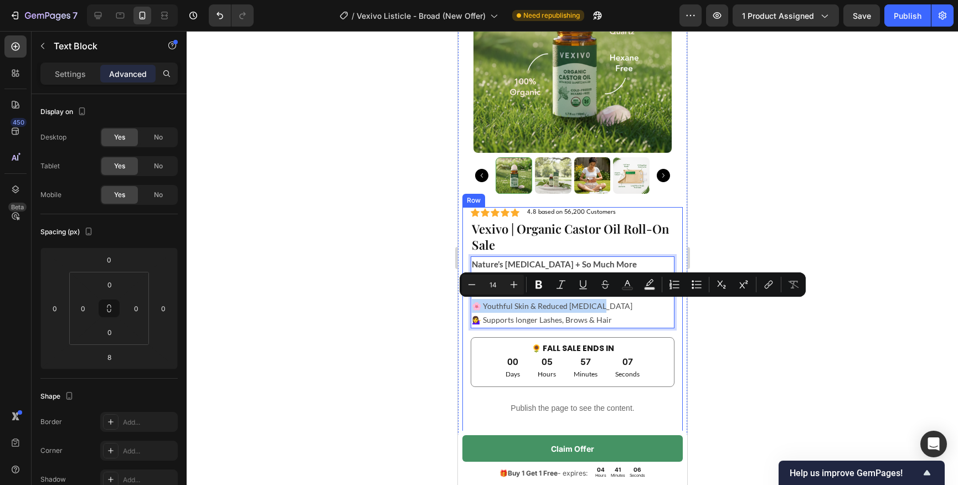
drag, startPoint x: 592, startPoint y: 308, endPoint x: 469, endPoint y: 310, distance: 122.4
click at [469, 310] on div "Icon Icon Icon Icon Icon Icon List 4.8 based on 56,200 Customers Text Block Row…" at bounding box center [572, 365] width 220 height 316
copy p "🌸 Youthful Skin & Reduced [MEDICAL_DATA]"
click at [510, 311] on p "✨ Easy to apply, Mess Free 💖 USDA Organic, [PERSON_NAME], Hexane-Free 🌸 Youthfu…" at bounding box center [572, 299] width 202 height 56
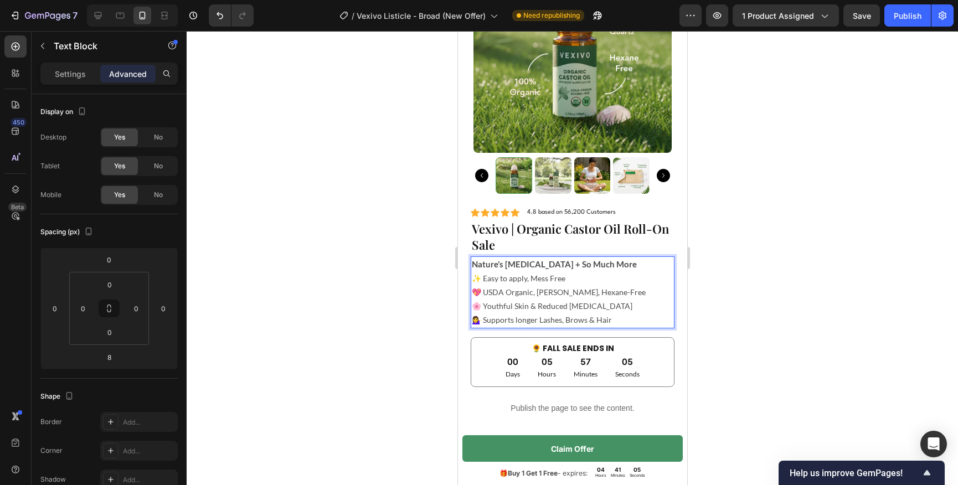
click at [475, 277] on p "✨ Easy to apply, Mess Free 💖 USDA Organic, [PERSON_NAME], Hexane-Free 🌸 Youthfu…" at bounding box center [572, 299] width 202 height 56
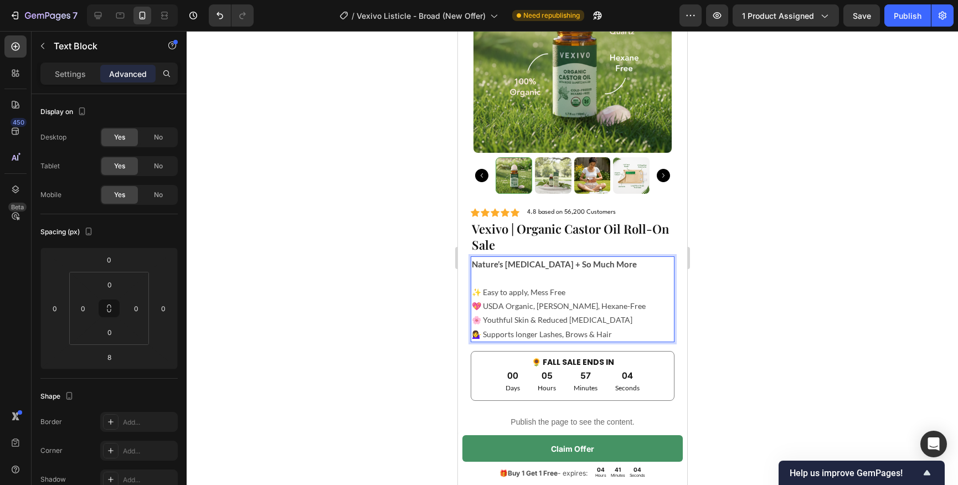
click at [482, 279] on p "✨ Easy to apply, Mess Free 💖 USDA Organic, [PERSON_NAME], Hexane-Free 🌸 Youthfu…" at bounding box center [572, 306] width 202 height 70
drag, startPoint x: 605, startPoint y: 335, endPoint x: 572, endPoint y: 335, distance: 33.2
click at [572, 335] on p "⁠⁠⁠⁠⁠⁠⁠🌸 Youthful Skin & Reduced [MEDICAL_DATA] ✨ Easy to apply, Mess Free 💖 US…" at bounding box center [572, 306] width 202 height 70
click at [572, 335] on p "🌸 Youthful Skin & Reduced [MEDICAL_DATA] ✨ Easy to apply, Mess Free 💖 USDA Orga…" at bounding box center [572, 306] width 202 height 70
drag, startPoint x: 607, startPoint y: 335, endPoint x: 472, endPoint y: 336, distance: 134.6
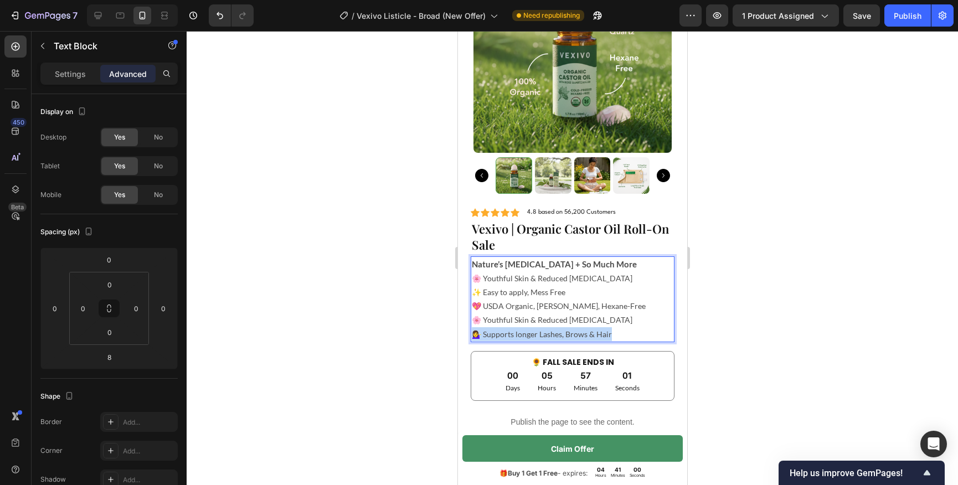
click at [472, 336] on p "🌸 Youthful Skin & Reduced [MEDICAL_DATA] ✨ Easy to apply, Mess Free 💖 USDA Orga…" at bounding box center [572, 306] width 202 height 70
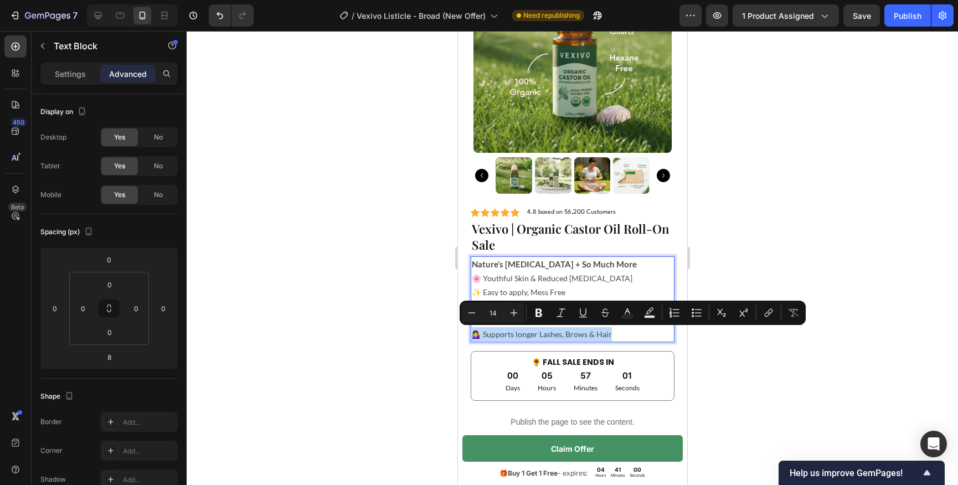
copy p "💁‍♀️ Supports longer Lashes, Brows & Hair"
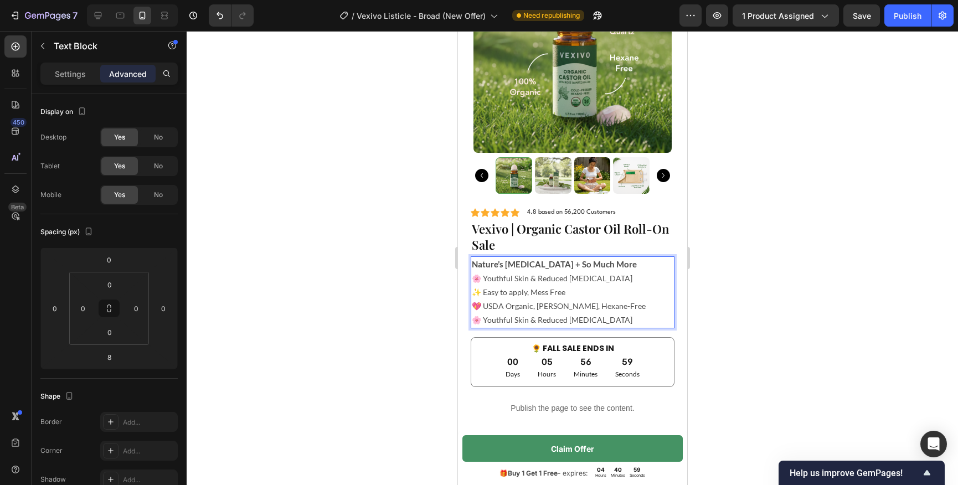
click at [601, 276] on p "🌸 Youthful Skin & Reduced [MEDICAL_DATA] ✨ Easy to apply, Mess Free 💖 USDA Orga…" at bounding box center [572, 299] width 202 height 56
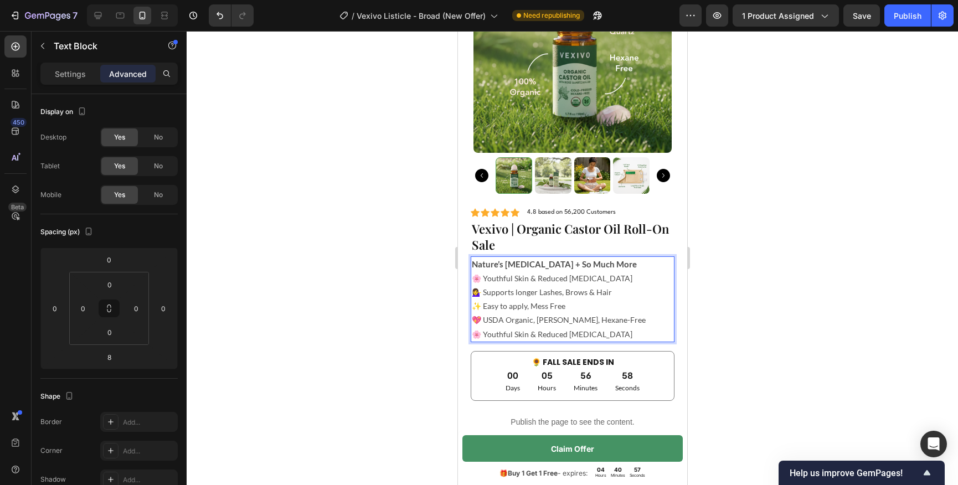
click at [407, 312] on div at bounding box center [573, 258] width 772 height 454
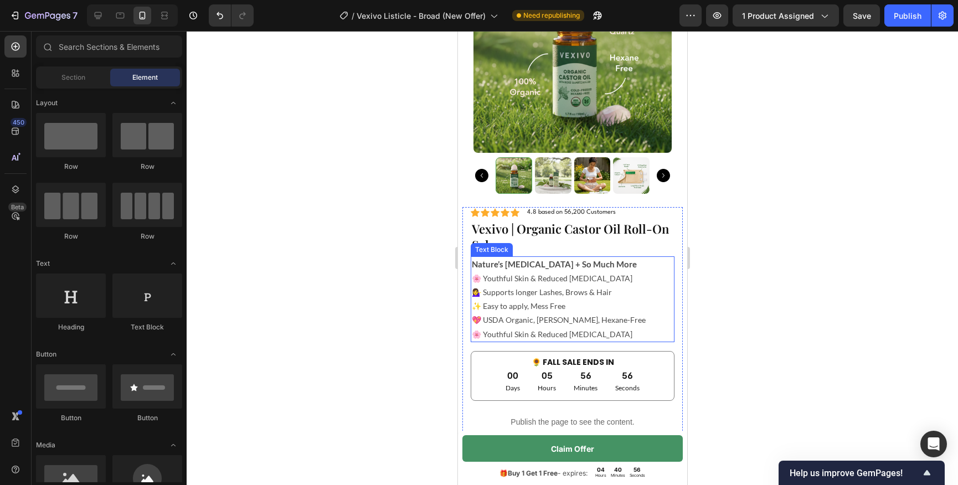
click at [549, 310] on p "🌸 Youthful Skin & Reduced [MEDICAL_DATA] ⁠⁠⁠⁠⁠⁠⁠💁‍♀️ Supports longer Lashes, Br…" at bounding box center [572, 306] width 202 height 70
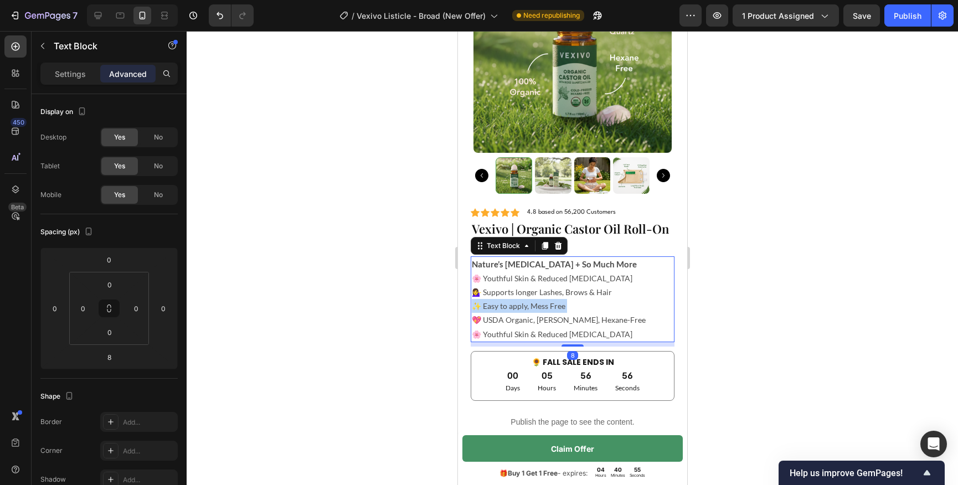
click at [549, 310] on p "🌸 Youthful Skin & Reduced [MEDICAL_DATA] 💁‍♀️ Supports longer Lashes, Brows & H…" at bounding box center [572, 306] width 202 height 70
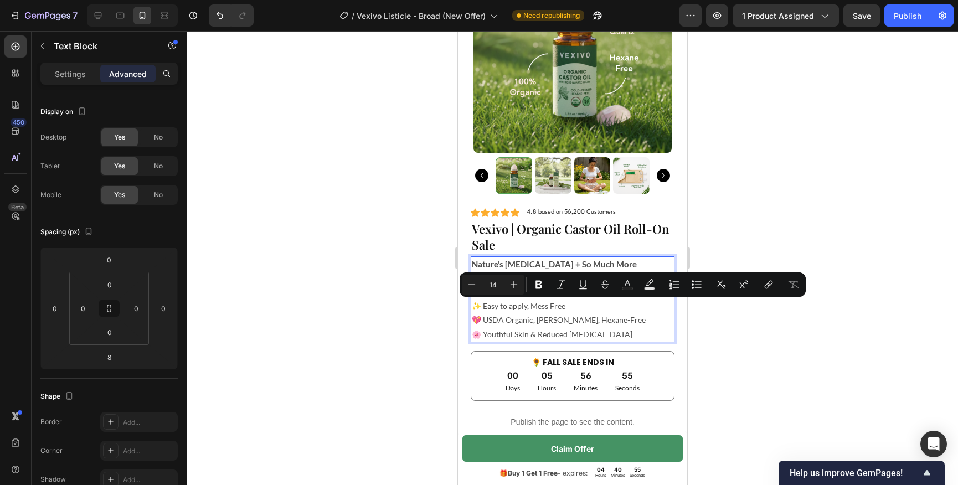
click at [548, 325] on p "🌸 Youthful Skin & Reduced [MEDICAL_DATA] 💁‍♀️ Supports longer Lashes, Brows & H…" at bounding box center [572, 306] width 202 height 70
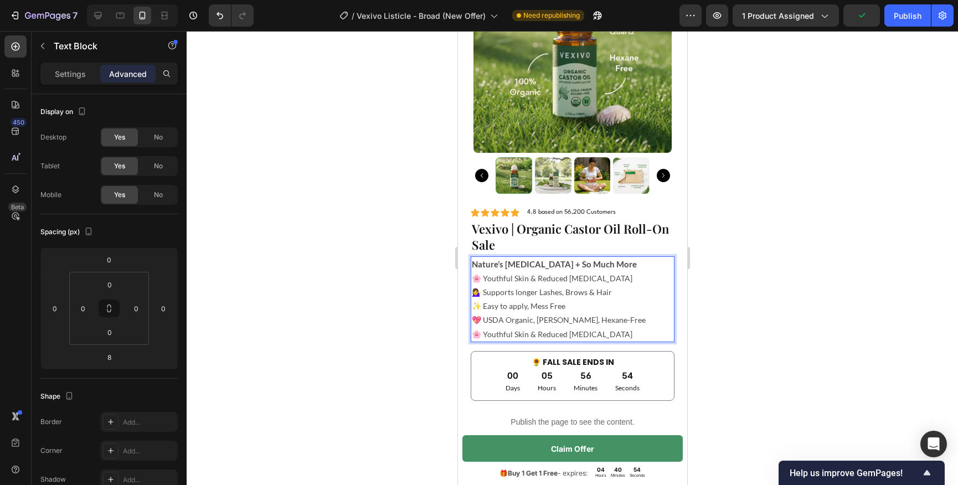
click at [544, 336] on p "🌸 Youthful Skin & Reduced [MEDICAL_DATA] 💁‍♀️ Supports longer Lashes, Brows & H…" at bounding box center [572, 306] width 202 height 70
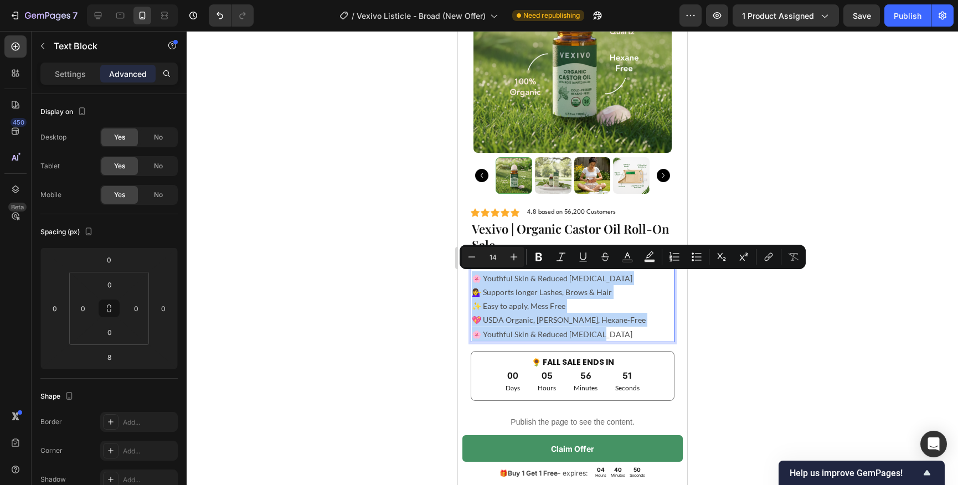
drag, startPoint x: 596, startPoint y: 336, endPoint x: 474, endPoint y: 274, distance: 137.0
click at [474, 274] on p "🌸 Youthful Skin & Reduced [MEDICAL_DATA] 💁‍♀️ Supports longer Lashes, Brows & H…" at bounding box center [572, 306] width 202 height 70
copy p "🌸 Youthful Skin & Reduced [MEDICAL_DATA] 💁‍♀️ Supports longer Lashes, Brows & H…"
click at [513, 315] on p "🌸 Youthful Skin & Reduced [MEDICAL_DATA] 💁‍♀️ Supports longer Lashes, Brows & H…" at bounding box center [572, 306] width 202 height 70
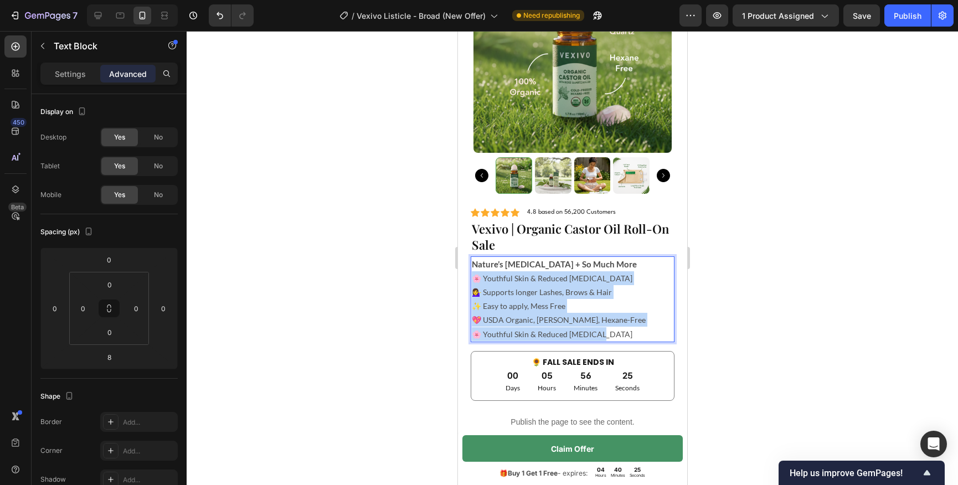
drag, startPoint x: 596, startPoint y: 336, endPoint x: 474, endPoint y: 279, distance: 134.8
click at [474, 279] on p "🌸 Youthful Skin & Reduced [MEDICAL_DATA] 💁‍♀️ Supports longer Lashes, Brows & H…" at bounding box center [572, 306] width 202 height 70
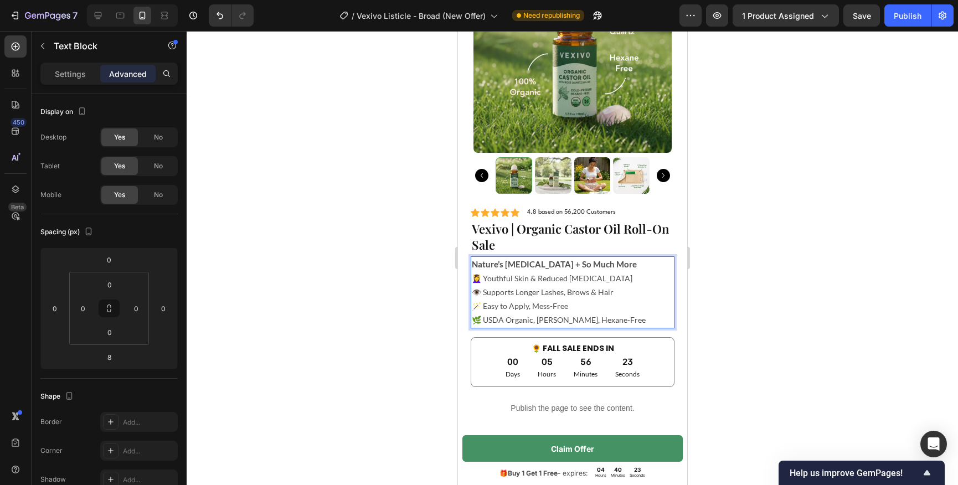
click at [405, 323] on div at bounding box center [573, 258] width 772 height 454
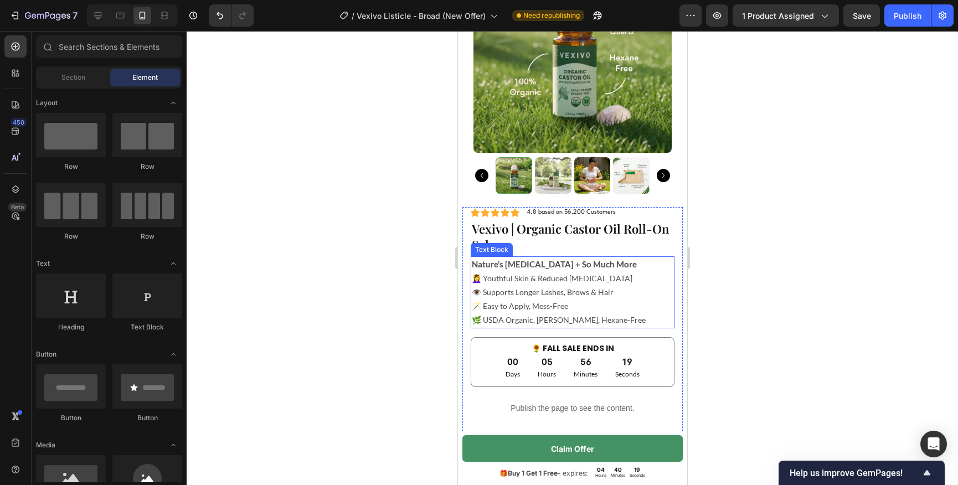
click at [479, 279] on p "💆‍♀️ Youthful Skin & Reduced [MEDICAL_DATA] 👁️ Supports Longer Lashes, Brows & …" at bounding box center [572, 299] width 202 height 56
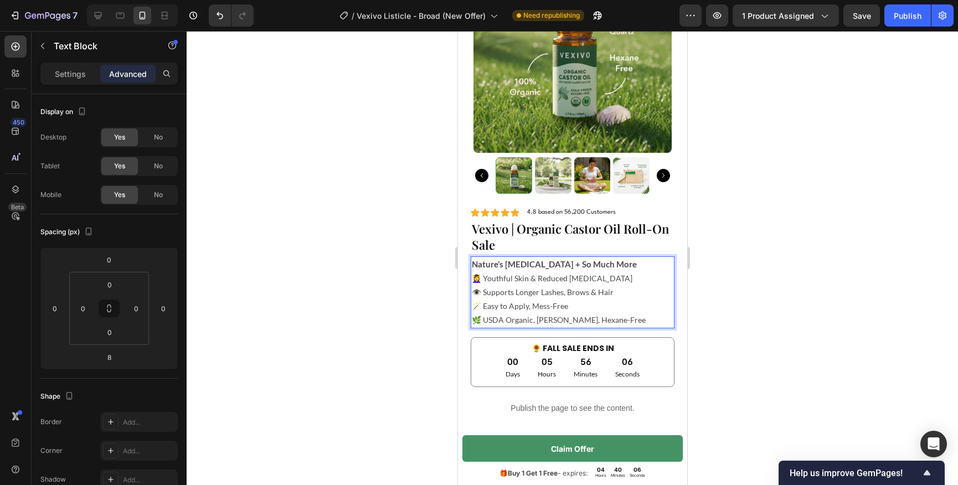
click at [475, 279] on p "💆‍♀️ Youthful Skin & Reduced [MEDICAL_DATA] 👁️ Supports Longer Lashes, Brows & …" at bounding box center [572, 299] width 202 height 56
click at [474, 279] on p "💆‍♀️ Youthful Skin & Reduced [MEDICAL_DATA] 👁️ Supports Longer Lashes, Brows & …" at bounding box center [572, 299] width 202 height 56
click at [503, 308] on p "✨ Youthful Skin & Reduced [MEDICAL_DATA] 👁️ Supports Longer Lashes, Brows & Hai…" at bounding box center [572, 299] width 202 height 56
click at [375, 294] on div at bounding box center [573, 258] width 772 height 454
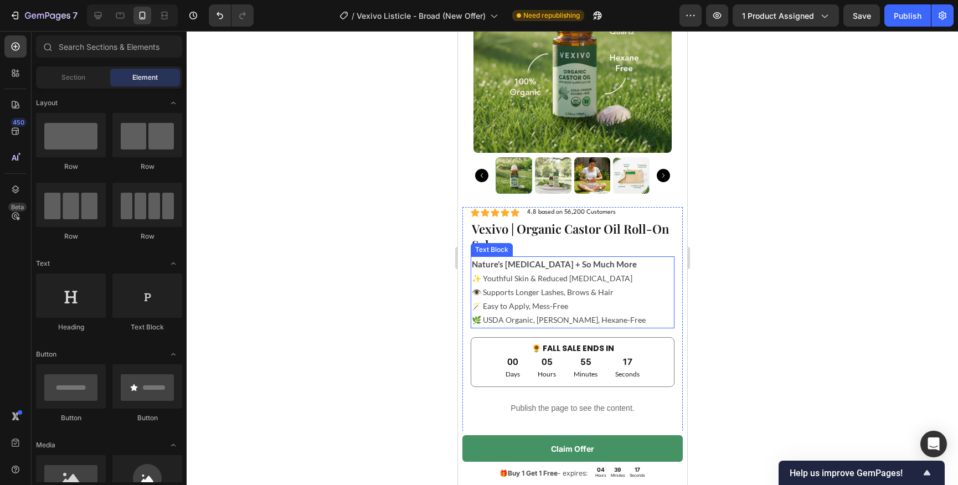
click at [481, 286] on p "✨ Youthful Skin & Reduced [MEDICAL_DATA] 👁️ Supports Longer Lashes, Brows & Hai…" at bounding box center [572, 299] width 202 height 56
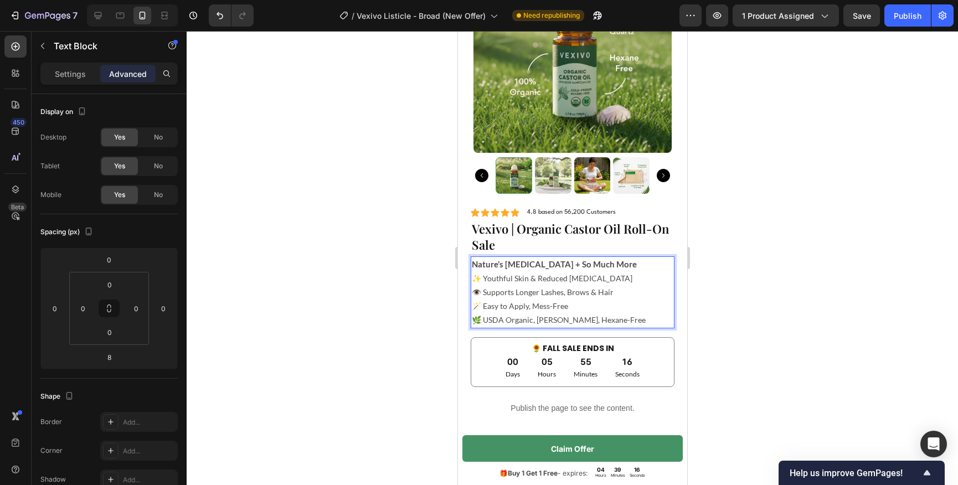
click at [479, 279] on p "✨ Youthful Skin & Reduced [MEDICAL_DATA] 👁️ Supports Longer Lashes, Brows & Hai…" at bounding box center [572, 299] width 202 height 56
click at [473, 279] on p "✨ Youthful Skin & Reduced [MEDICAL_DATA] 👁️ Supports Longer Lashes, Brows & Hai…" at bounding box center [572, 299] width 202 height 56
click at [501, 299] on p "💆‍♀️ Youthful Skin & Reduced [MEDICAL_DATA] 👁️ Supports Longer Lashes, Brows & …" at bounding box center [572, 299] width 202 height 56
click at [478, 292] on p "💆‍♀️ Youthful Skin & Reduced [MEDICAL_DATA] 👁️ Supports Longer Lashes, Brows & …" at bounding box center [572, 299] width 202 height 56
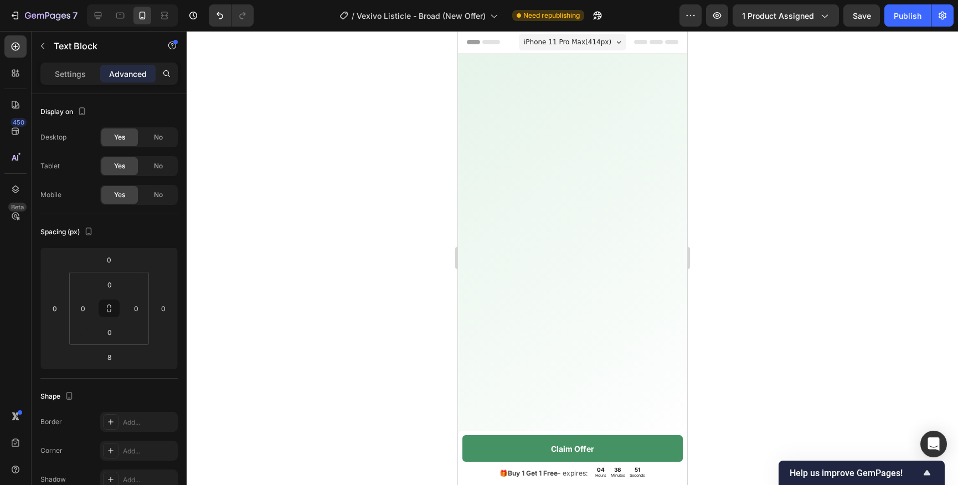
scroll to position [3198, 0]
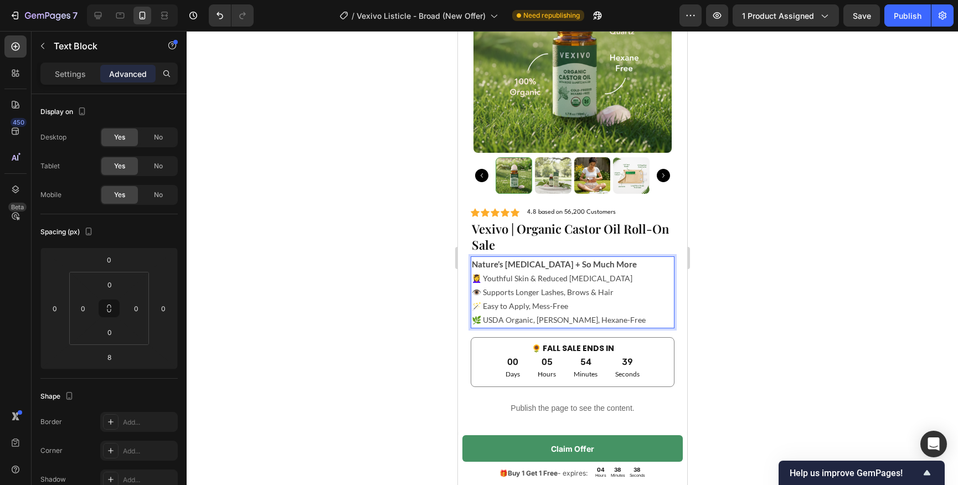
click at [479, 321] on p "💆‍♀️ Youthful Skin & Reduced [MEDICAL_DATA] 👁️ Supports Longer Lashes, Brows & …" at bounding box center [572, 299] width 202 height 56
click at [475, 322] on p "💆‍♀️ Youthful Skin & Reduced [MEDICAL_DATA] 👁️ Supports Longer Lashes, Brows & …" at bounding box center [572, 299] width 202 height 56
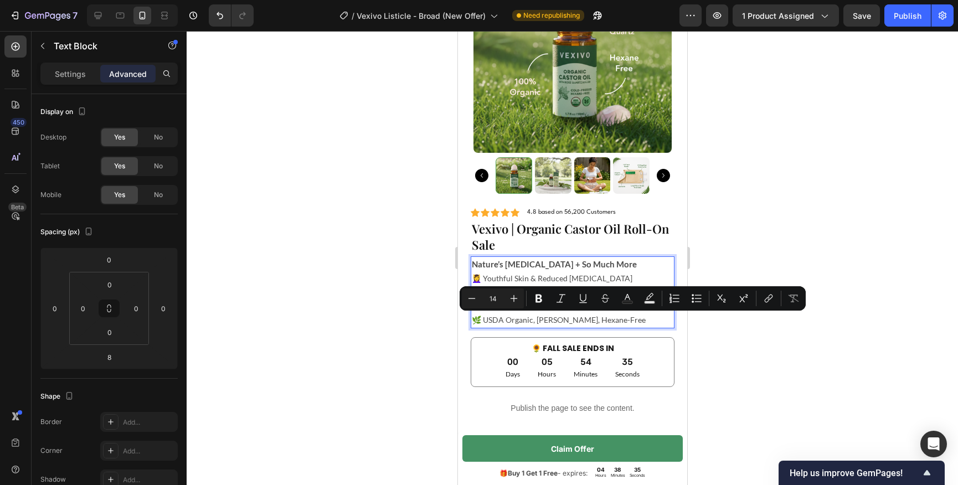
click at [520, 323] on p "💆‍♀️ Youthful Skin & Reduced [MEDICAL_DATA] 👁️ Supports Longer Lashes, Brows & …" at bounding box center [572, 299] width 202 height 56
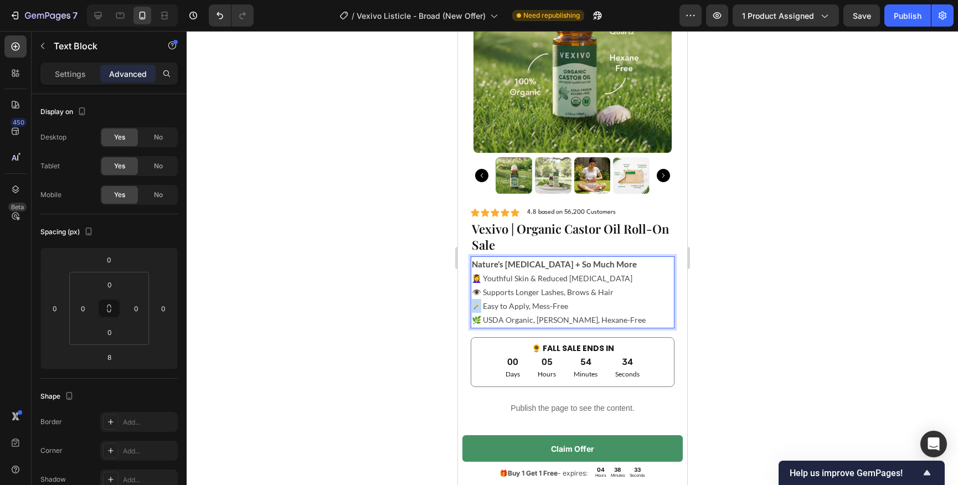
click at [474, 307] on p "💆‍♀️ Youthful Skin & Reduced [MEDICAL_DATA] 👁️ Supports Longer Lashes, Brows & …" at bounding box center [572, 299] width 202 height 56
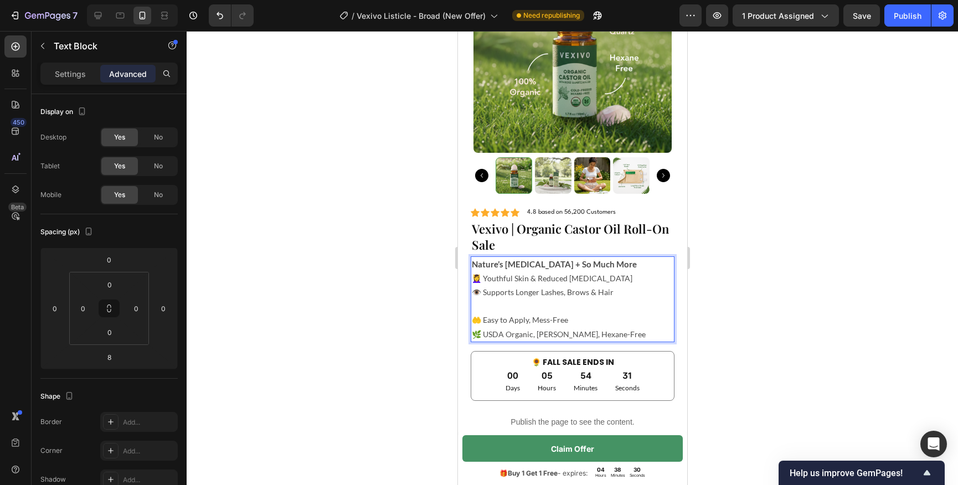
click at [482, 310] on p "💆‍♀️ Youthful Skin & Reduced Bloating 👁️ Supports Longer Lashes, Brows & Hair" at bounding box center [572, 292] width 202 height 42
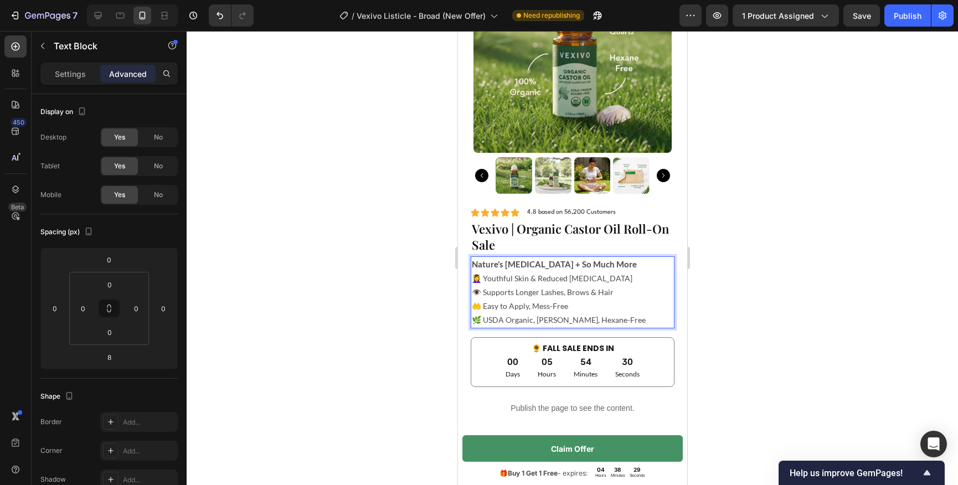
click at [549, 306] on p "🤲 Easy to Apply, Mess-Free 🌿 USDA Organic, Amber Glass, Hexane-Free" at bounding box center [572, 313] width 202 height 28
click at [630, 312] on p "🤲 Easy to Apply, Mess-Free 🌿 USDA Organic, Amber Glass, Hexane-Free" at bounding box center [572, 313] width 202 height 28
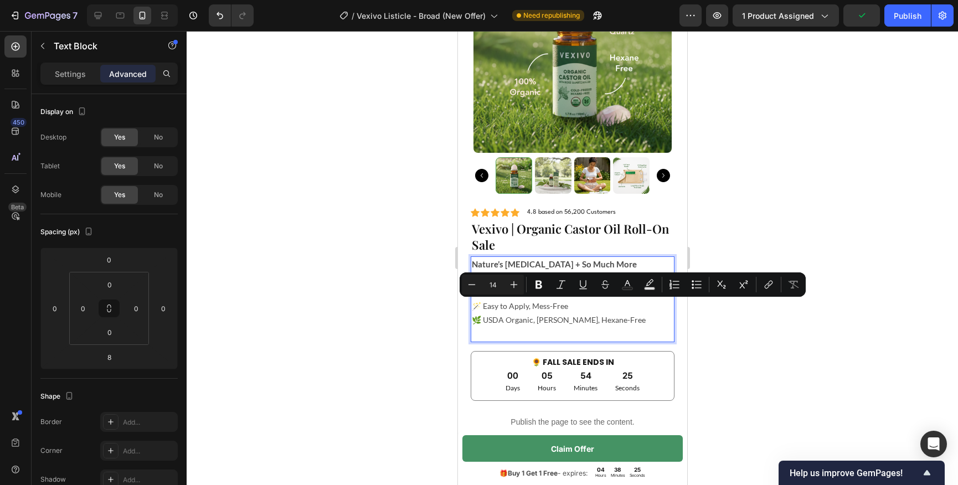
click at [539, 309] on p "💆‍♀️ Youthful Skin & Reduced [MEDICAL_DATA] 👁️ Supports Longer Lashes, Brows & …" at bounding box center [572, 299] width 202 height 56
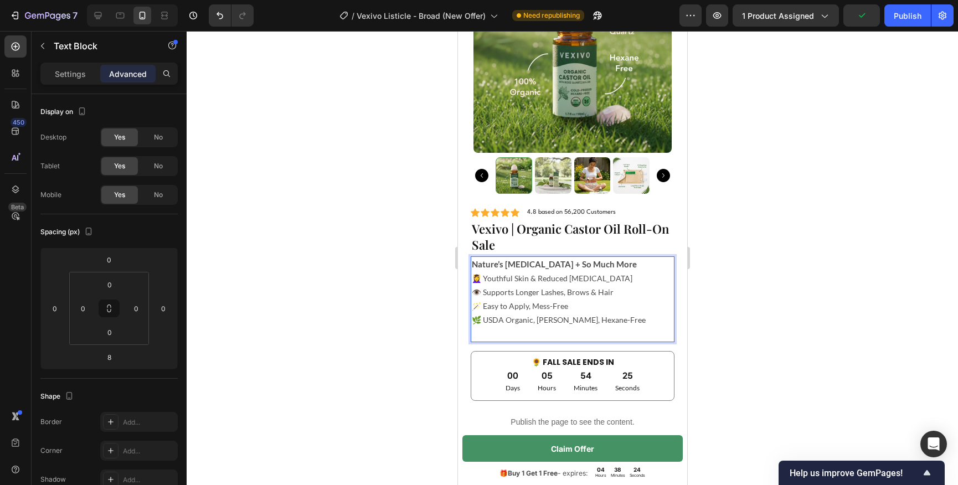
click at [802, 295] on div at bounding box center [573, 258] width 772 height 454
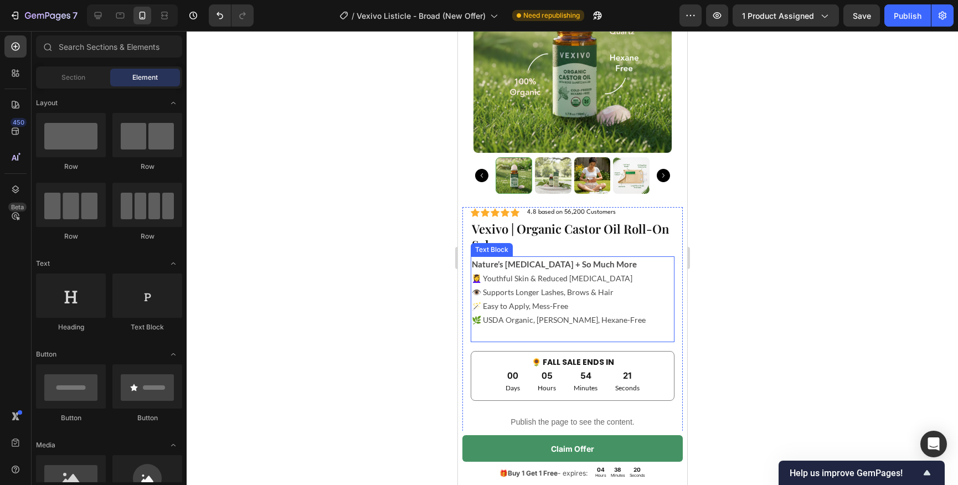
scroll to position [3223, 0]
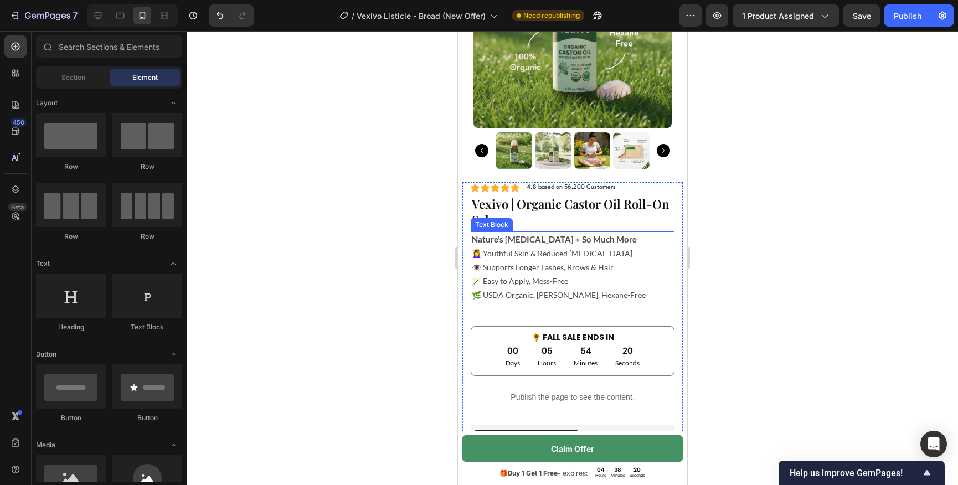
click at [480, 254] on p "💆‍♀️ Youthful Skin & Reduced [MEDICAL_DATA] 👁️ Supports Longer Lashes, Brows & …" at bounding box center [572, 274] width 202 height 56
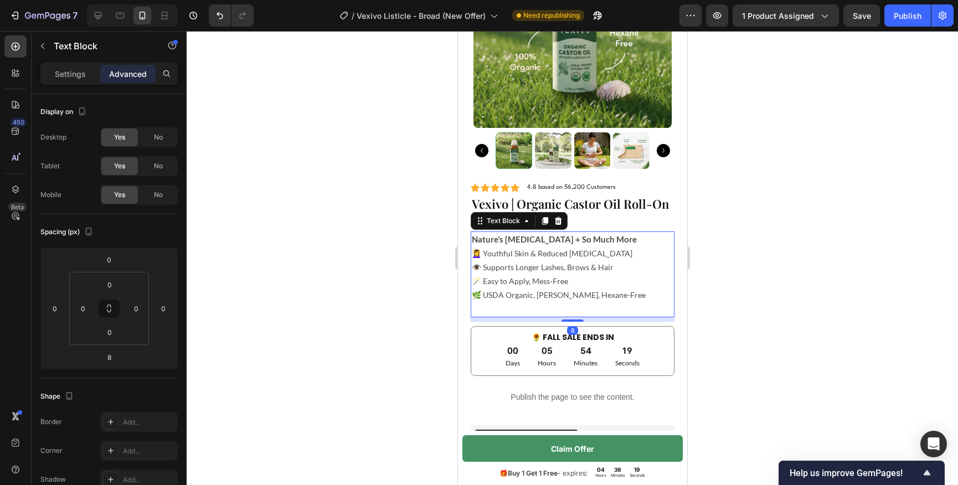
click at [482, 254] on p "💆‍♀️ Youthful Skin & Reduced [MEDICAL_DATA] 👁️ Supports Longer Lashes, Brows & …" at bounding box center [572, 274] width 202 height 56
click at [481, 269] on p "💆‍♀️ Youthful Skin & Reduced Bloating 👁️ Supports Longer Lashes, Brows & Hair 🪄…" at bounding box center [572, 274] width 202 height 56
click at [482, 279] on p "💆‍♀️ Youthful Skin & Reduced Bloating 👁️ Supports Longer Lashes, Brows & Hair 🪄…" at bounding box center [572, 274] width 202 height 56
click at [482, 290] on p "💆‍♀️ Youthful Skin & Reduced Bloating 👁️ Supports Longer Lashes, Brows & Hair 🪄…" at bounding box center [572, 274] width 202 height 56
click at [424, 284] on div at bounding box center [573, 258] width 772 height 454
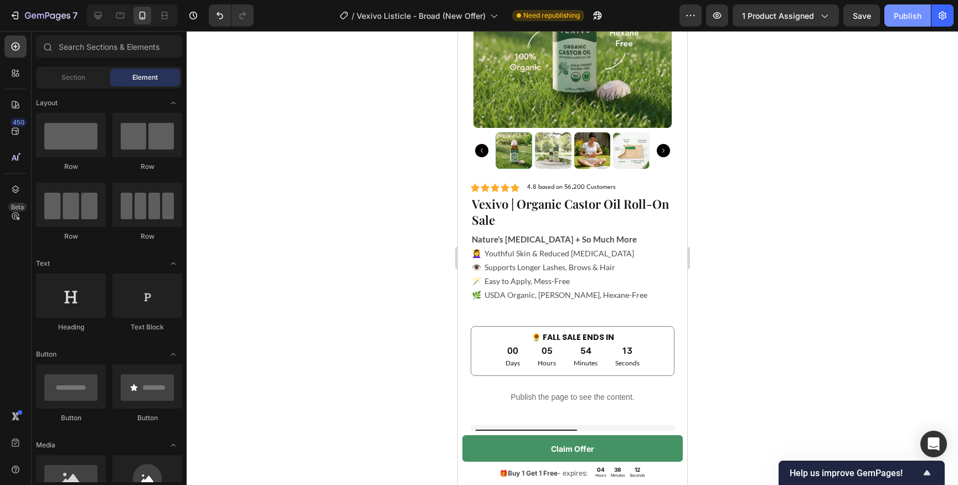
click at [912, 21] on button "Publish" at bounding box center [908, 15] width 47 height 22
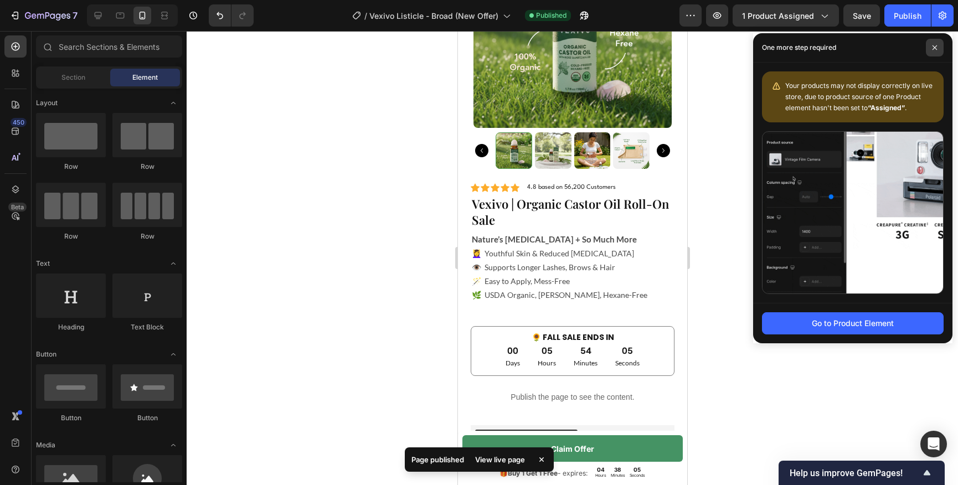
click at [934, 50] on icon at bounding box center [935, 48] width 6 height 6
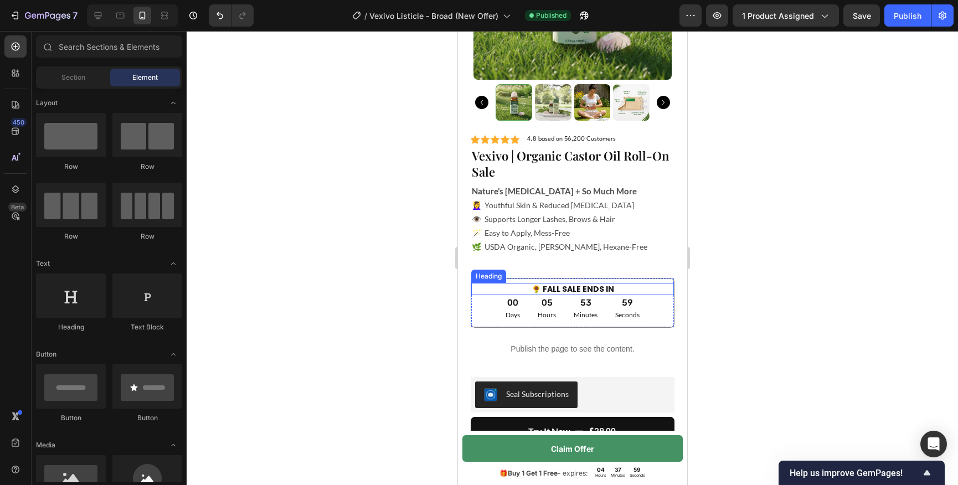
scroll to position [3275, 0]
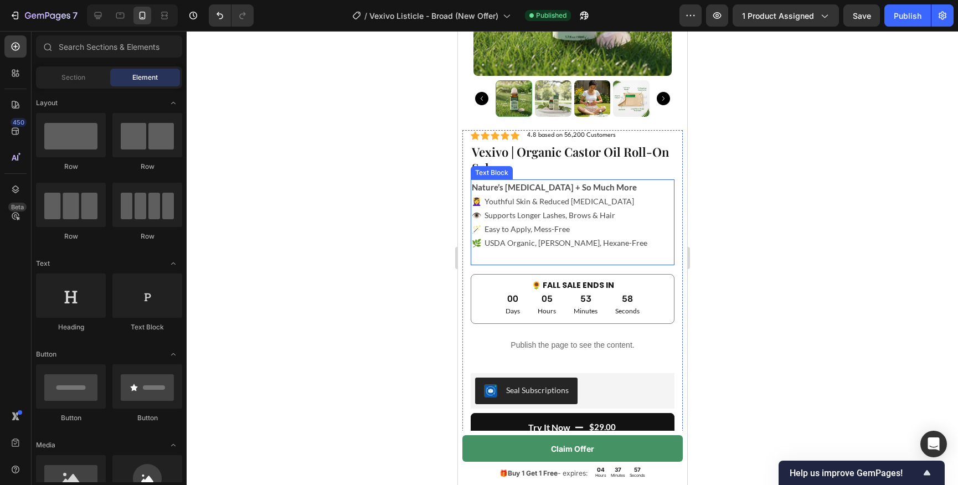
click at [580, 258] on p "Rich Text Editor. Editing area: main" at bounding box center [572, 257] width 202 height 14
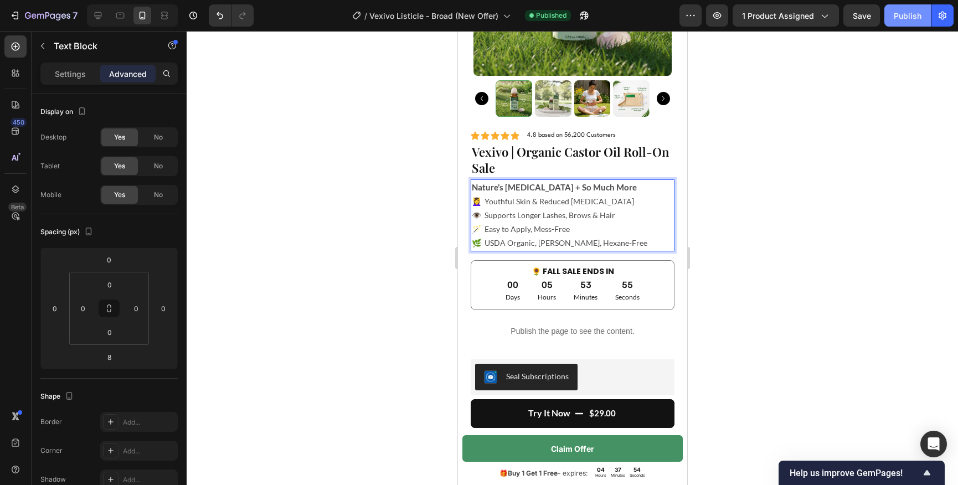
click at [909, 14] on div "Publish" at bounding box center [908, 16] width 28 height 12
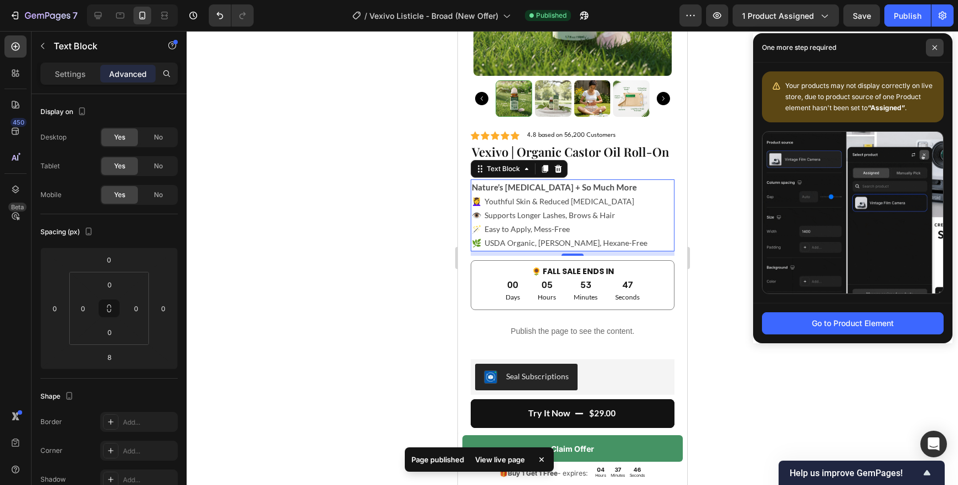
click at [934, 53] on span at bounding box center [935, 48] width 18 height 18
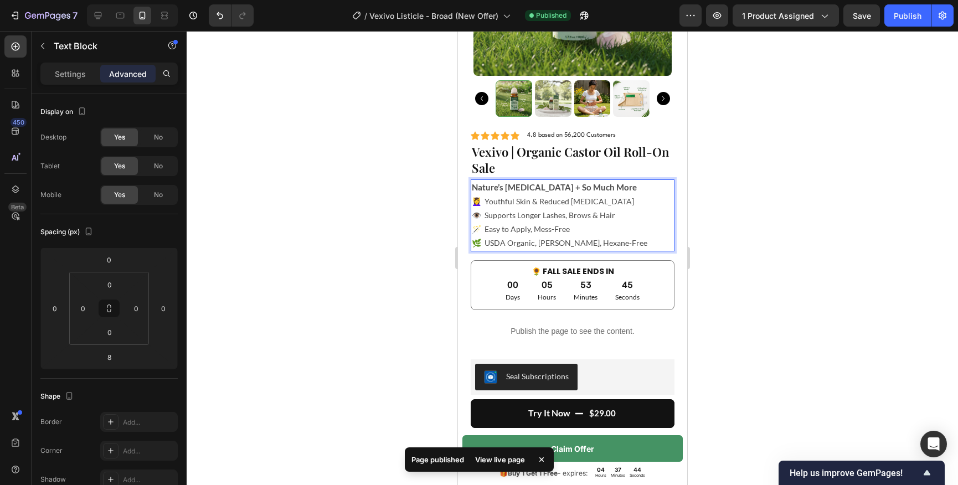
click at [535, 244] on p "💆‍♀️ Youthful Skin & Reduced Bloating 👁️ Supports Longer Lashes, Brows & Hair 🪄…" at bounding box center [572, 222] width 202 height 56
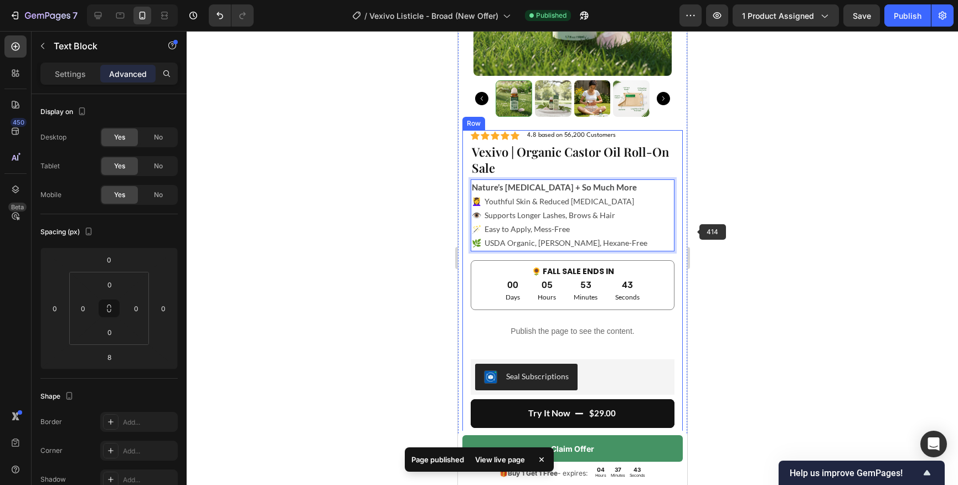
click at [728, 234] on div at bounding box center [573, 258] width 772 height 454
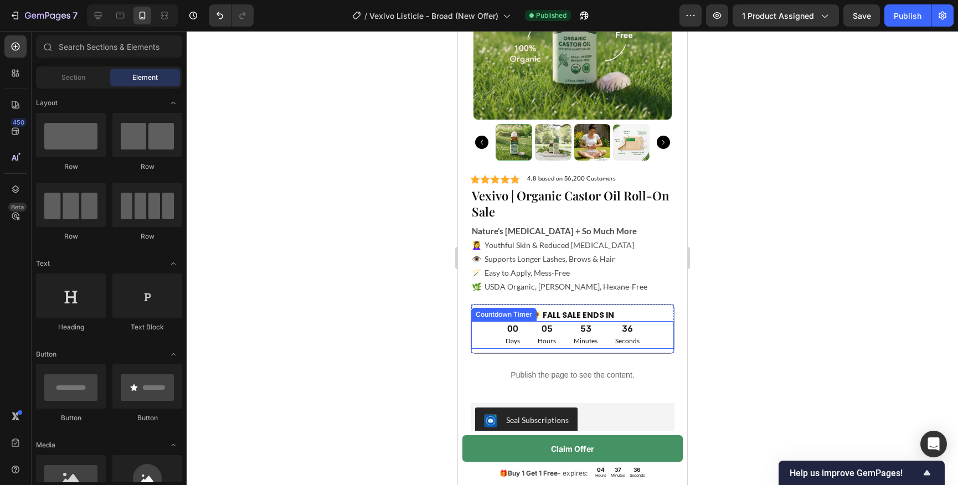
scroll to position [3215, 0]
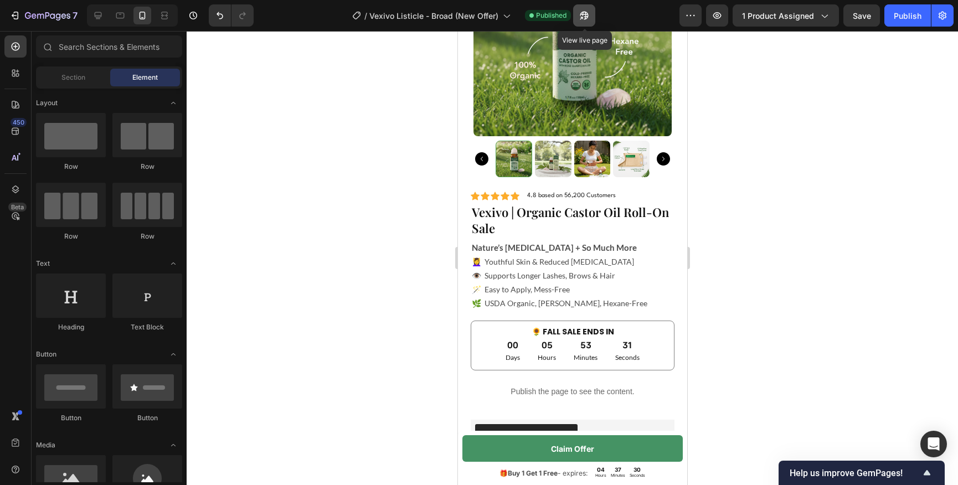
click at [589, 19] on icon "button" at bounding box center [584, 15] width 11 height 11
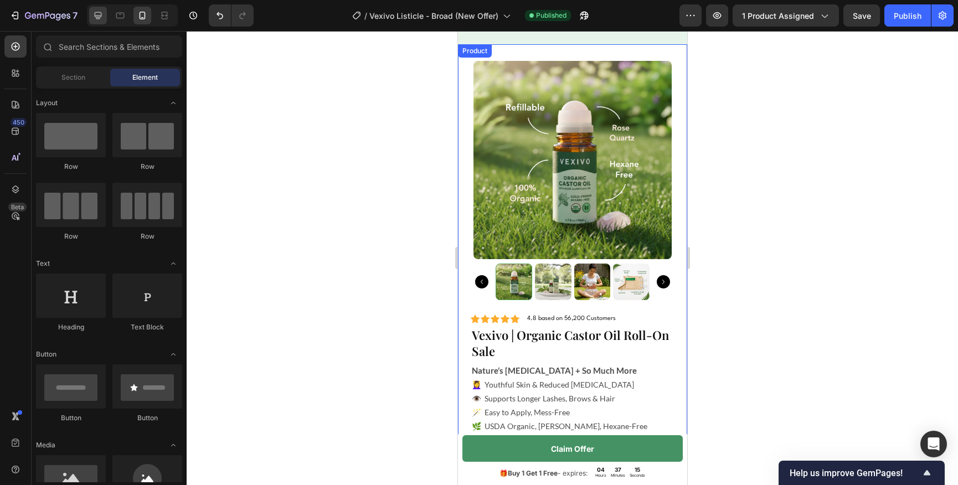
click at [96, 18] on icon at bounding box center [97, 15] width 11 height 11
click at [99, 18] on icon at bounding box center [98, 15] width 7 height 7
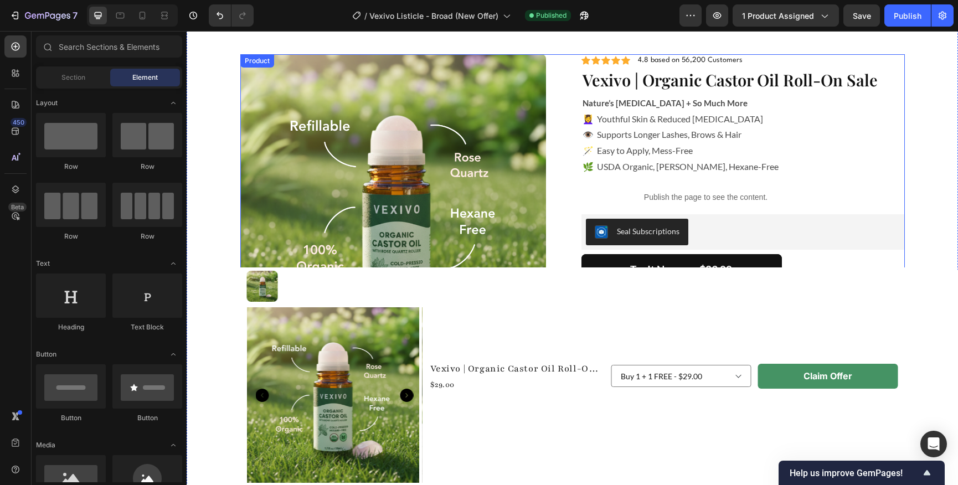
click at [99, 18] on icon at bounding box center [98, 15] width 7 height 7
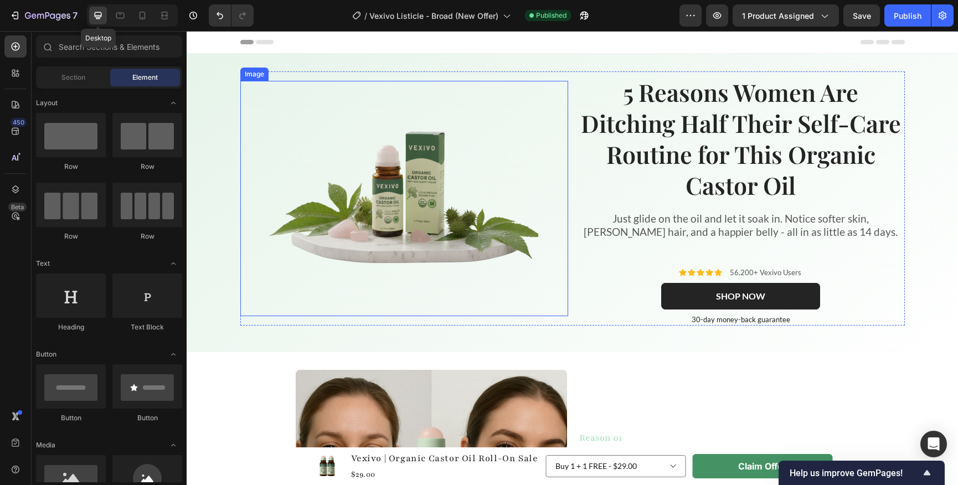
click at [408, 237] on img at bounding box center [404, 199] width 273 height 181
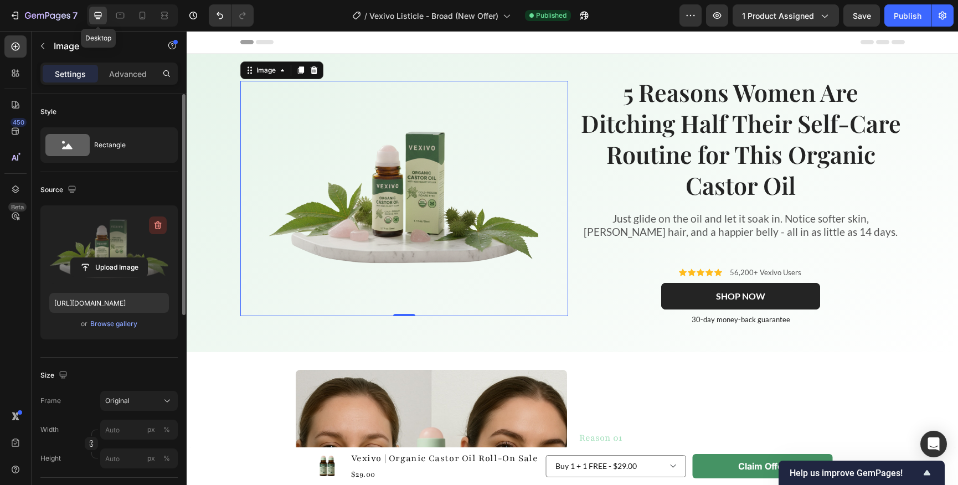
click at [162, 220] on icon "button" at bounding box center [157, 225] width 11 height 11
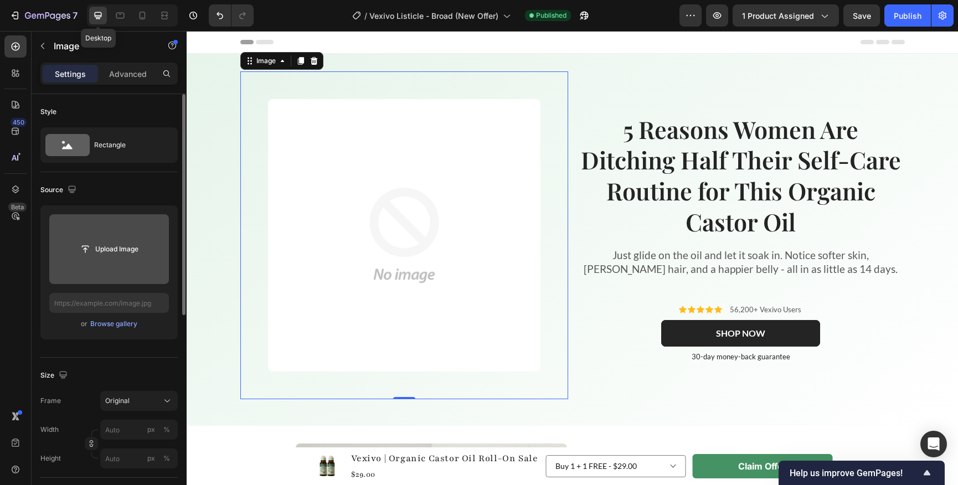
click at [123, 252] on input "file" at bounding box center [109, 249] width 76 height 19
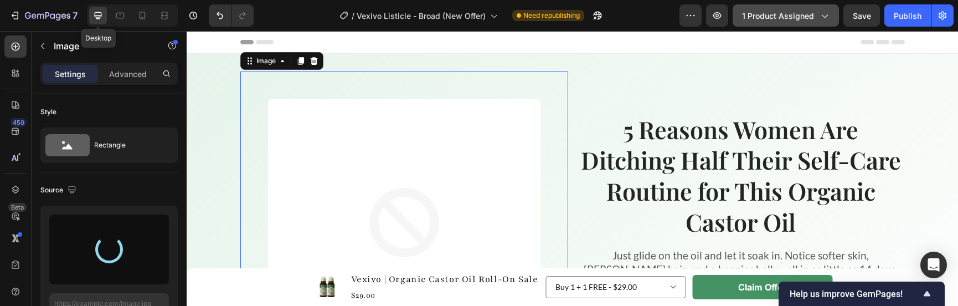
type input "https://cdn.shopify.com/s/files/1/0775/3390/5230/files/gempages_541785516022956…"
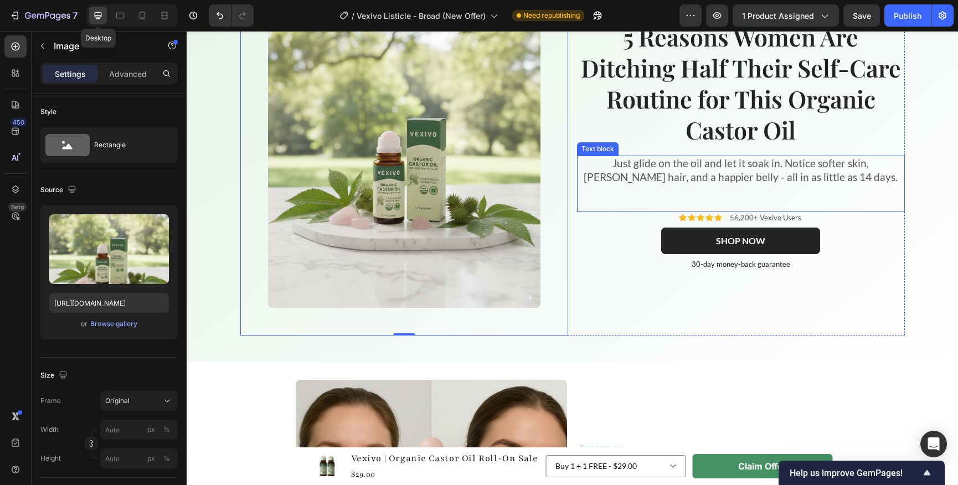
scroll to position [109, 0]
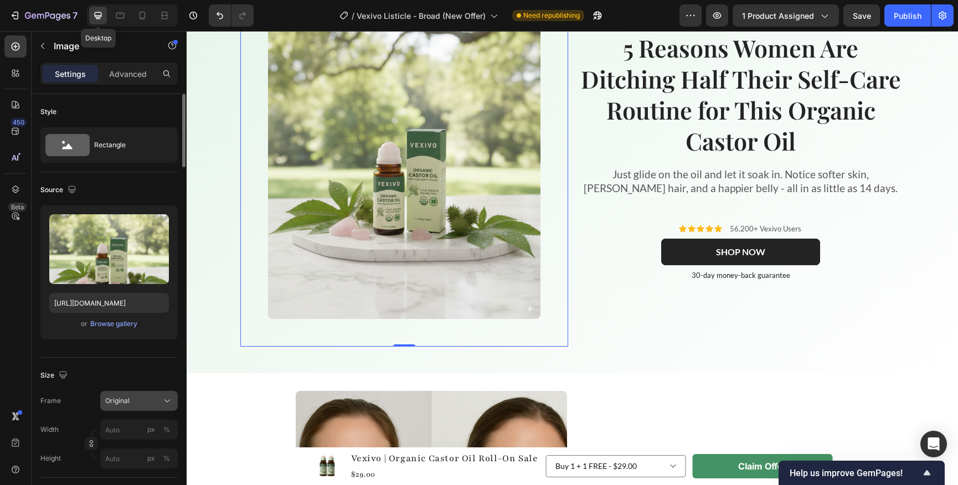
click at [133, 408] on button "Original" at bounding box center [139, 401] width 78 height 20
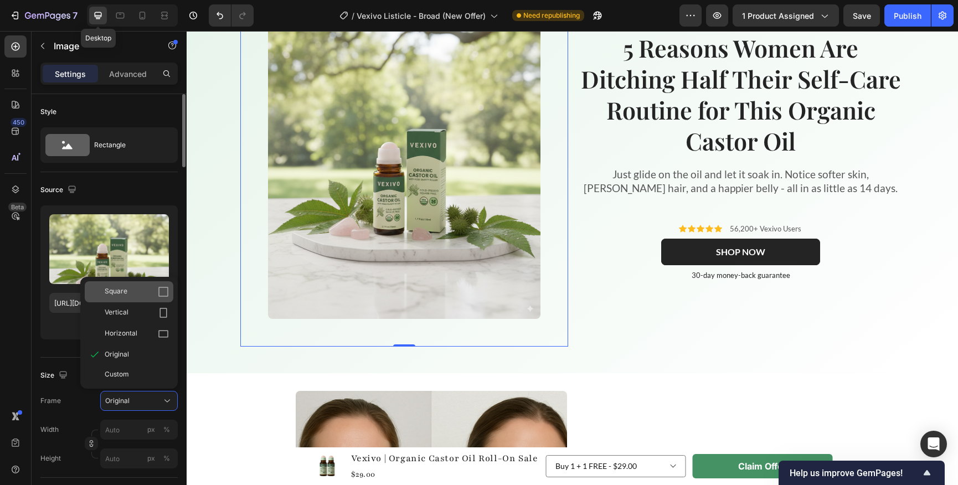
click at [145, 288] on div "Square" at bounding box center [137, 291] width 64 height 11
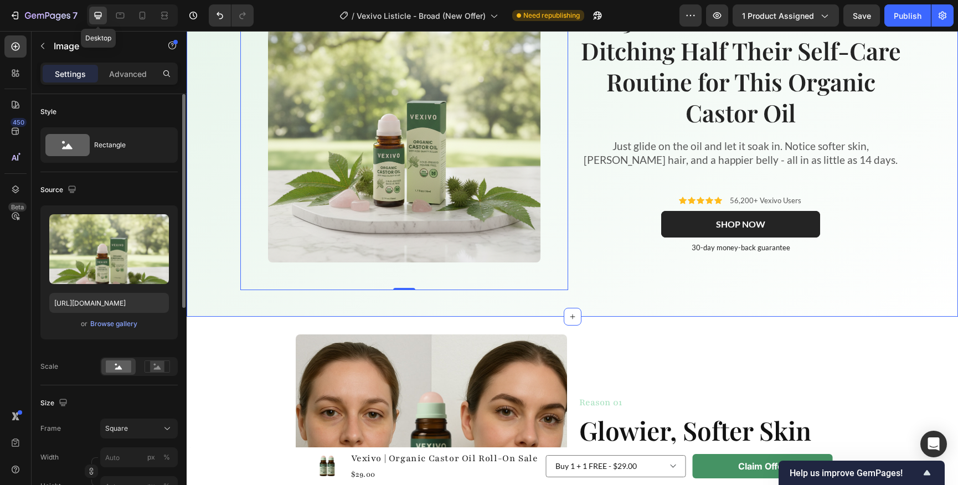
scroll to position [0, 0]
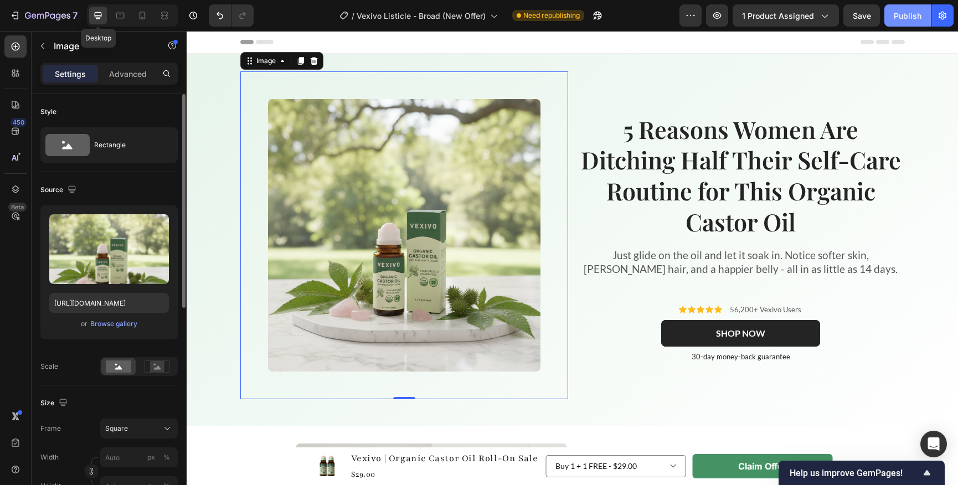
click at [905, 17] on div "Publish" at bounding box center [908, 16] width 28 height 12
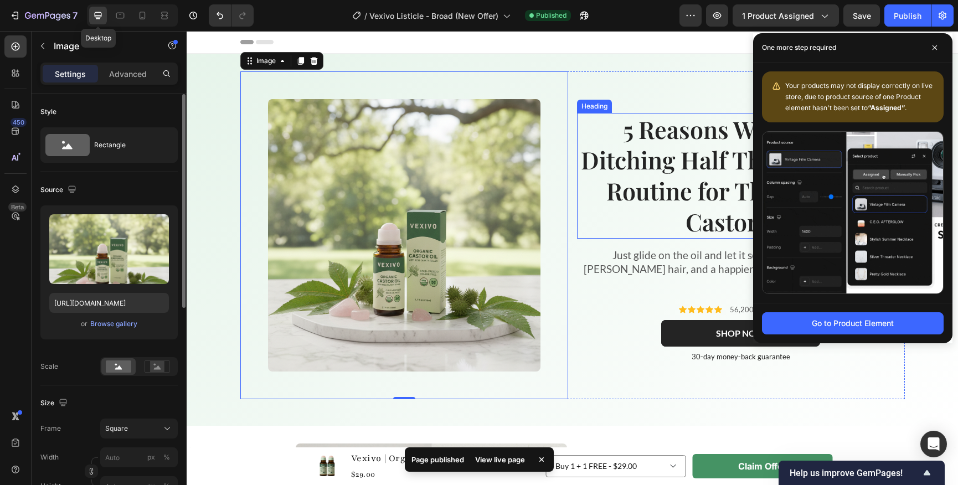
click at [636, 159] on strong "5 Reasons Women Are Ditching Half Their Self-Care Routine for This Organic Cast…" at bounding box center [741, 175] width 320 height 125
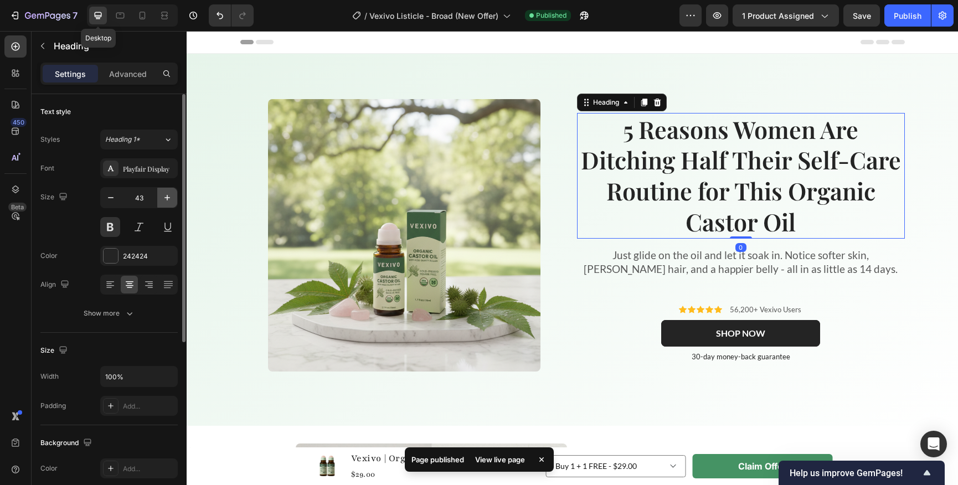
click at [166, 193] on icon "button" at bounding box center [167, 197] width 11 height 11
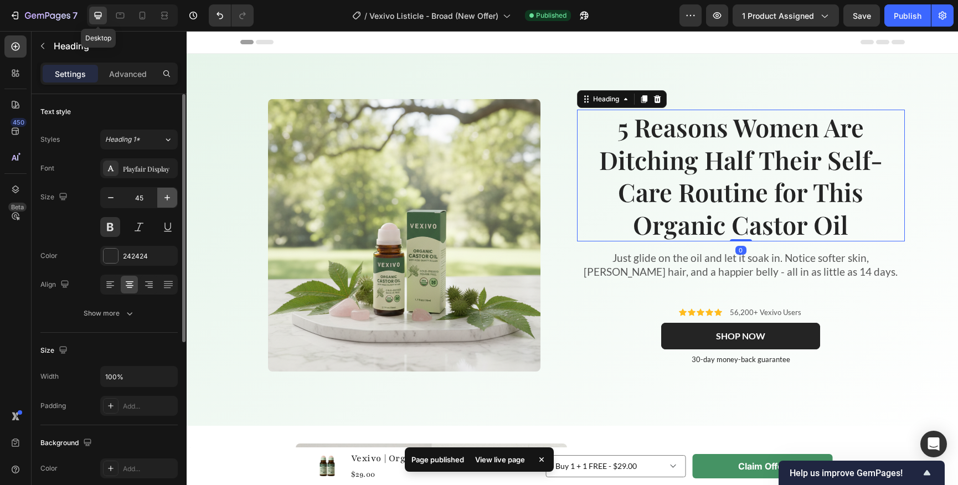
click at [166, 193] on icon "button" at bounding box center [167, 197] width 11 height 11
type input "46"
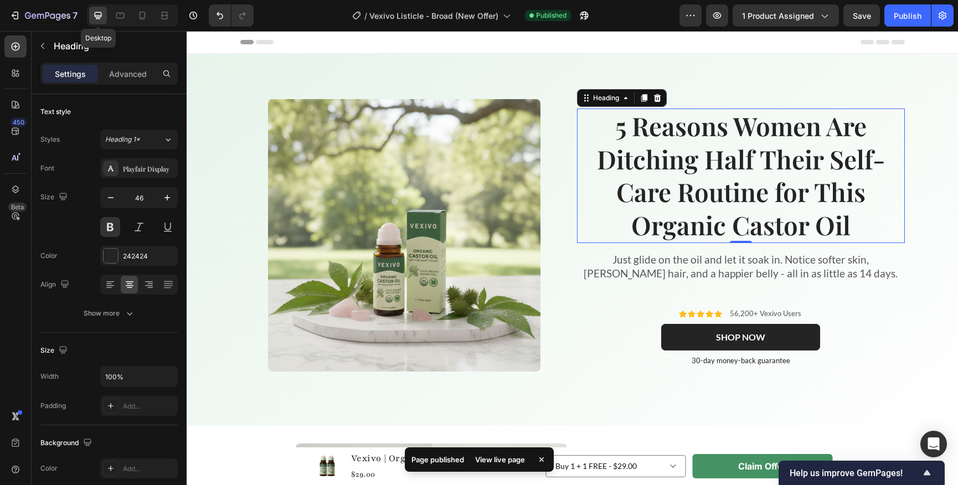
click at [132, 63] on div "Settings Advanced" at bounding box center [108, 74] width 137 height 22
click at [133, 77] on p "Advanced" at bounding box center [128, 74] width 38 height 12
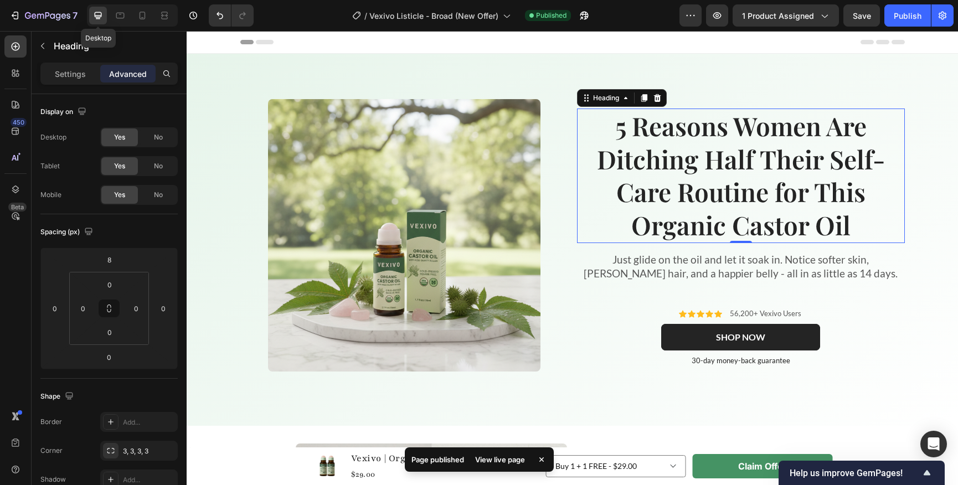
click at [66, 75] on p "Settings" at bounding box center [70, 74] width 31 height 12
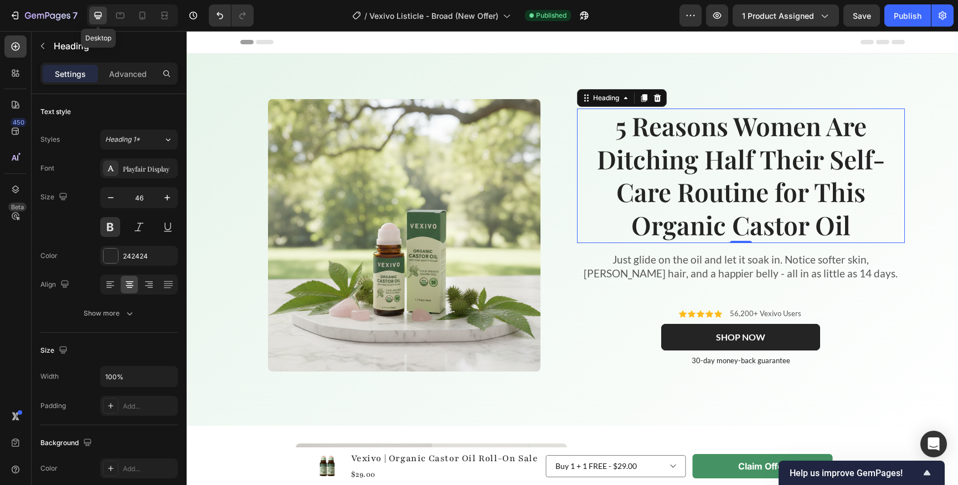
click at [237, 75] on div "Image 5 Reasons Women Are Ditching Half Their Self-Care Routine for This Organi…" at bounding box center [573, 239] width 772 height 337
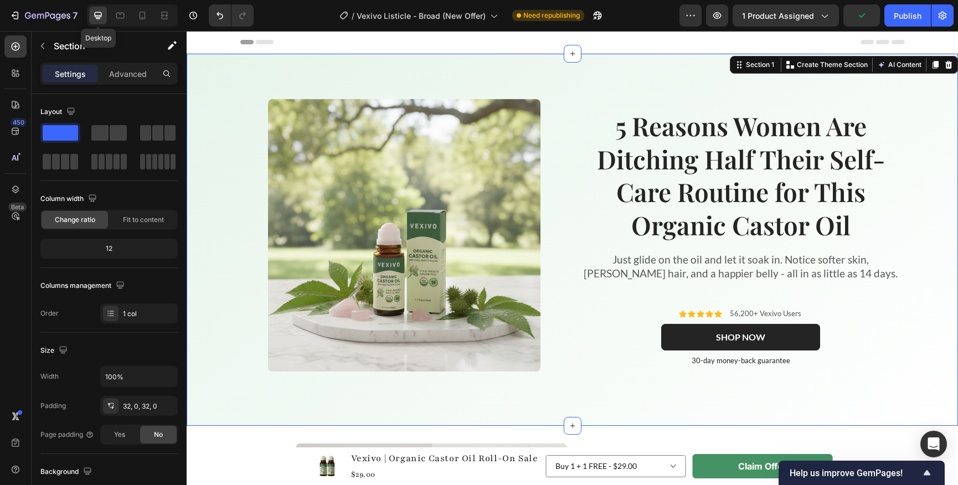
click at [219, 270] on div "Image 5 Reasons Women Are Ditching Half Their Self-Care Routine for This Organi…" at bounding box center [573, 239] width 772 height 337
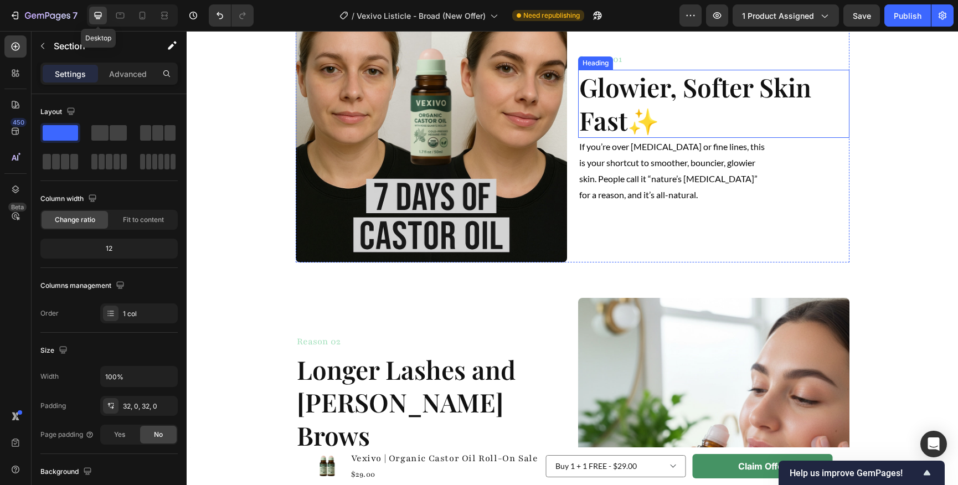
scroll to position [383, 0]
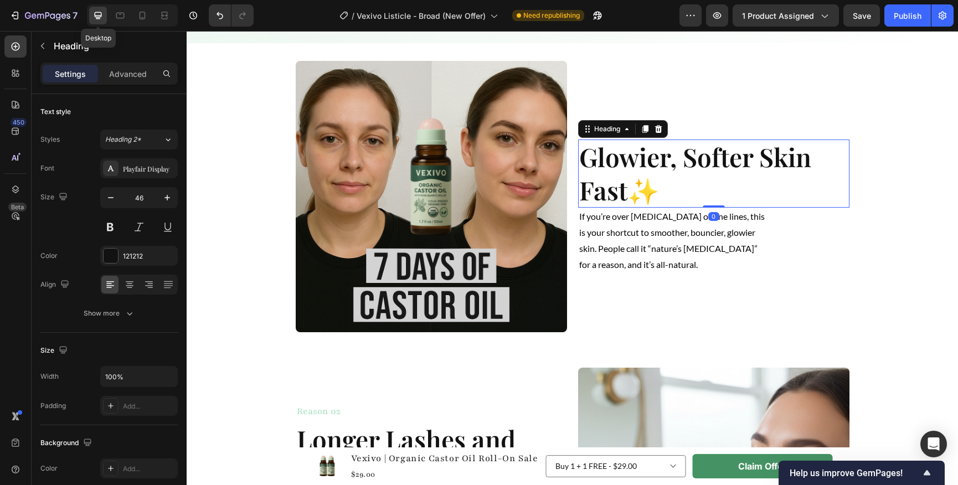
click at [620, 180] on strong "Glowier, Softer Skin Fast" at bounding box center [695, 174] width 232 height 68
click at [150, 15] on div at bounding box center [142, 16] width 18 height 18
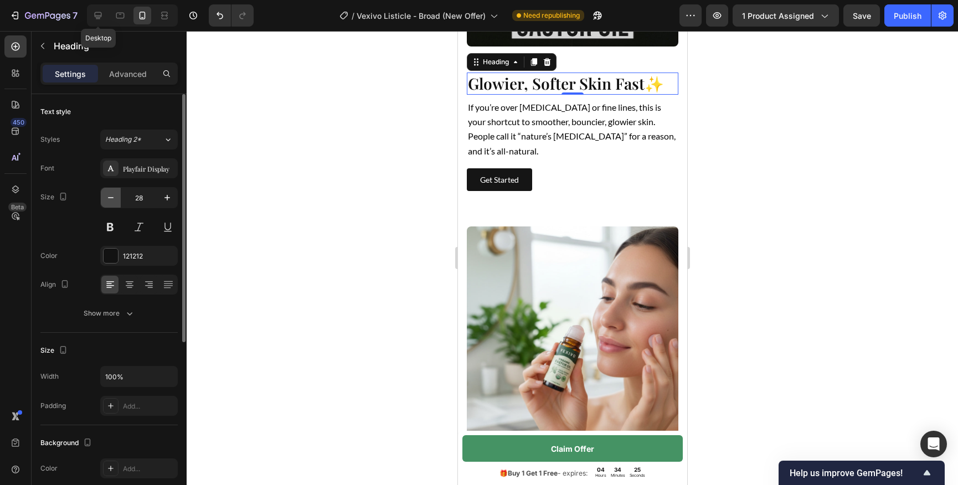
scroll to position [639, 0]
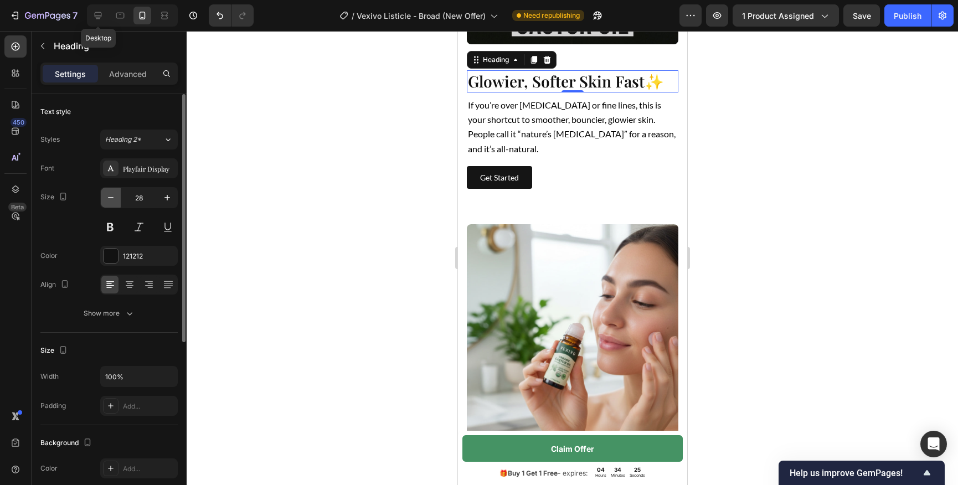
click at [116, 203] on button "button" at bounding box center [111, 198] width 20 height 20
click at [114, 202] on icon "button" at bounding box center [110, 197] width 11 height 11
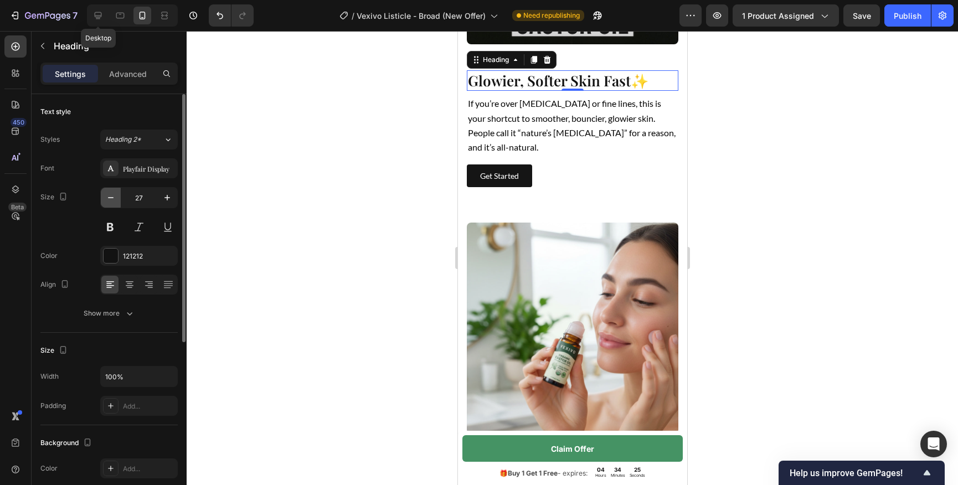
type input "26"
click at [914, 17] on div "Publish" at bounding box center [908, 16] width 28 height 12
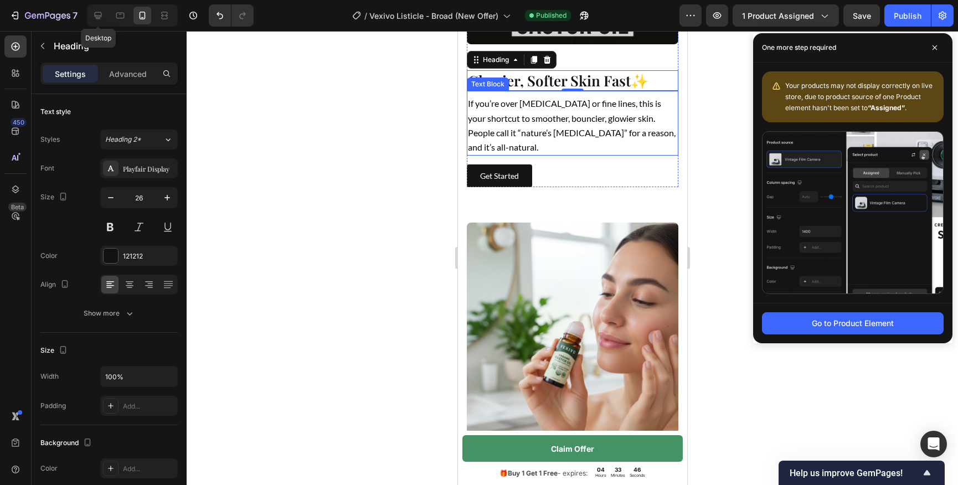
click at [520, 127] on span "If you’re over [MEDICAL_DATA] or fine lines, this is your shortcut to smoother,…" at bounding box center [571, 125] width 208 height 54
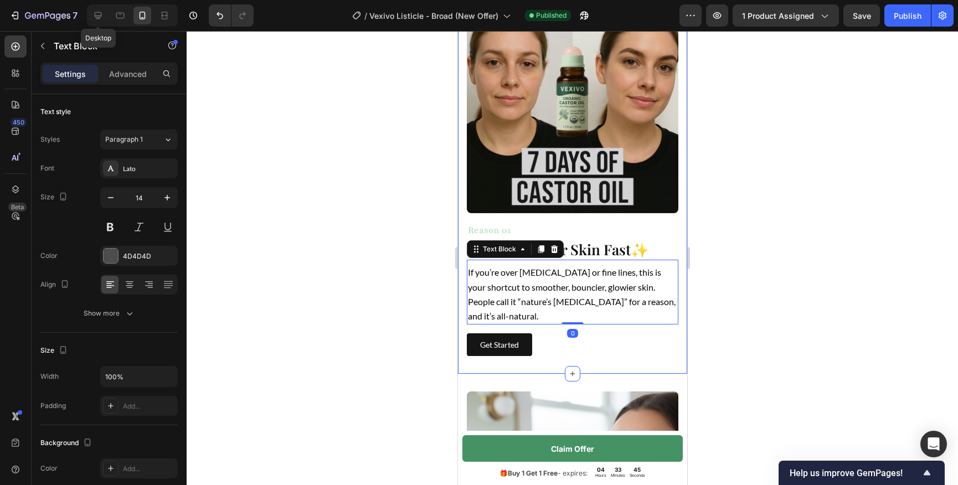
scroll to position [469, 0]
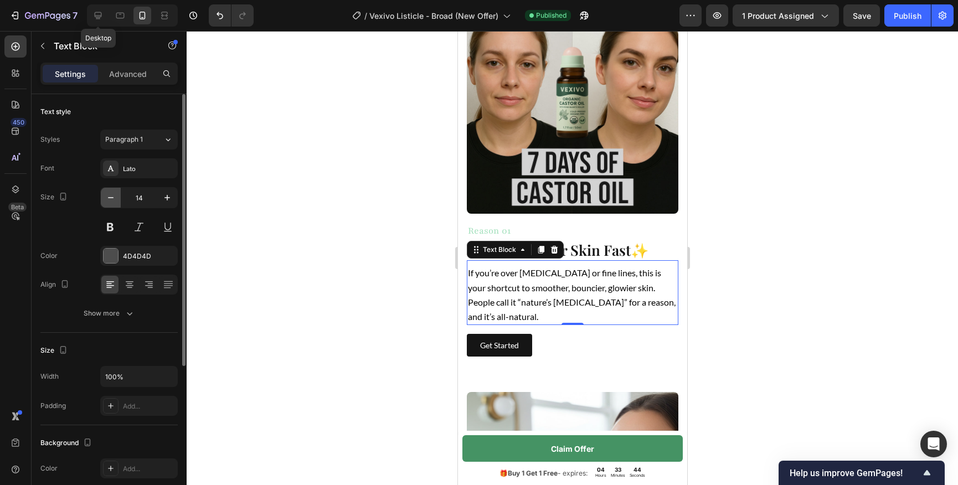
click at [107, 204] on button "button" at bounding box center [111, 198] width 20 height 20
click at [108, 203] on icon "button" at bounding box center [110, 197] width 11 height 11
type input "12"
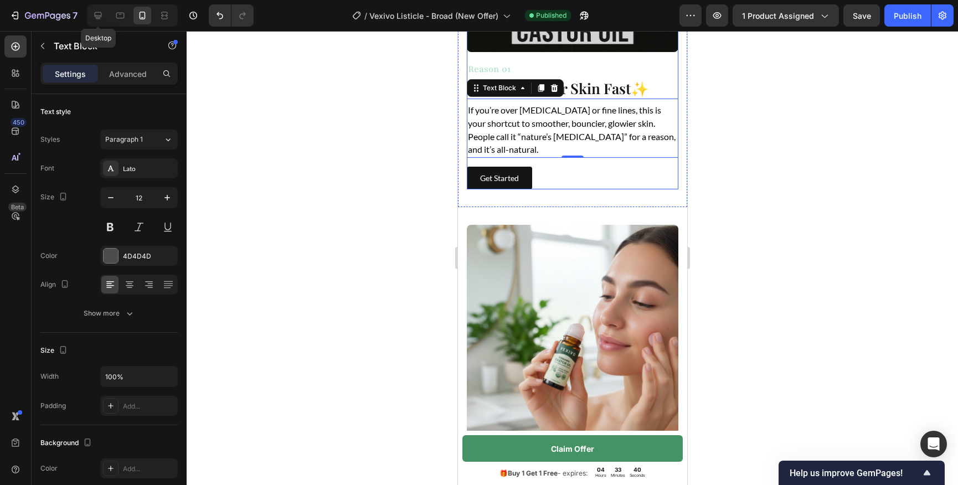
scroll to position [632, 0]
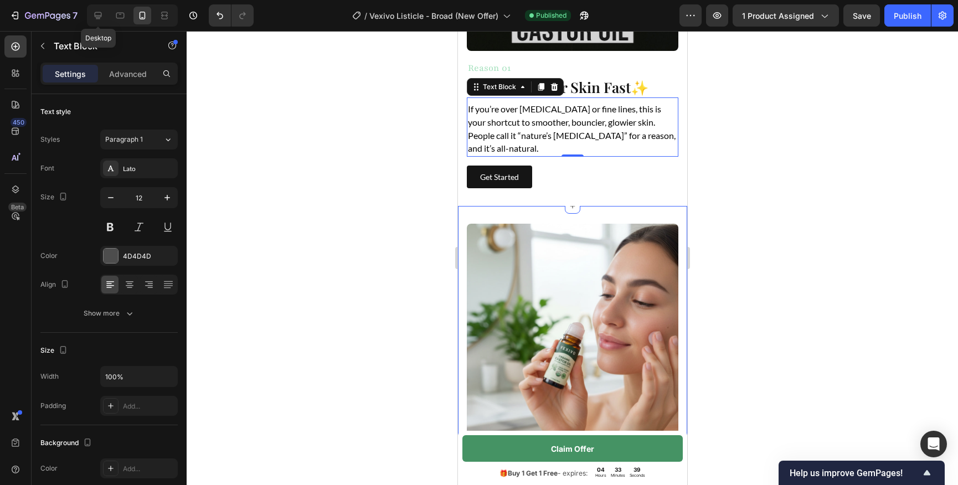
click at [579, 176] on div "Image Reason 01 Heading Glowier, Softer Skin Fast ✨ Heading If you’re over dry …" at bounding box center [571, 14] width 229 height 384
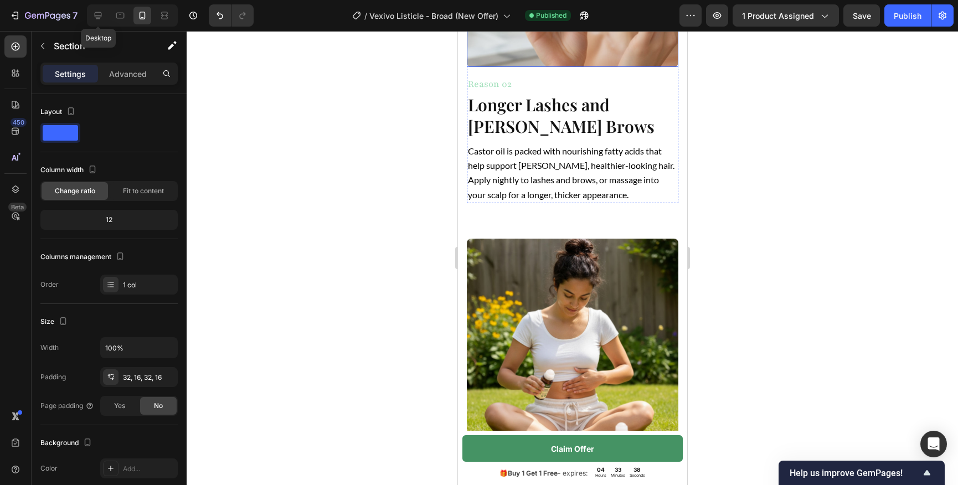
scroll to position [987, 0]
click at [573, 174] on span "Castor oil is packed with nourishing fatty acids that help support [PERSON_NAME…" at bounding box center [570, 172] width 207 height 54
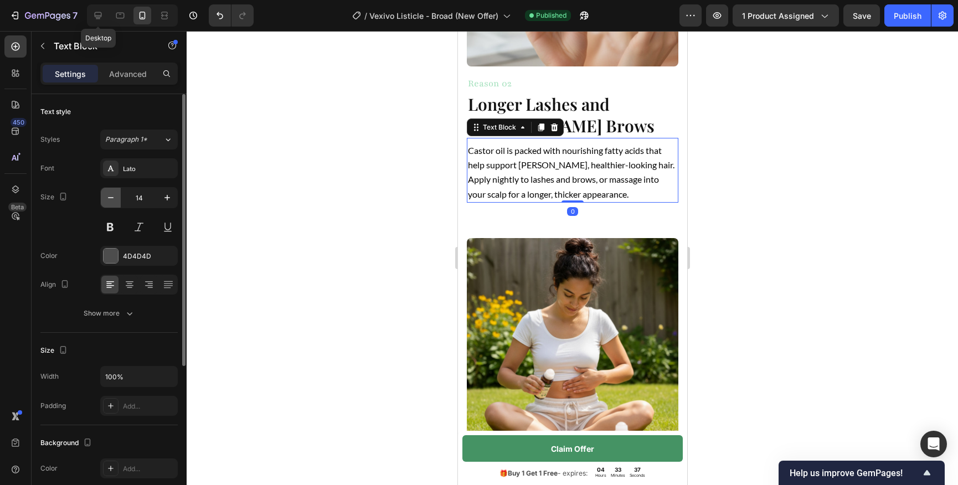
click at [116, 199] on icon "button" at bounding box center [110, 197] width 11 height 11
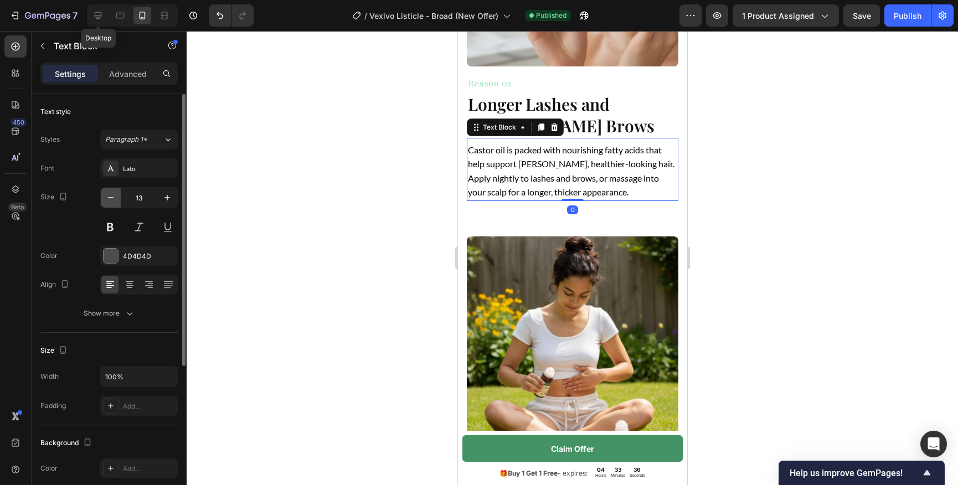
type input "12"
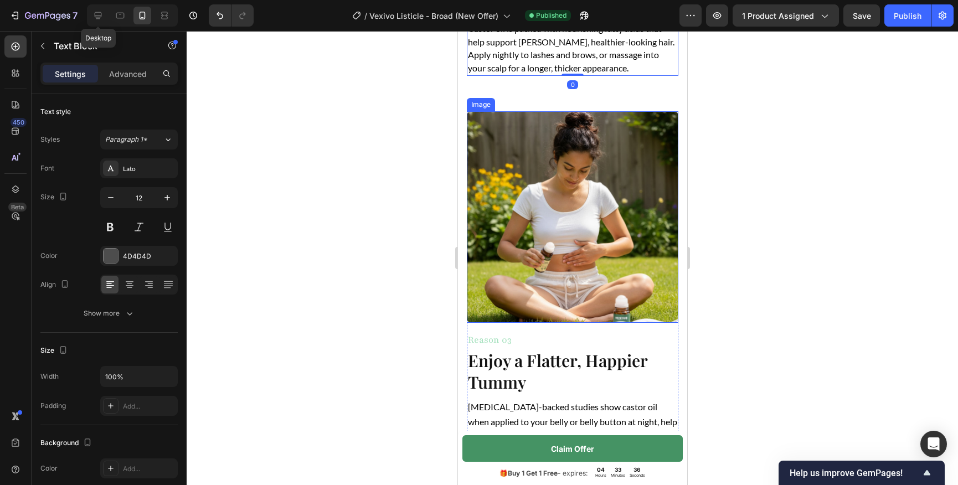
scroll to position [1319, 0]
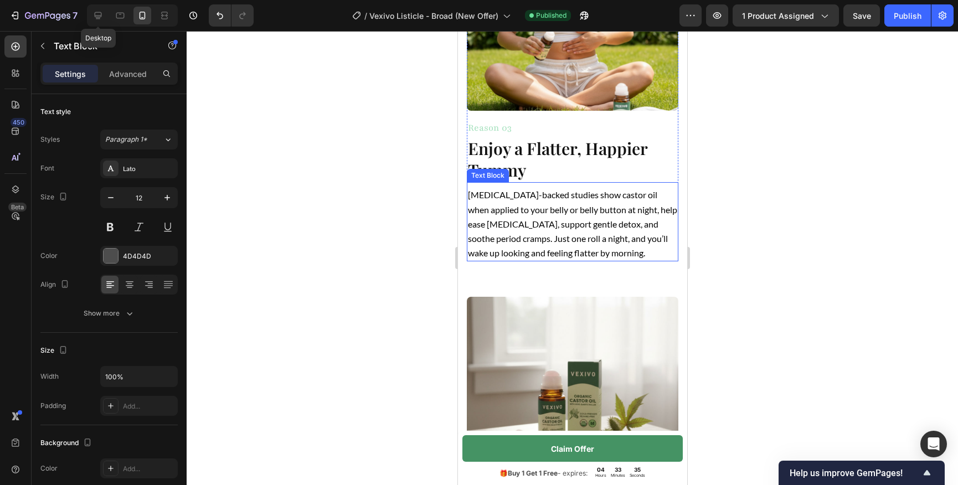
click at [522, 235] on span "[MEDICAL_DATA]-backed studies show castor oil when applied to your belly or bel…" at bounding box center [571, 223] width 209 height 69
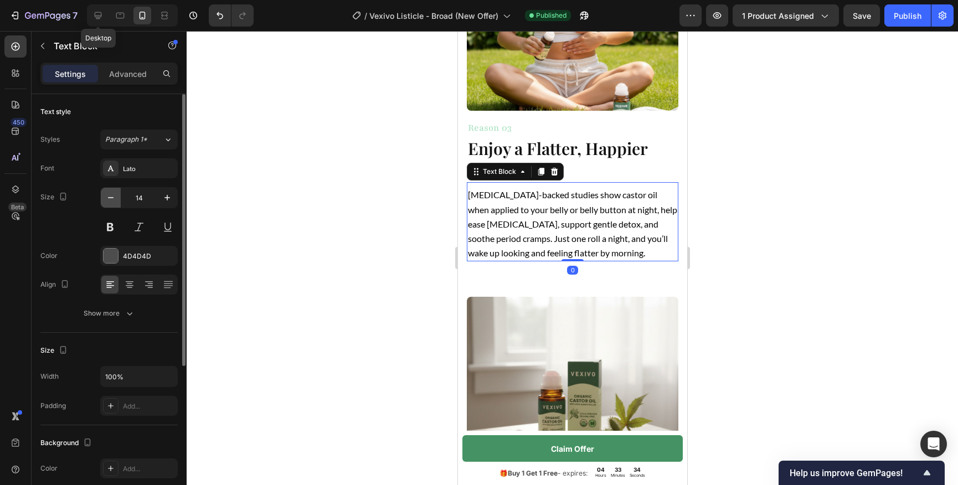
click at [114, 194] on icon "button" at bounding box center [110, 197] width 11 height 11
type input "12"
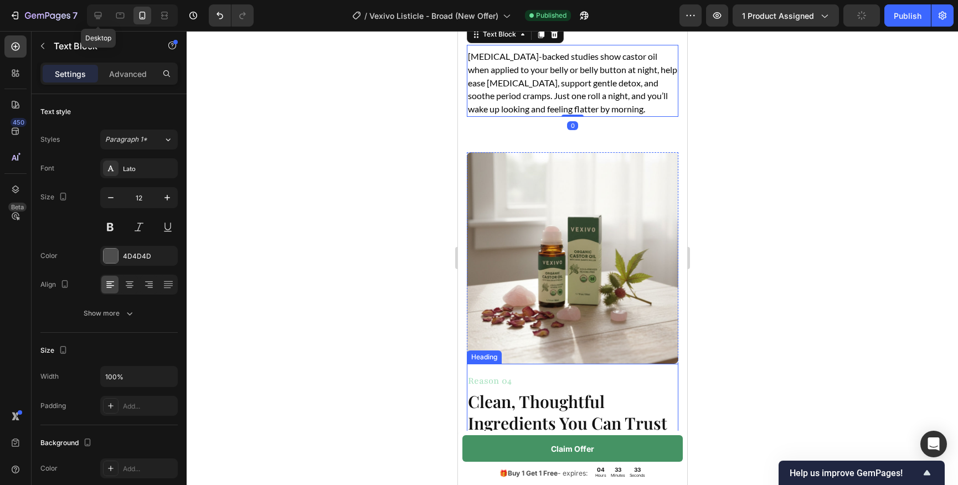
scroll to position [1537, 0]
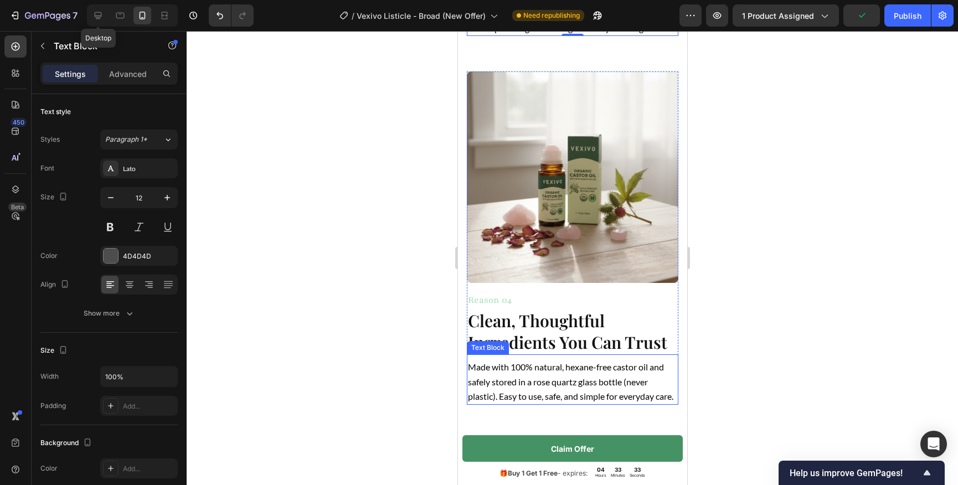
click at [522, 374] on span "Made with 100% natural, hexane-free castor oil and safely stored in a rose quar…" at bounding box center [569, 381] width 205 height 39
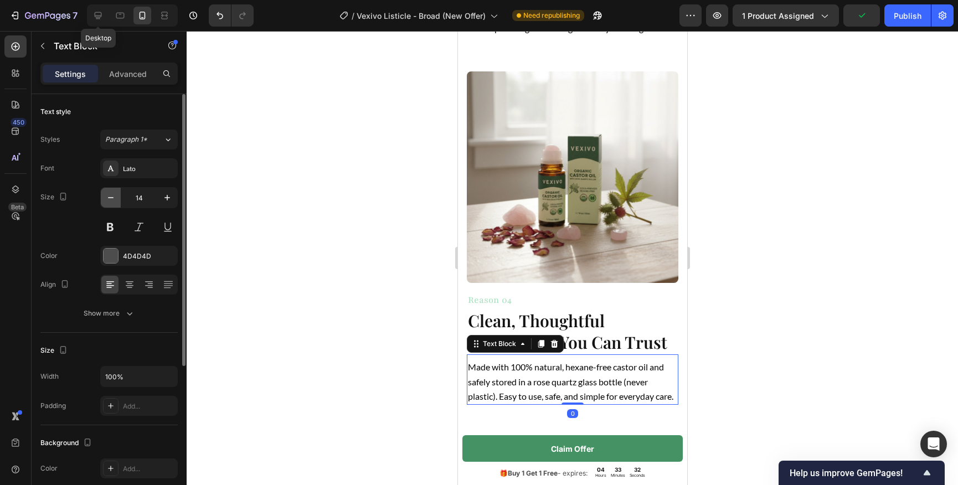
click at [114, 203] on button "button" at bounding box center [111, 198] width 20 height 20
type input "12"
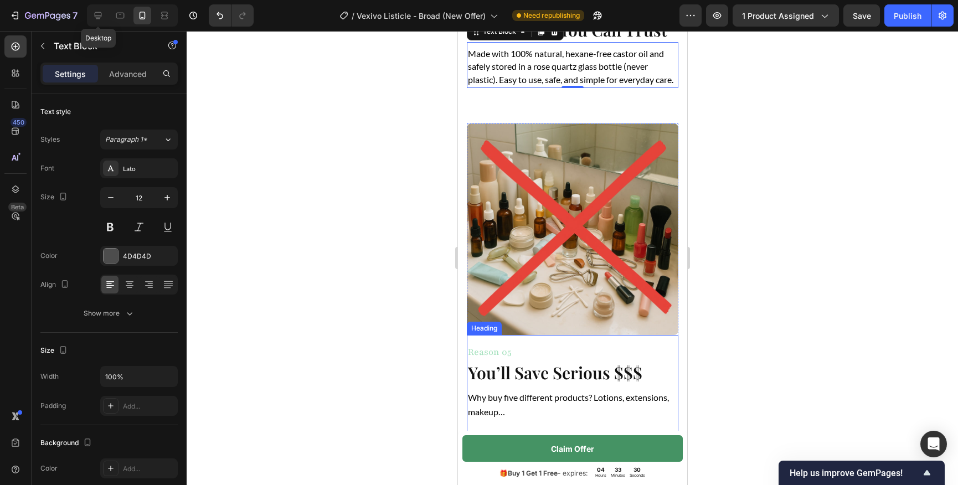
scroll to position [1975, 0]
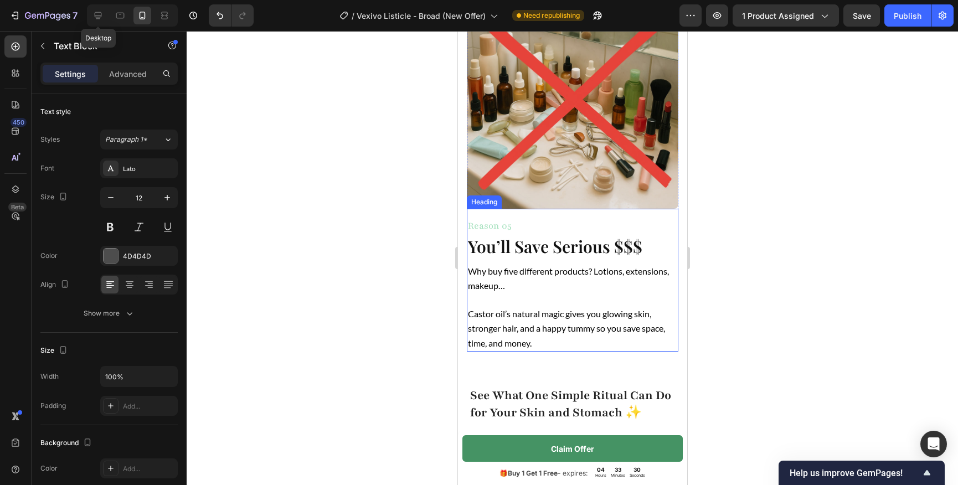
click at [579, 307] on p at bounding box center [571, 300] width 209 height 14
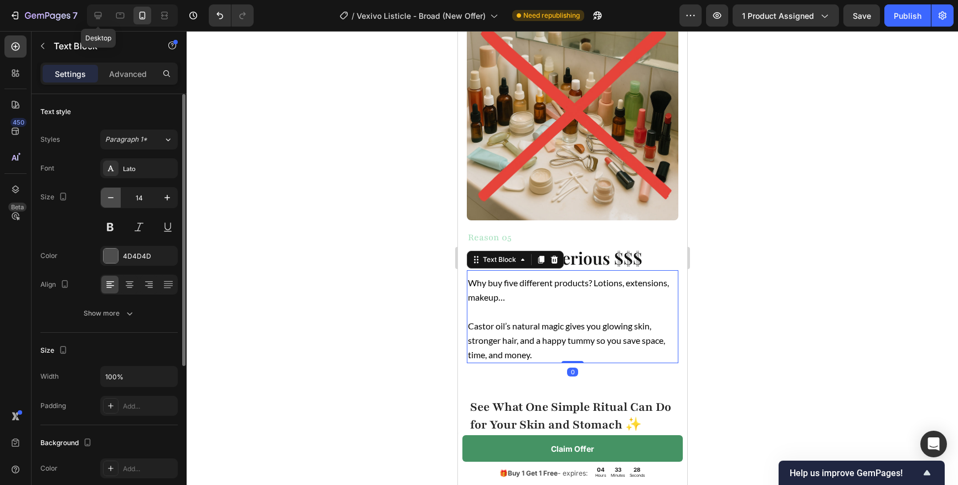
click at [114, 199] on icon "button" at bounding box center [110, 197] width 11 height 11
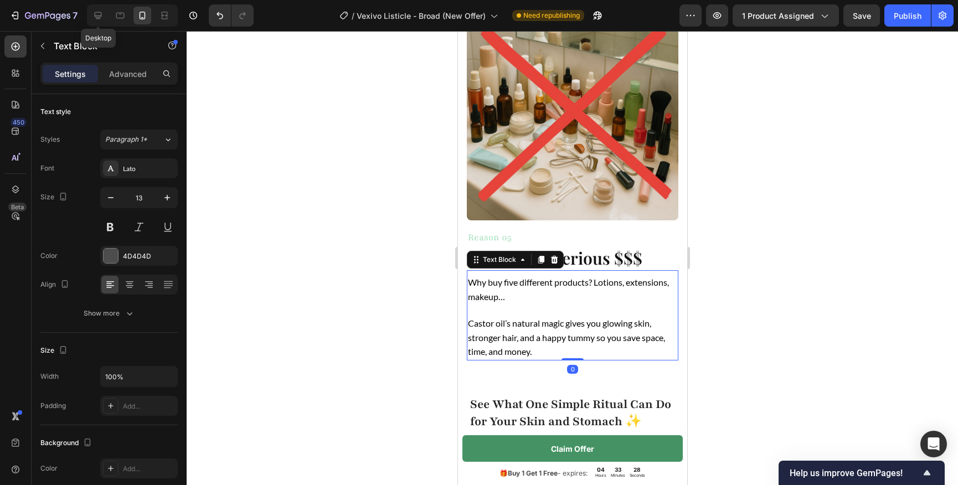
type input "12"
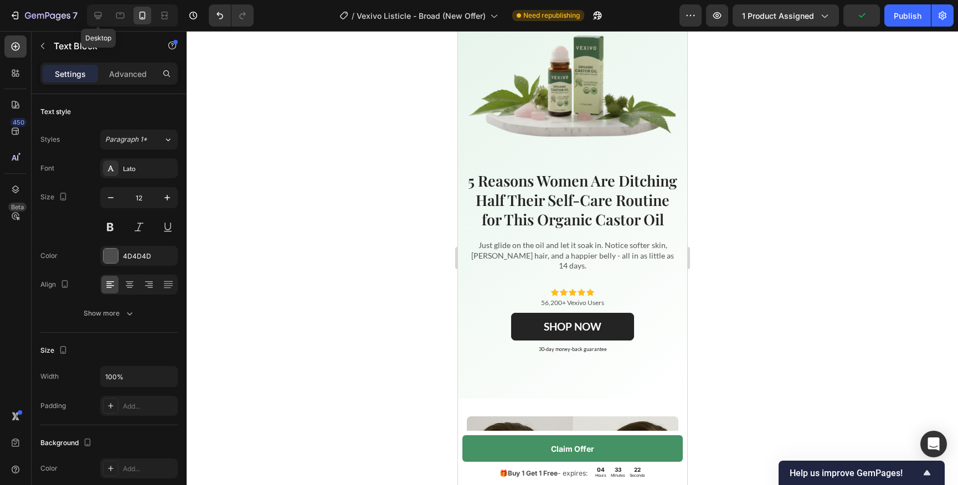
scroll to position [59, 0]
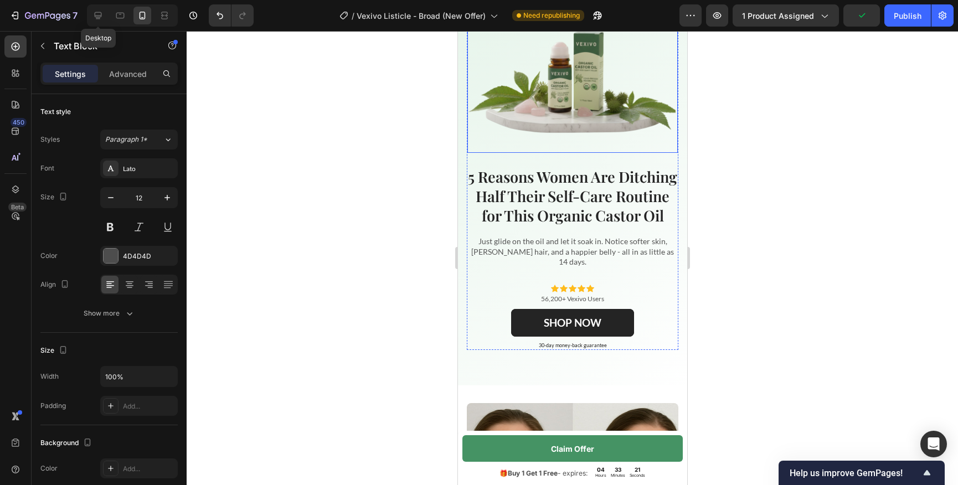
click at [573, 123] on img at bounding box center [571, 83] width 209 height 138
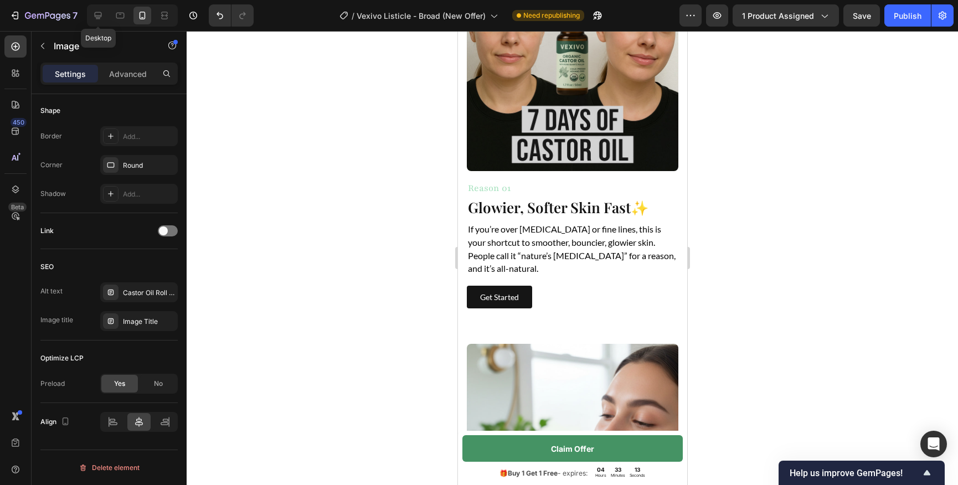
scroll to position [518, 0]
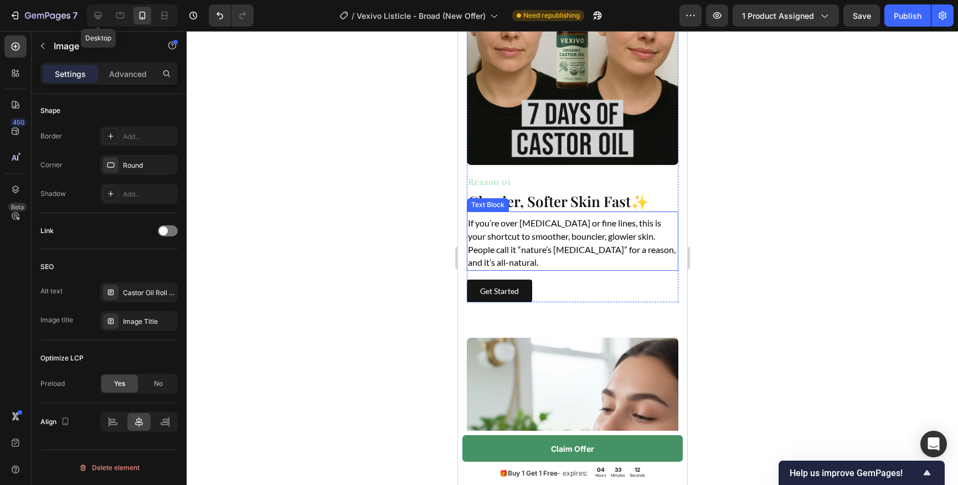
click at [556, 244] on span "If you’re over [MEDICAL_DATA] or fine lines, this is your shortcut to smoother,…" at bounding box center [571, 243] width 208 height 50
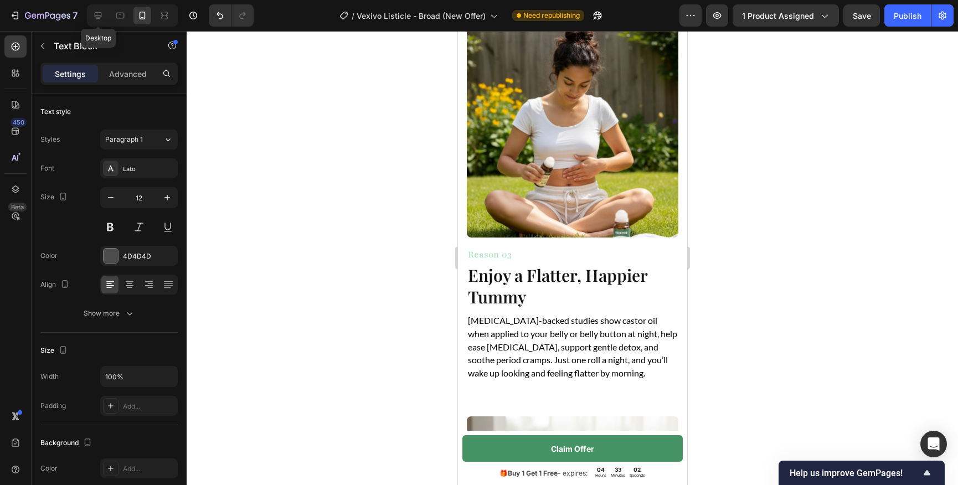
scroll to position [1195, 0]
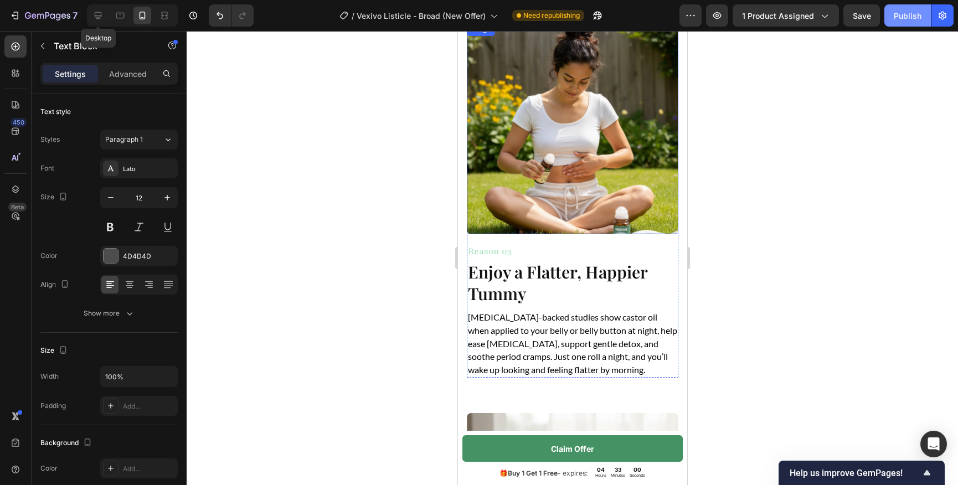
click at [885, 23] on button "Publish" at bounding box center [908, 15] width 47 height 22
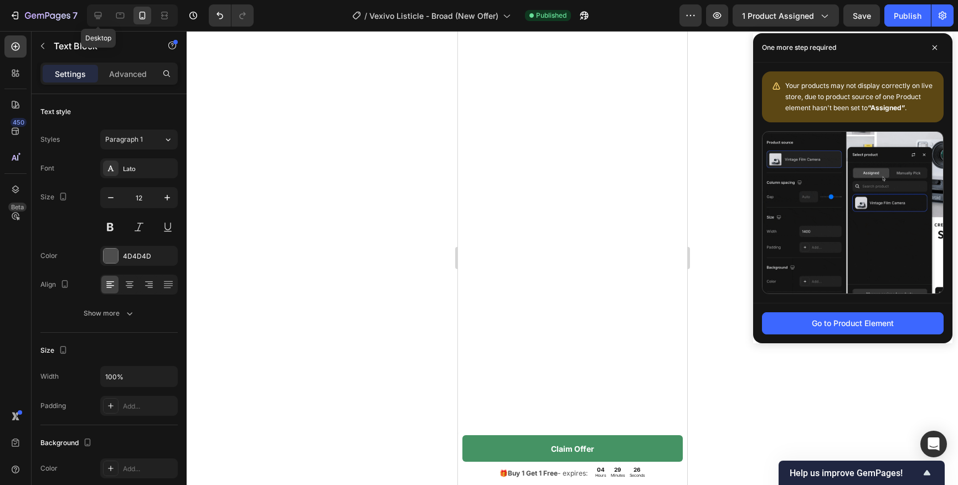
scroll to position [2584, 0]
